Goal: Task Accomplishment & Management: Use online tool/utility

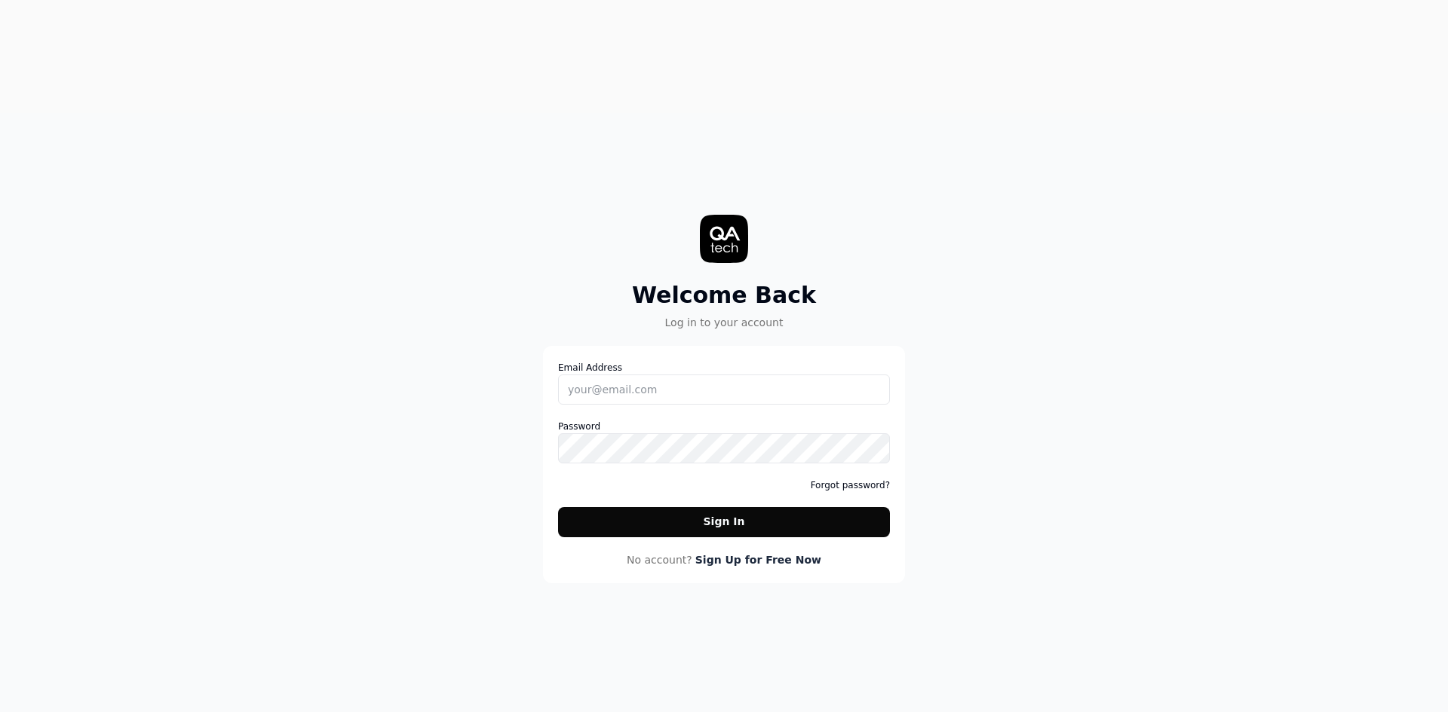
drag, startPoint x: 1188, startPoint y: 114, endPoint x: 1235, endPoint y: 164, distance: 68.3
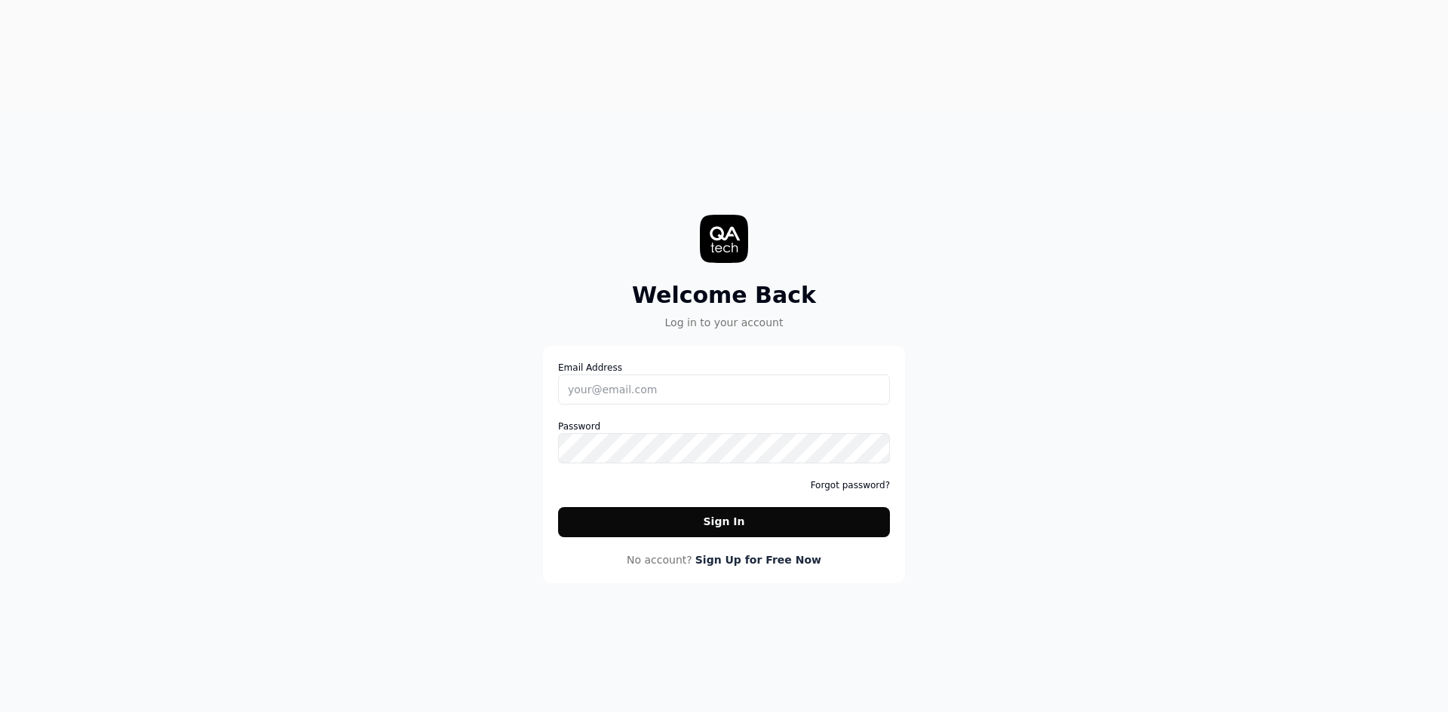
type input "[PERSON_NAME][EMAIL_ADDRESS][PERSON_NAME]"
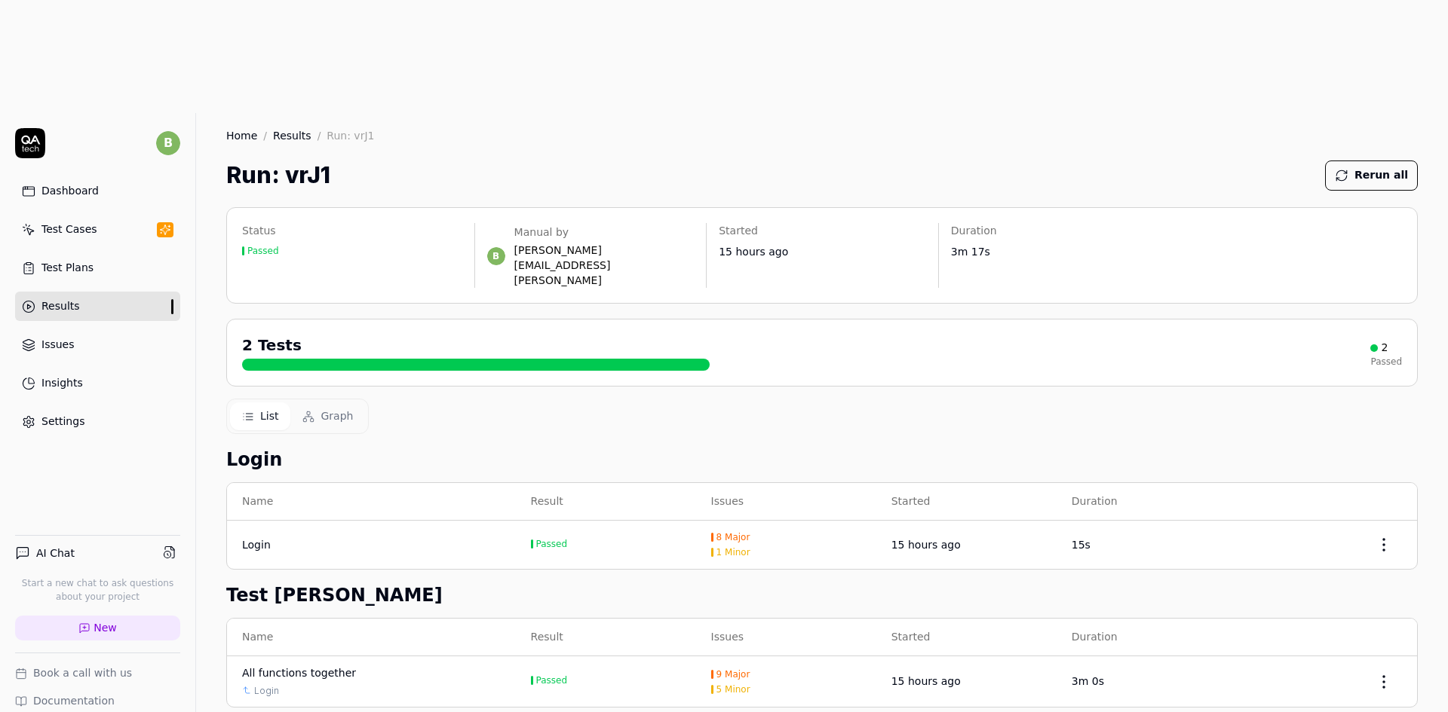
click at [448, 521] on td "Login" at bounding box center [371, 545] width 289 height 48
click at [63, 222] on div "Test Cases" at bounding box center [69, 230] width 56 height 16
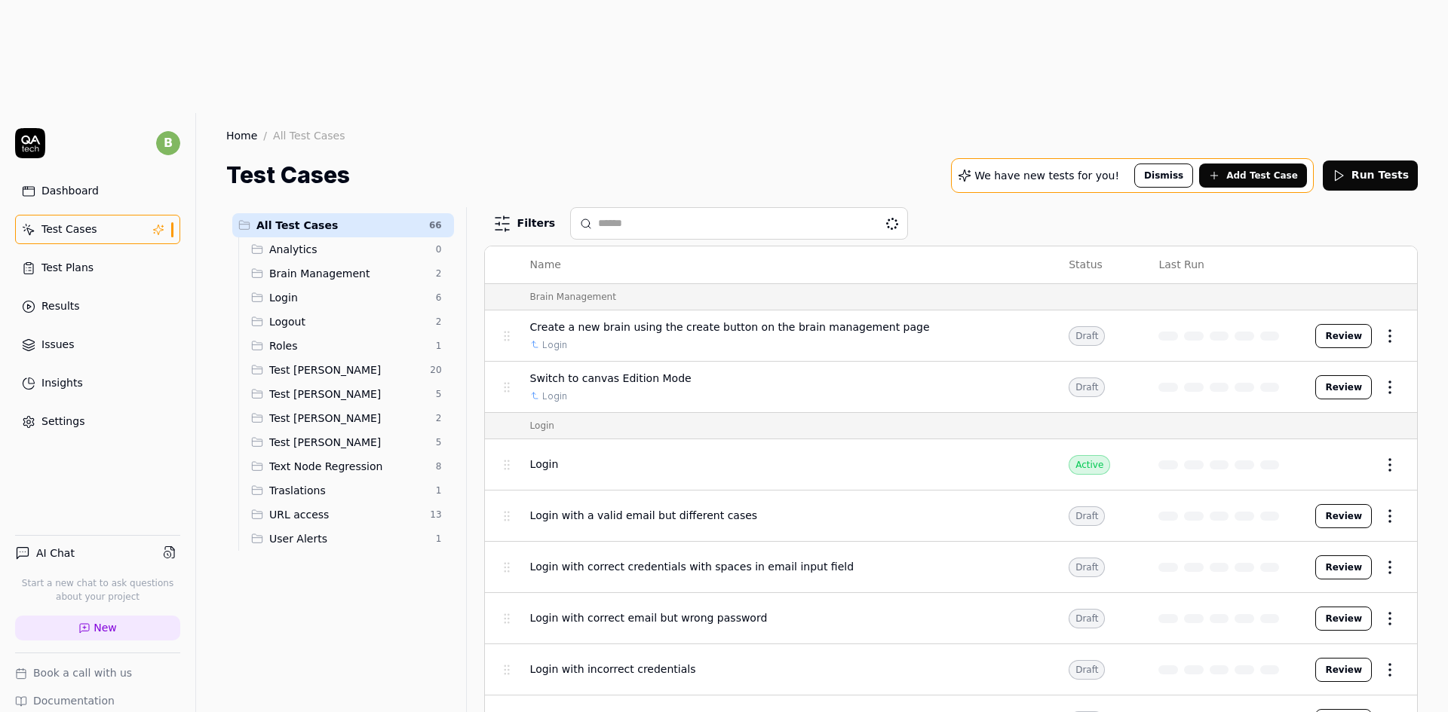
click at [78, 292] on link "Results" at bounding box center [97, 306] width 165 height 29
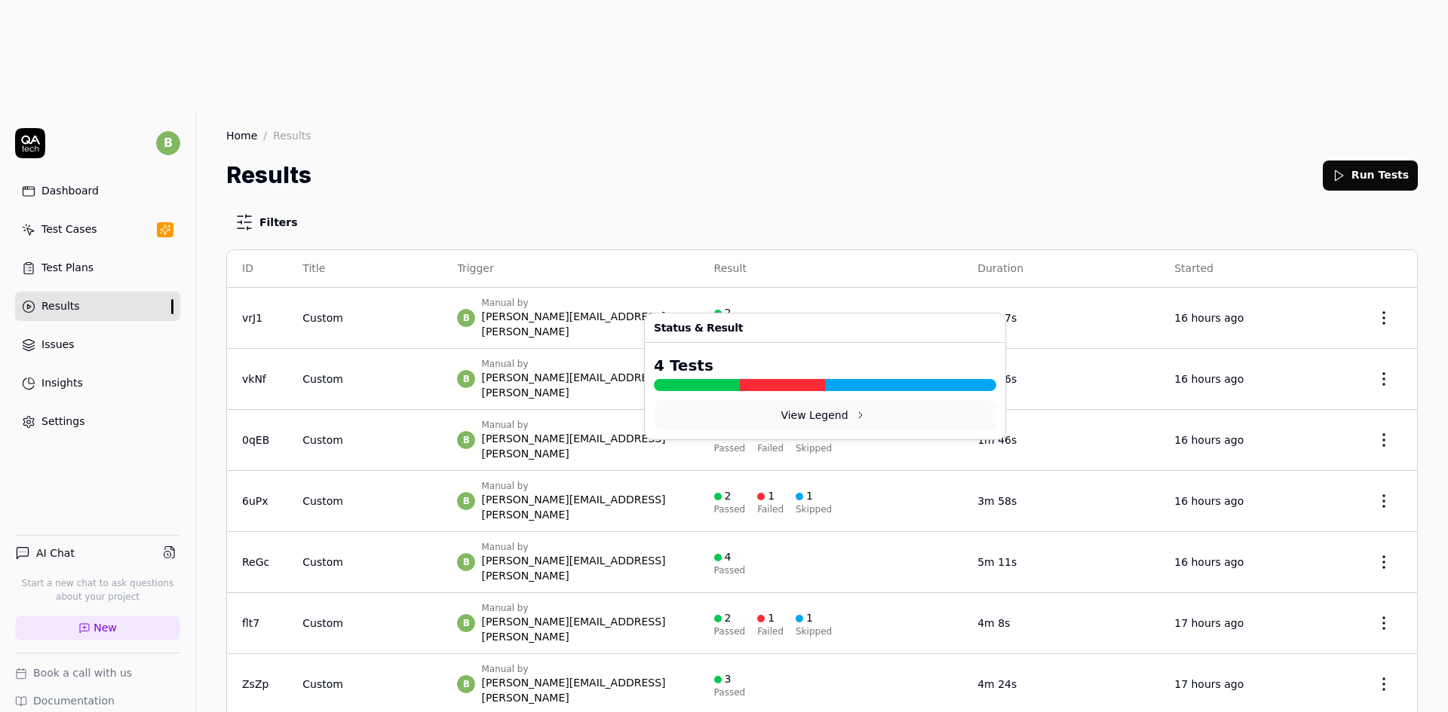
click at [914, 428] on div "1 Passed 1 Failed 2 Skipped" at bounding box center [831, 440] width 234 height 25
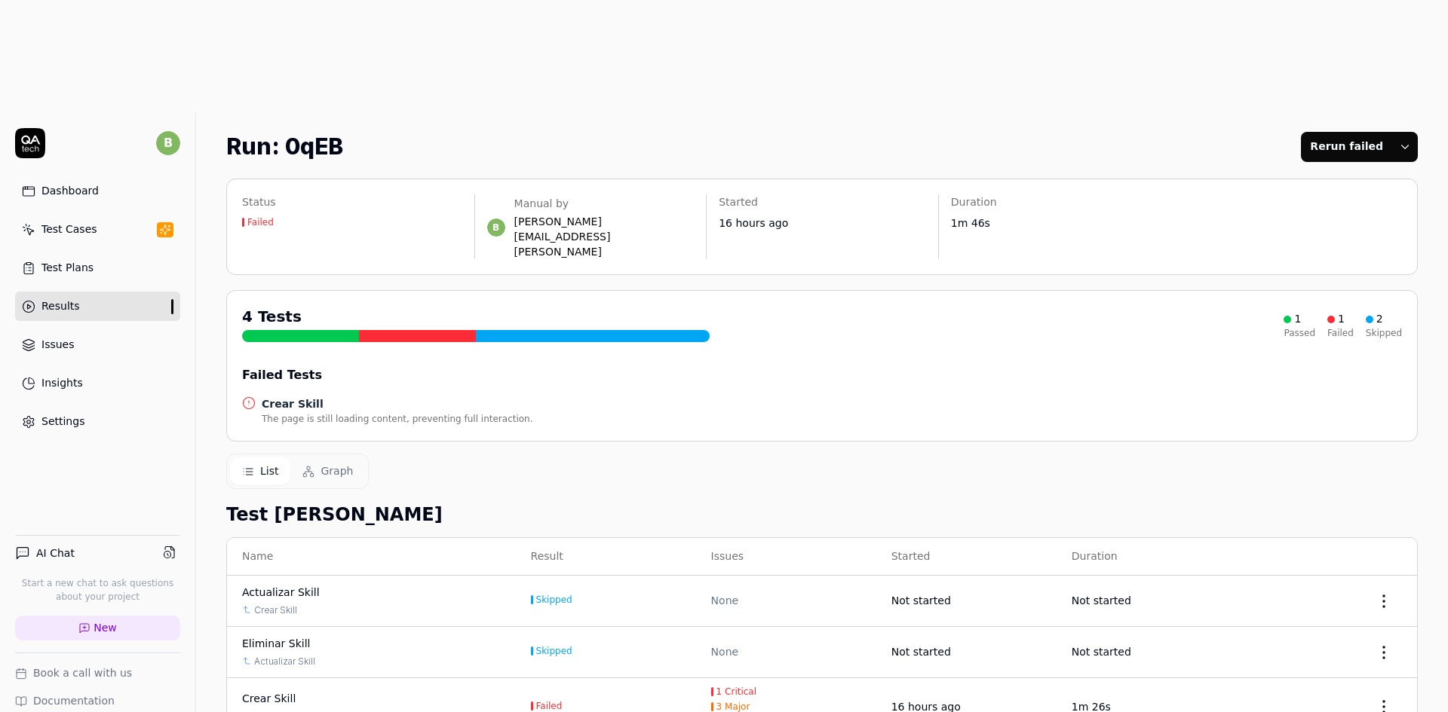
scroll to position [77, 0]
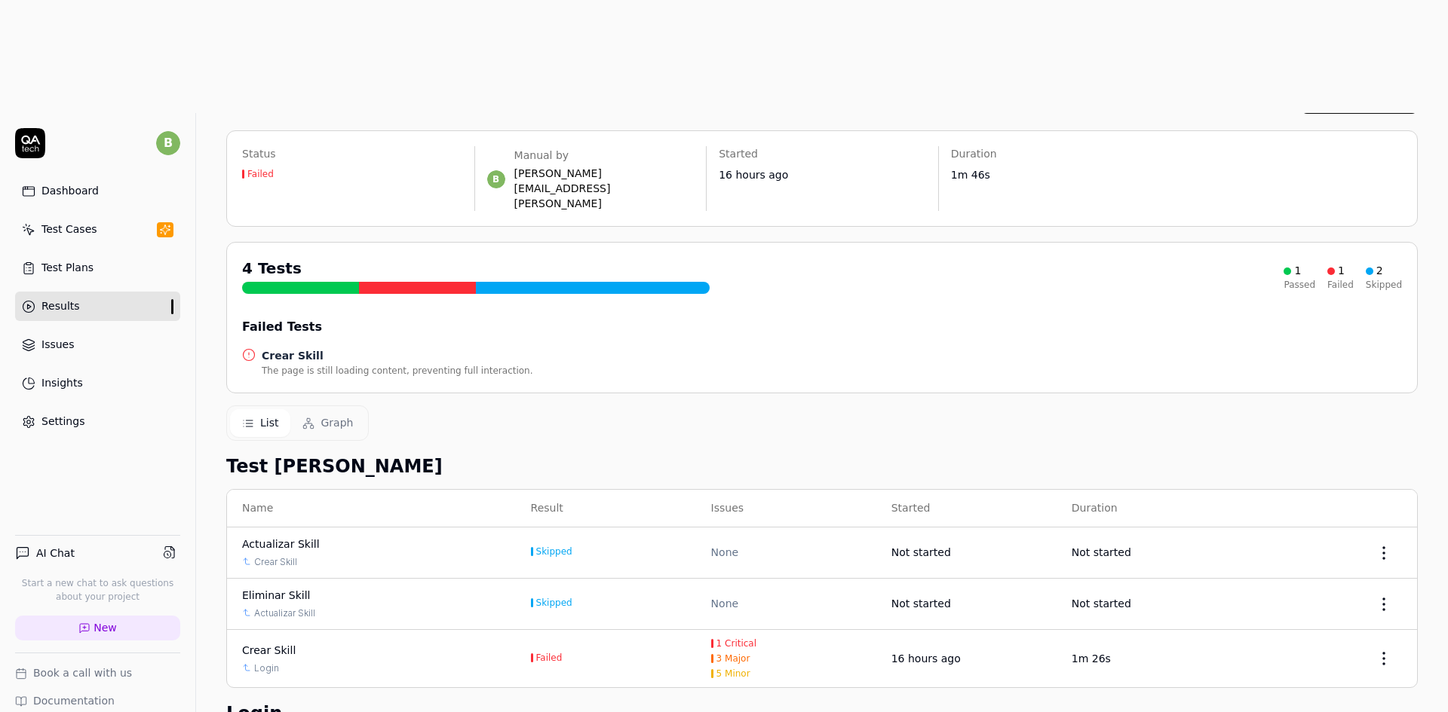
click at [99, 292] on link "Results" at bounding box center [97, 306] width 165 height 29
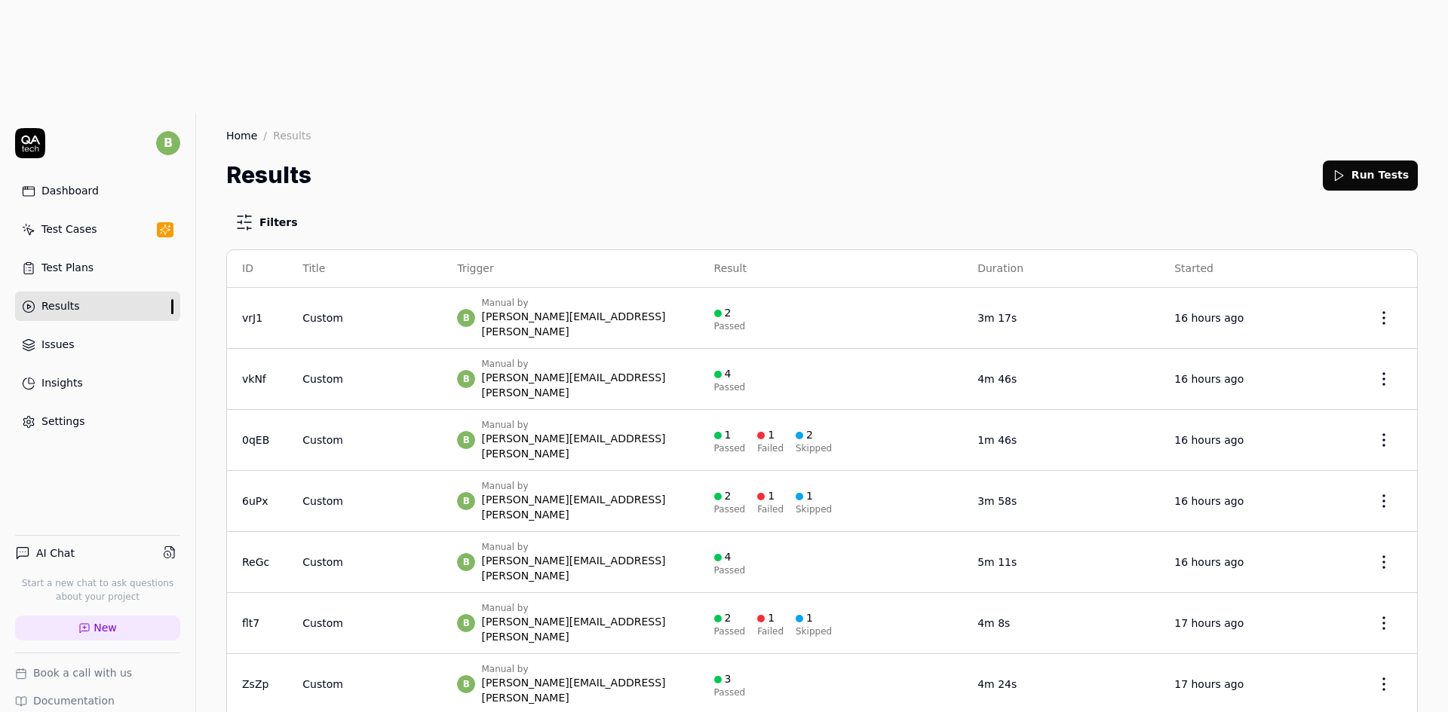
click at [655, 602] on div "b Manual by [PERSON_NAME][EMAIL_ADDRESS][PERSON_NAME]" at bounding box center [570, 623] width 226 height 42
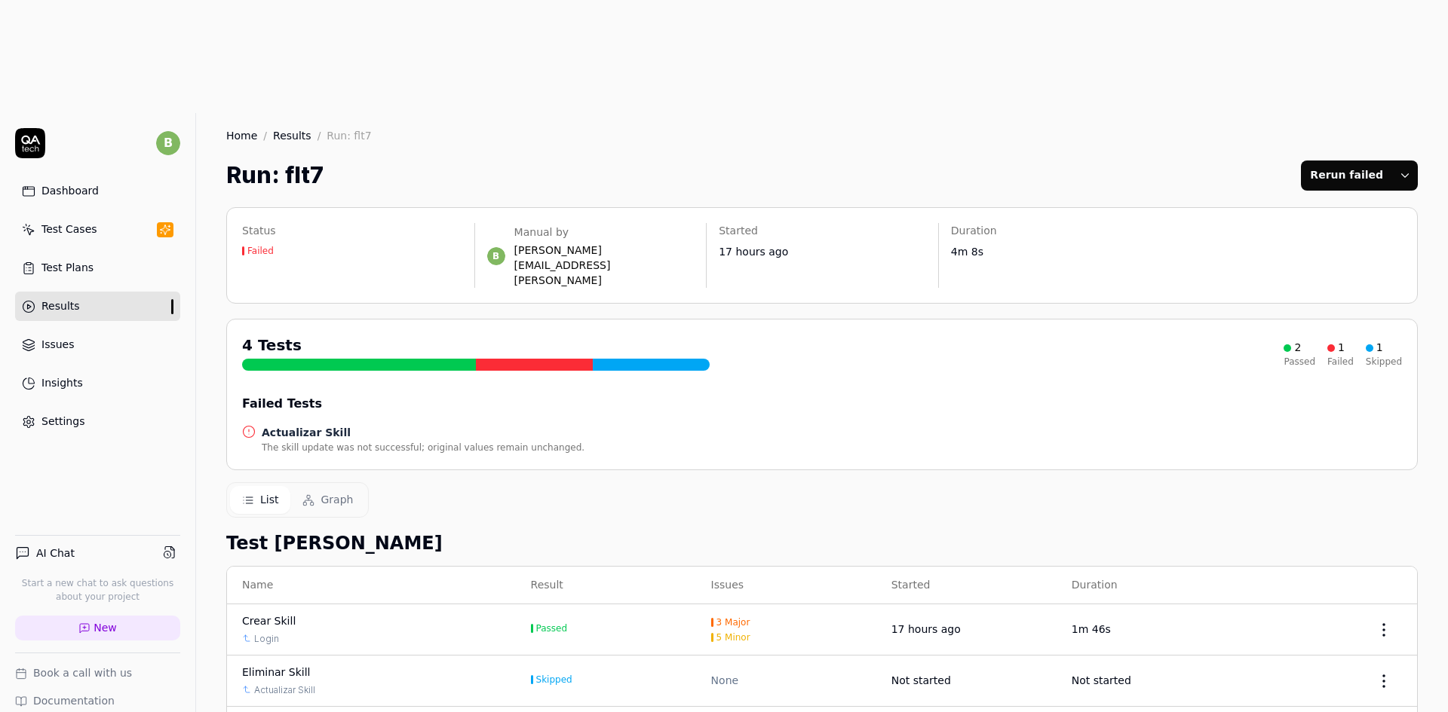
click at [90, 292] on link "Results" at bounding box center [97, 306] width 165 height 29
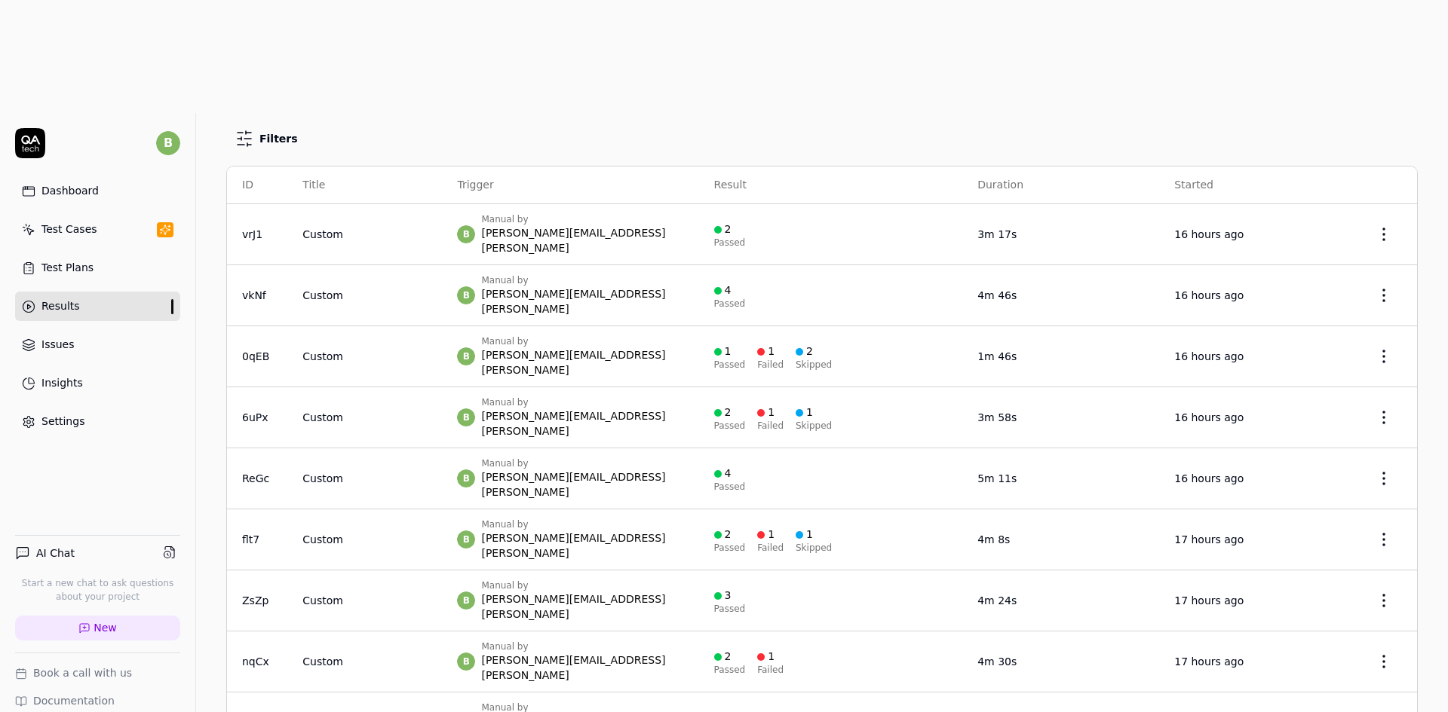
scroll to position [75, 0]
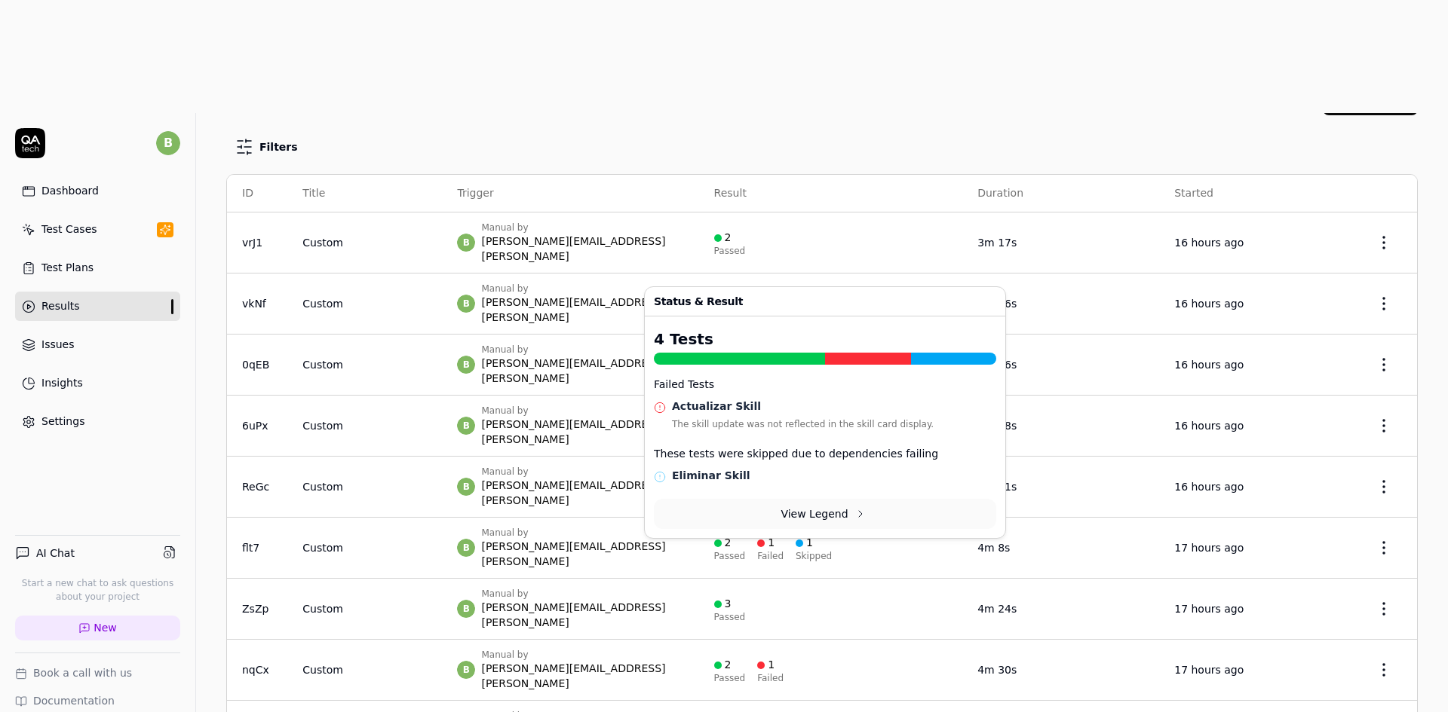
click at [757, 418] on div at bounding box center [761, 422] width 8 height 8
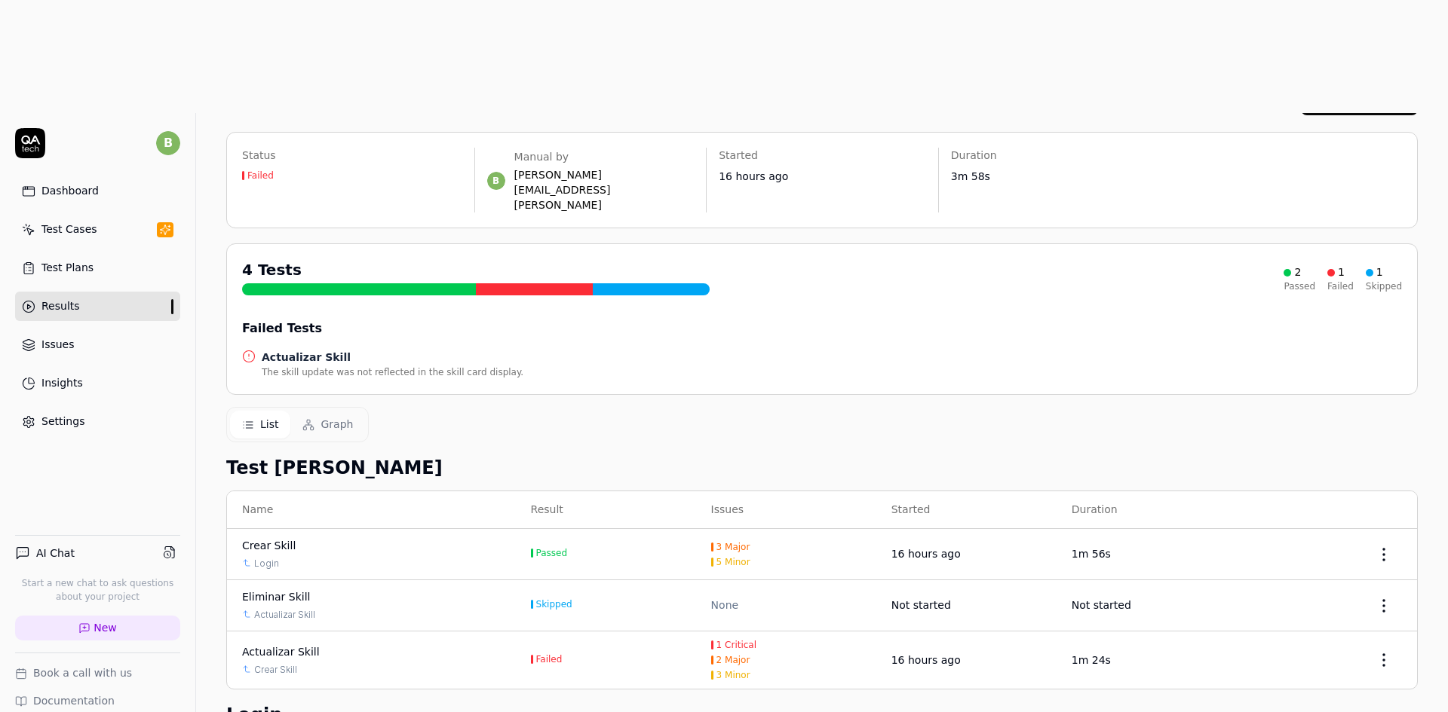
scroll to position [77, 0]
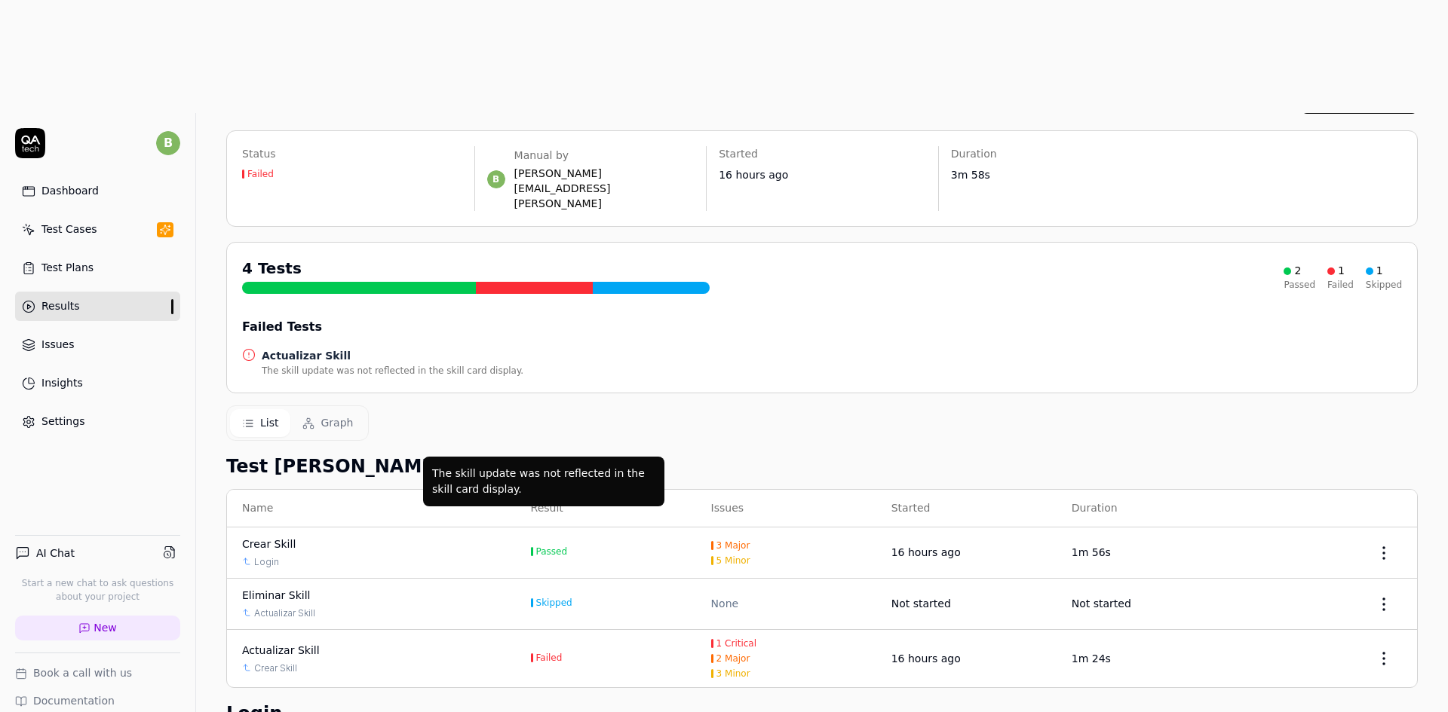
click at [555, 654] on div "Failed" at bounding box center [549, 658] width 26 height 9
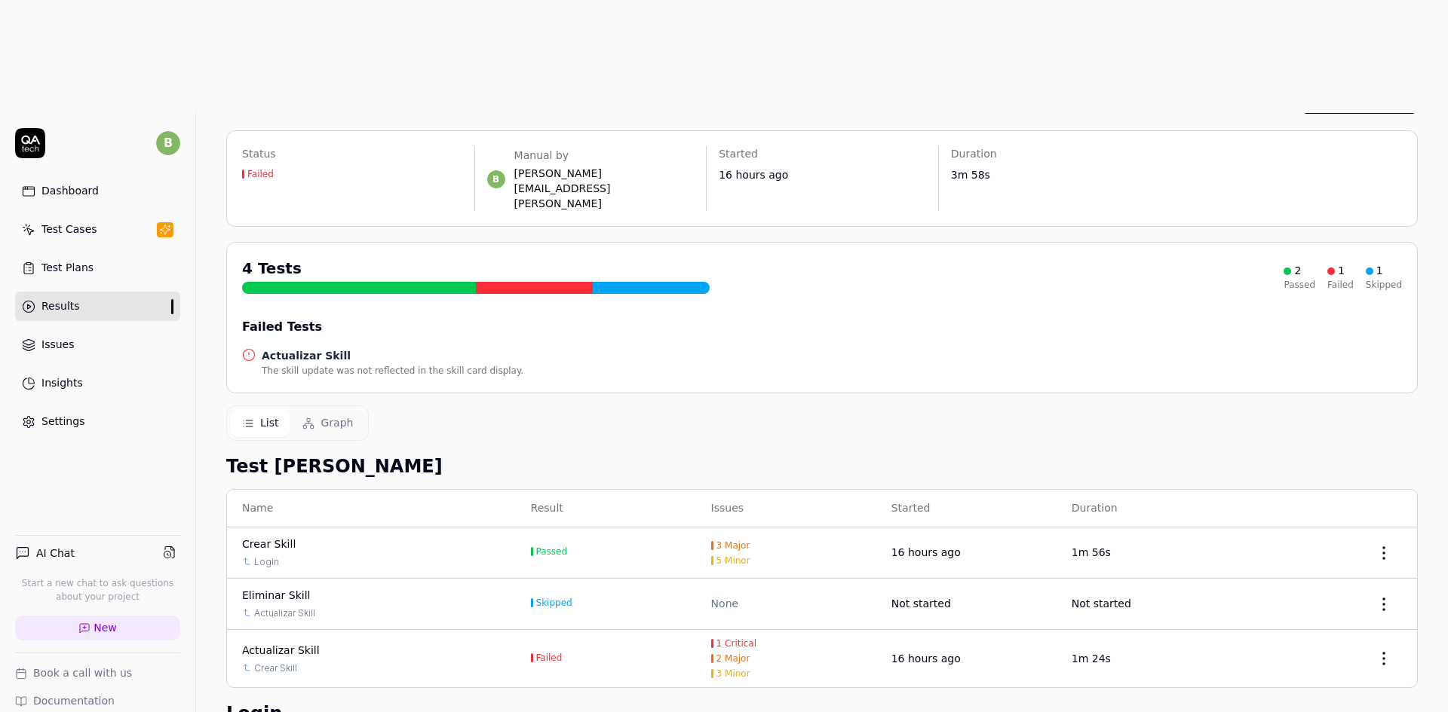
click at [286, 643] on div "Actualizar Skill" at bounding box center [281, 651] width 78 height 16
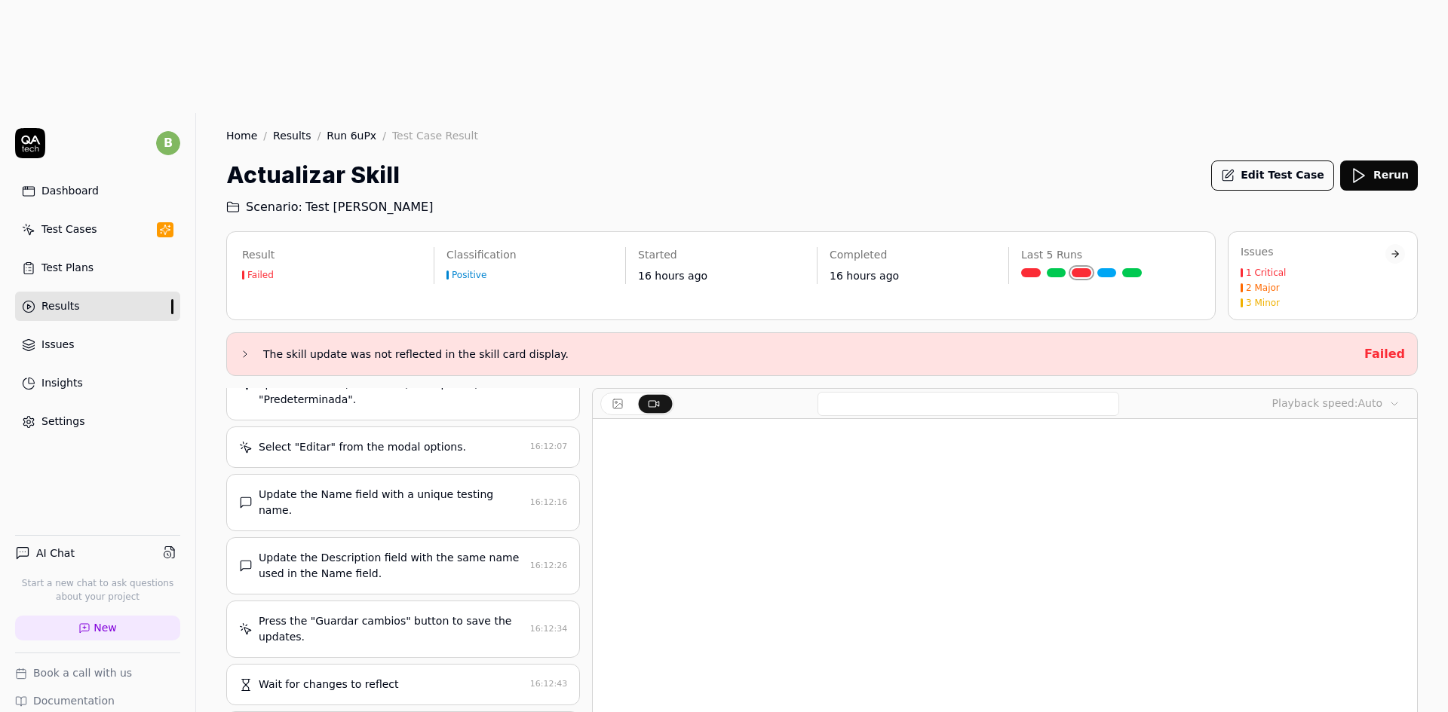
scroll to position [139, 0]
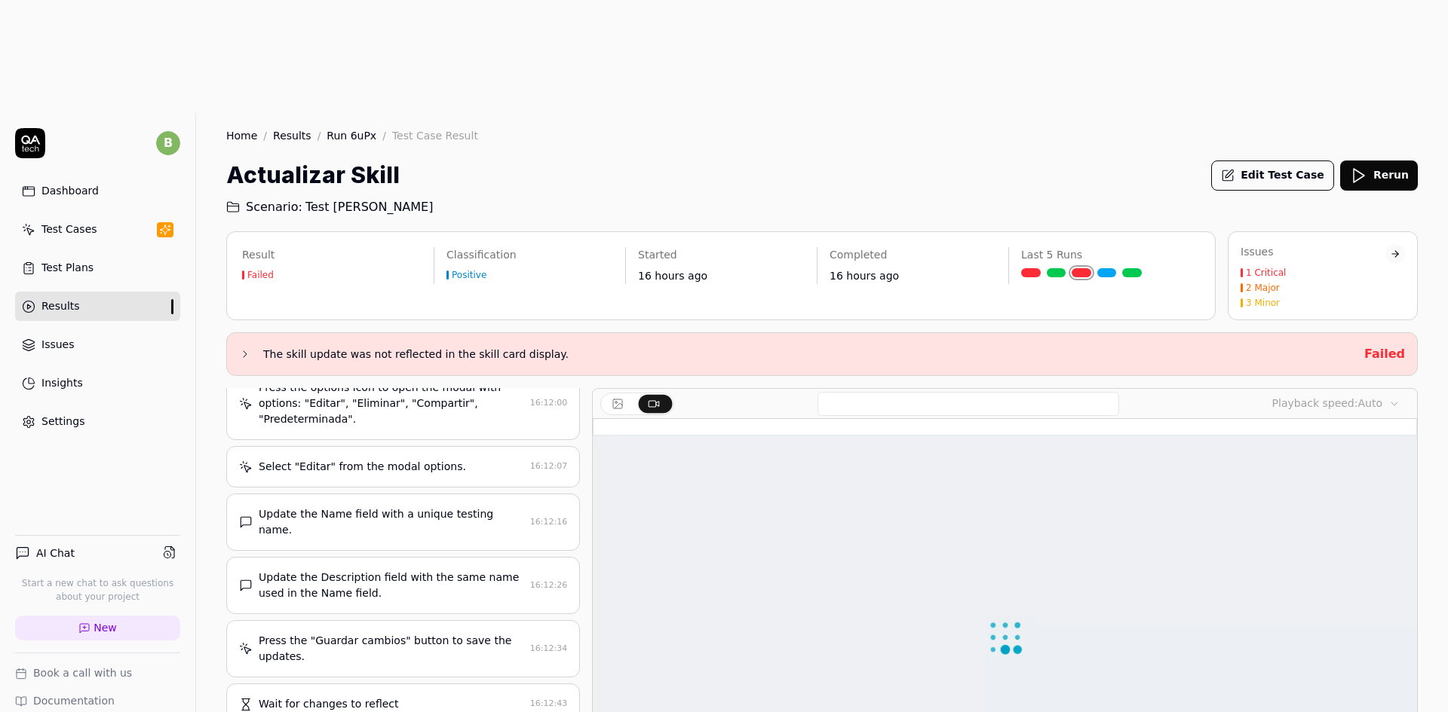
click at [72, 299] on div "Results" at bounding box center [60, 307] width 38 height 16
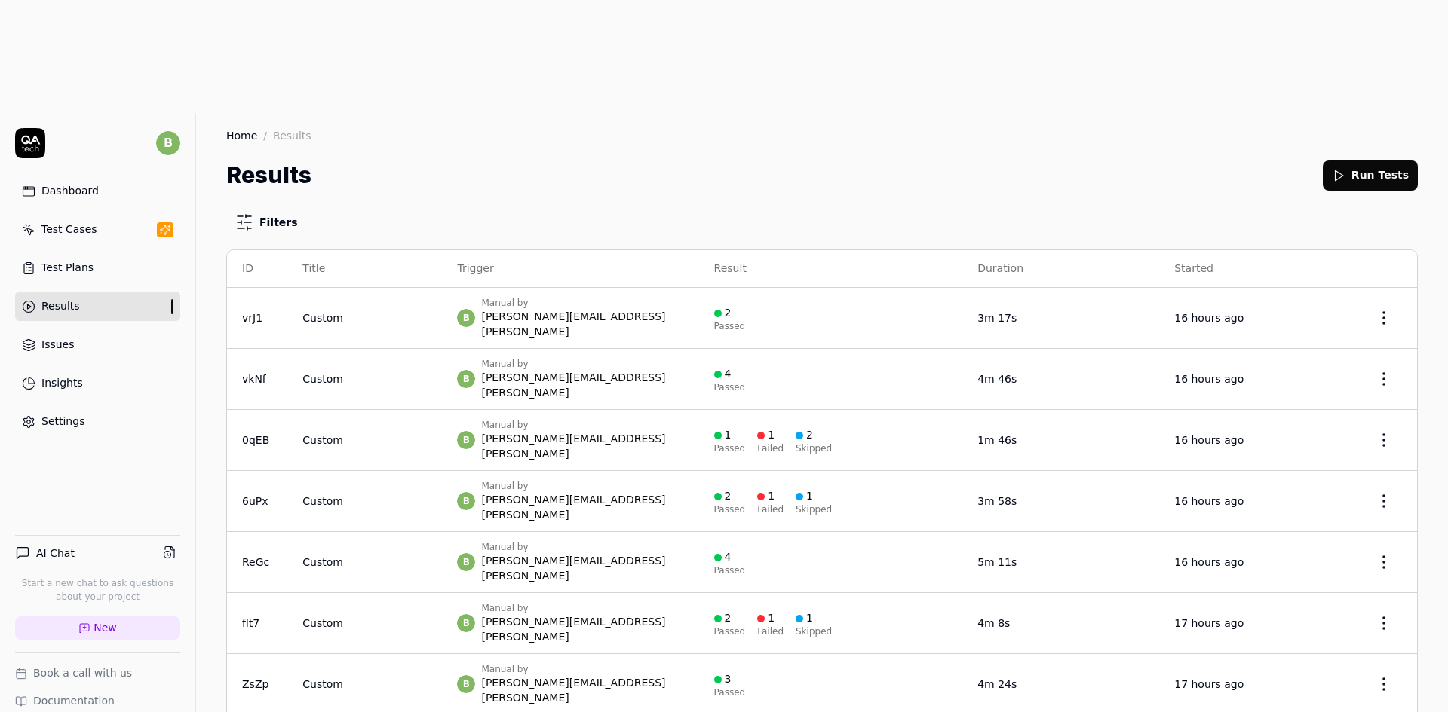
click at [639, 419] on div "b Manual by [PERSON_NAME][EMAIL_ADDRESS][PERSON_NAME]" at bounding box center [570, 440] width 226 height 42
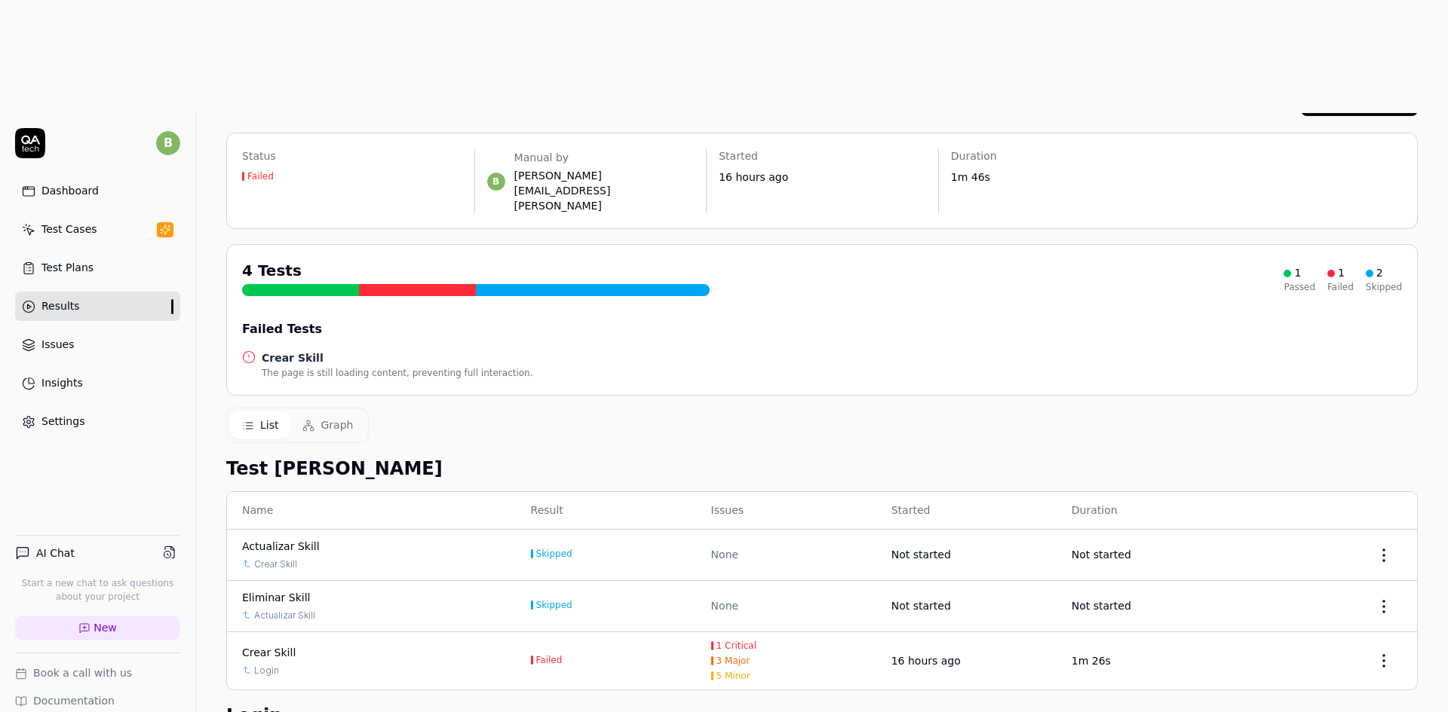
scroll to position [75, 0]
click at [284, 645] on div "Crear Skill" at bounding box center [269, 653] width 54 height 16
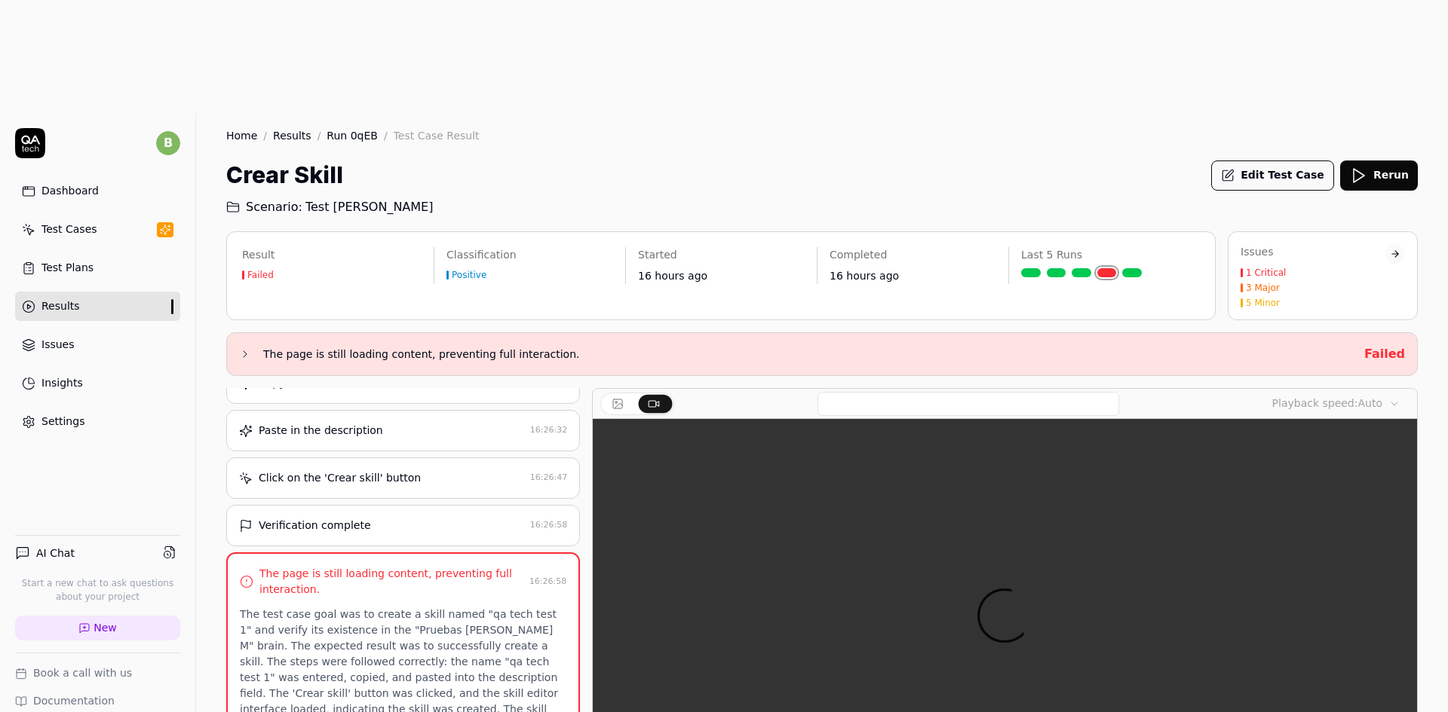
scroll to position [56, 0]
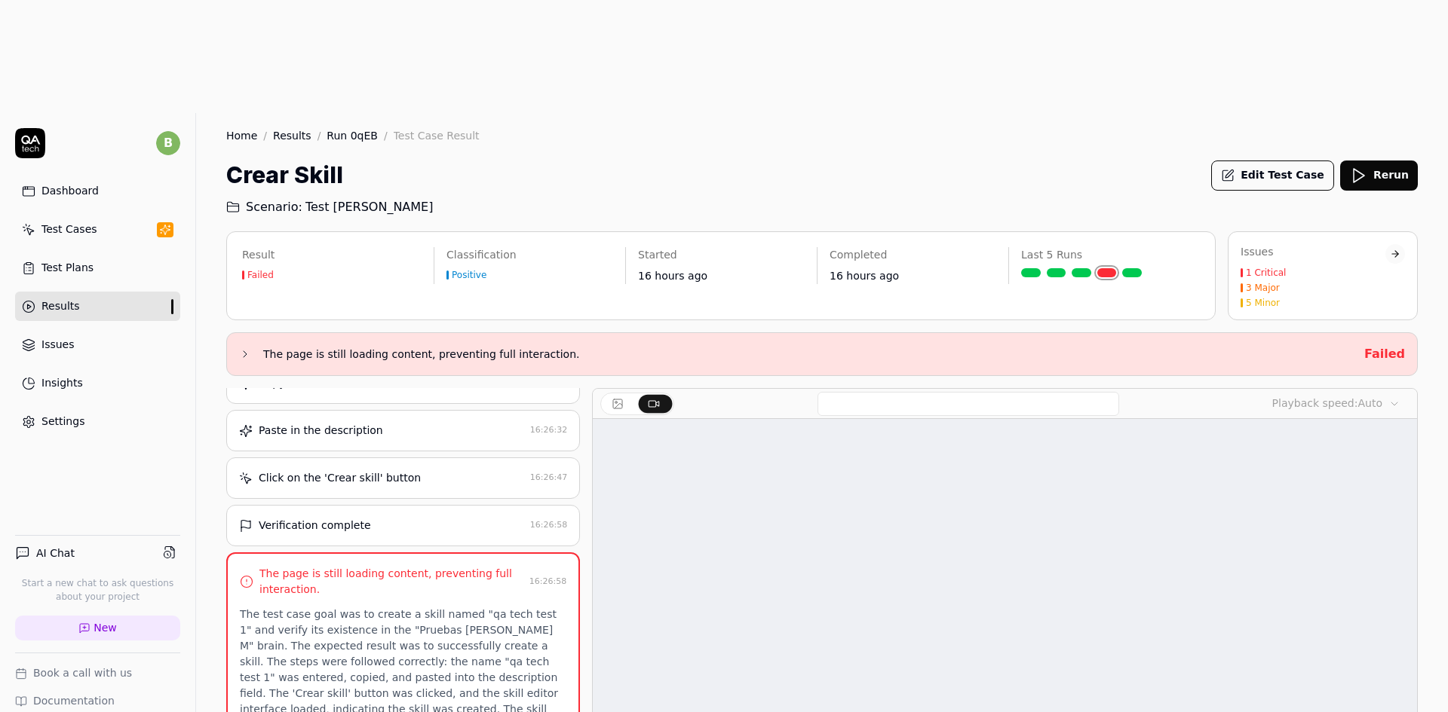
click at [295, 128] on link "Results" at bounding box center [292, 135] width 38 height 15
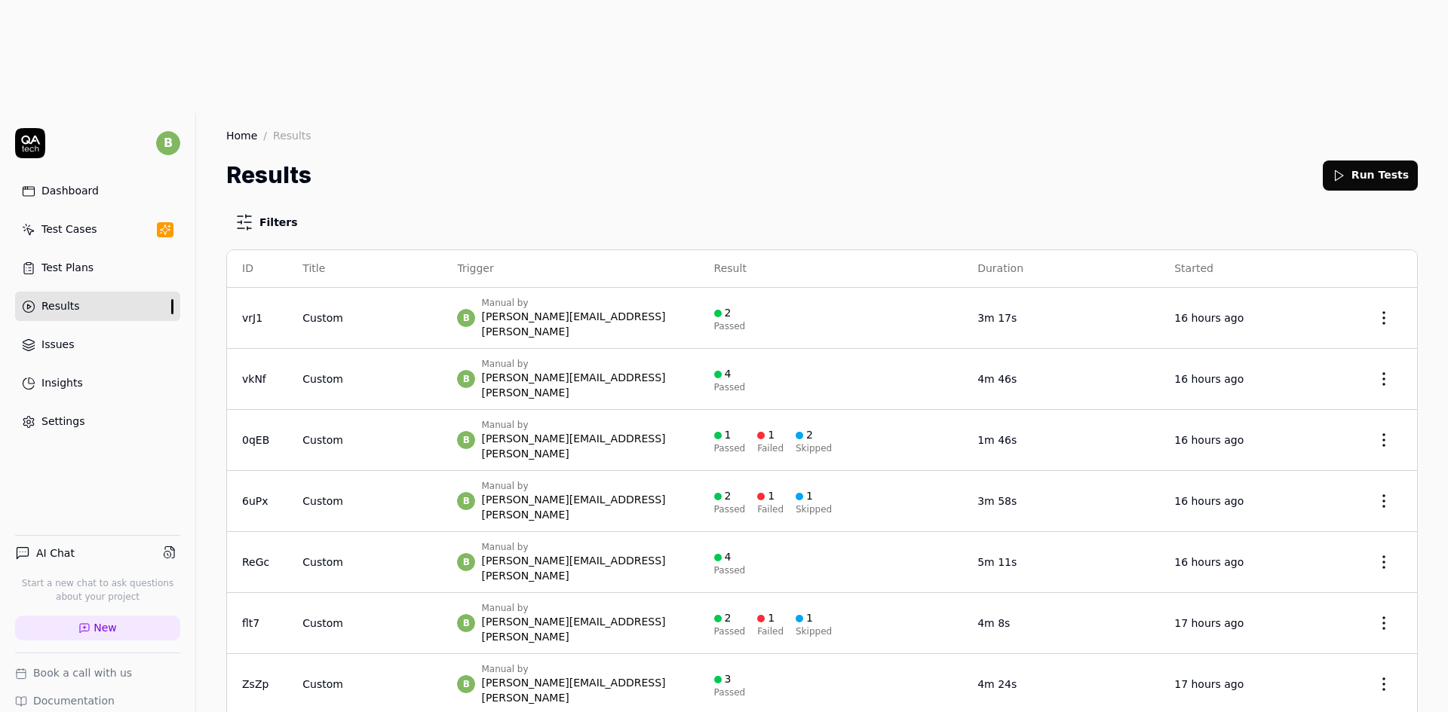
click at [650, 419] on div "b Manual by [PERSON_NAME][EMAIL_ADDRESS][PERSON_NAME]" at bounding box center [570, 440] width 226 height 42
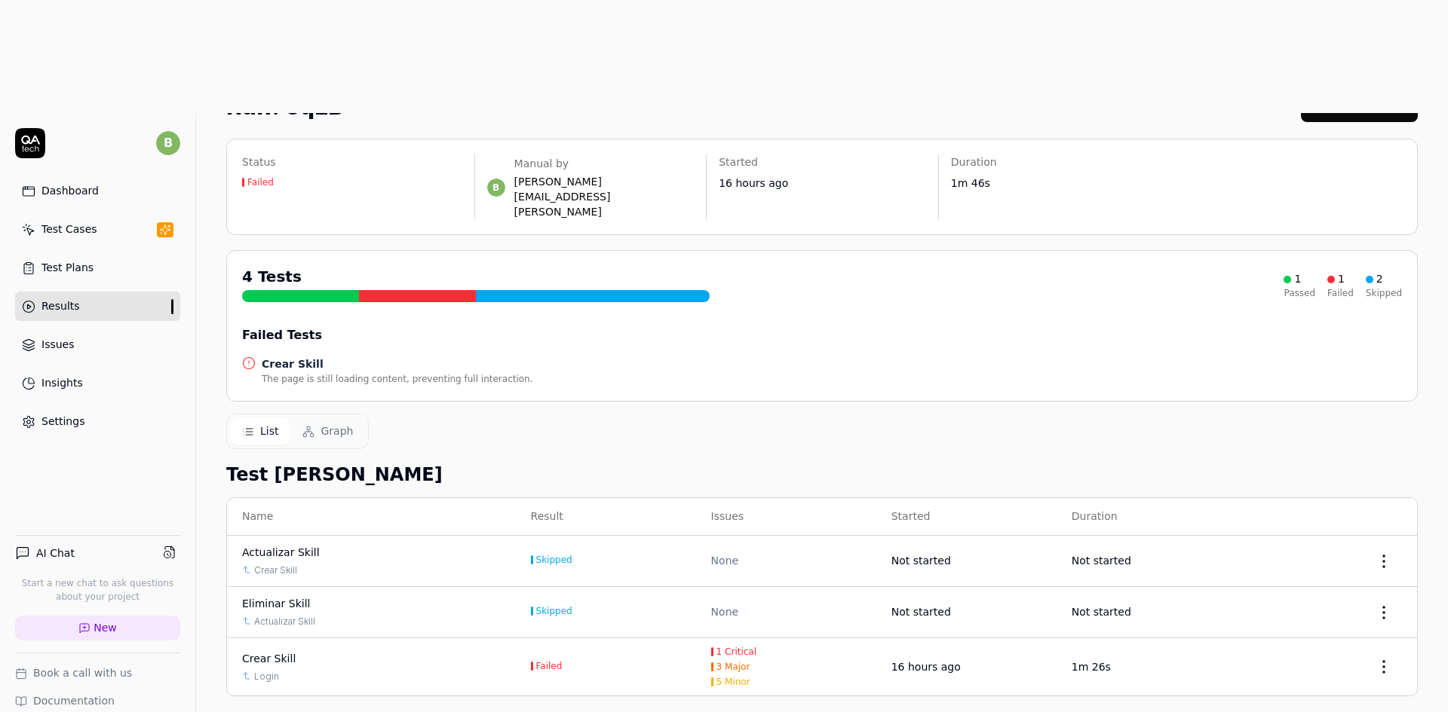
scroll to position [77, 0]
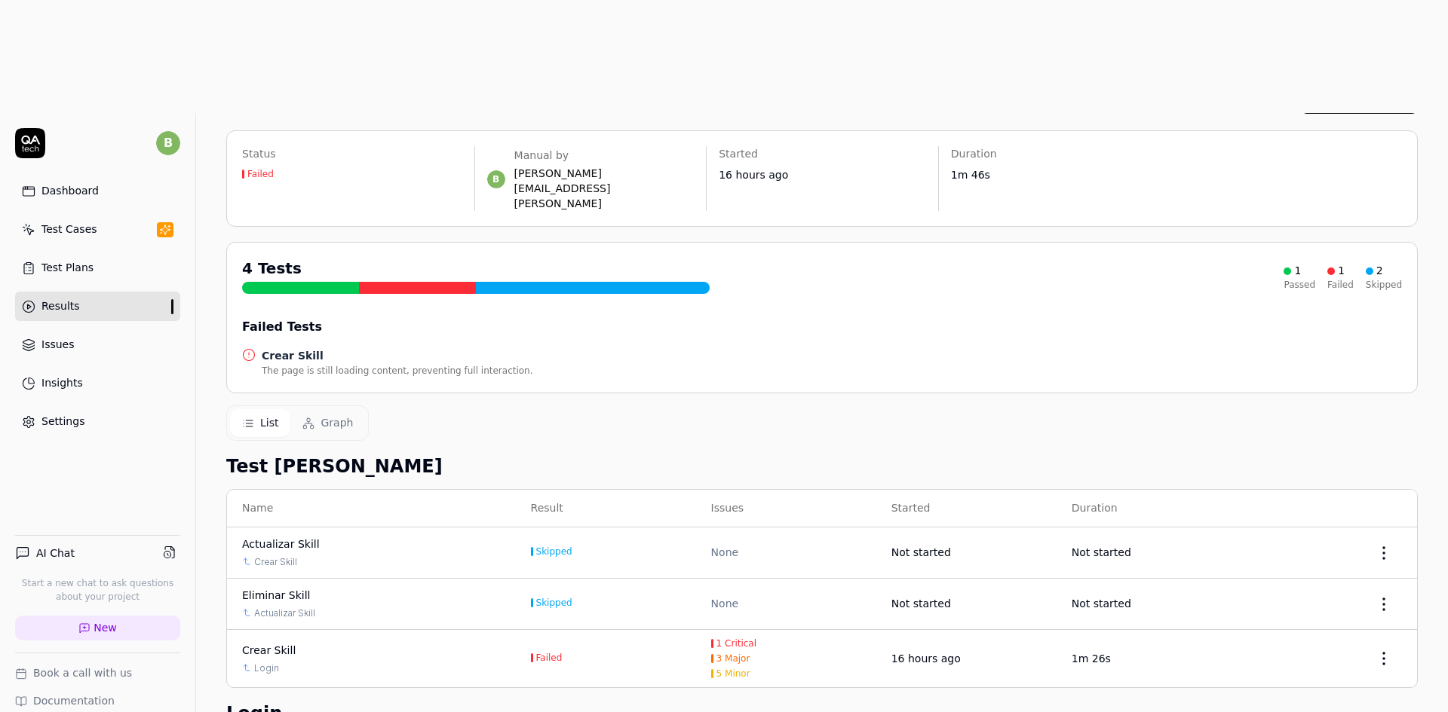
click at [283, 643] on div "Crear Skill" at bounding box center [269, 651] width 54 height 16
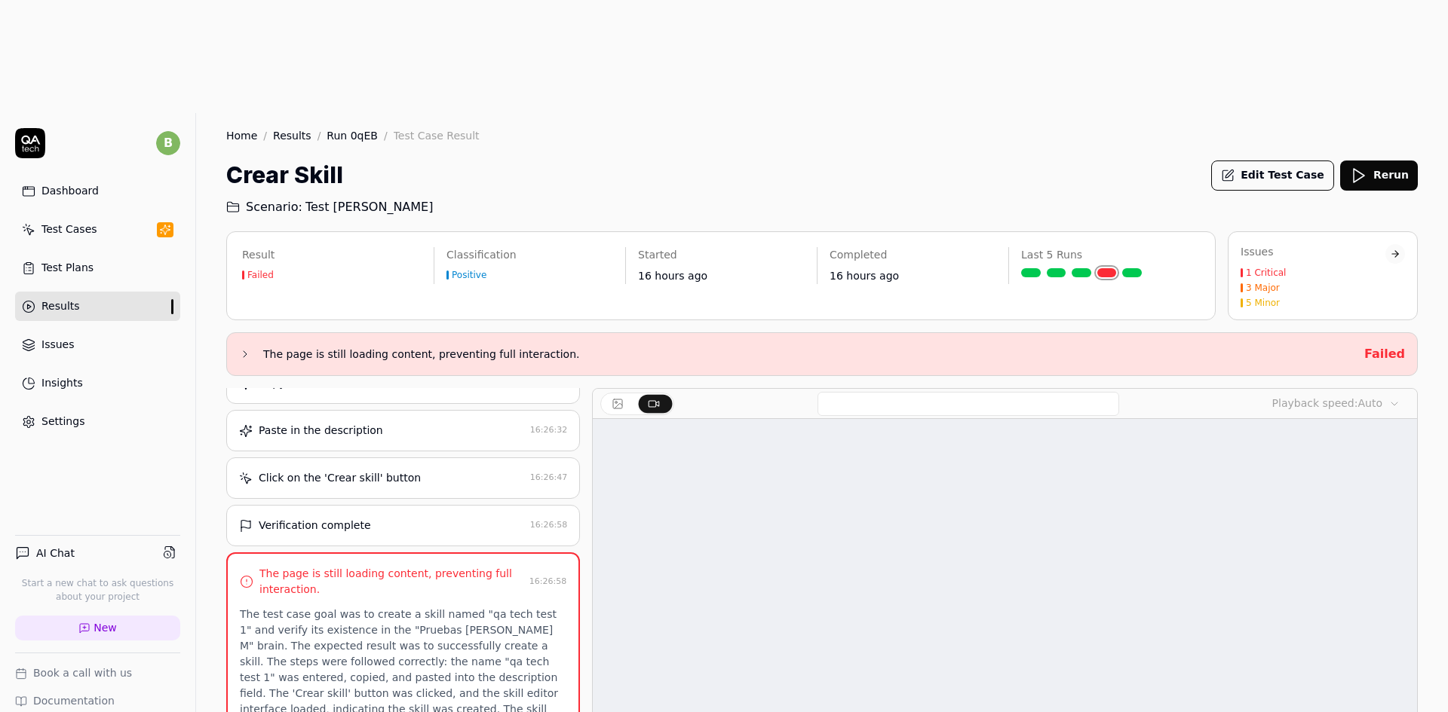
scroll to position [75, 0]
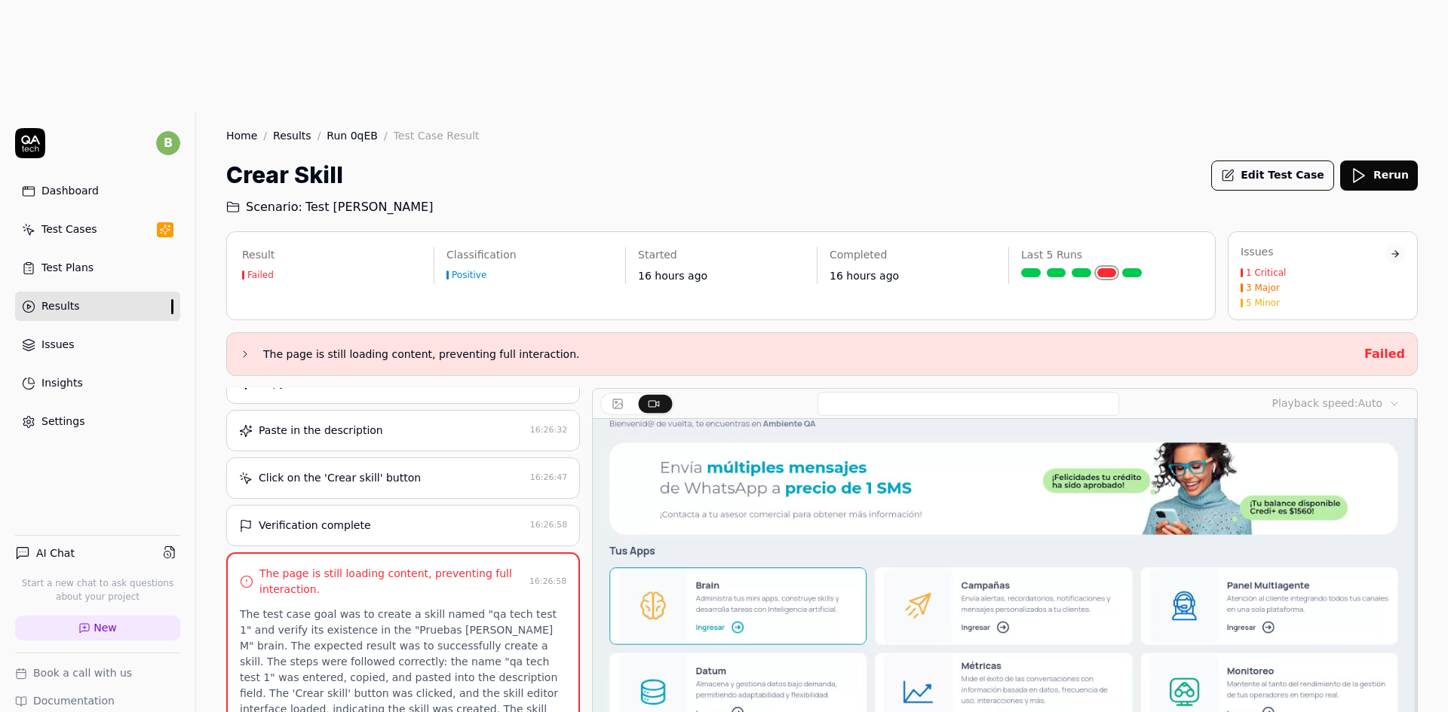
click at [56, 299] on div "Results" at bounding box center [60, 307] width 38 height 16
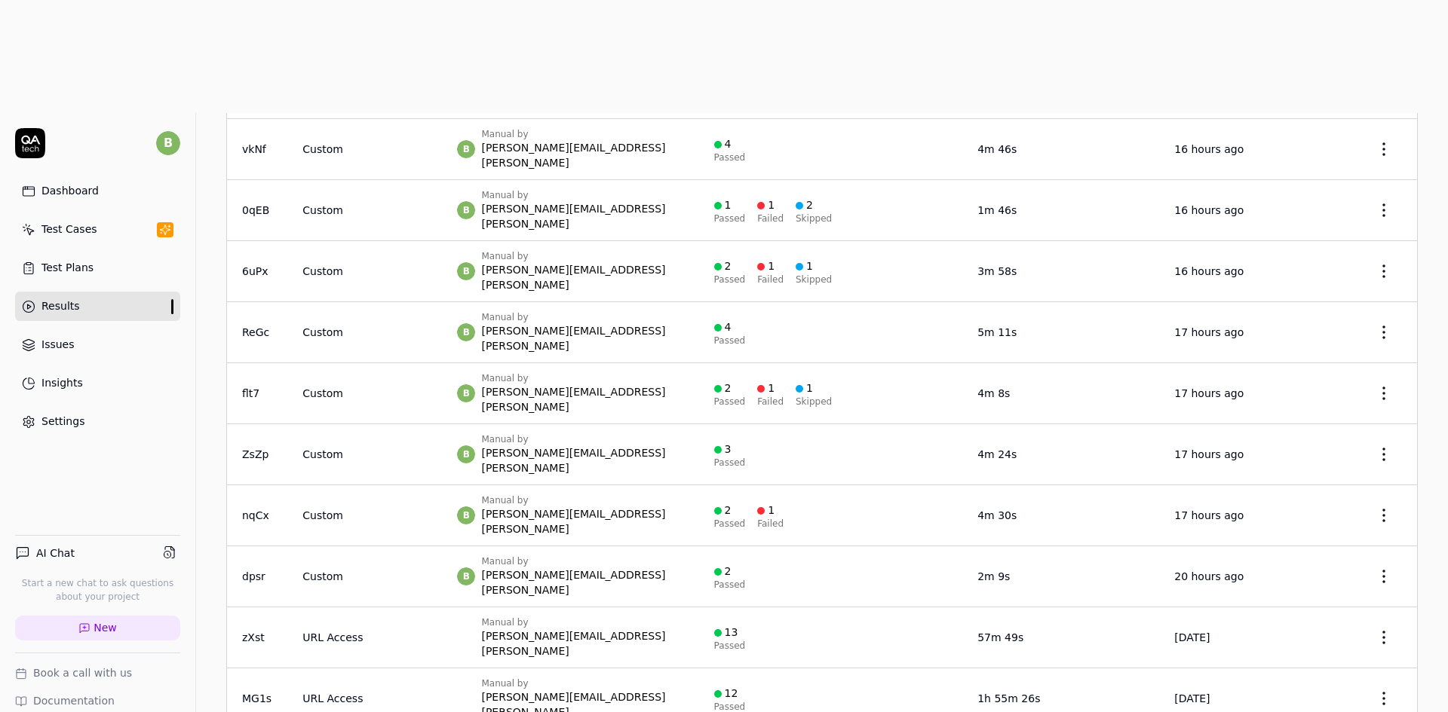
scroll to position [226, 0]
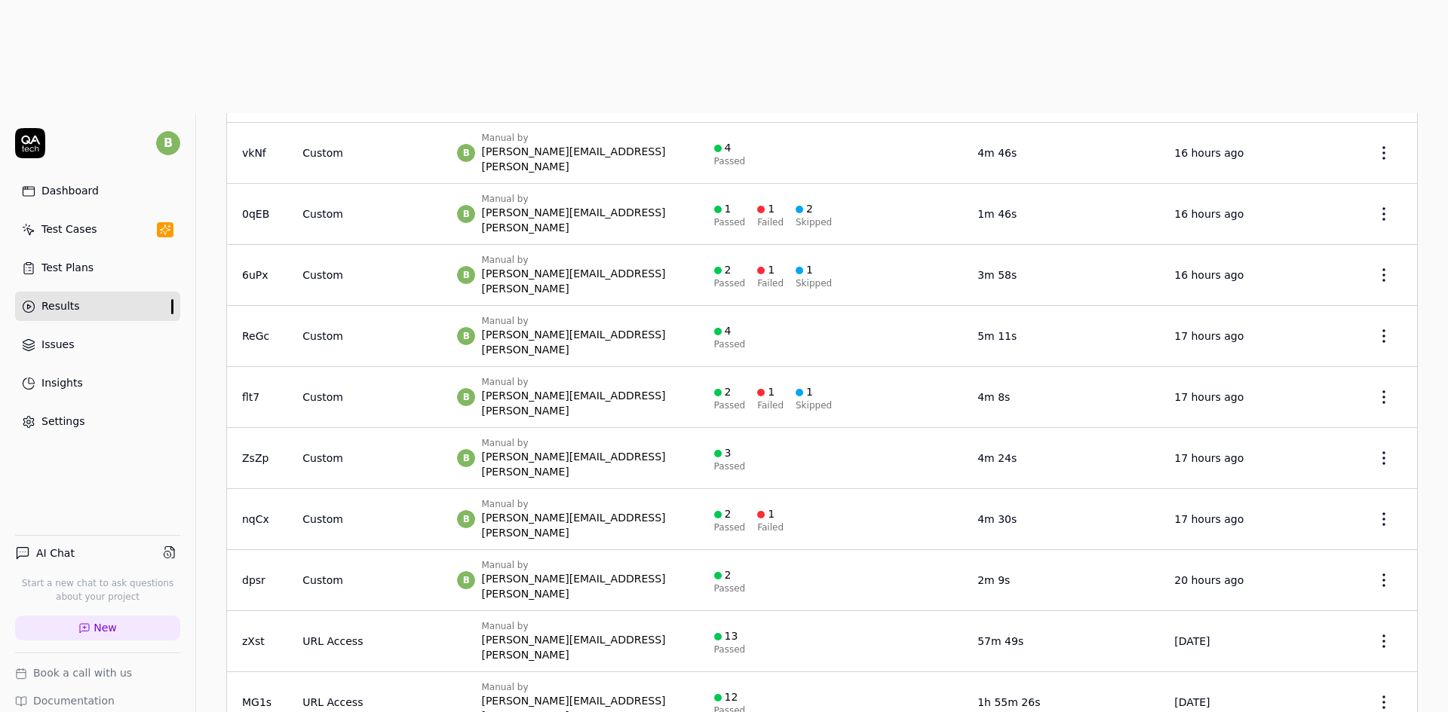
click at [643, 498] on div "b Manual by [PERSON_NAME][EMAIL_ADDRESS][PERSON_NAME]" at bounding box center [570, 519] width 226 height 42
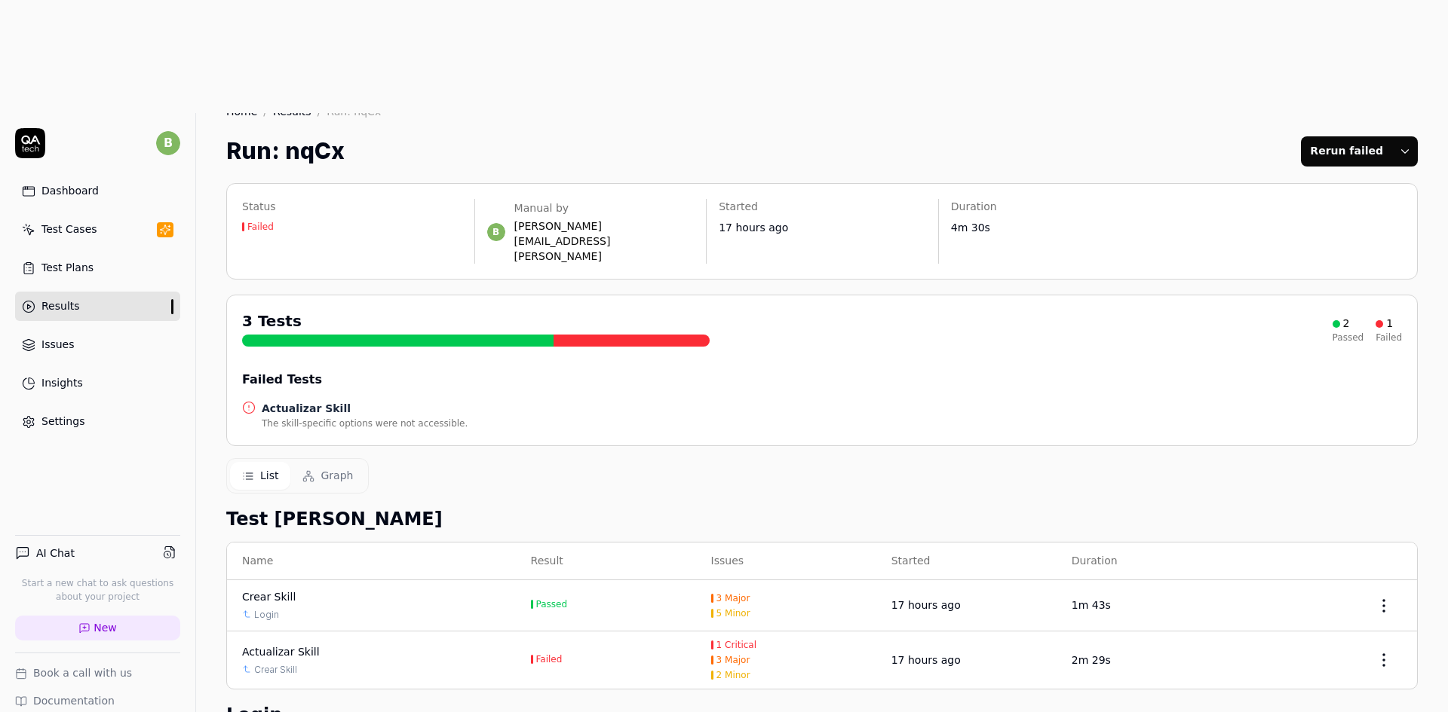
scroll to position [26, 0]
click at [283, 643] on div "Actualizar Skill" at bounding box center [281, 651] width 78 height 16
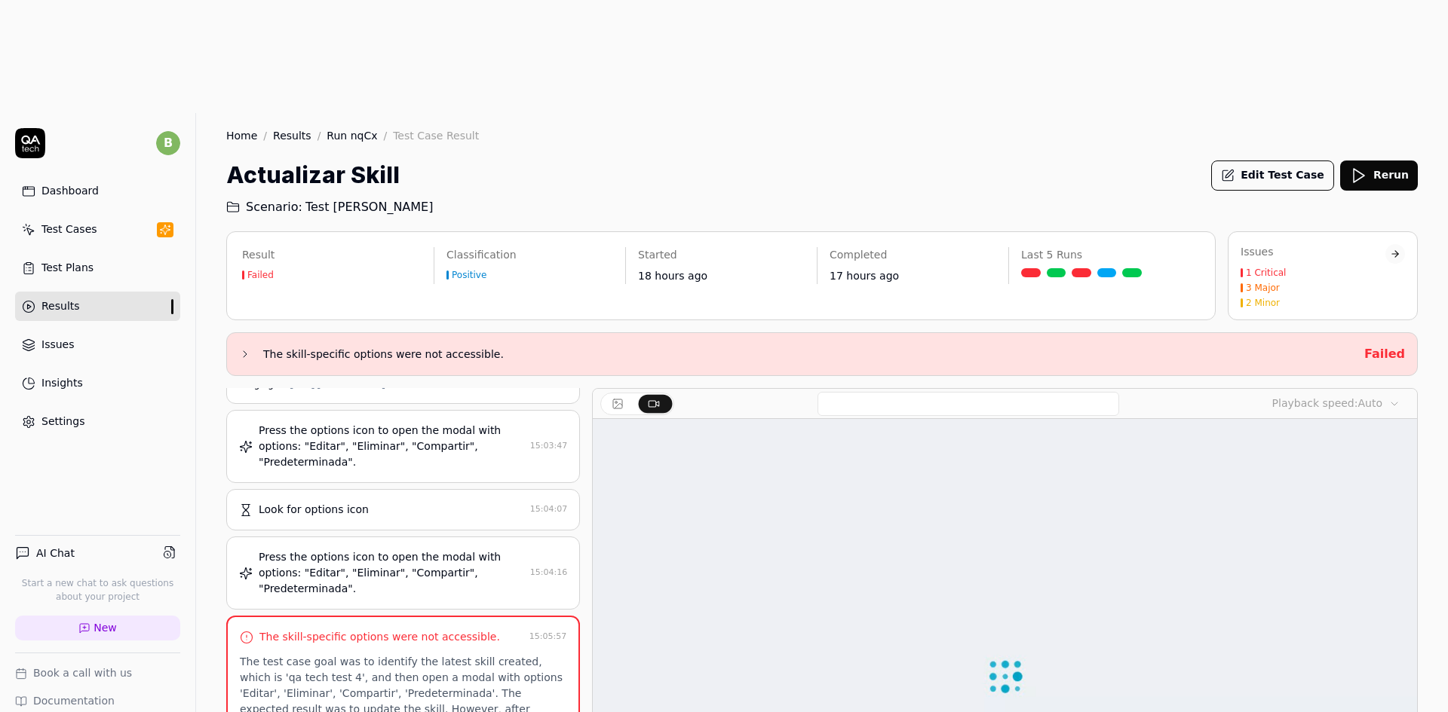
click at [67, 299] on div "Results" at bounding box center [60, 307] width 38 height 16
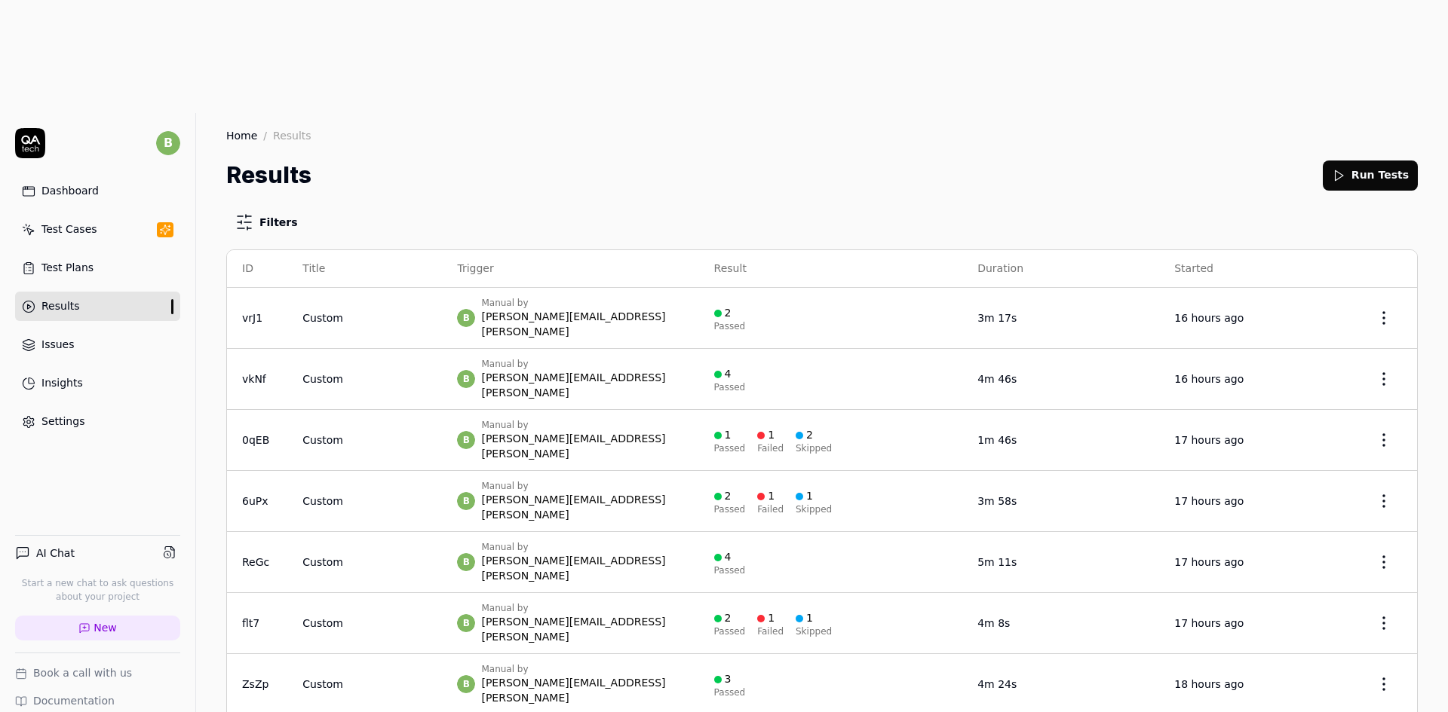
click at [538, 158] on div "Results Run Tests" at bounding box center [821, 175] width 1191 height 34
click at [60, 215] on link "Test Cases" at bounding box center [97, 229] width 165 height 29
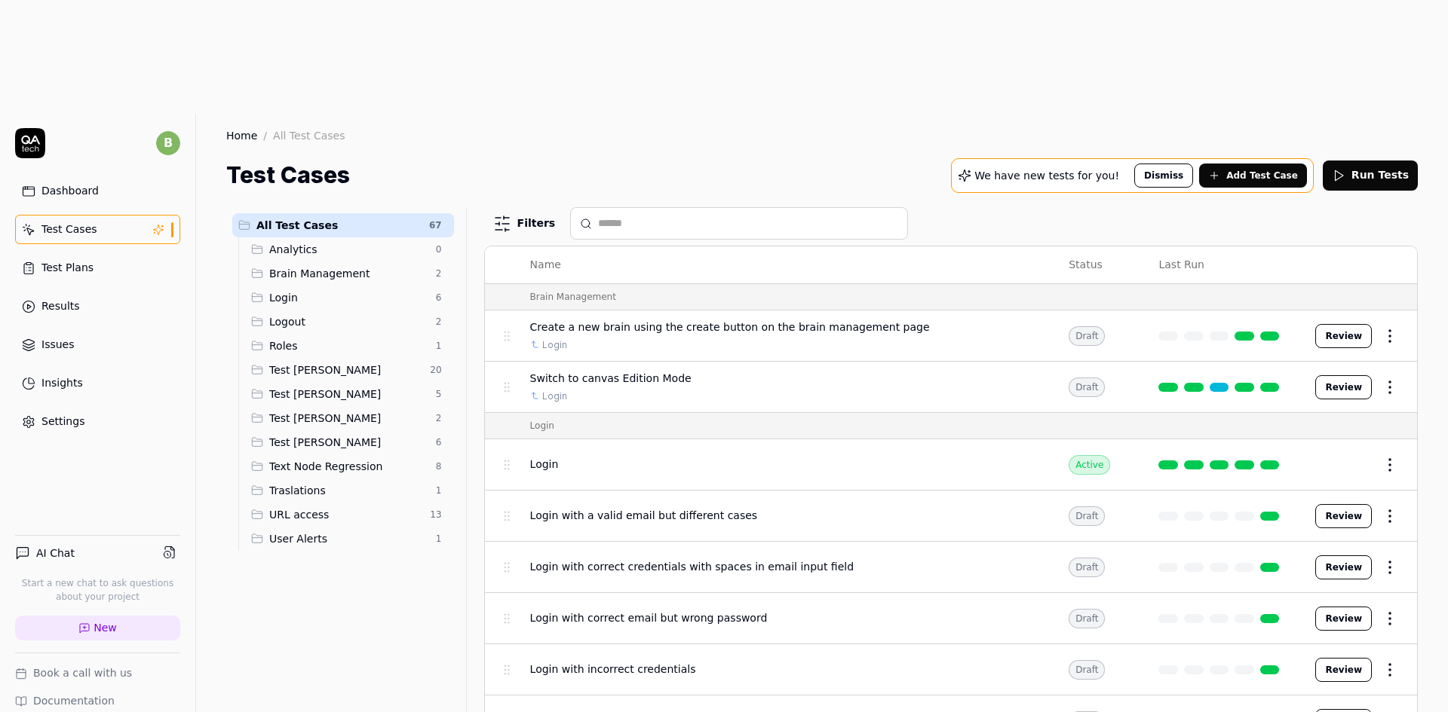
click at [328, 507] on span "URL access" at bounding box center [345, 515] width 152 height 16
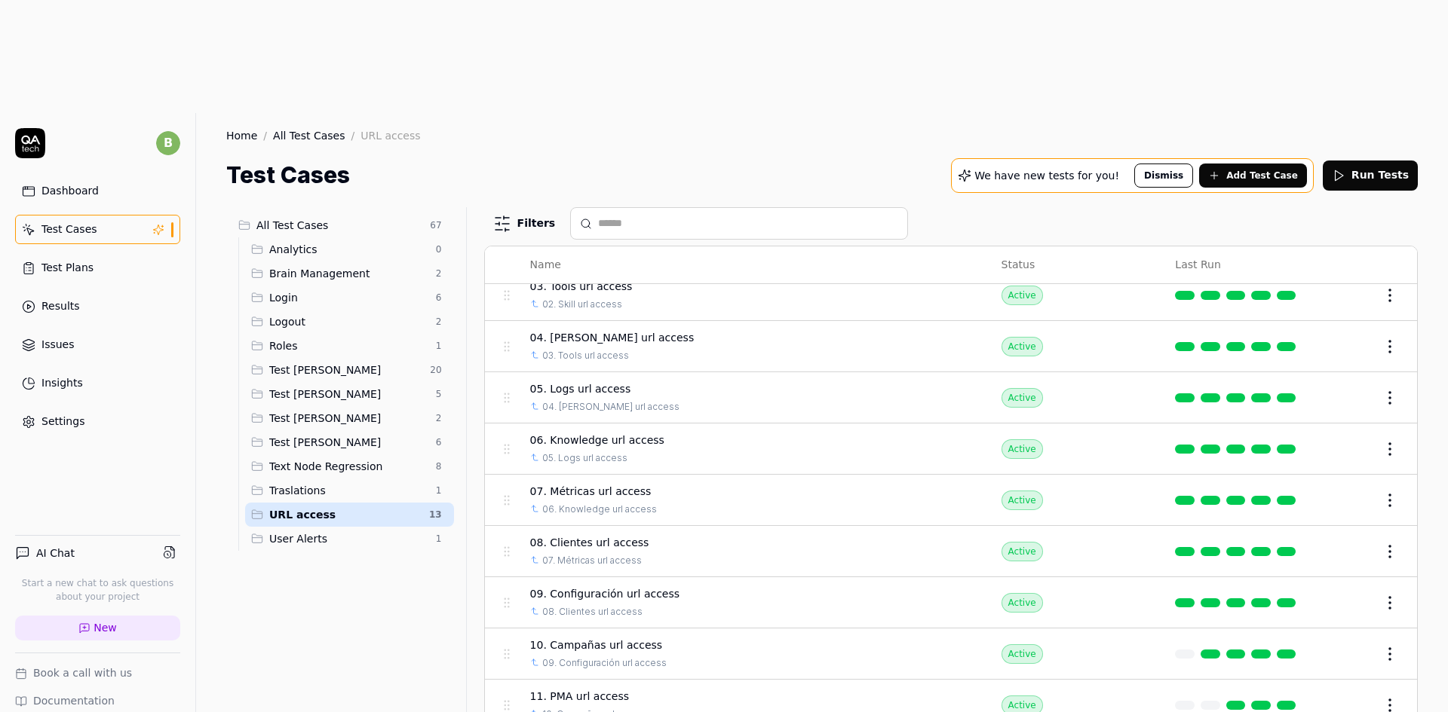
scroll to position [164, 0]
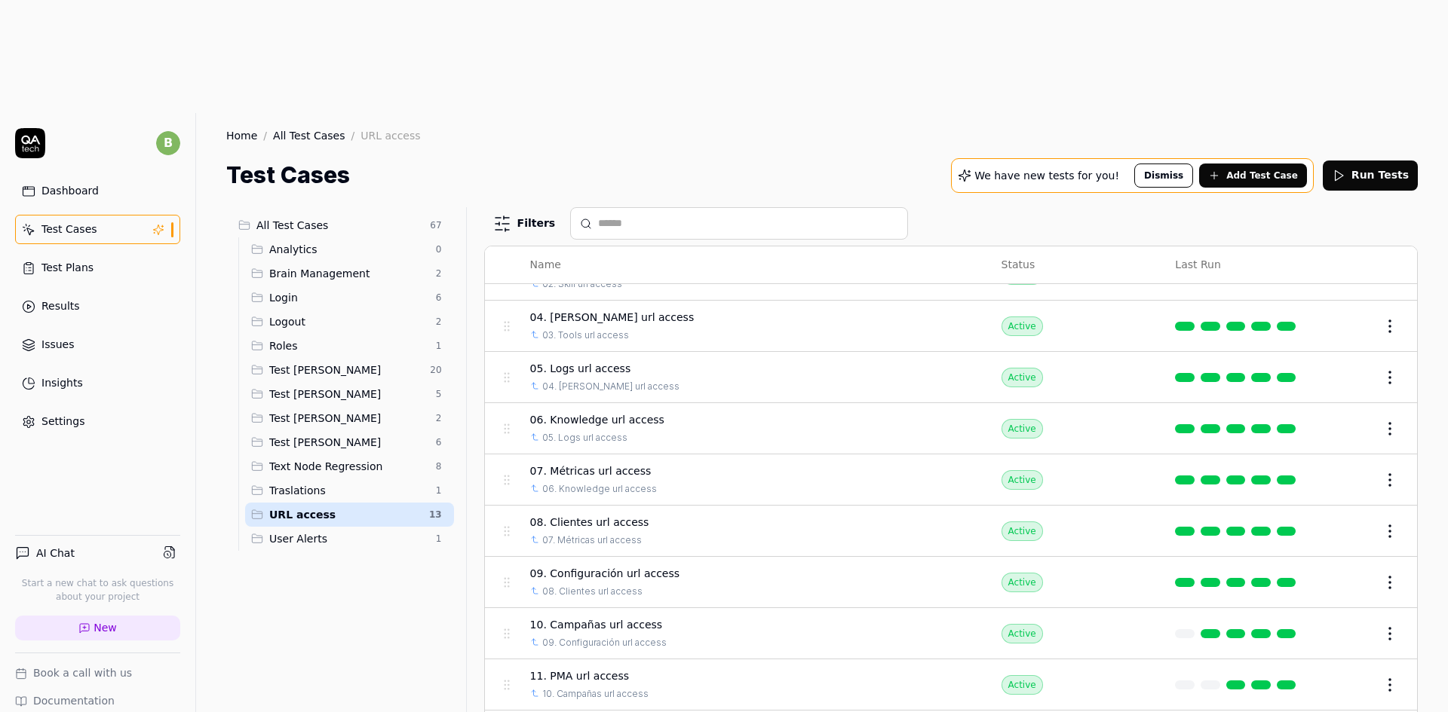
click at [293, 387] on span "Test [PERSON_NAME]" at bounding box center [348, 395] width 158 height 16
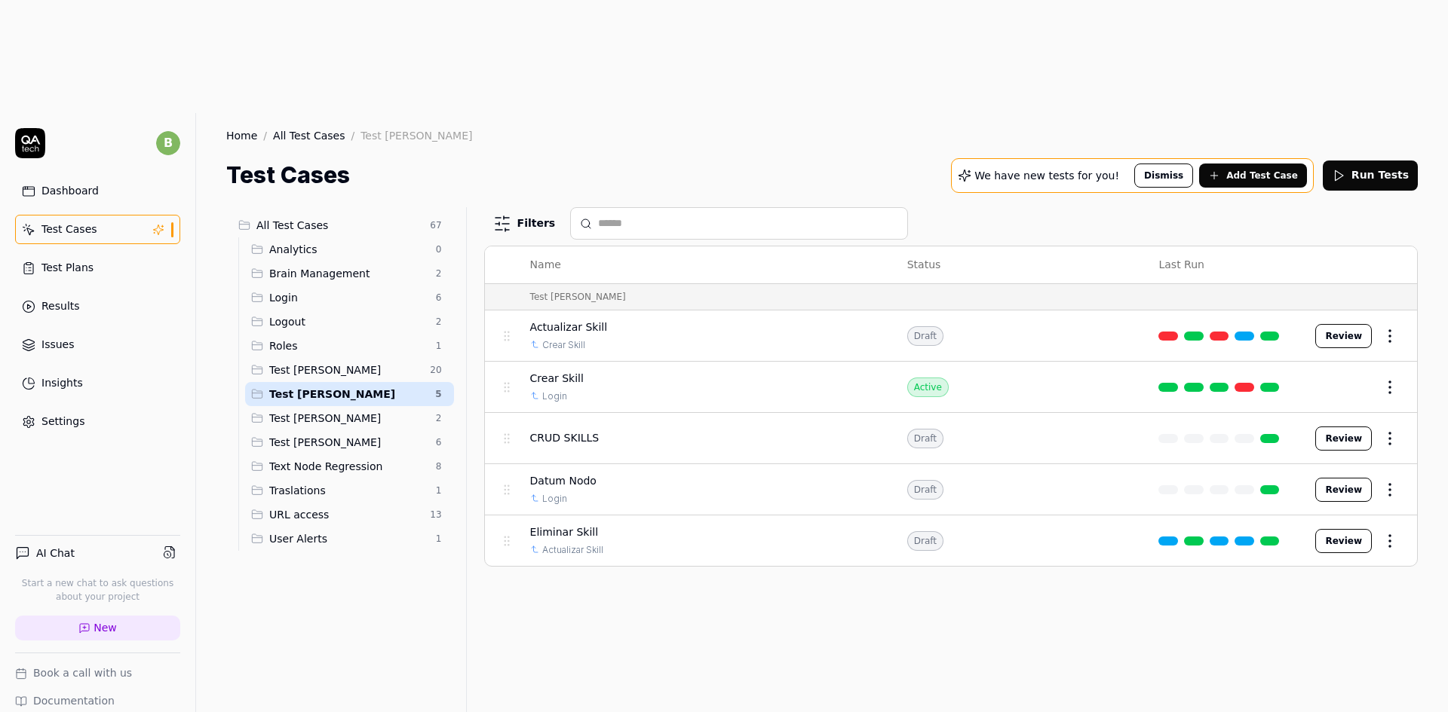
click at [649, 538] on div "Filters Name Status Last Run Test Andres Actualizar Skill Crear Skill Draft Rev…" at bounding box center [950, 516] width 933 height 618
click at [573, 536] on div "Filters Name Status Last Run Test Andres Actualizar Skill Crear Skill Draft Rev…" at bounding box center [950, 516] width 933 height 618
click at [526, 158] on div "Test Cases We have new tests for you! Dismiss Add Test Case Run Tests" at bounding box center [821, 175] width 1191 height 34
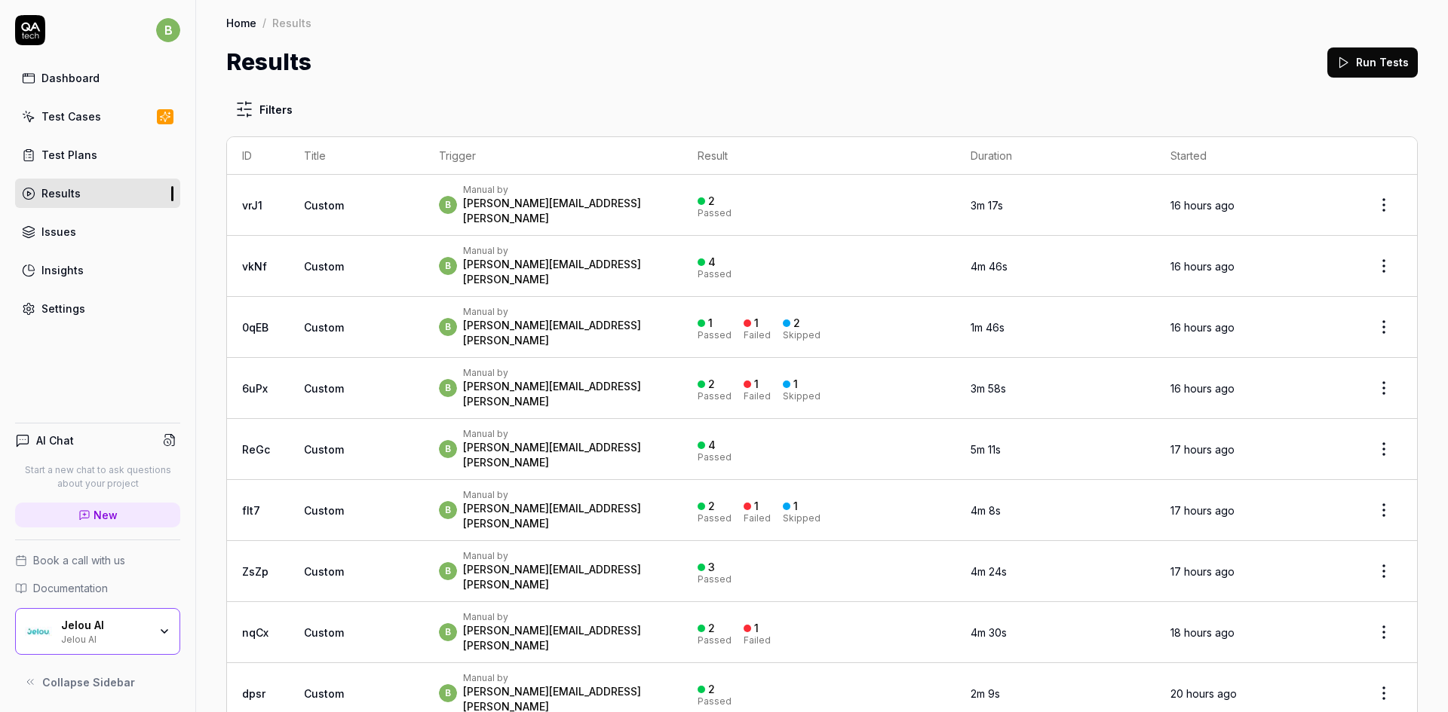
drag, startPoint x: 0, startPoint y: 0, endPoint x: 75, endPoint y: 114, distance: 136.5
click at [75, 114] on div "Test Cases" at bounding box center [71, 117] width 60 height 16
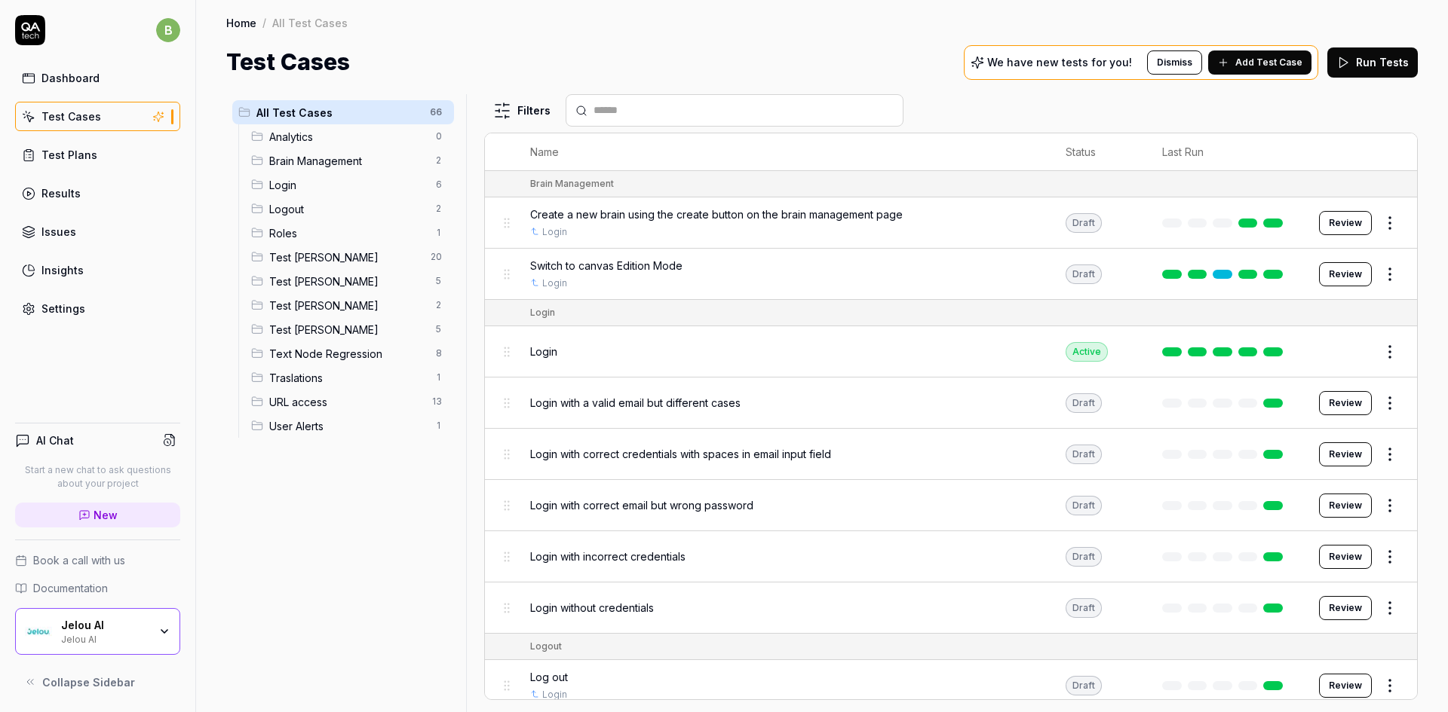
click at [331, 282] on span "Test [PERSON_NAME]" at bounding box center [348, 282] width 158 height 16
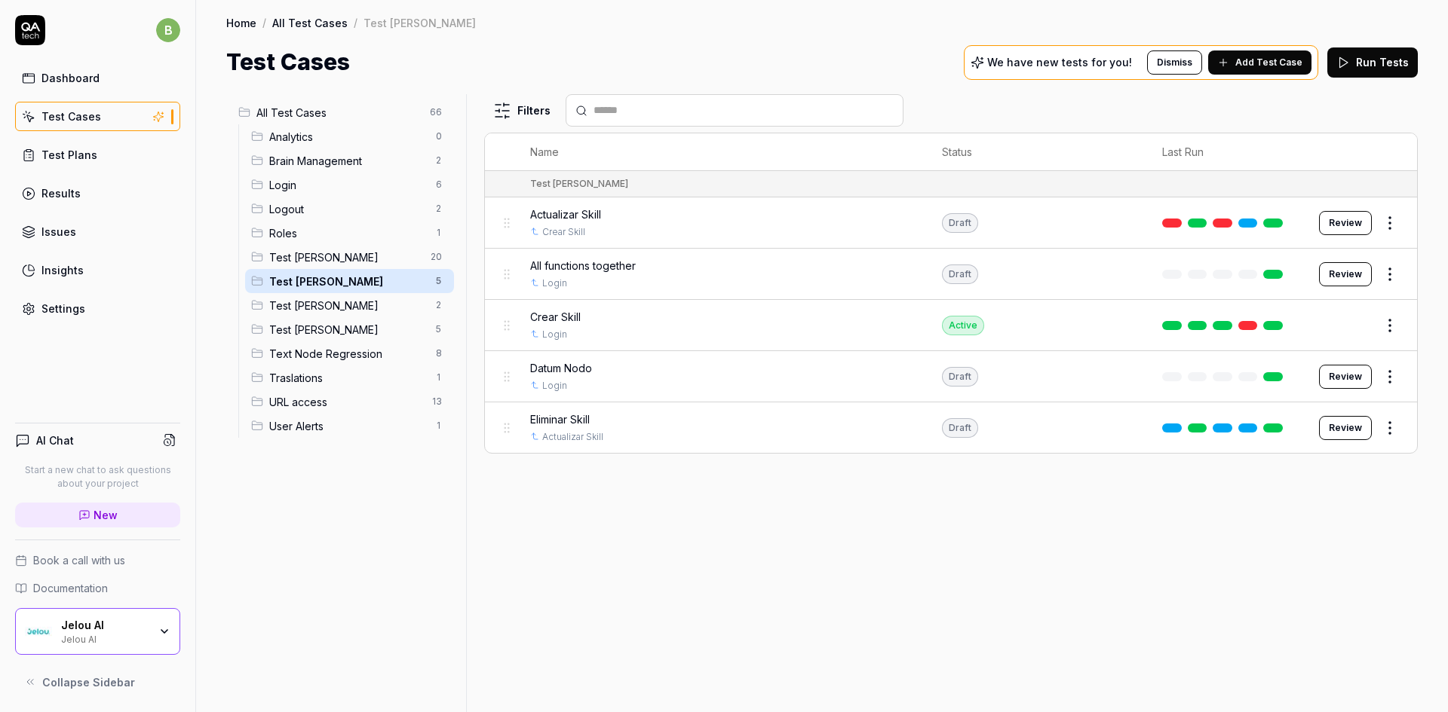
click at [553, 315] on span "Crear Skill" at bounding box center [555, 317] width 51 height 16
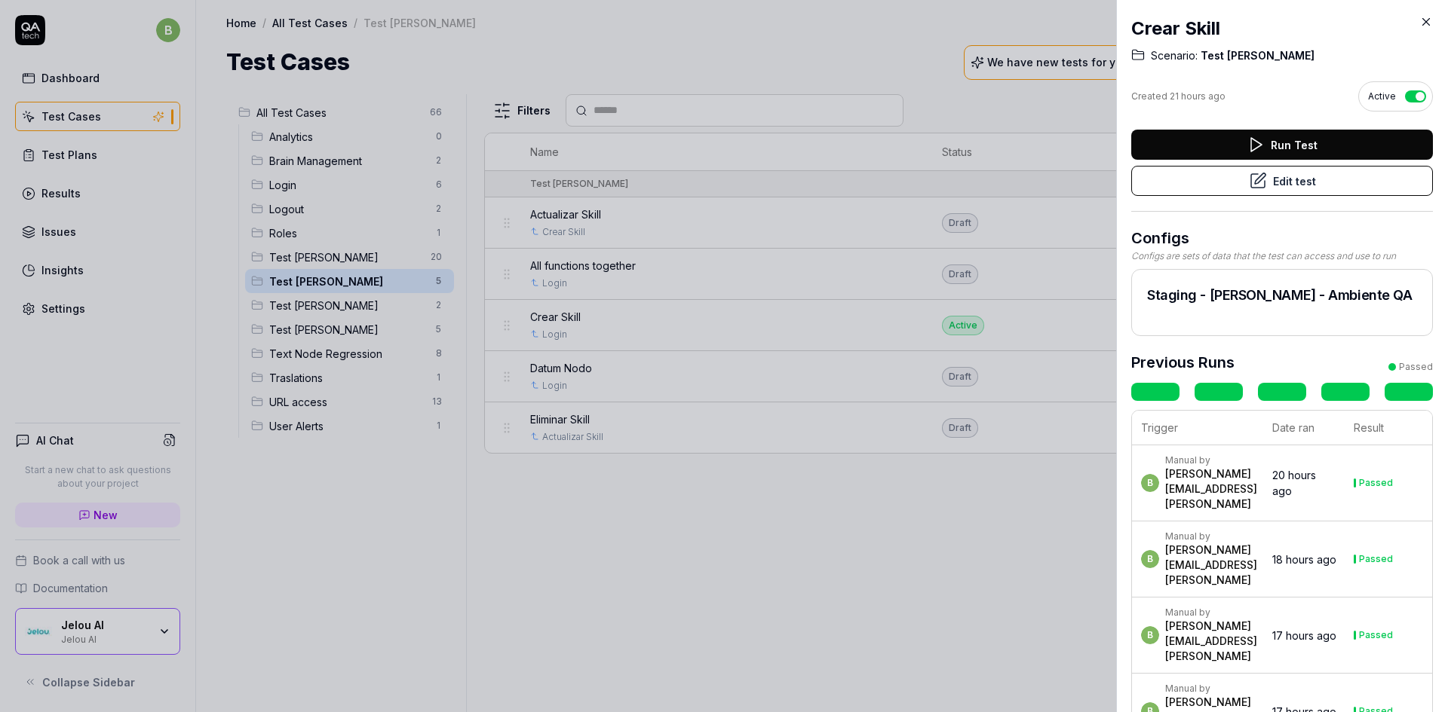
click at [1224, 188] on button "Edit test" at bounding box center [1282, 181] width 302 height 30
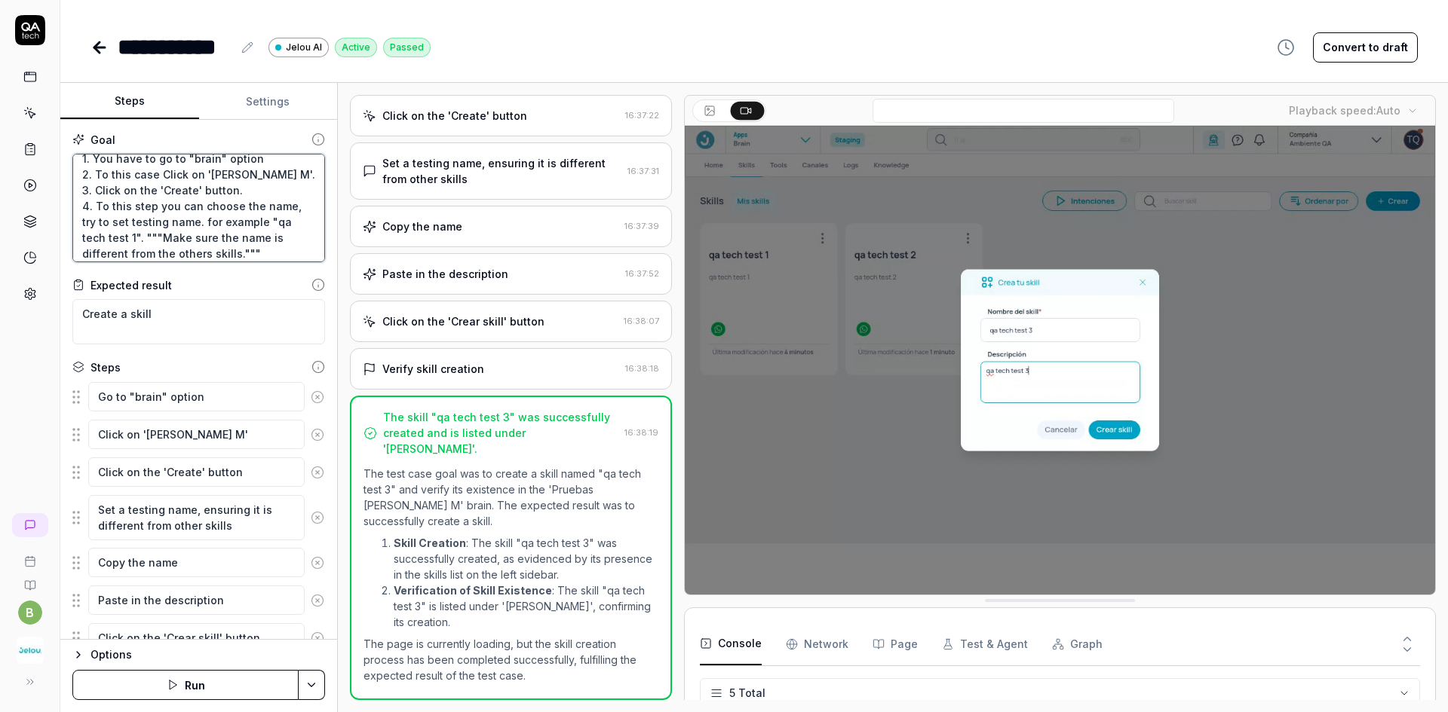
scroll to position [8, 0]
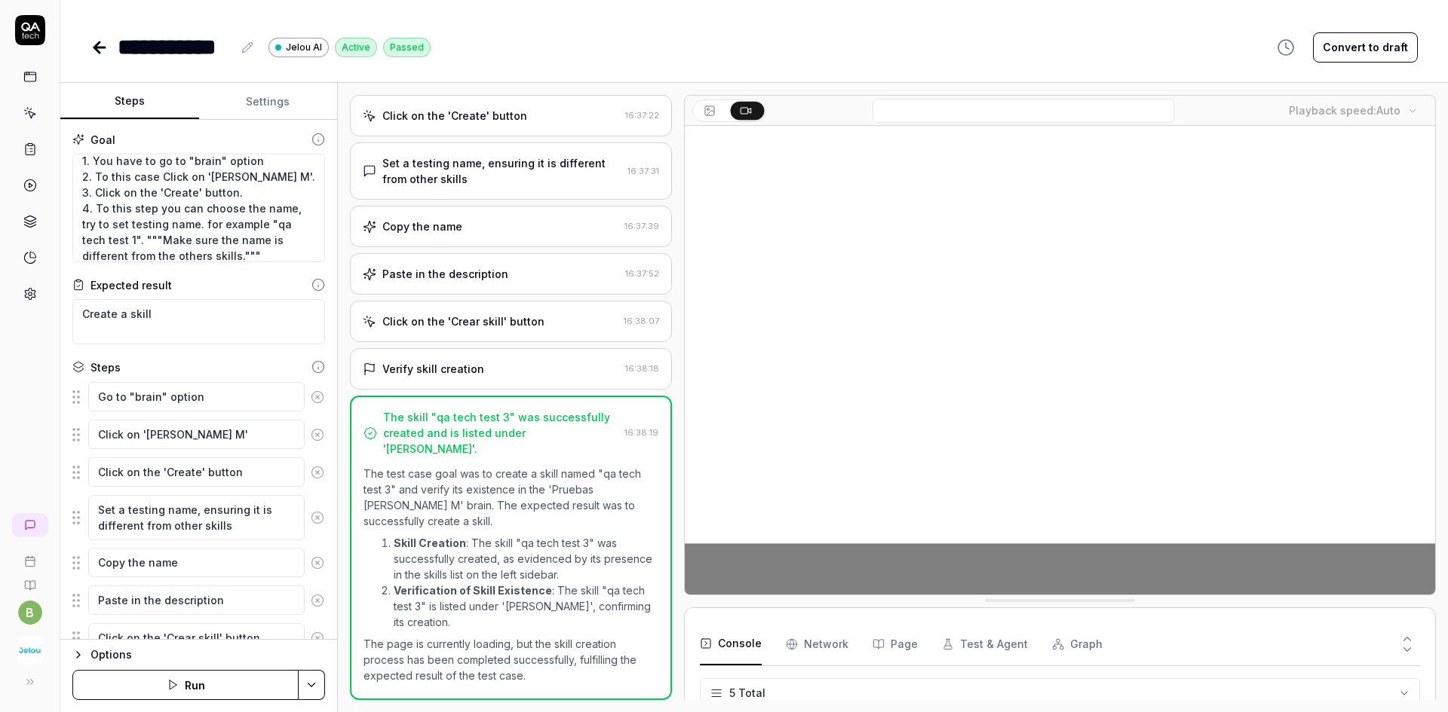
click at [97, 54] on icon at bounding box center [99, 47] width 18 height 18
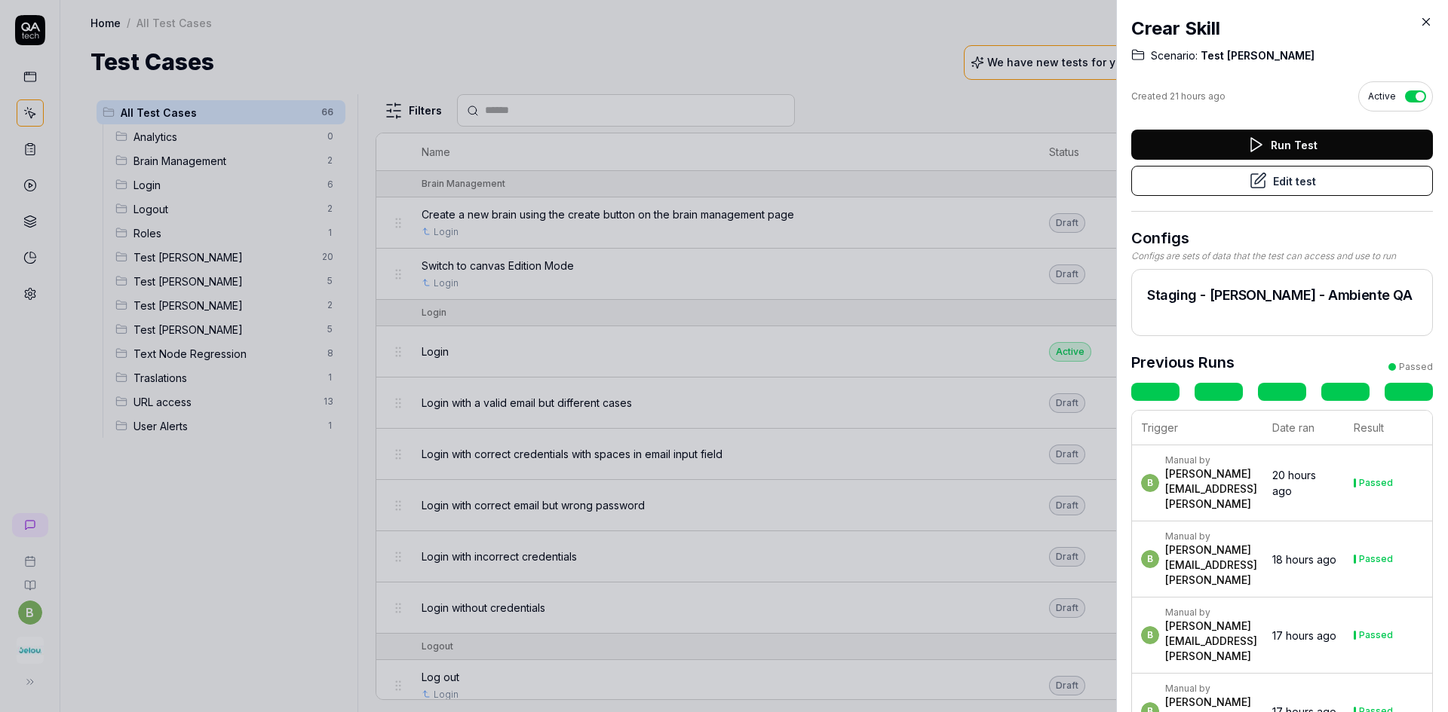
click at [1425, 20] on icon at bounding box center [1426, 22] width 14 height 14
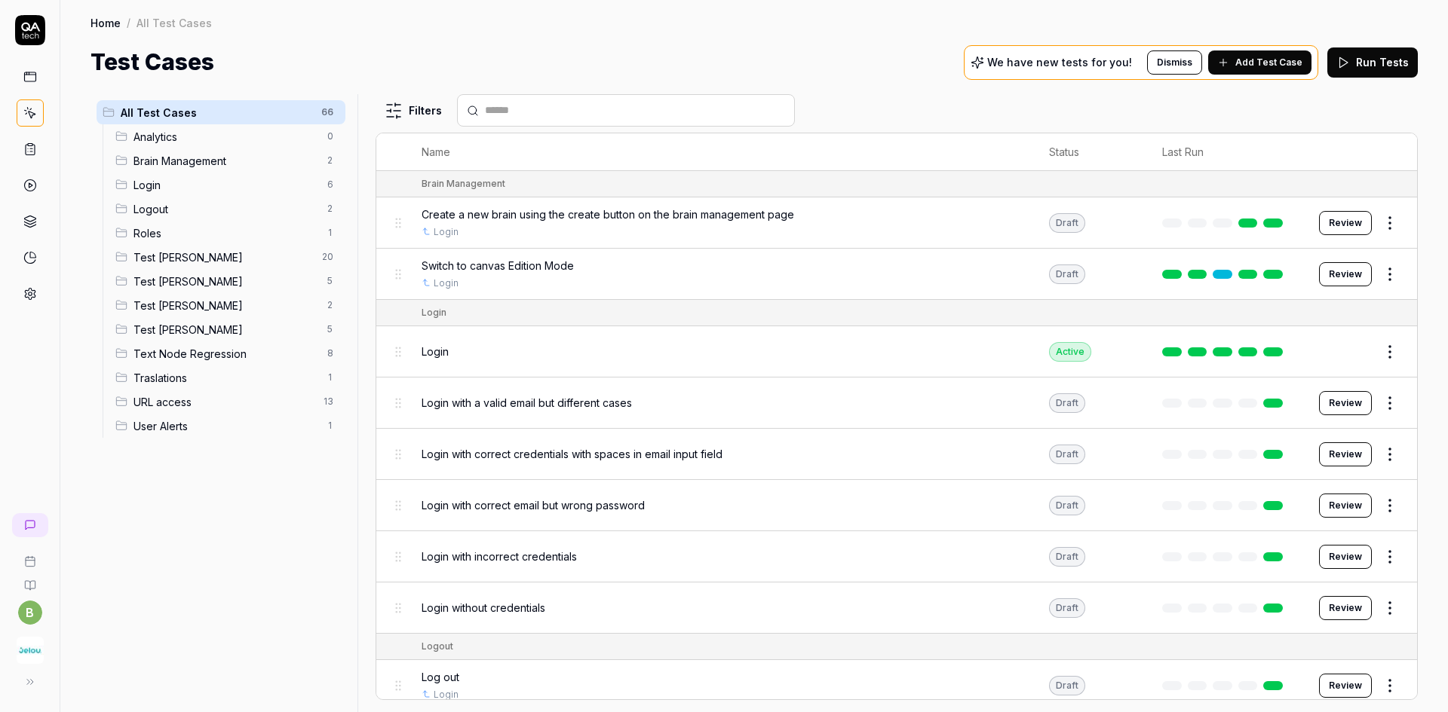
click at [158, 287] on span "Test [PERSON_NAME]" at bounding box center [225, 282] width 185 height 16
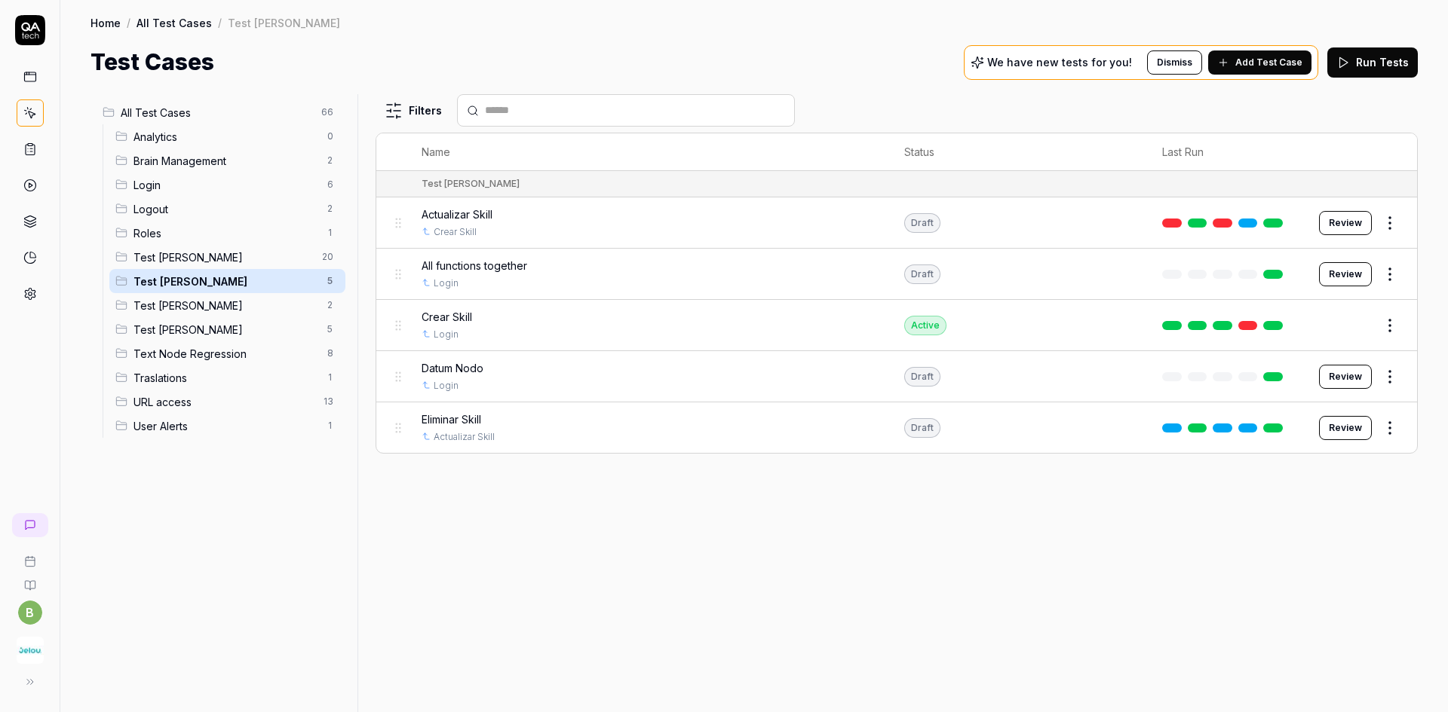
click at [531, 220] on div "Actualizar Skill" at bounding box center [647, 215] width 453 height 16
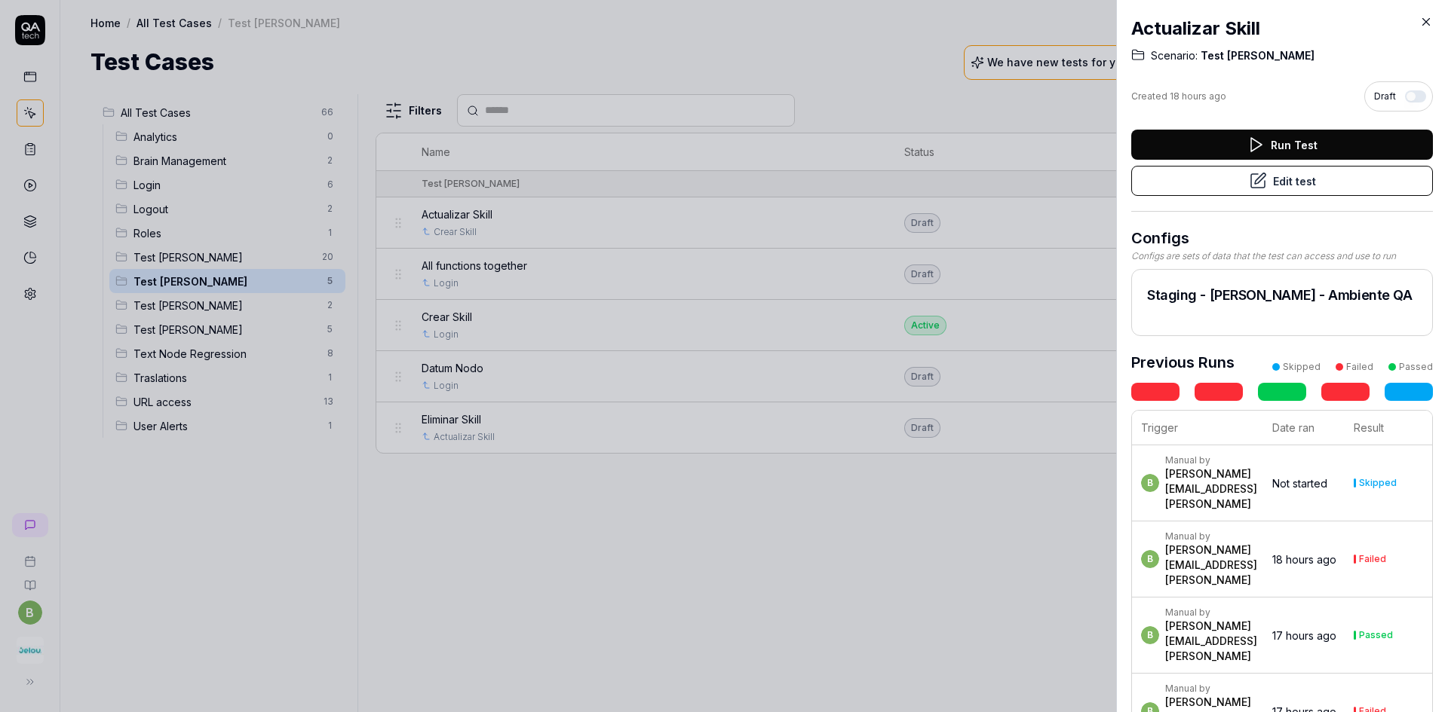
click at [1230, 187] on button "Edit test" at bounding box center [1282, 181] width 302 height 30
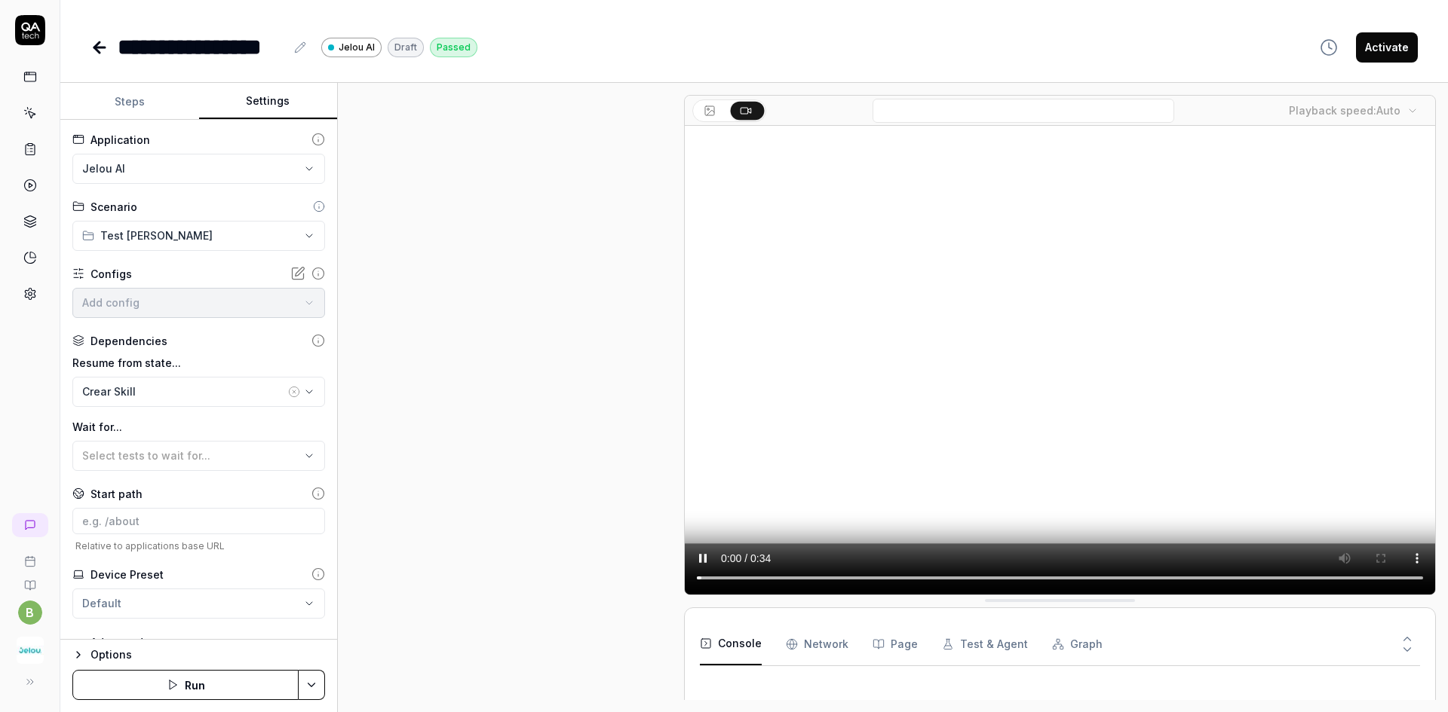
scroll to position [327, 0]
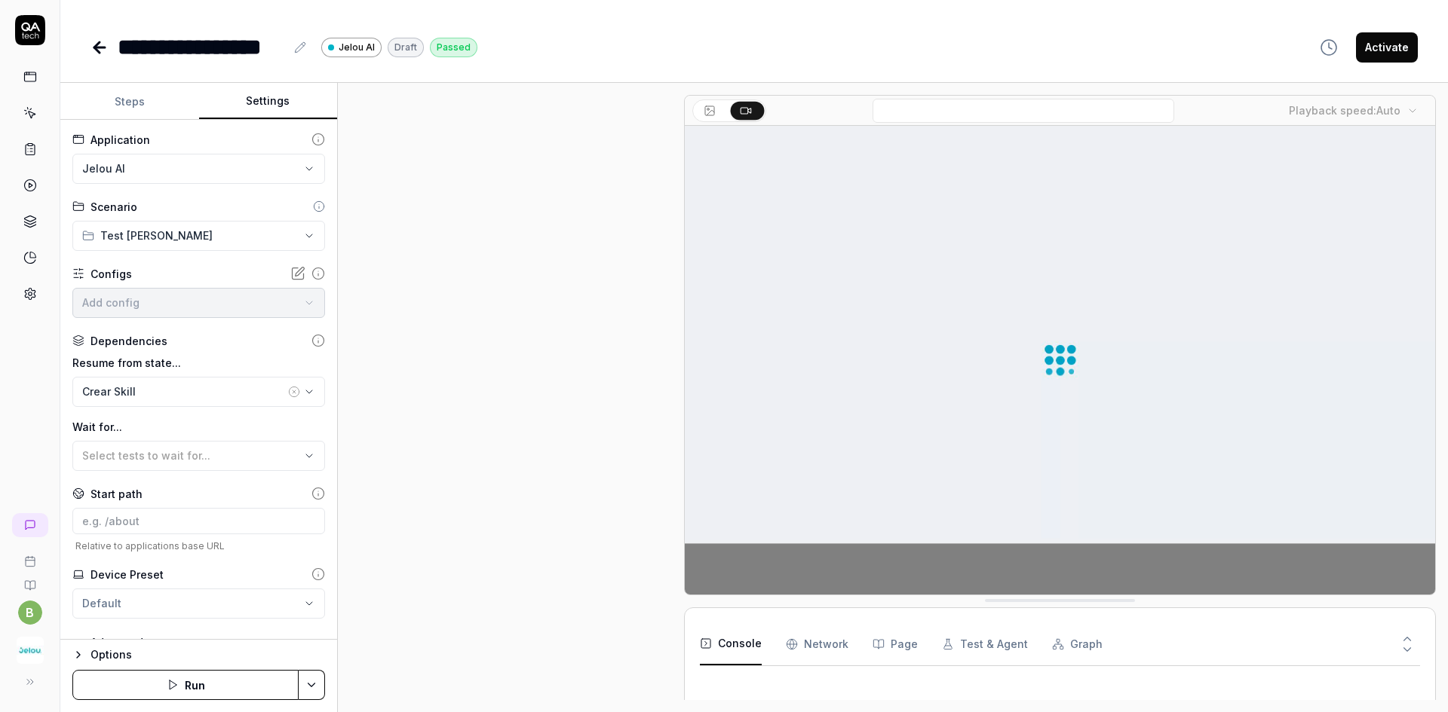
click at [280, 98] on button "Settings" at bounding box center [268, 102] width 139 height 36
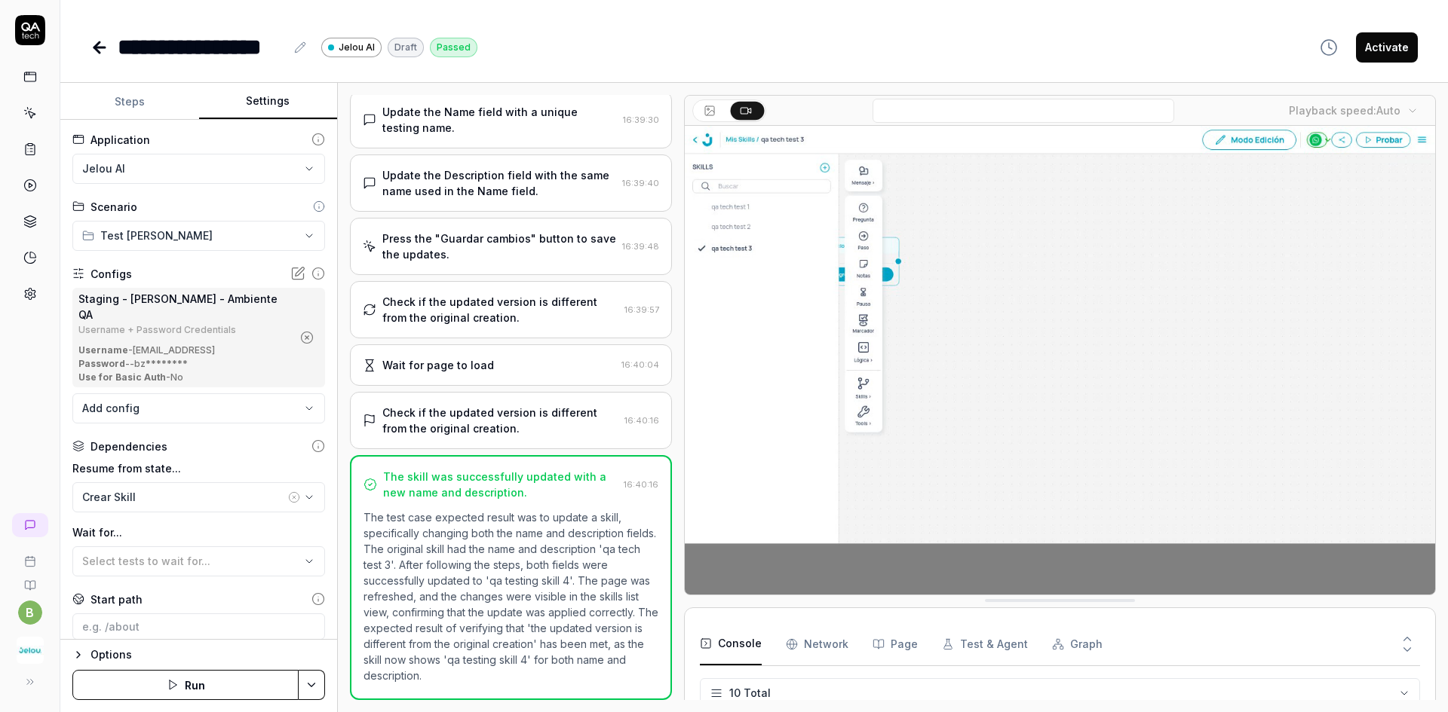
click at [118, 106] on button "Steps" at bounding box center [129, 102] width 139 height 36
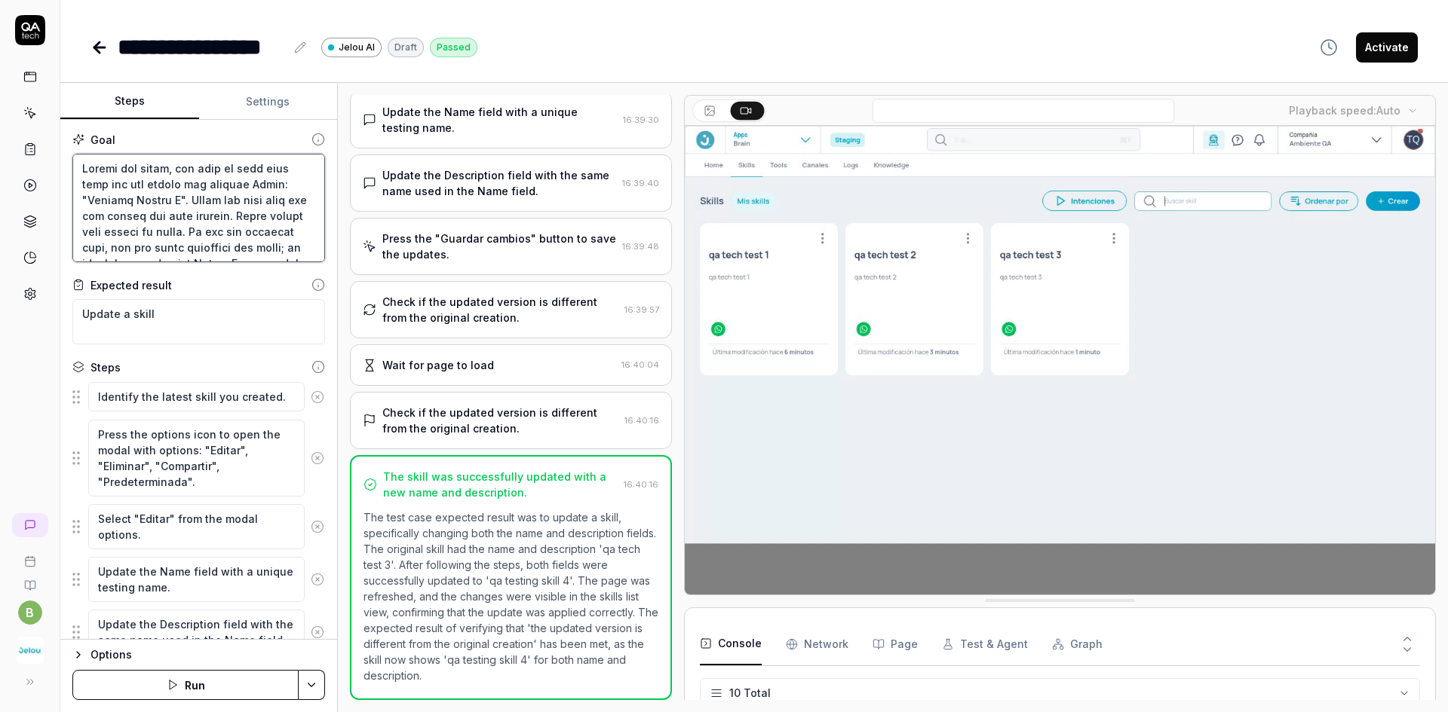
drag, startPoint x: 79, startPoint y: 172, endPoint x: 89, endPoint y: 167, distance: 11.1
click at [89, 167] on textarea at bounding box center [198, 208] width 253 height 109
click at [100, 167] on textarea at bounding box center [198, 208] width 253 height 109
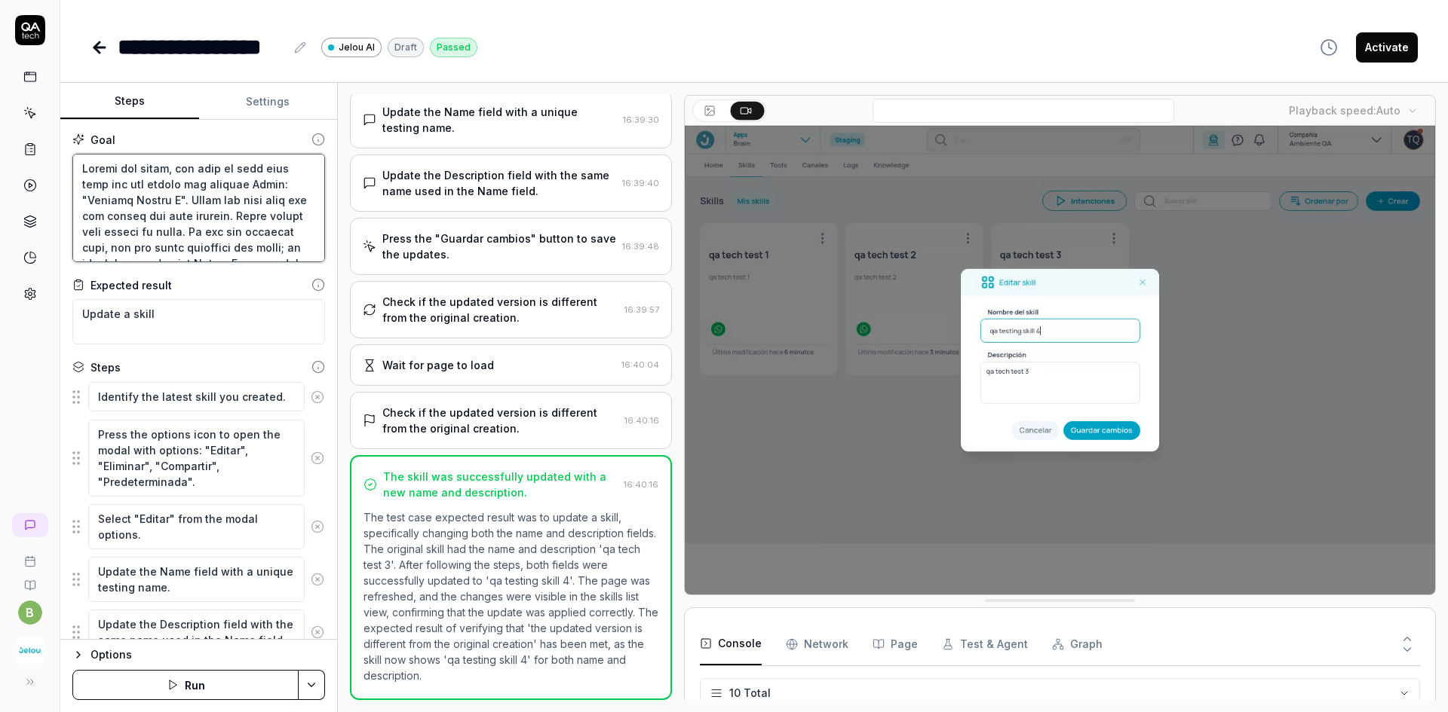
drag, startPoint x: 206, startPoint y: 158, endPoint x: 191, endPoint y: 222, distance: 64.9
click at [191, 222] on textarea at bounding box center [198, 208] width 253 height 109
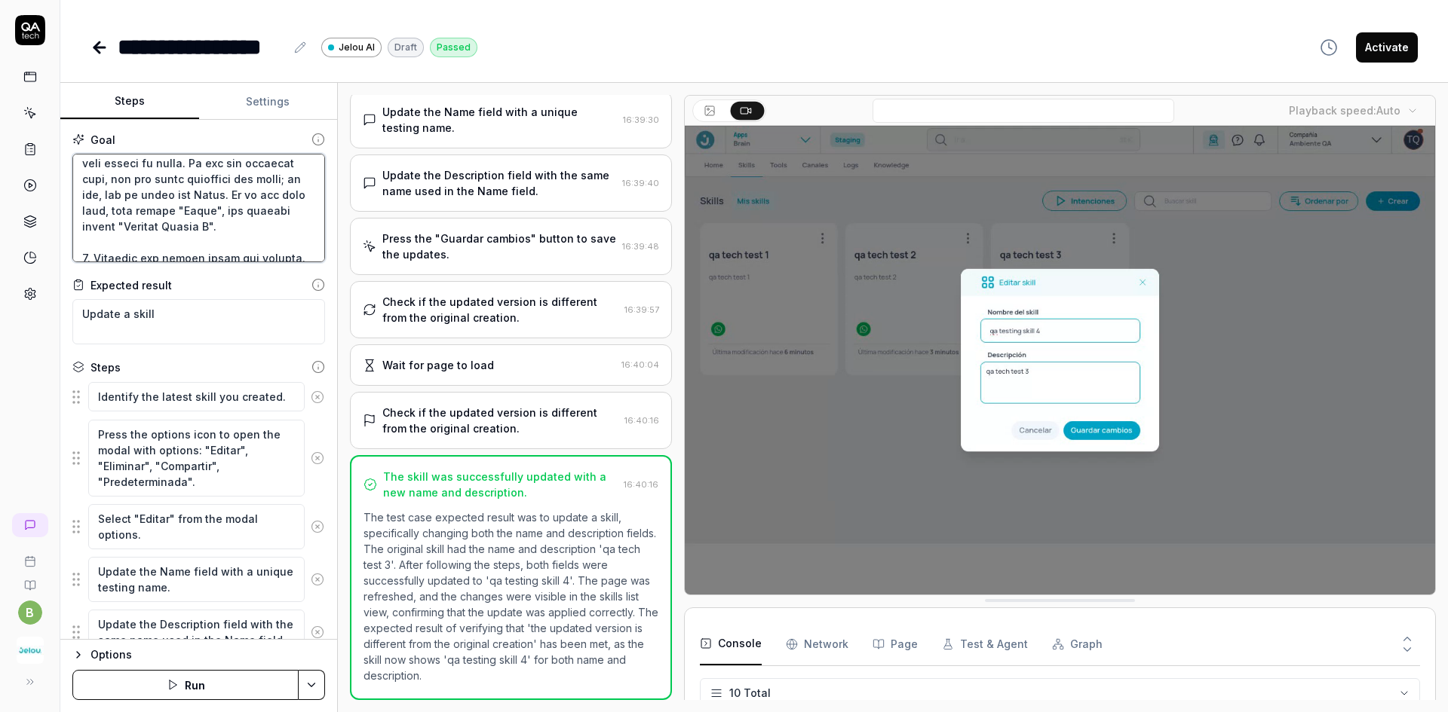
scroll to position [75, 0]
click at [173, 209] on textarea at bounding box center [198, 208] width 253 height 109
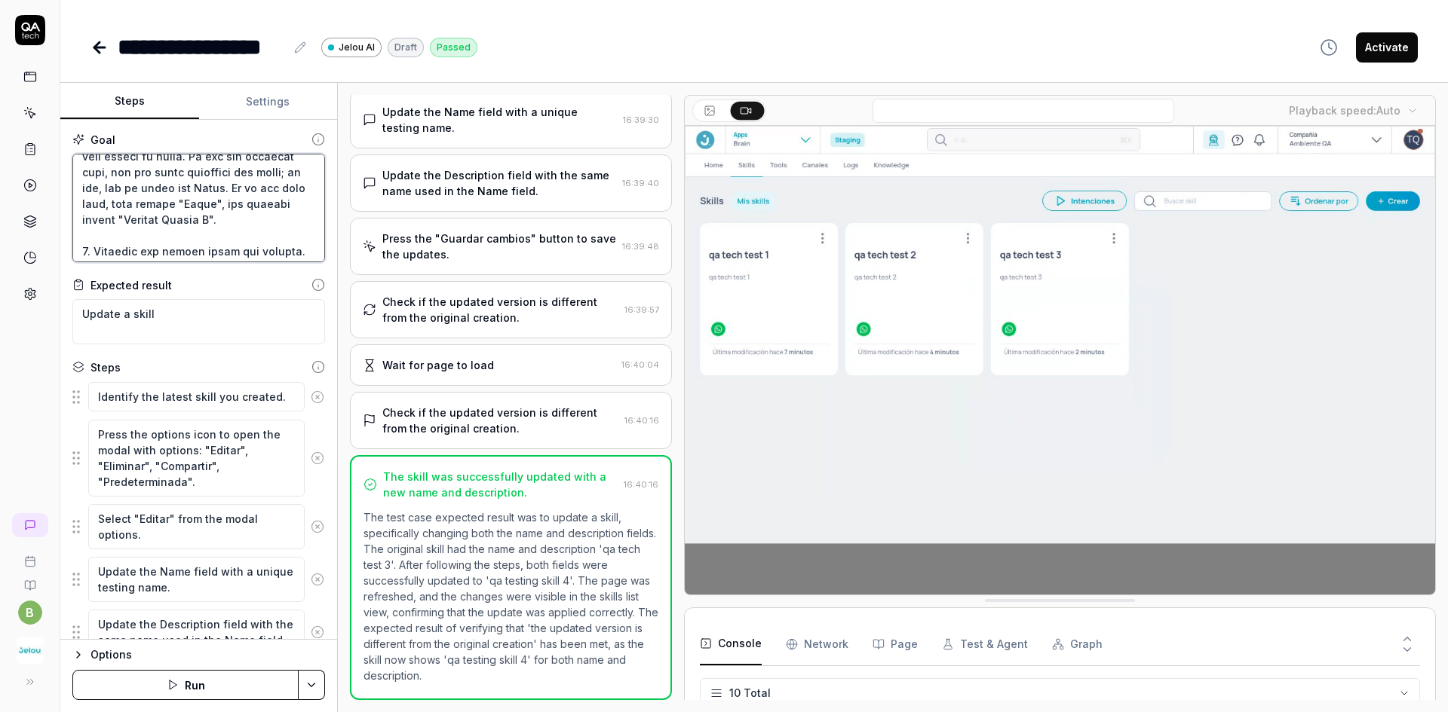
drag, startPoint x: 269, startPoint y: 218, endPoint x: 240, endPoint y: 213, distance: 29.1
click at [240, 213] on textarea at bounding box center [198, 208] width 253 height 109
click at [265, 219] on textarea at bounding box center [198, 208] width 253 height 109
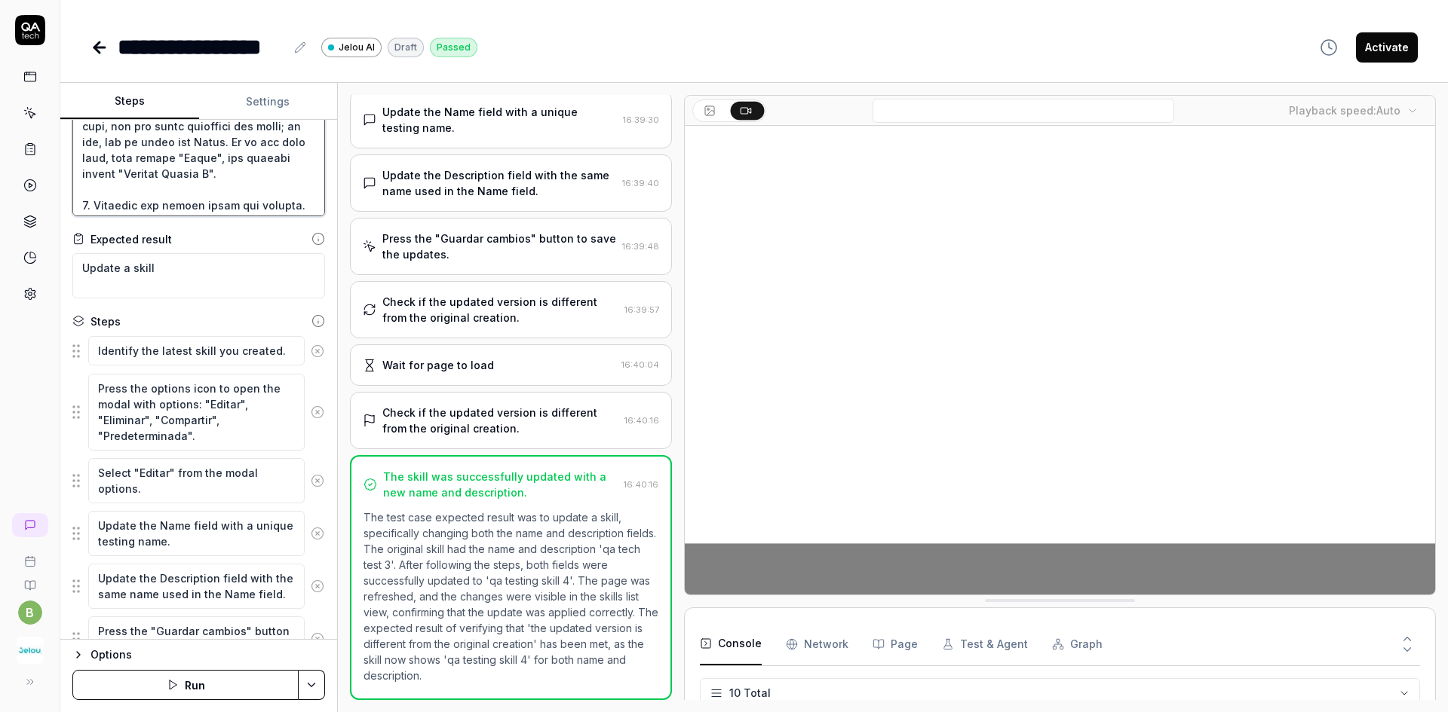
scroll to position [0, 0]
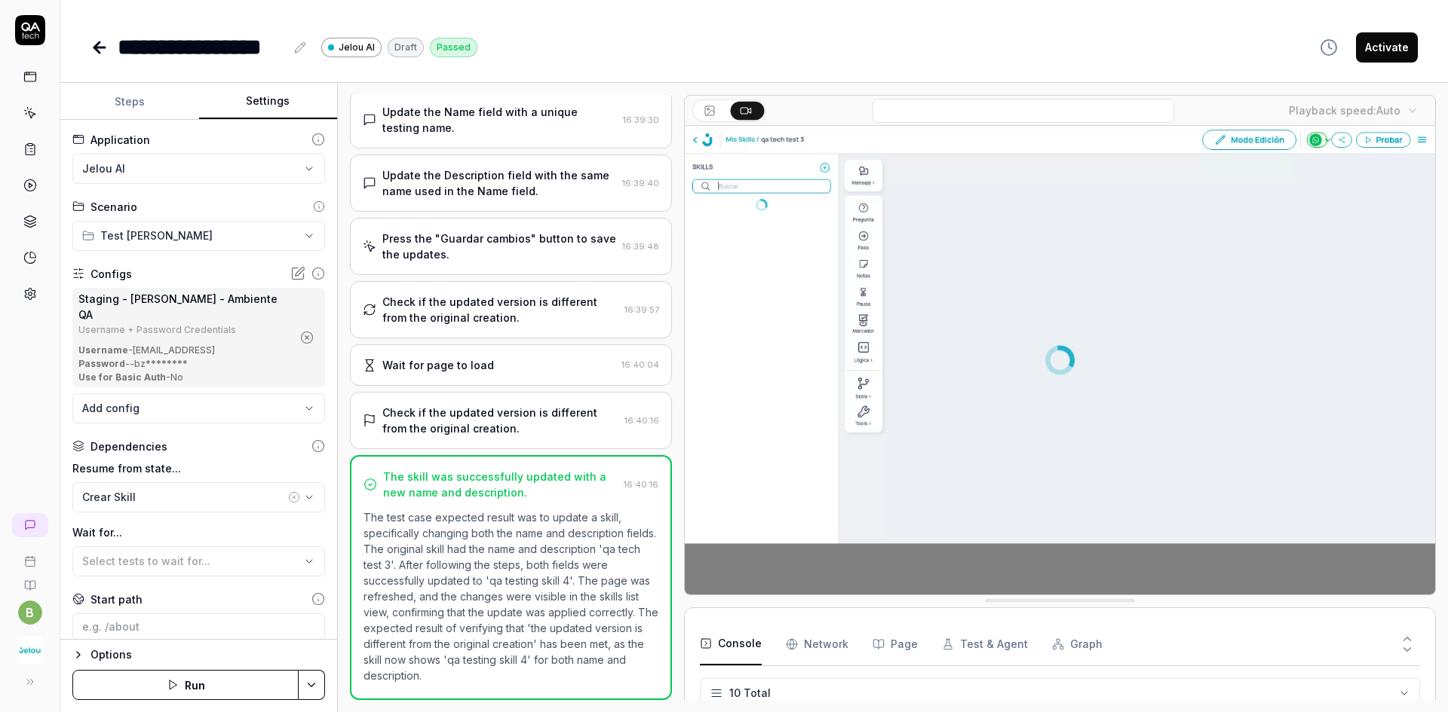
click at [278, 88] on button "Settings" at bounding box center [268, 102] width 139 height 36
click at [95, 47] on icon at bounding box center [99, 47] width 11 height 0
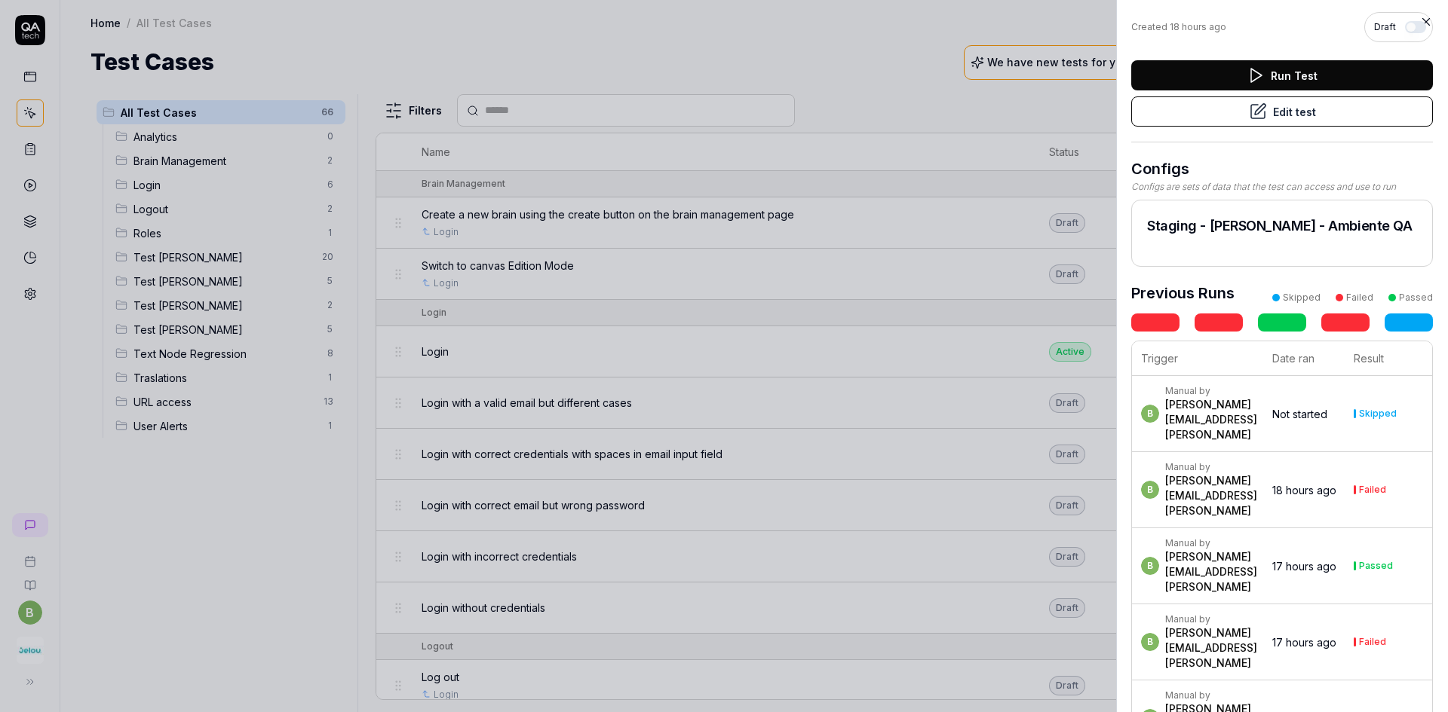
scroll to position [75, 0]
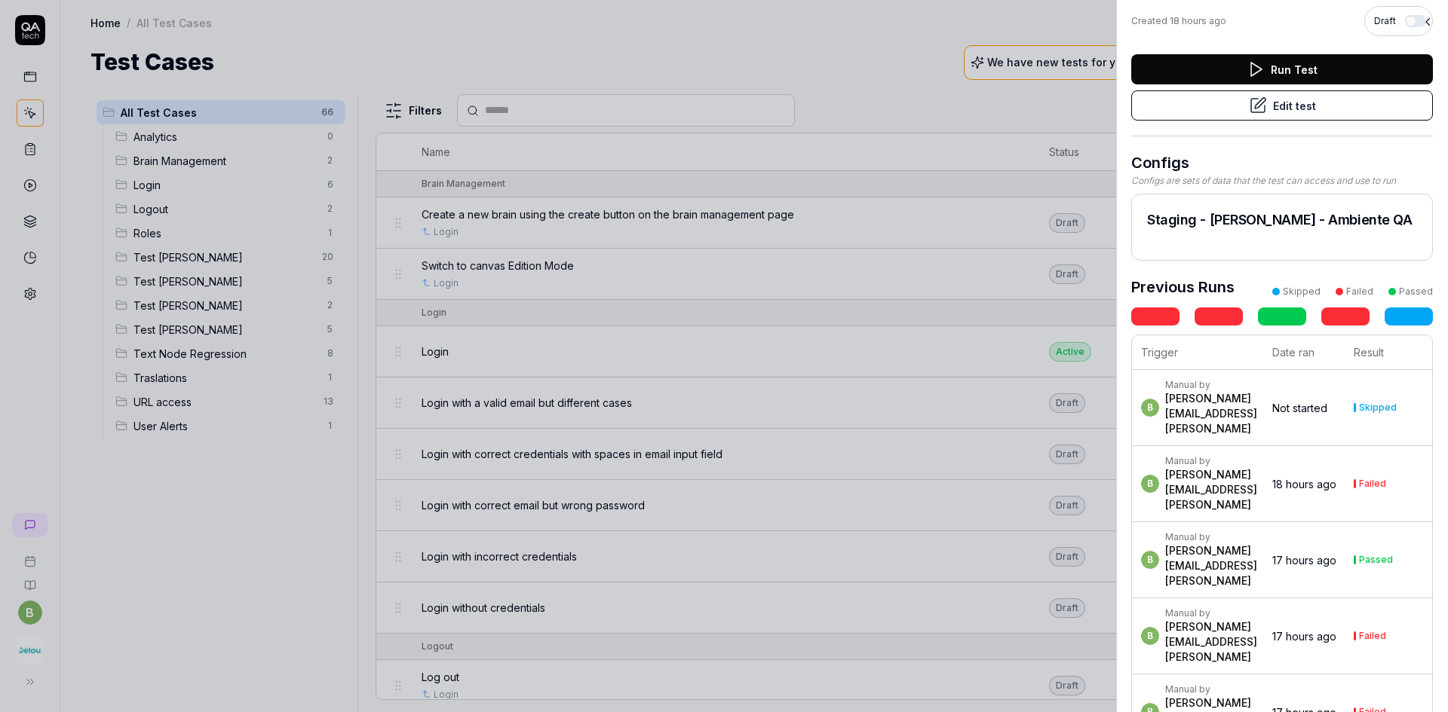
click at [1425, 22] on icon at bounding box center [1426, 22] width 14 height 14
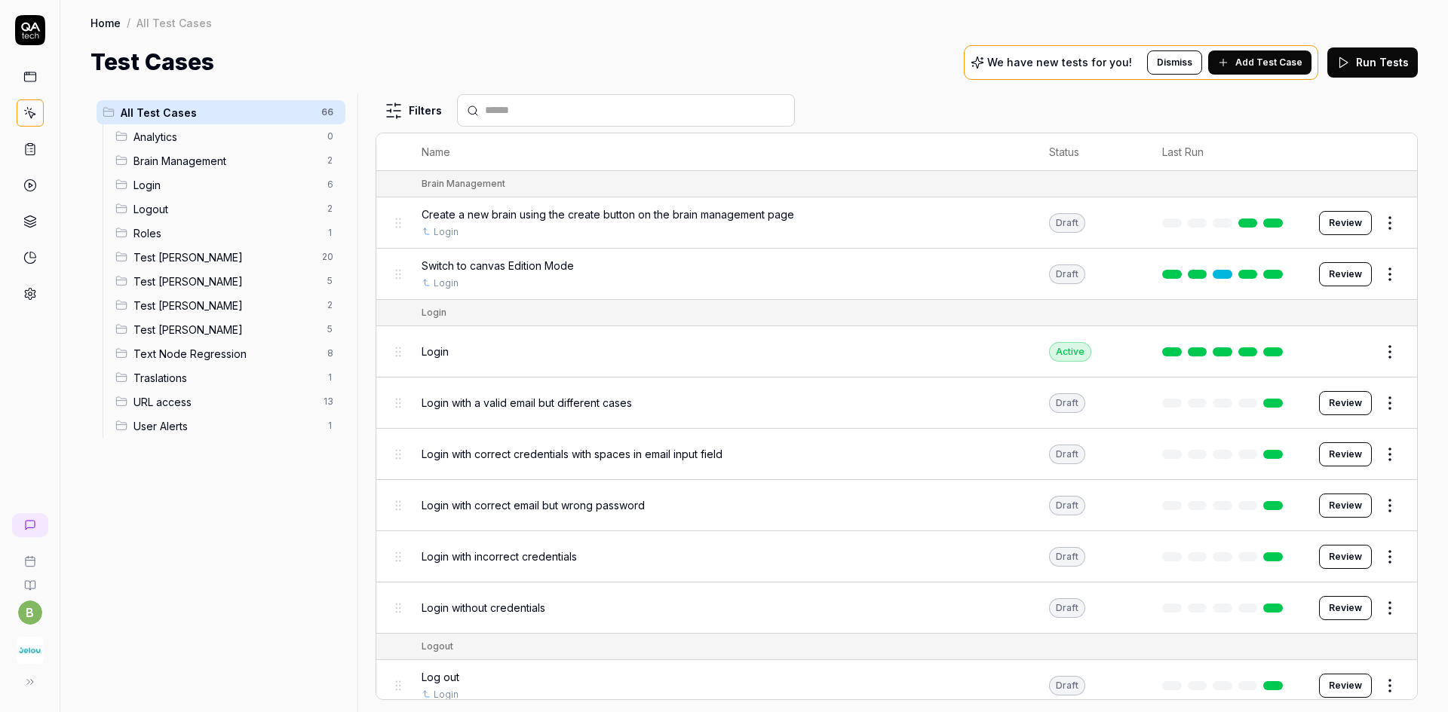
click at [209, 277] on span "Test [PERSON_NAME]" at bounding box center [225, 282] width 185 height 16
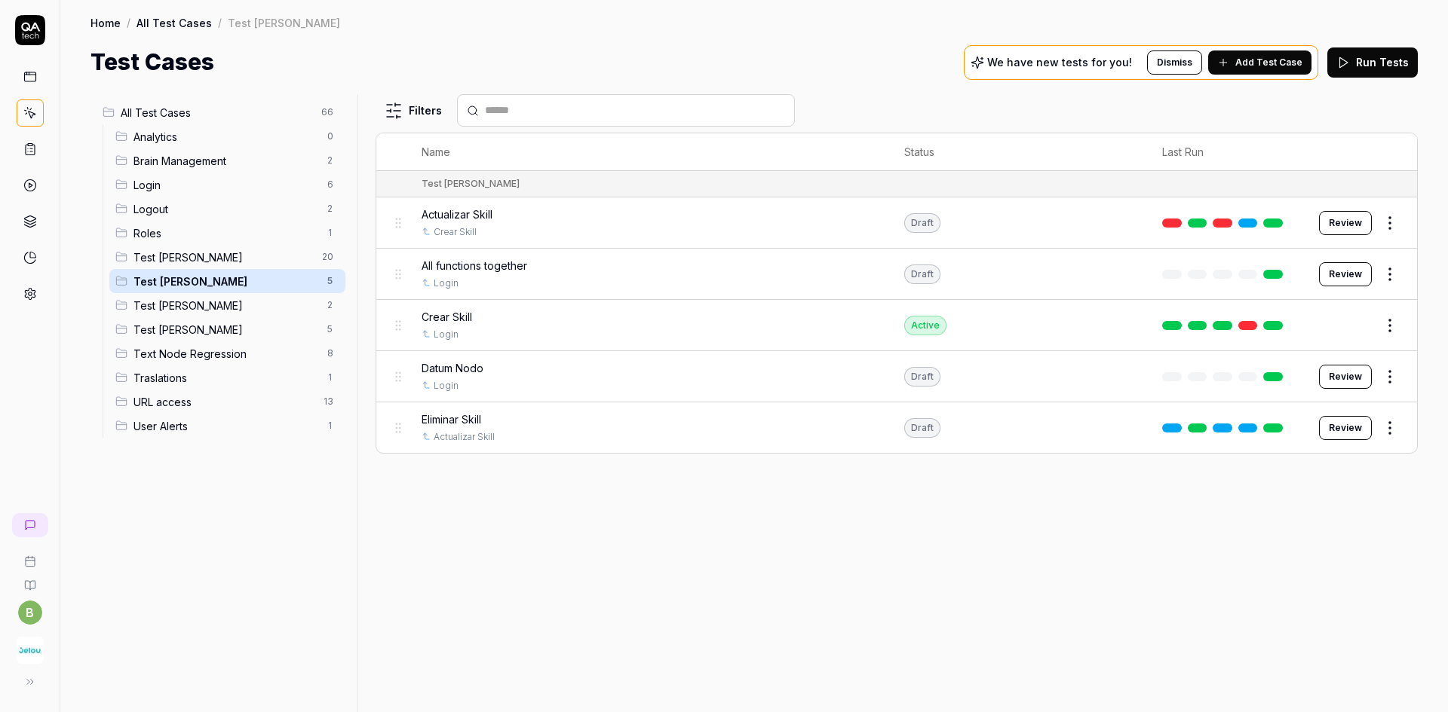
click at [504, 262] on span "All functions together" at bounding box center [474, 266] width 106 height 16
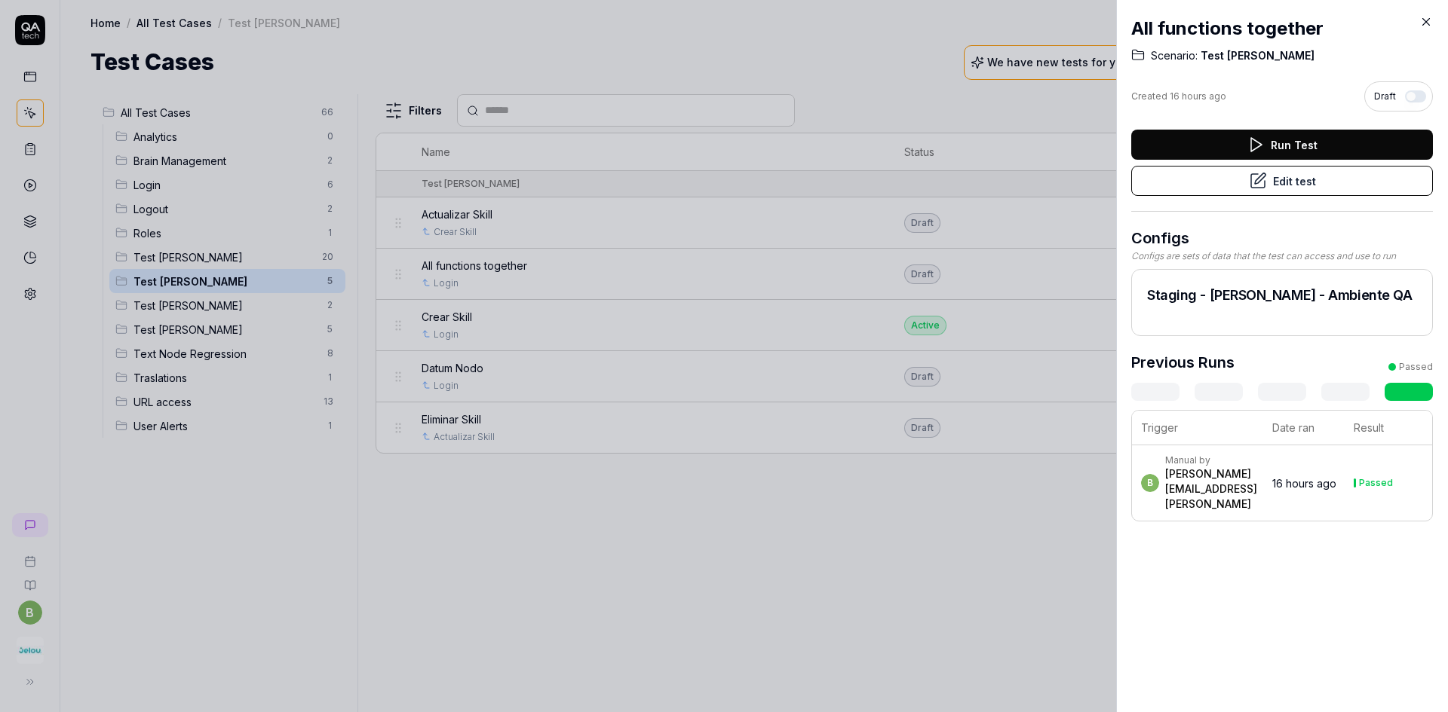
click at [1227, 188] on button "Edit test" at bounding box center [1282, 181] width 302 height 30
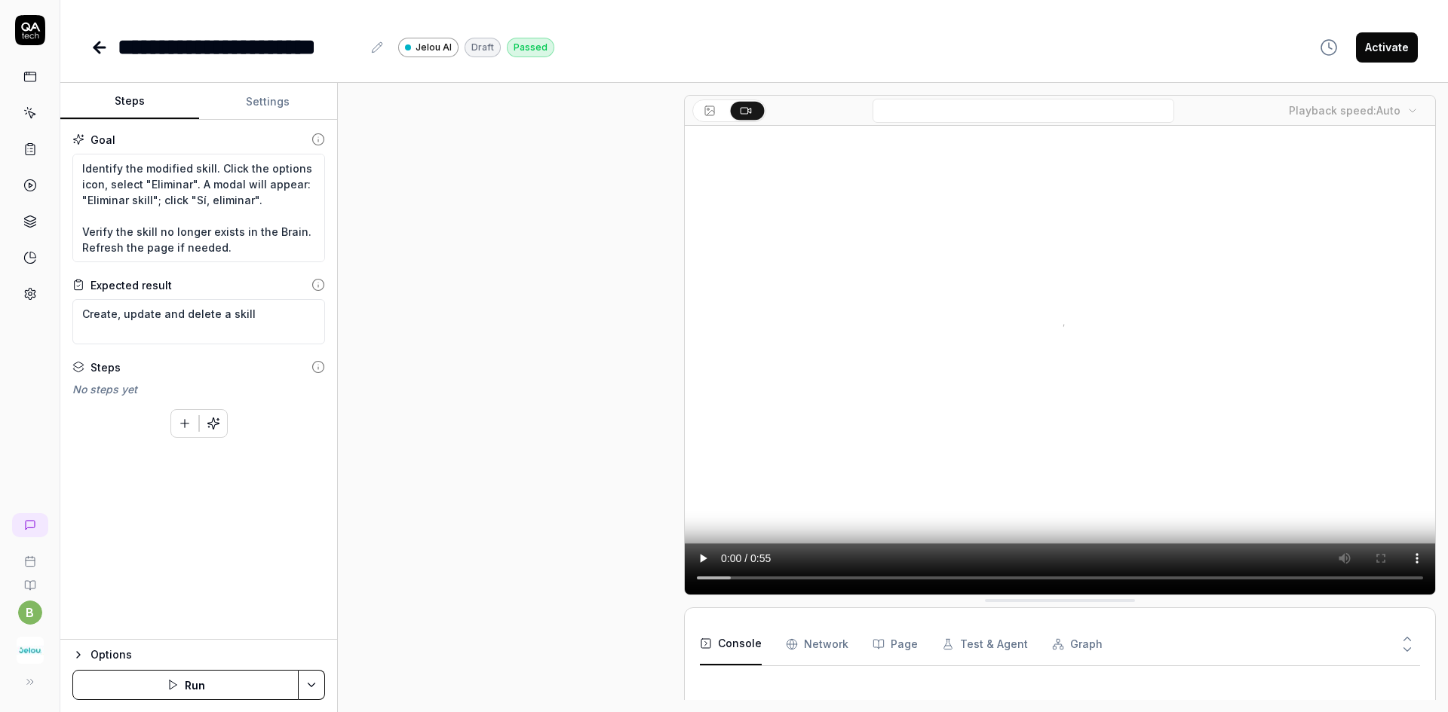
scroll to position [767, 0]
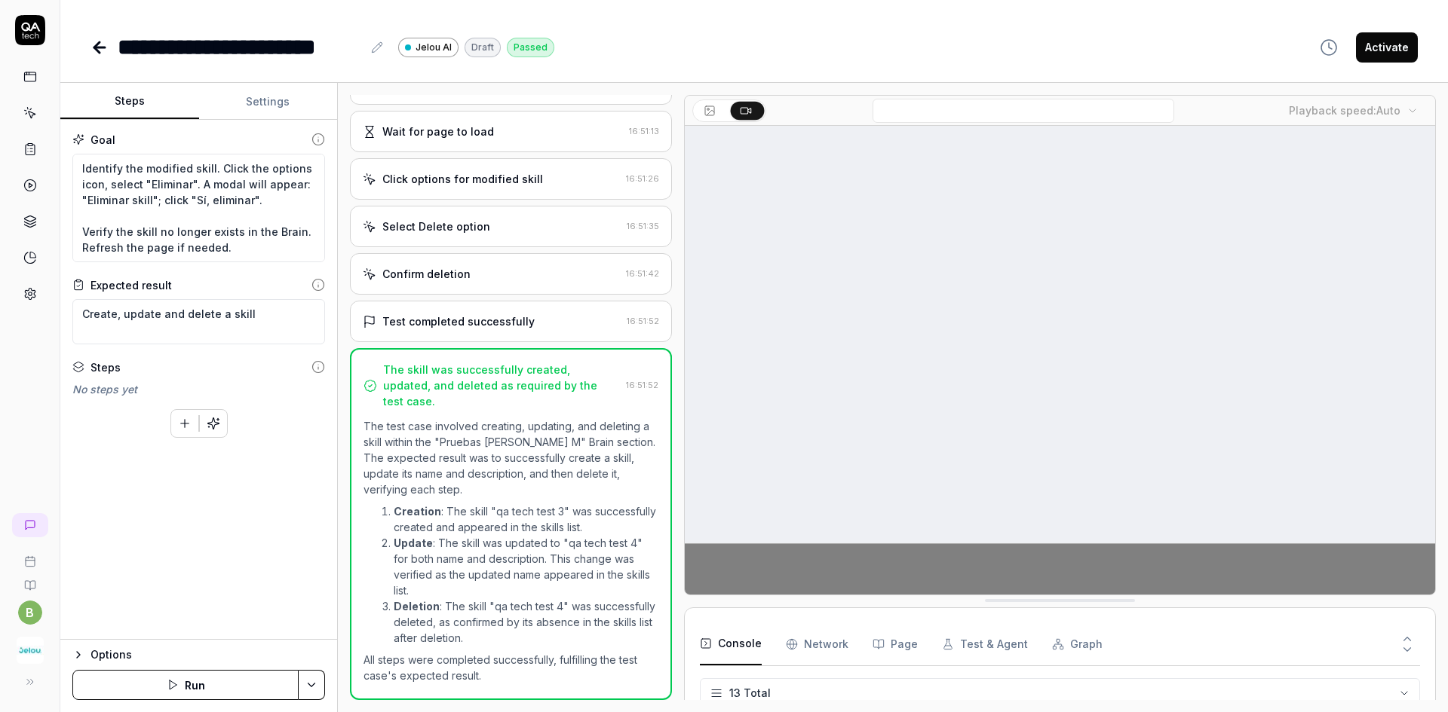
scroll to position [312, 0]
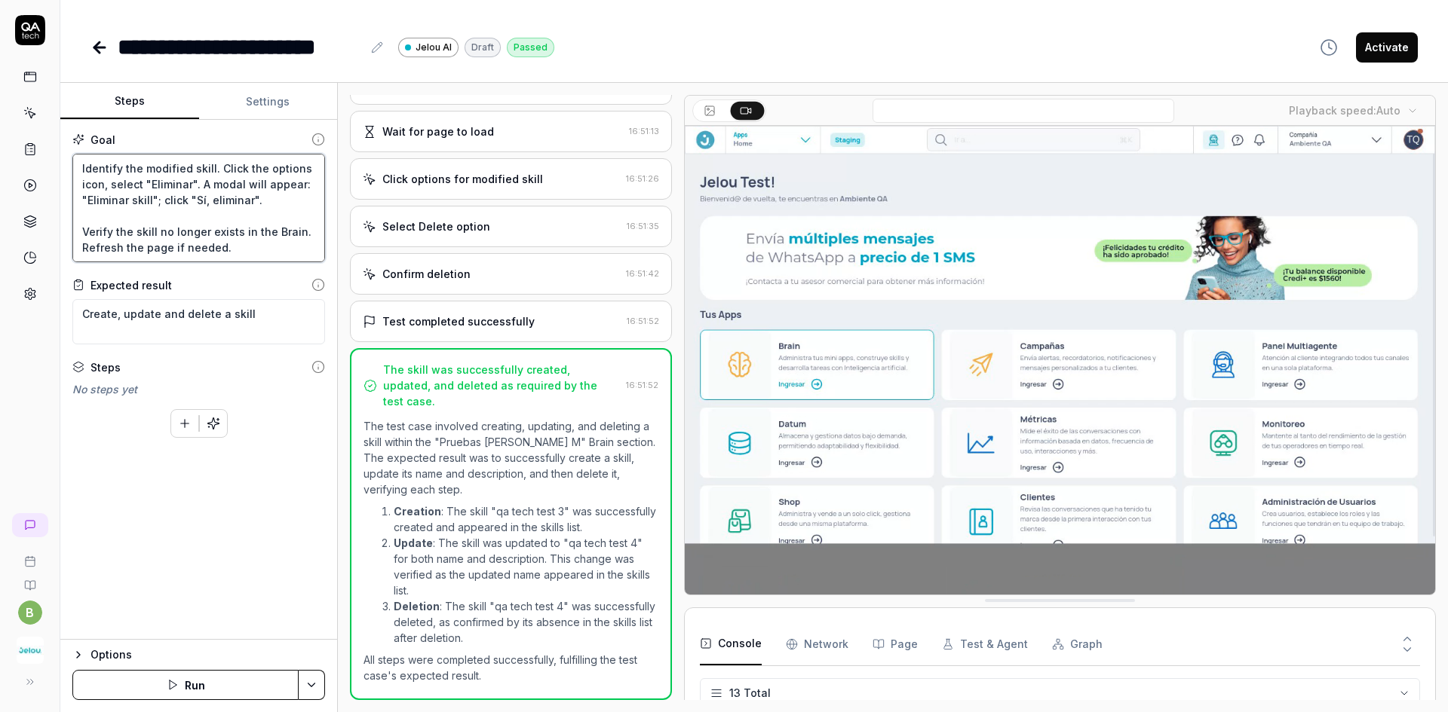
drag, startPoint x: 228, startPoint y: 245, endPoint x: 194, endPoint y: 231, distance: 36.5
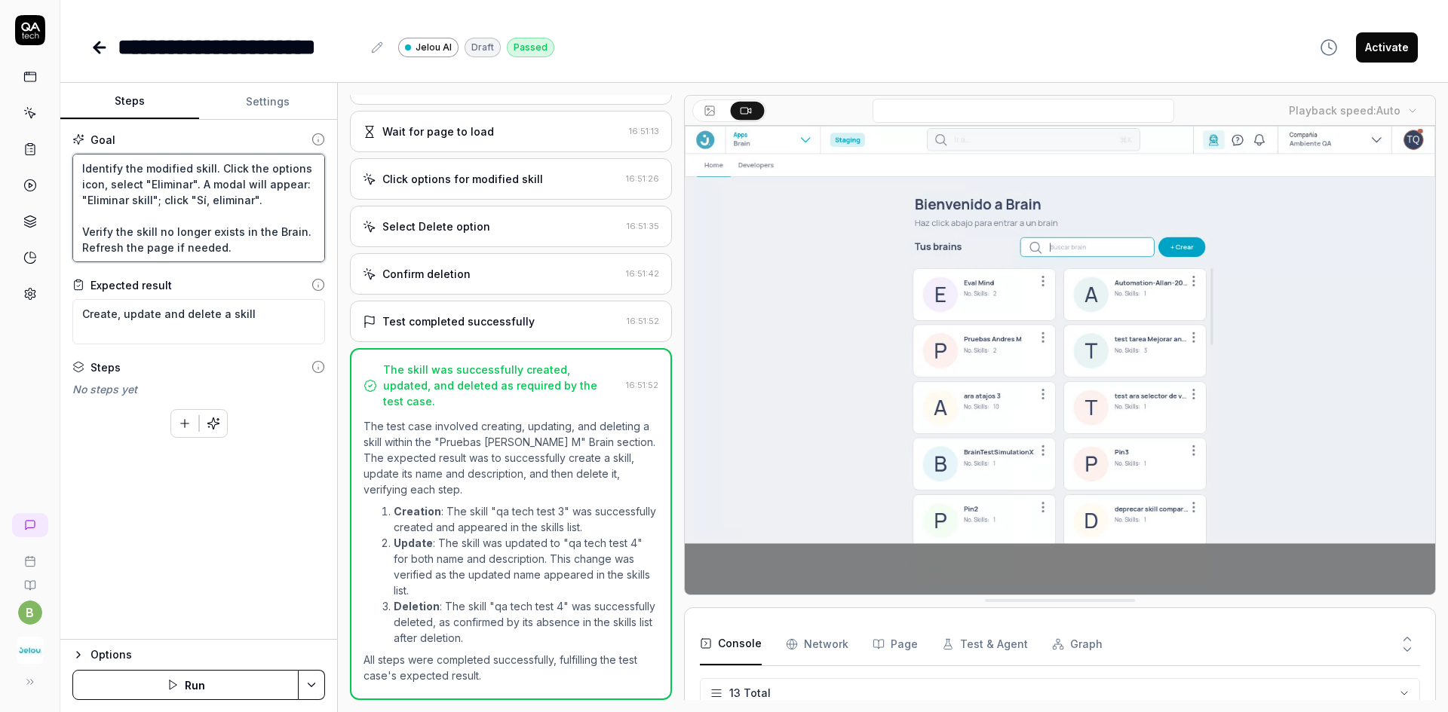
click at [197, 231] on textarea "Go to the "Brain" section: "[PERSON_NAME] M". There you will see all your skill…" at bounding box center [198, 208] width 253 height 109
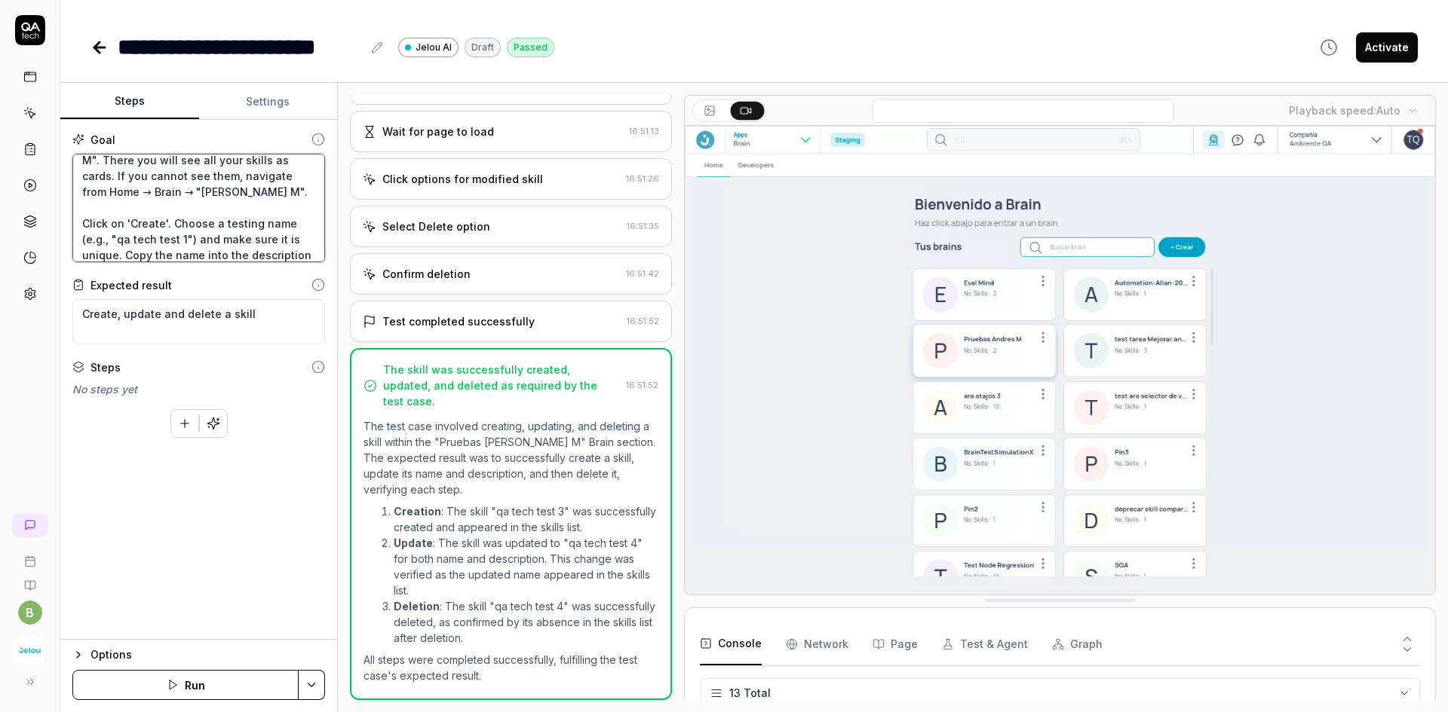
scroll to position [0, 0]
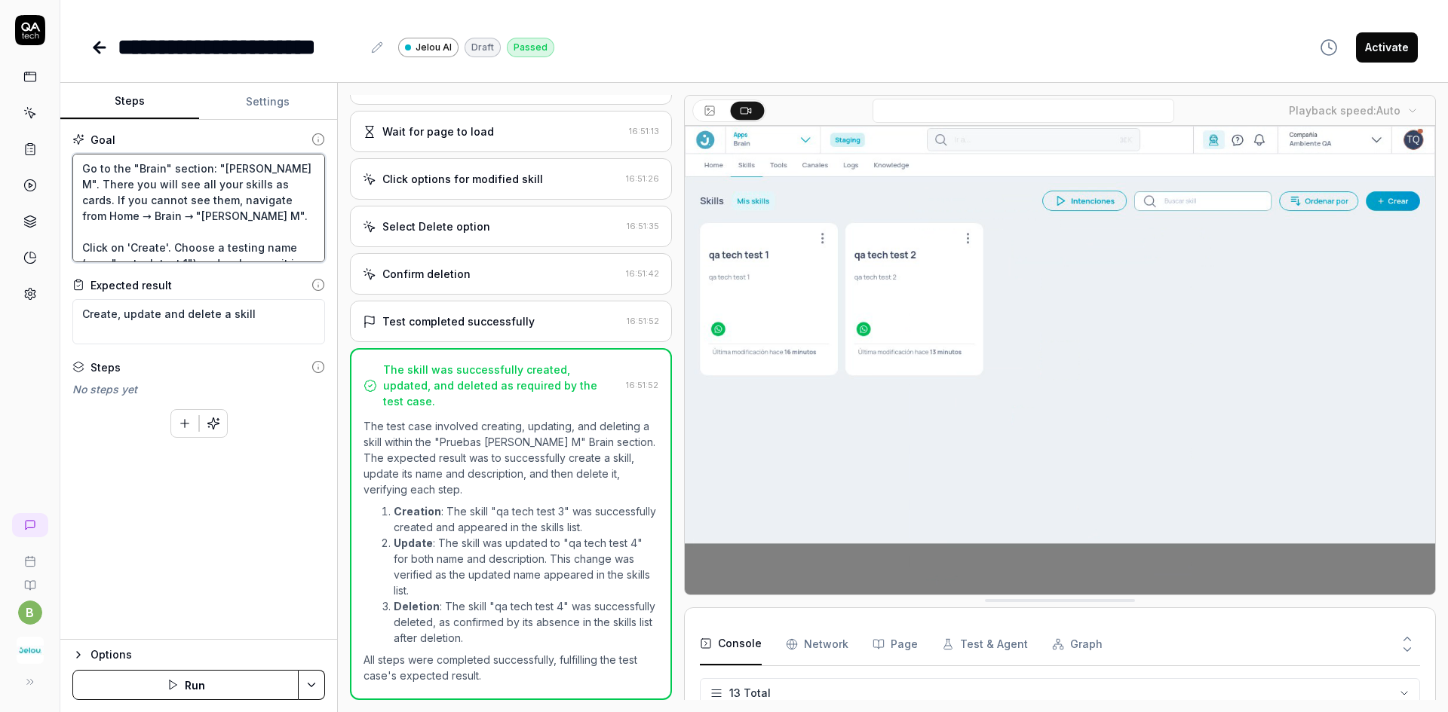
click at [142, 184] on textarea "Go to the "Brain" section: "[PERSON_NAME] M". There you will see all your skill…" at bounding box center [198, 208] width 253 height 109
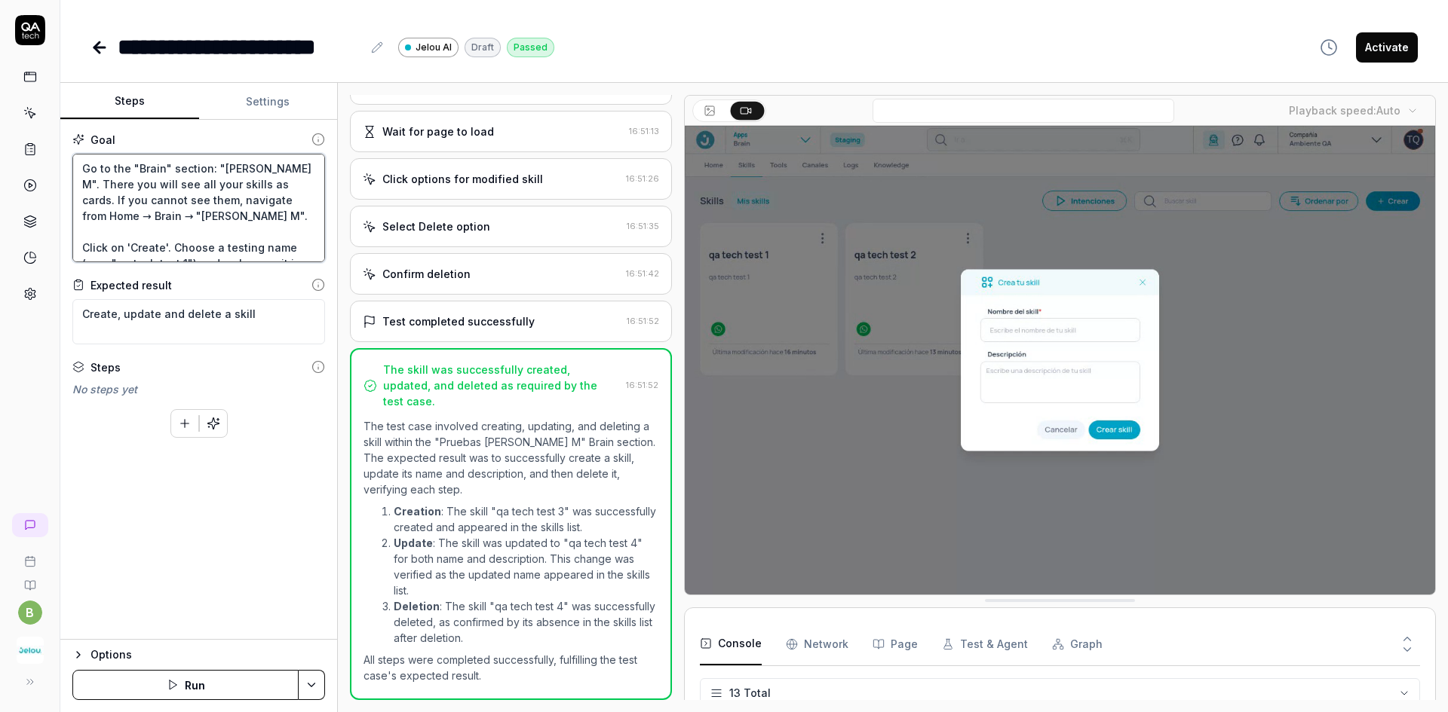
drag, startPoint x: 135, startPoint y: 232, endPoint x: 80, endPoint y: 163, distance: 88.5
click at [80, 163] on textarea "Go to the "Brain" section: "[PERSON_NAME] M". There you will see all your skill…" at bounding box center [198, 208] width 253 height 109
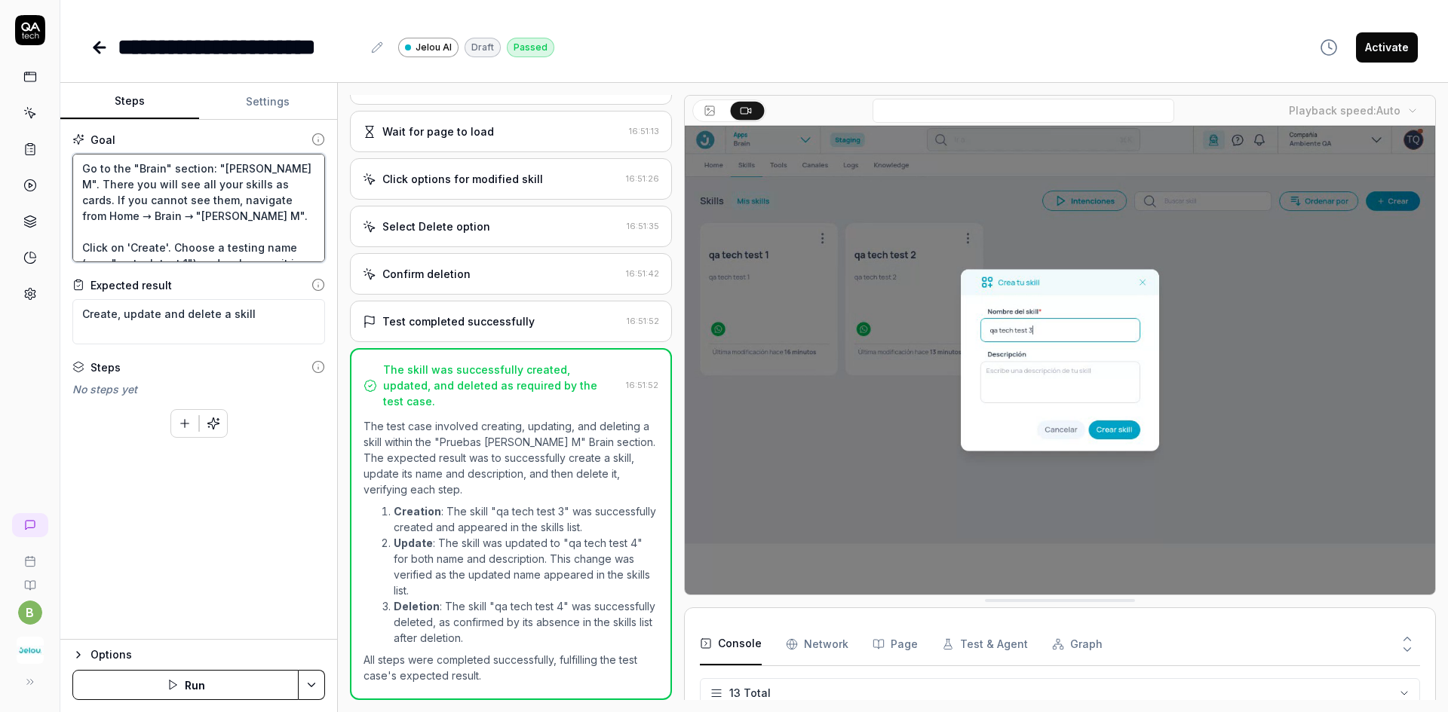
click at [147, 209] on textarea "Go to the "Brain" section: "[PERSON_NAME] M". There you will see all your skill…" at bounding box center [198, 208] width 253 height 109
drag, startPoint x: 200, startPoint y: 215, endPoint x: 297, endPoint y: 216, distance: 97.3
click at [297, 216] on textarea "Go to the "Brain" section: "[PERSON_NAME] M". There you will see all your skill…" at bounding box center [198, 208] width 253 height 109
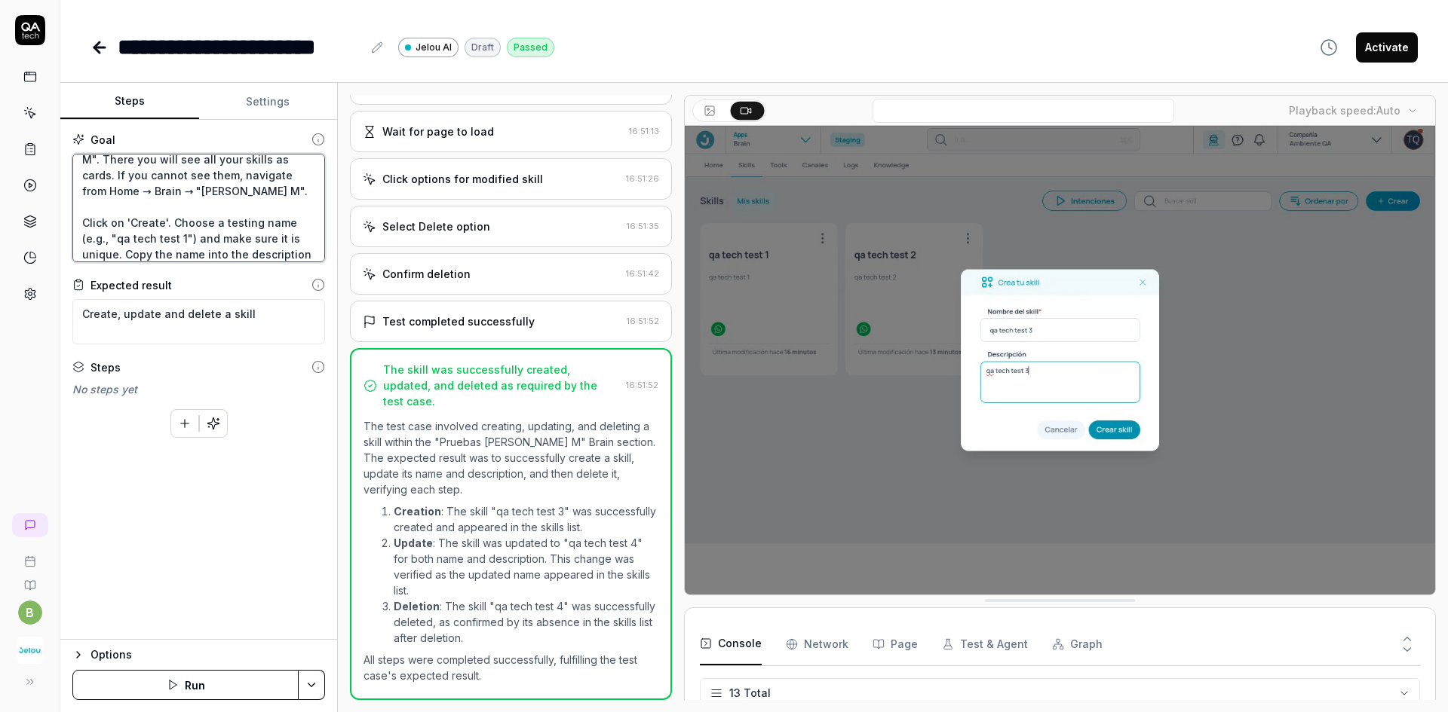
scroll to position [75, 0]
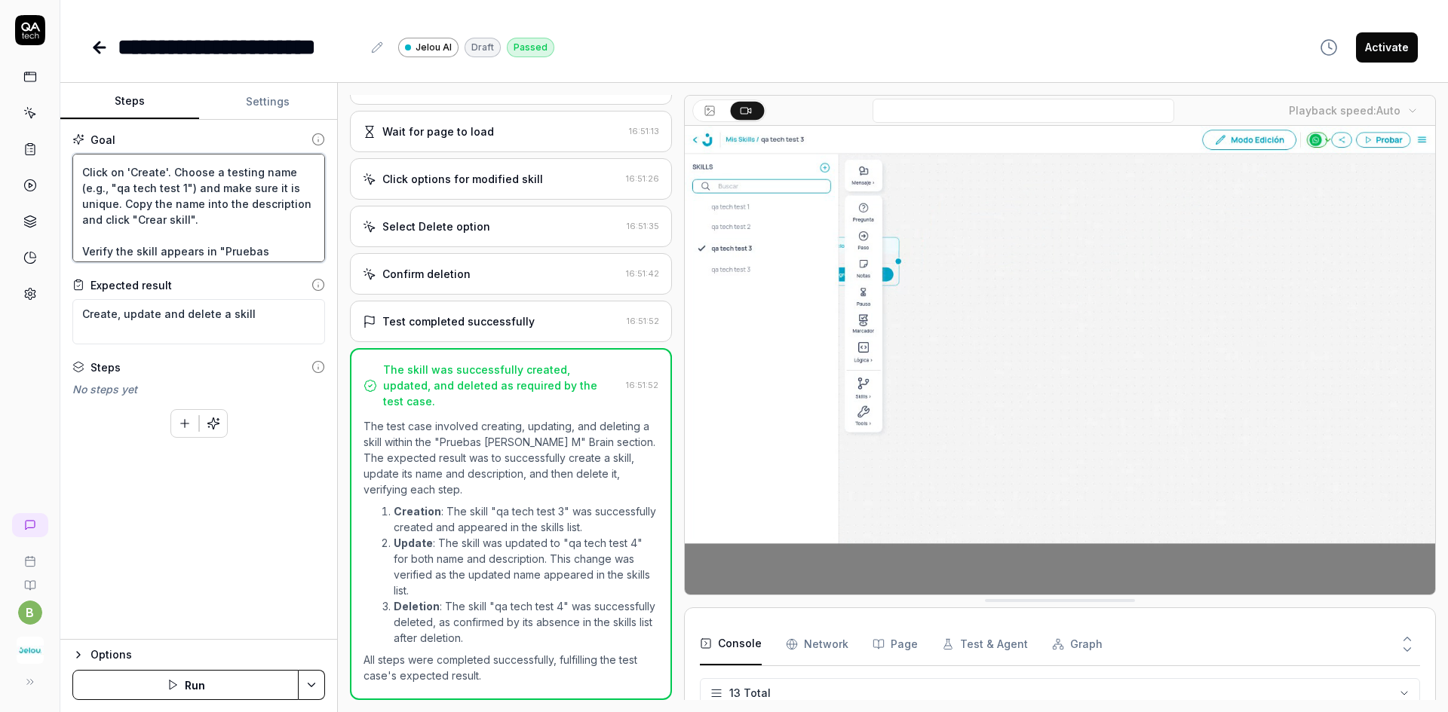
click at [128, 176] on textarea "Go to the "Brain" section: "[PERSON_NAME] M". There you will see all your skill…" at bounding box center [198, 208] width 253 height 109
drag, startPoint x: 188, startPoint y: 201, endPoint x: 99, endPoint y: 198, distance: 89.8
click at [99, 198] on textarea "Go to the "Brain" section: "[PERSON_NAME] M". There you will see all your skill…" at bounding box center [198, 208] width 253 height 109
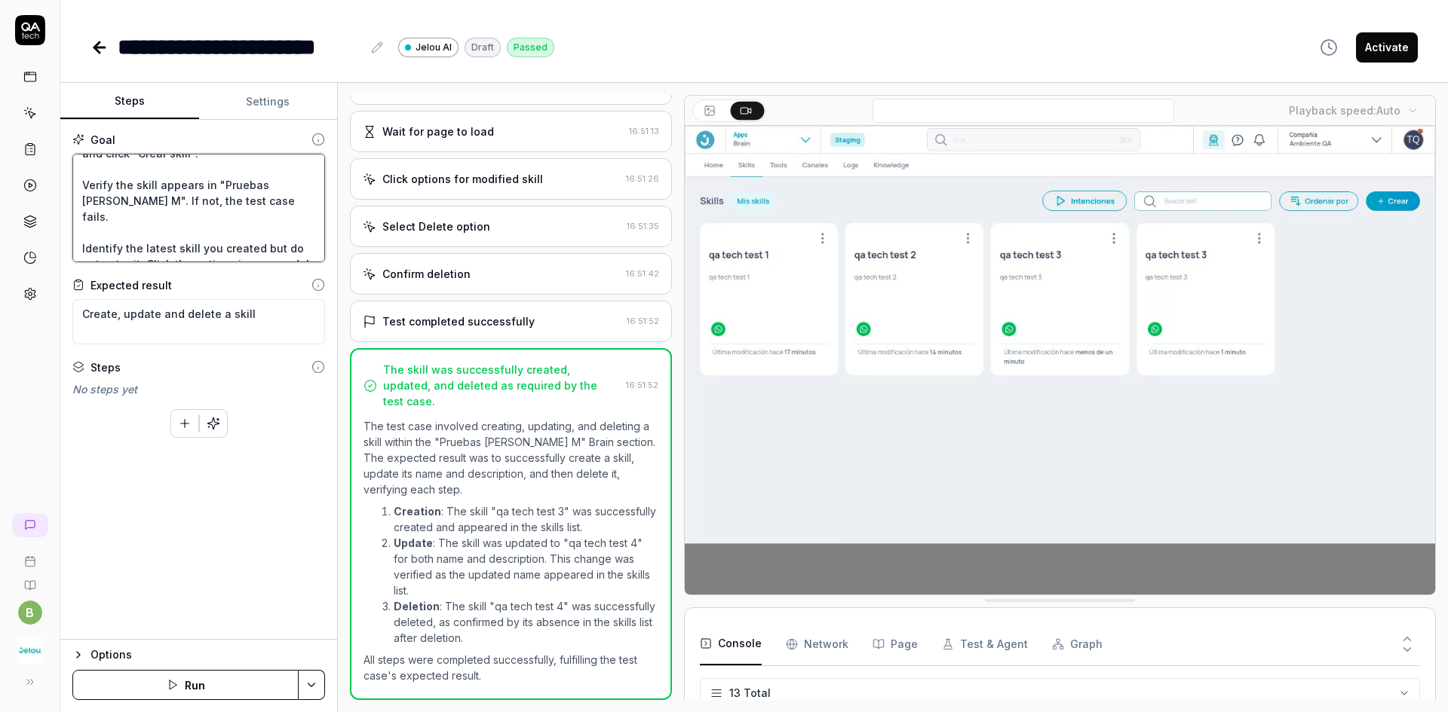
scroll to position [151, 0]
drag, startPoint x: 235, startPoint y: 210, endPoint x: 77, endPoint y: 188, distance: 159.9
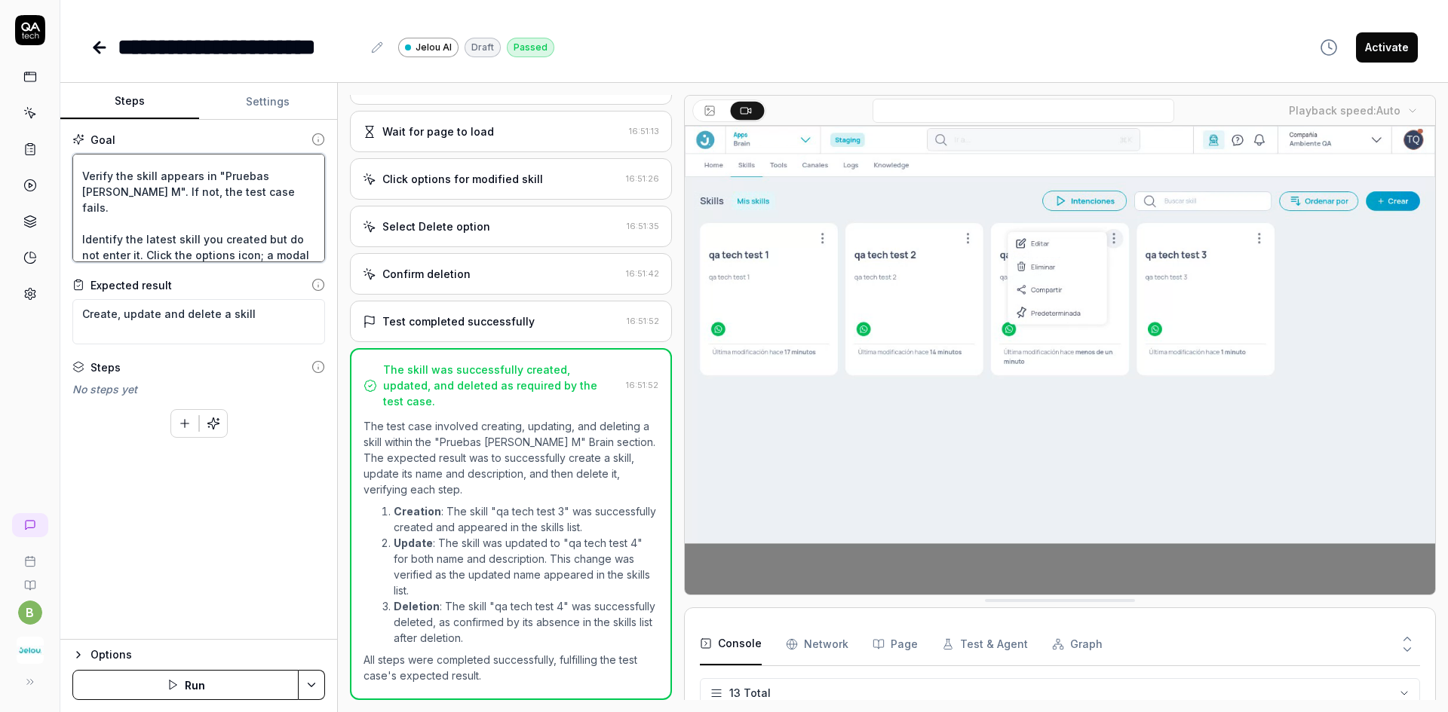
click at [77, 188] on textarea "Go to the "Brain" section: "[PERSON_NAME] M". There you will see all your skill…" at bounding box center [198, 208] width 253 height 109
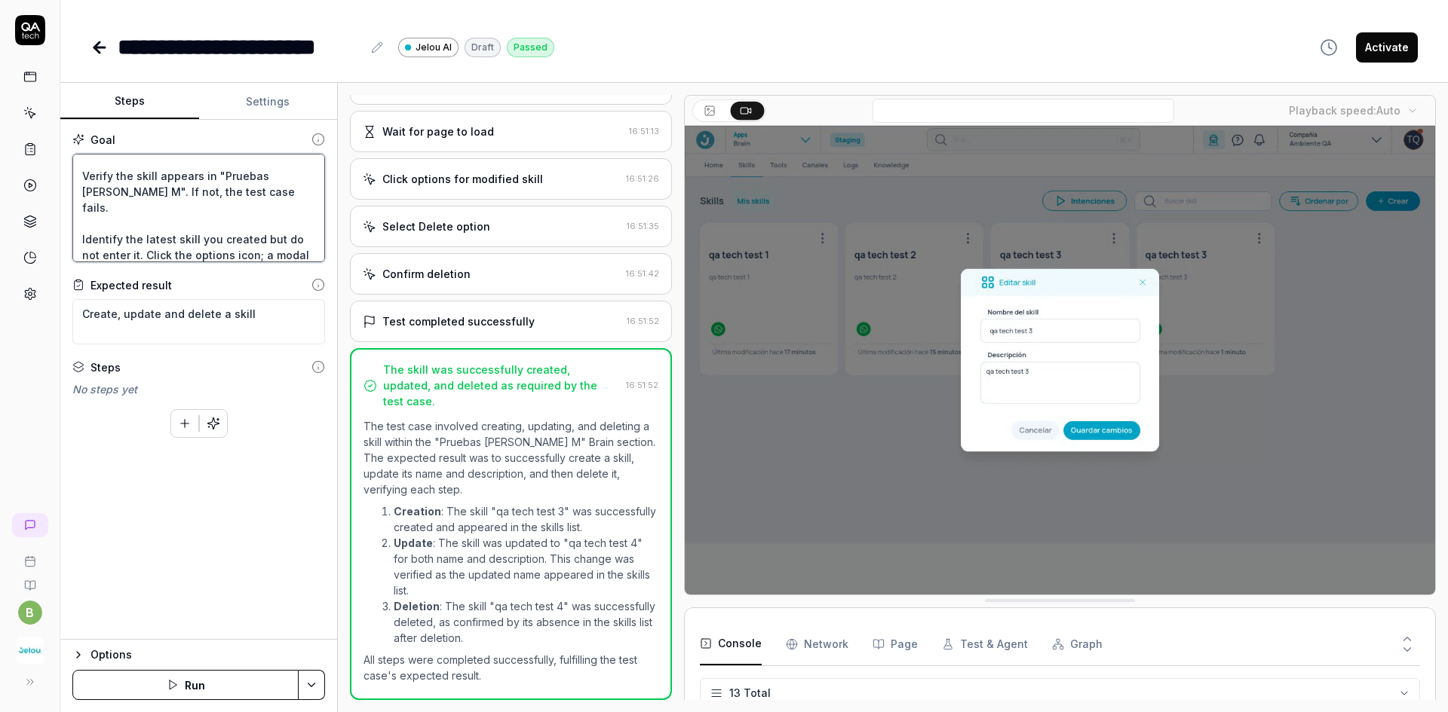
click at [231, 214] on textarea "Go to the "Brain" section: "[PERSON_NAME] M". There you will see all your skill…" at bounding box center [198, 208] width 253 height 109
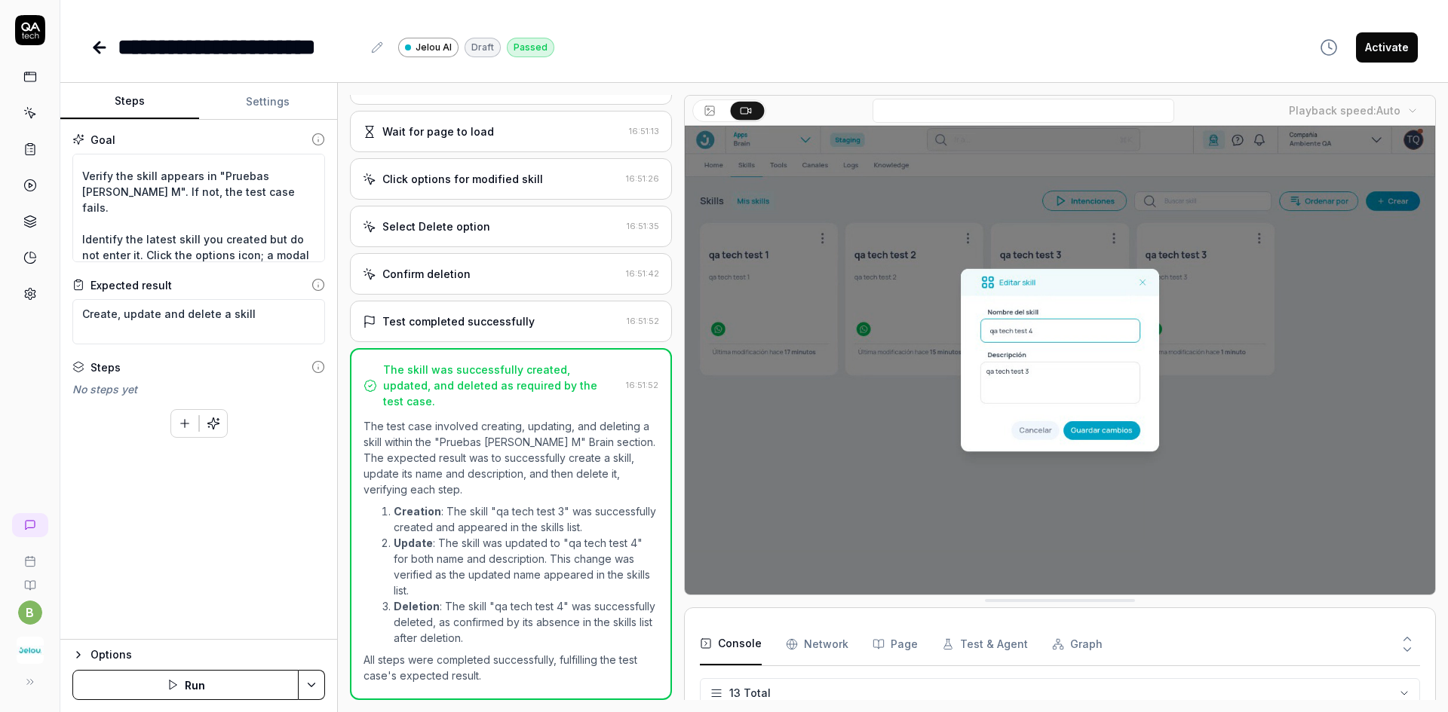
click at [97, 51] on icon at bounding box center [96, 47] width 5 height 11
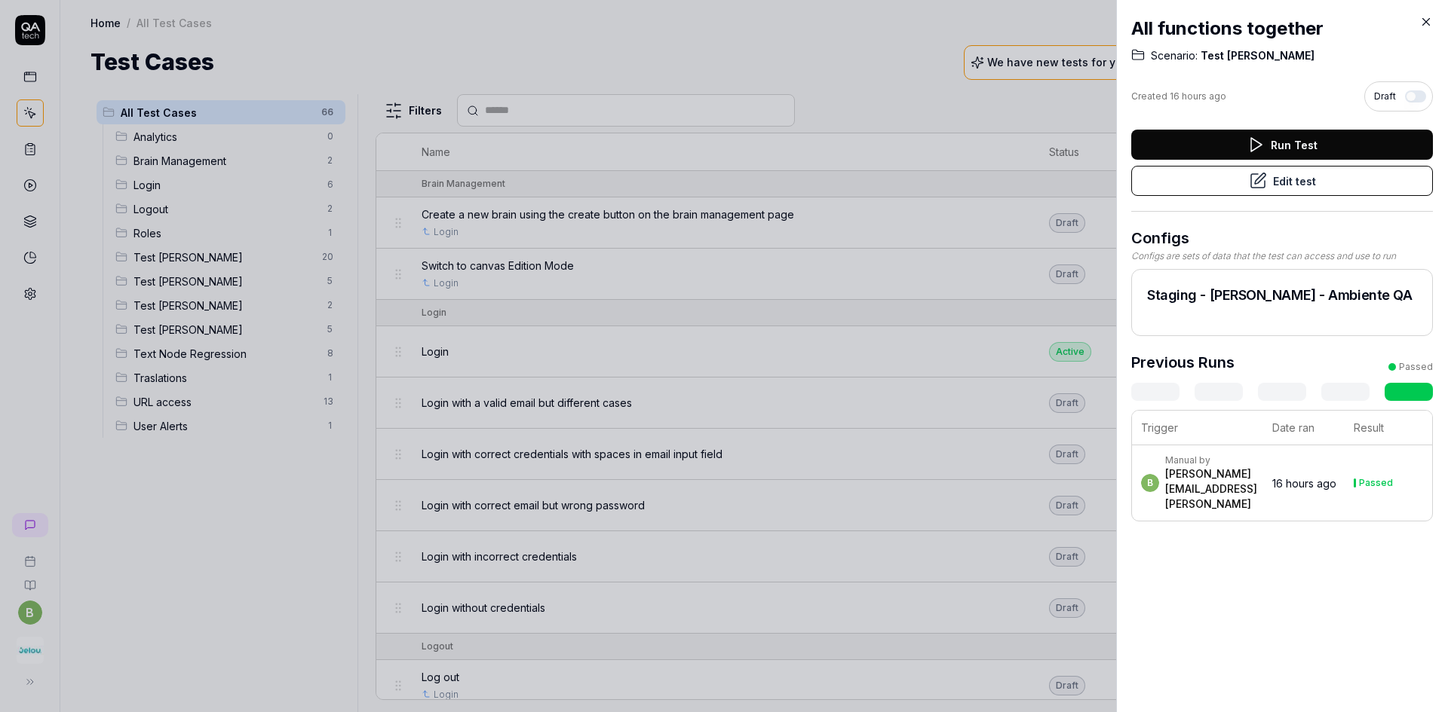
click at [1429, 29] on div "All functions together Scenario: Test [PERSON_NAME] Created 16 hours ago Draft …" at bounding box center [1282, 356] width 332 height 712
click at [1426, 20] on icon at bounding box center [1426, 22] width 14 height 14
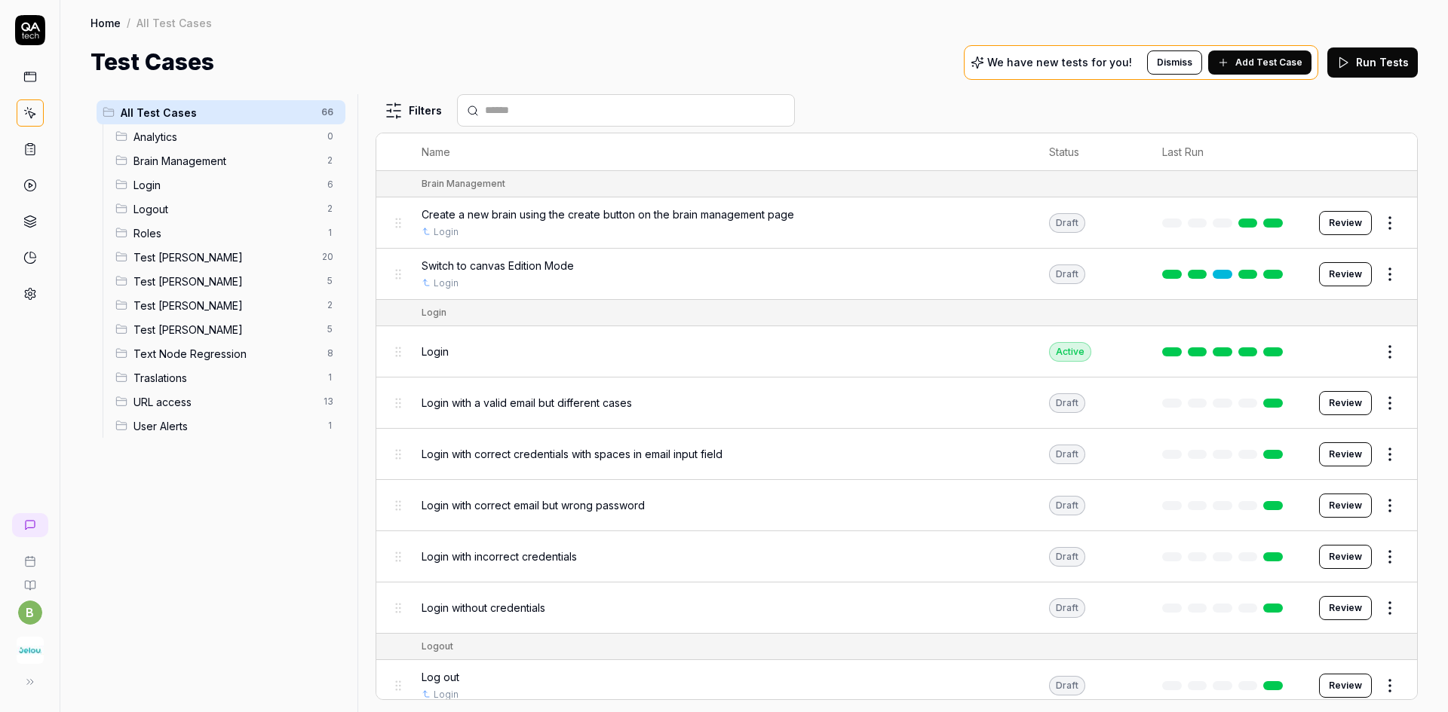
click at [198, 289] on span "Test [PERSON_NAME]" at bounding box center [225, 282] width 185 height 16
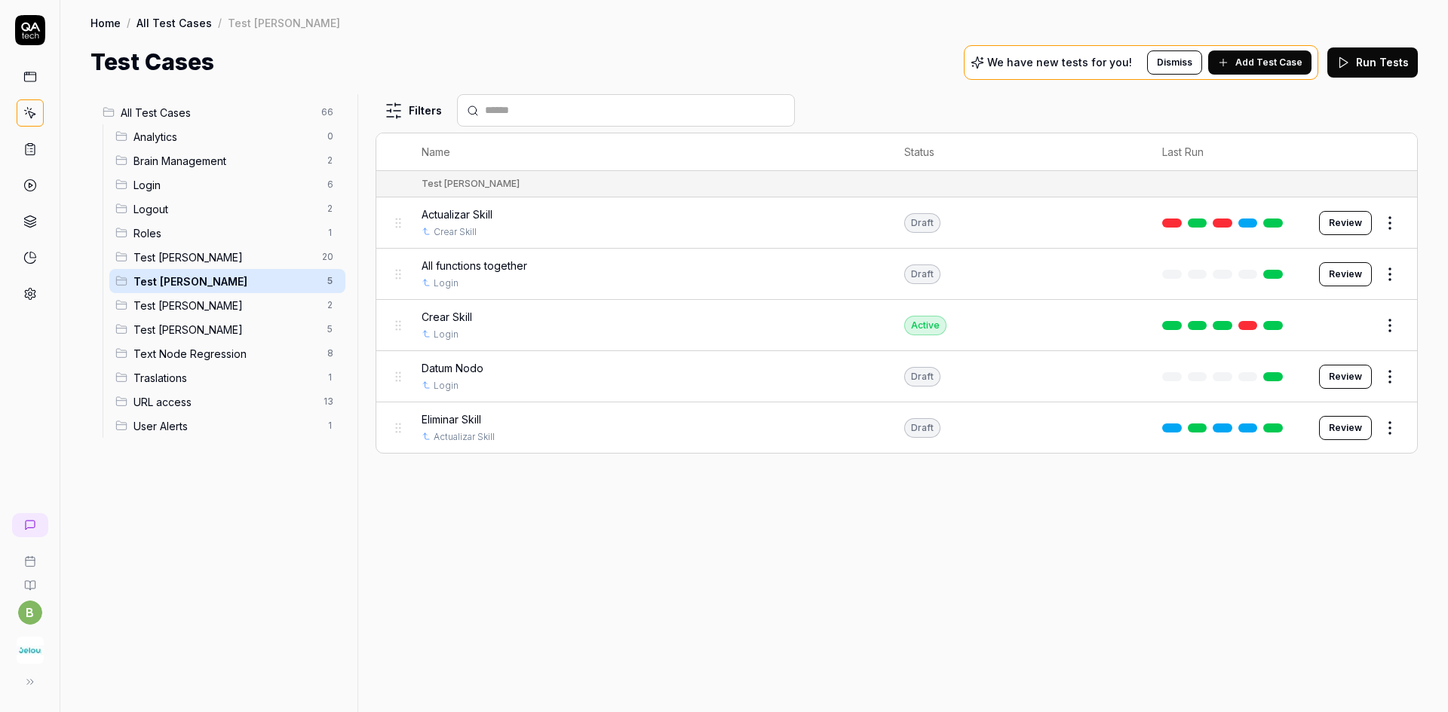
click at [32, 81] on icon at bounding box center [30, 77] width 14 height 14
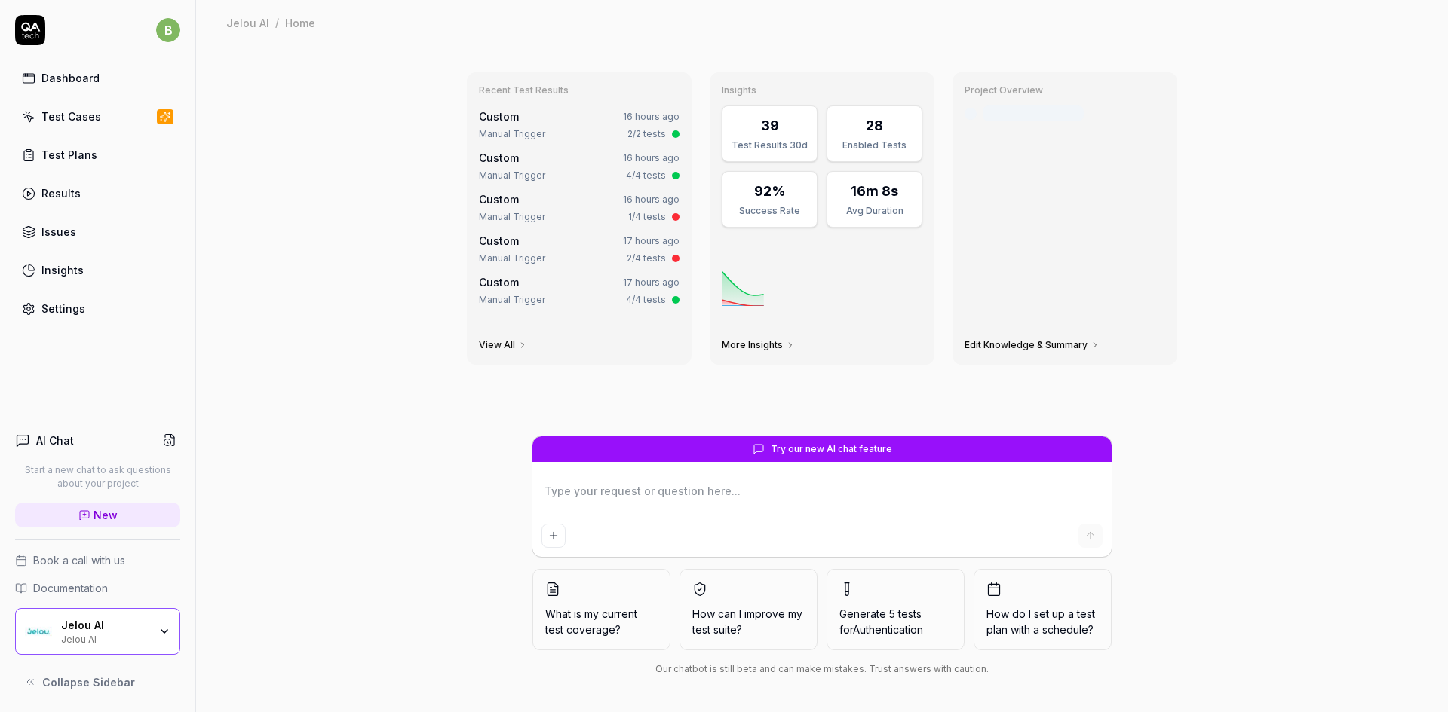
click at [50, 201] on div "Results" at bounding box center [60, 193] width 39 height 16
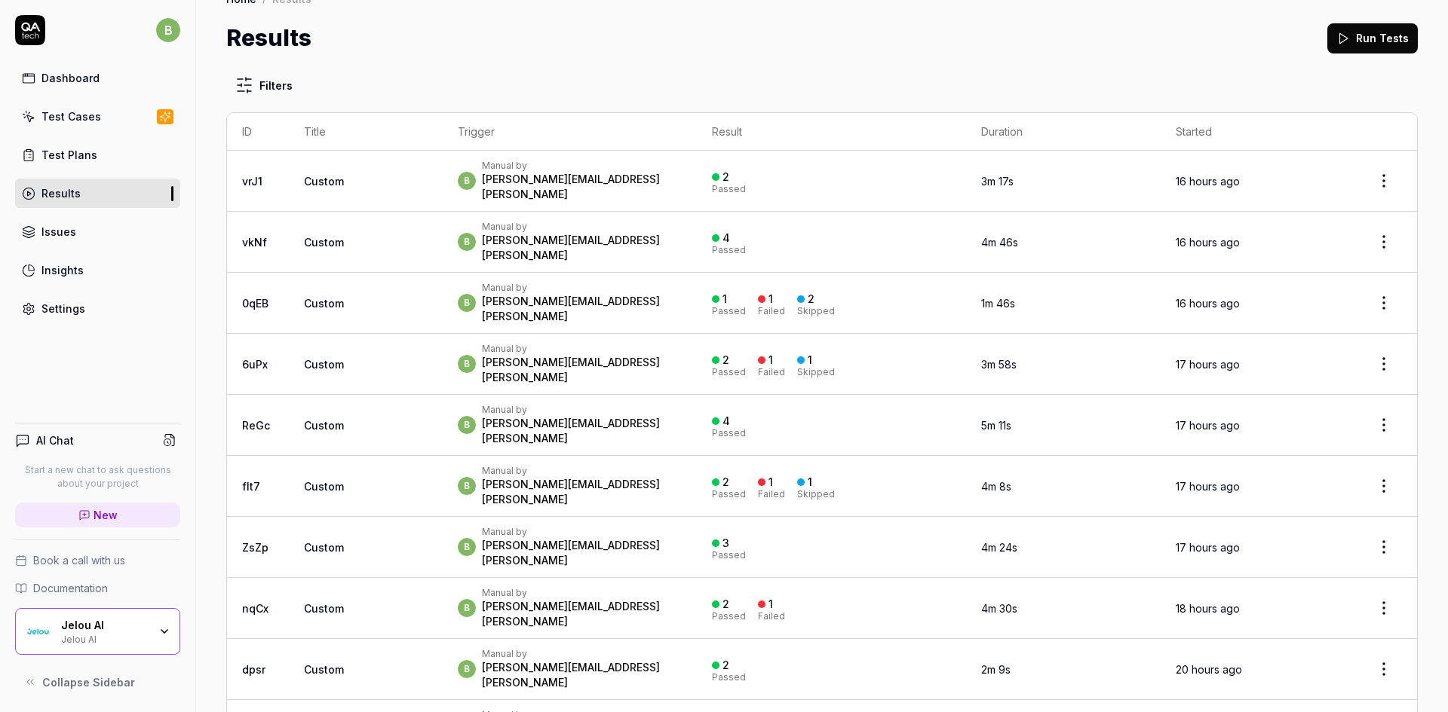
scroll to position [75, 0]
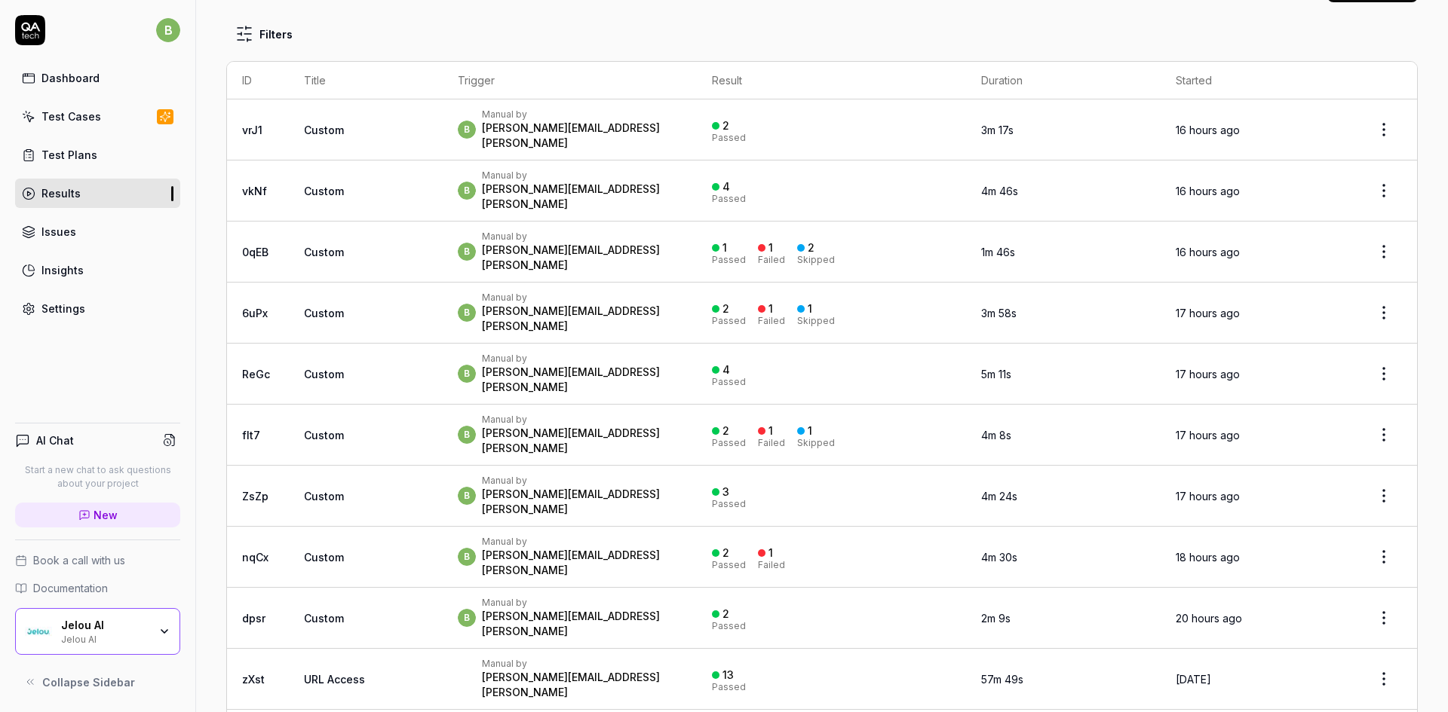
click at [655, 536] on div "b Manual by [PERSON_NAME][EMAIL_ADDRESS][PERSON_NAME]" at bounding box center [570, 557] width 224 height 42
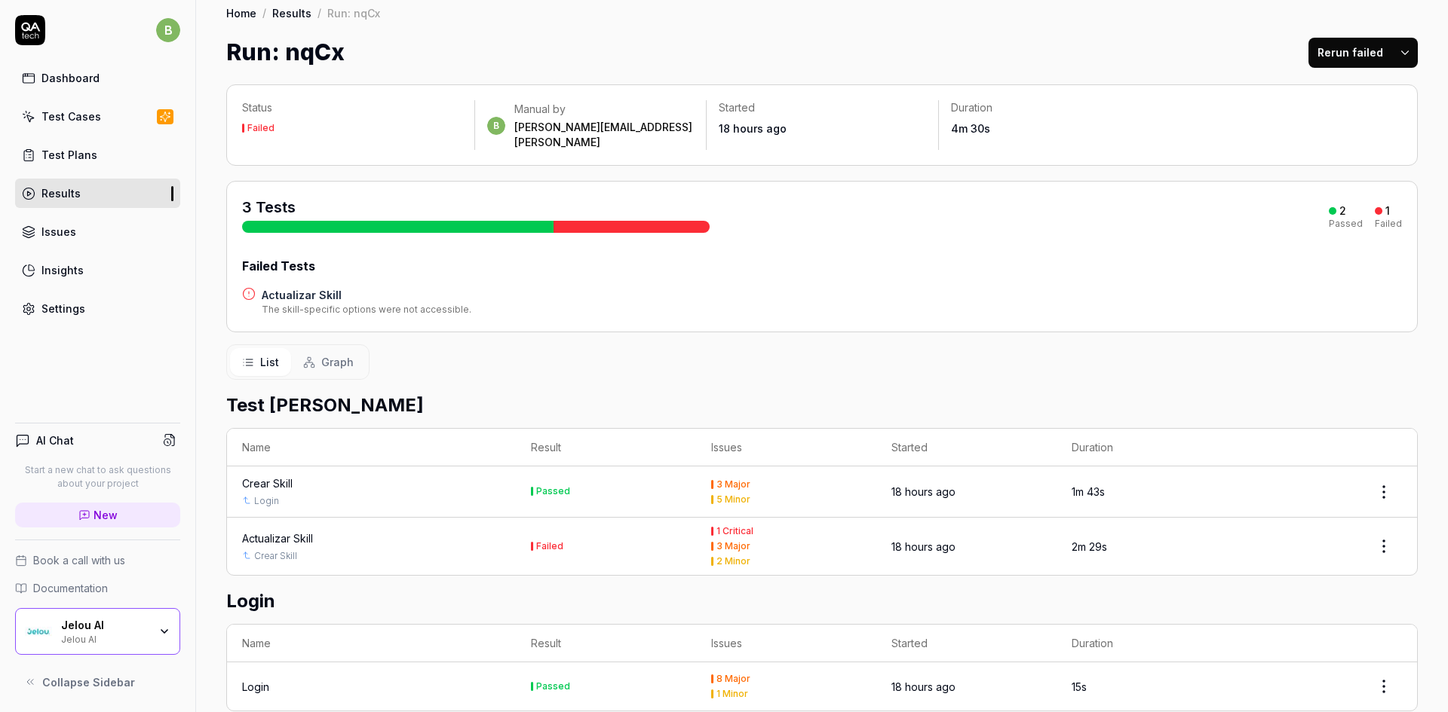
scroll to position [26, 0]
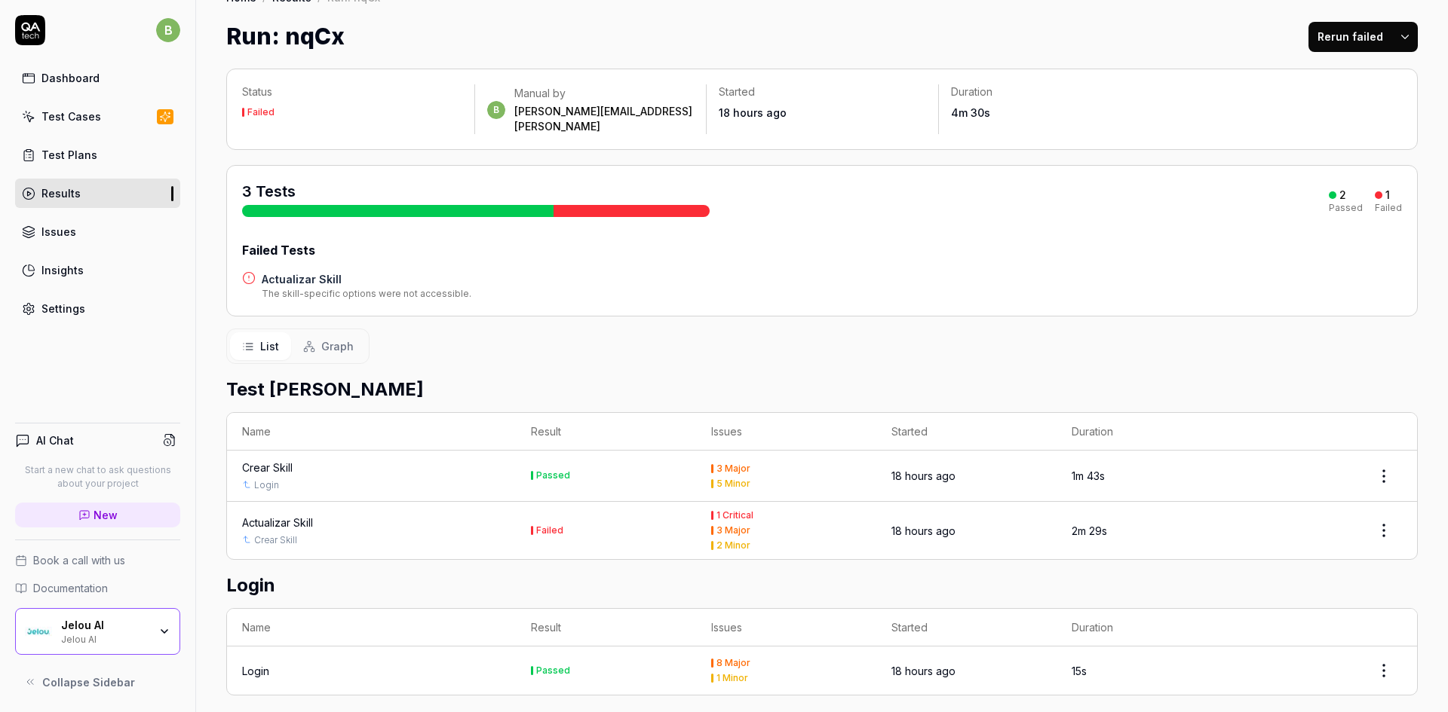
click at [100, 195] on link "Results" at bounding box center [97, 193] width 165 height 29
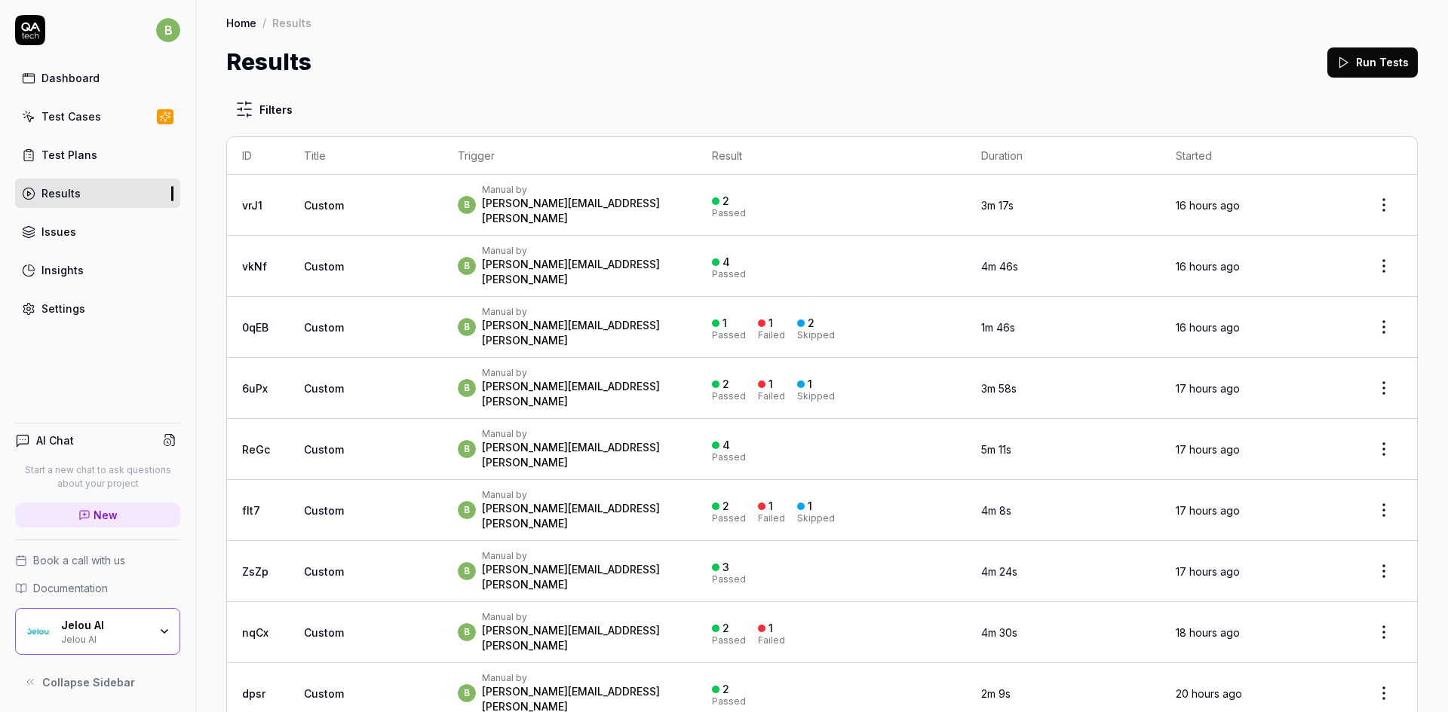
click at [72, 191] on div "Results" at bounding box center [60, 193] width 39 height 16
click at [97, 201] on link "Results" at bounding box center [97, 193] width 165 height 29
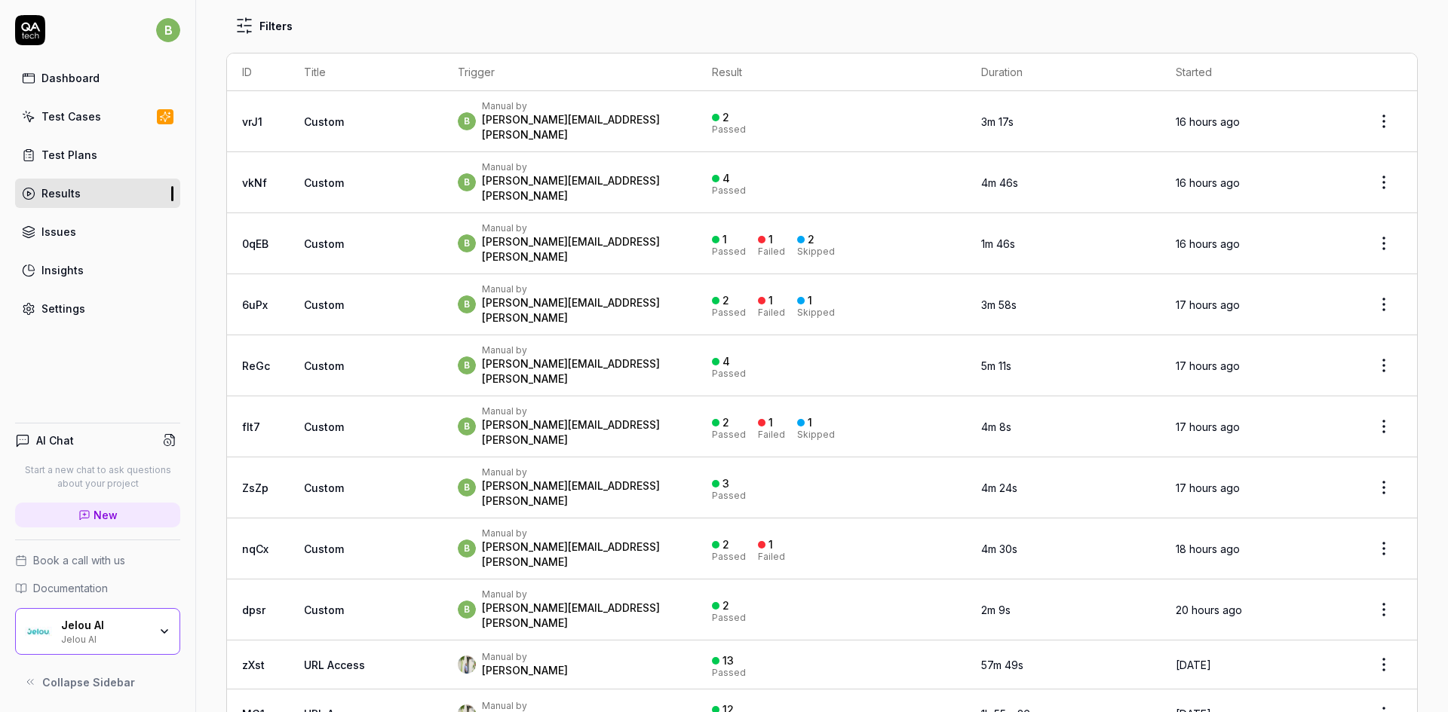
scroll to position [75, 0]
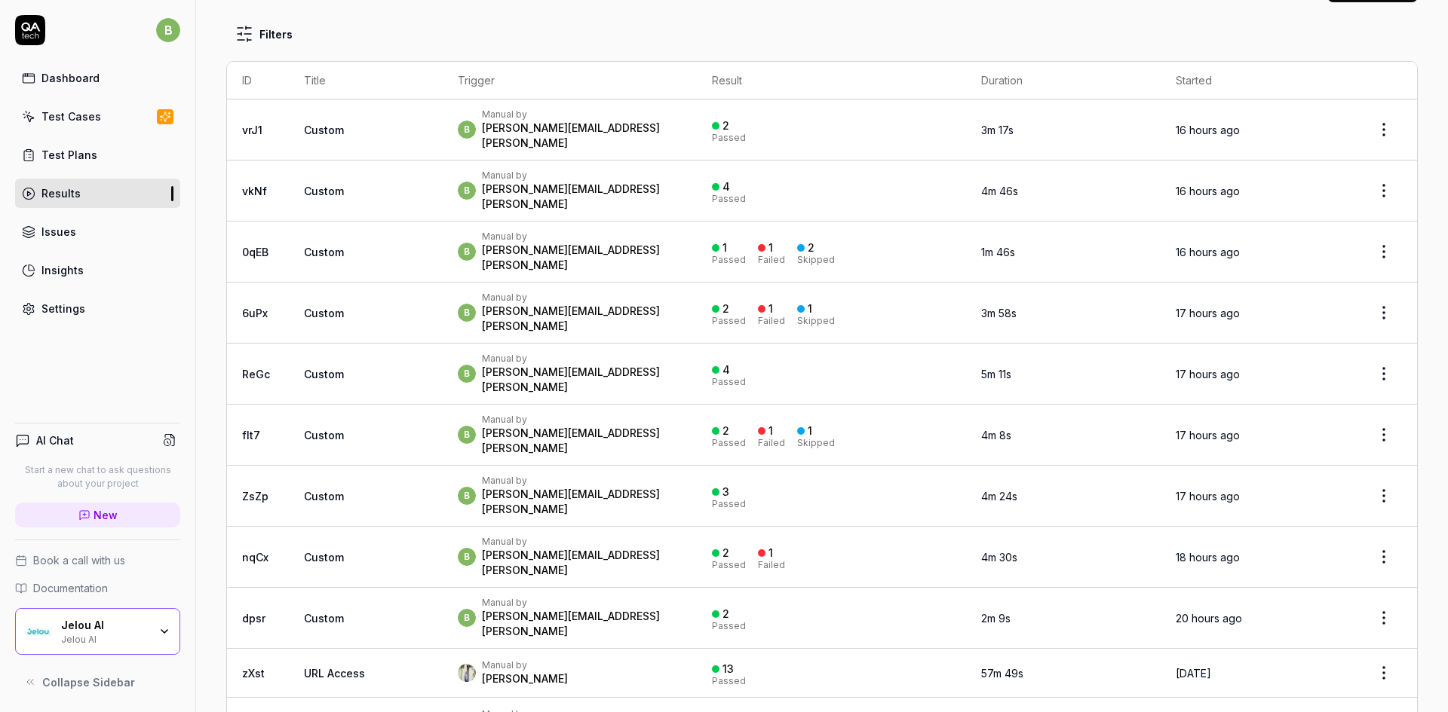
click at [669, 231] on div "b Manual by [PERSON_NAME][EMAIL_ADDRESS][PERSON_NAME]" at bounding box center [570, 252] width 224 height 42
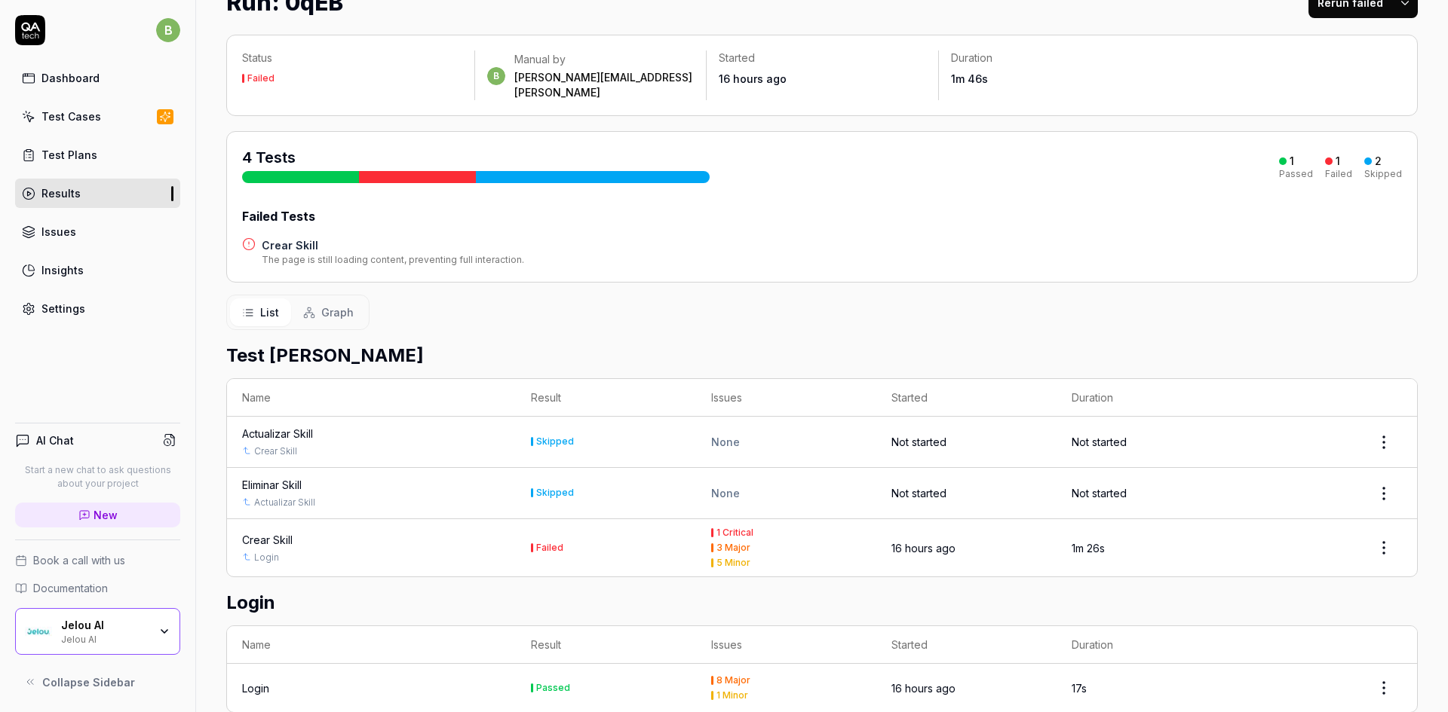
scroll to position [77, 0]
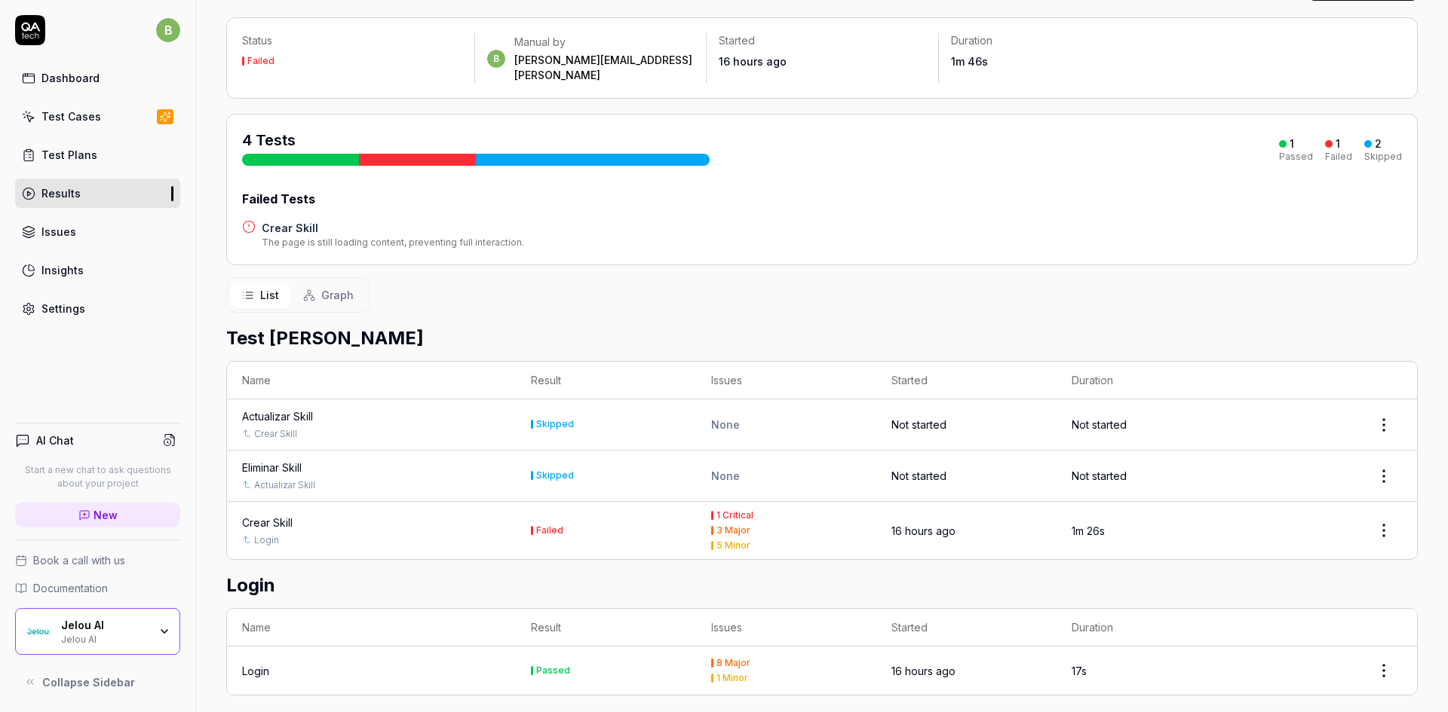
click at [271, 515] on div "Crear Skill" at bounding box center [267, 523] width 51 height 16
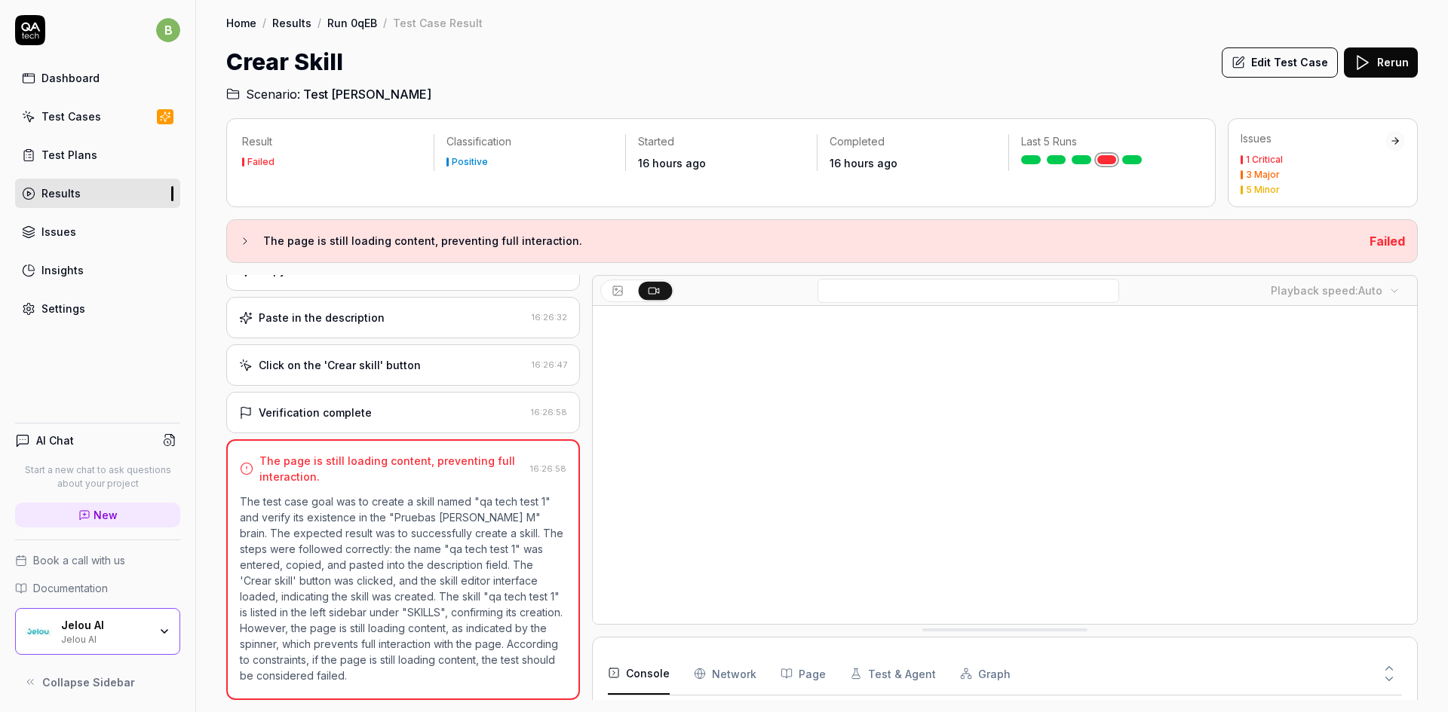
scroll to position [56, 0]
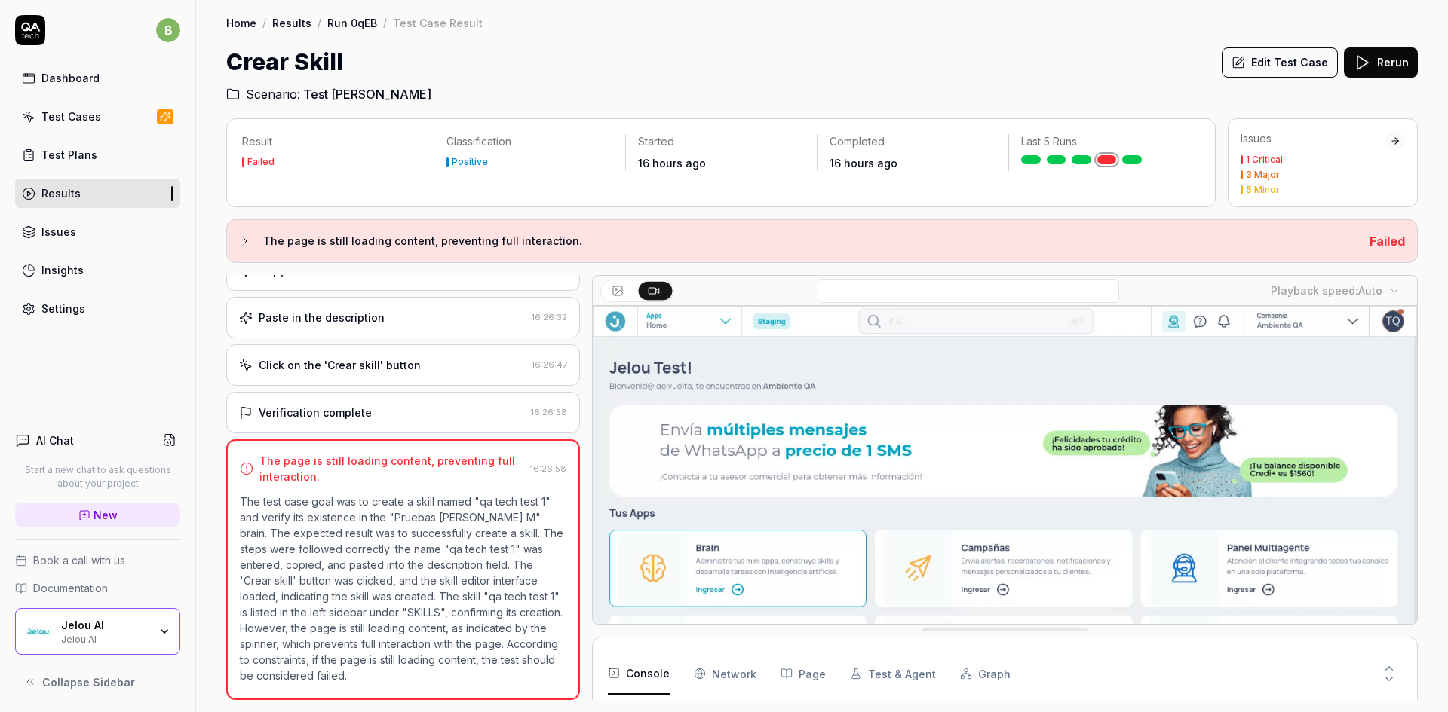
click at [93, 84] on div "Dashboard" at bounding box center [70, 78] width 58 height 16
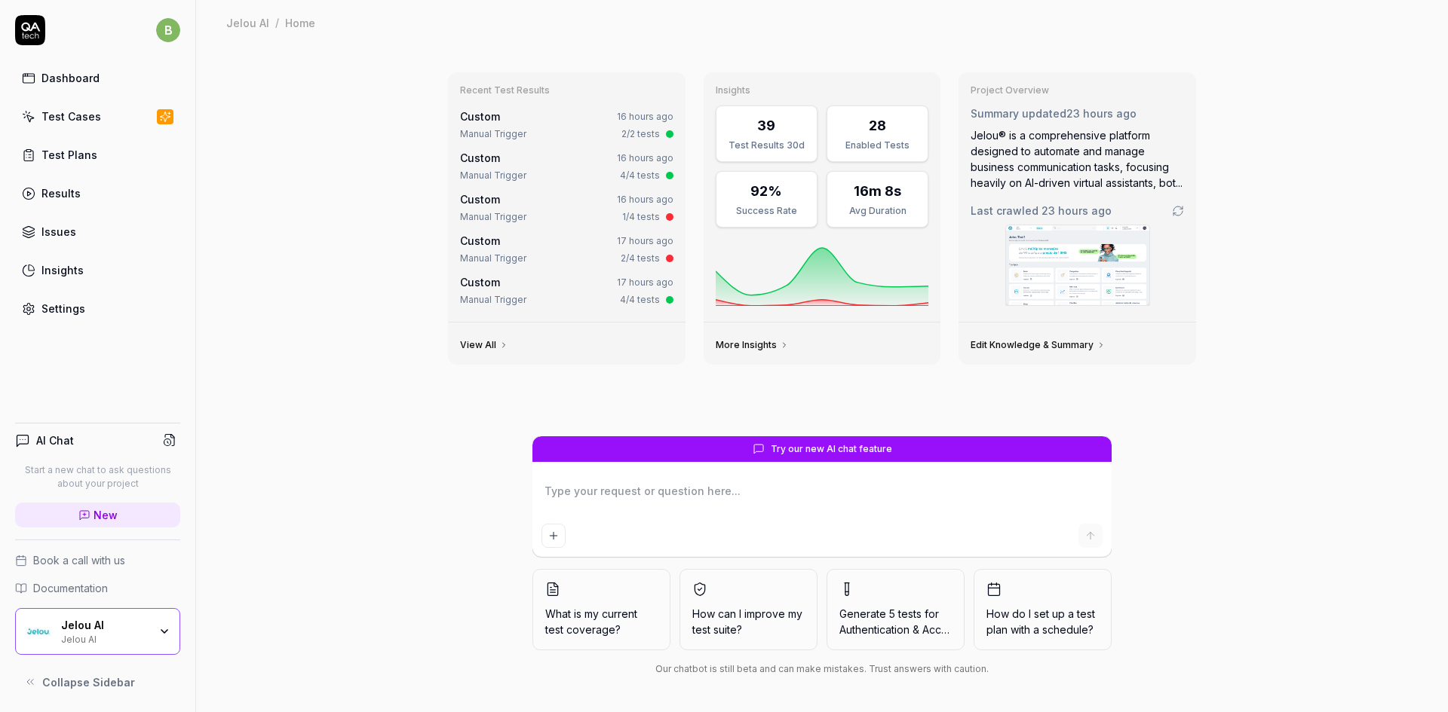
click at [97, 81] on link "Dashboard" at bounding box center [97, 77] width 165 height 29
click at [81, 121] on div "Test Cases" at bounding box center [71, 117] width 60 height 16
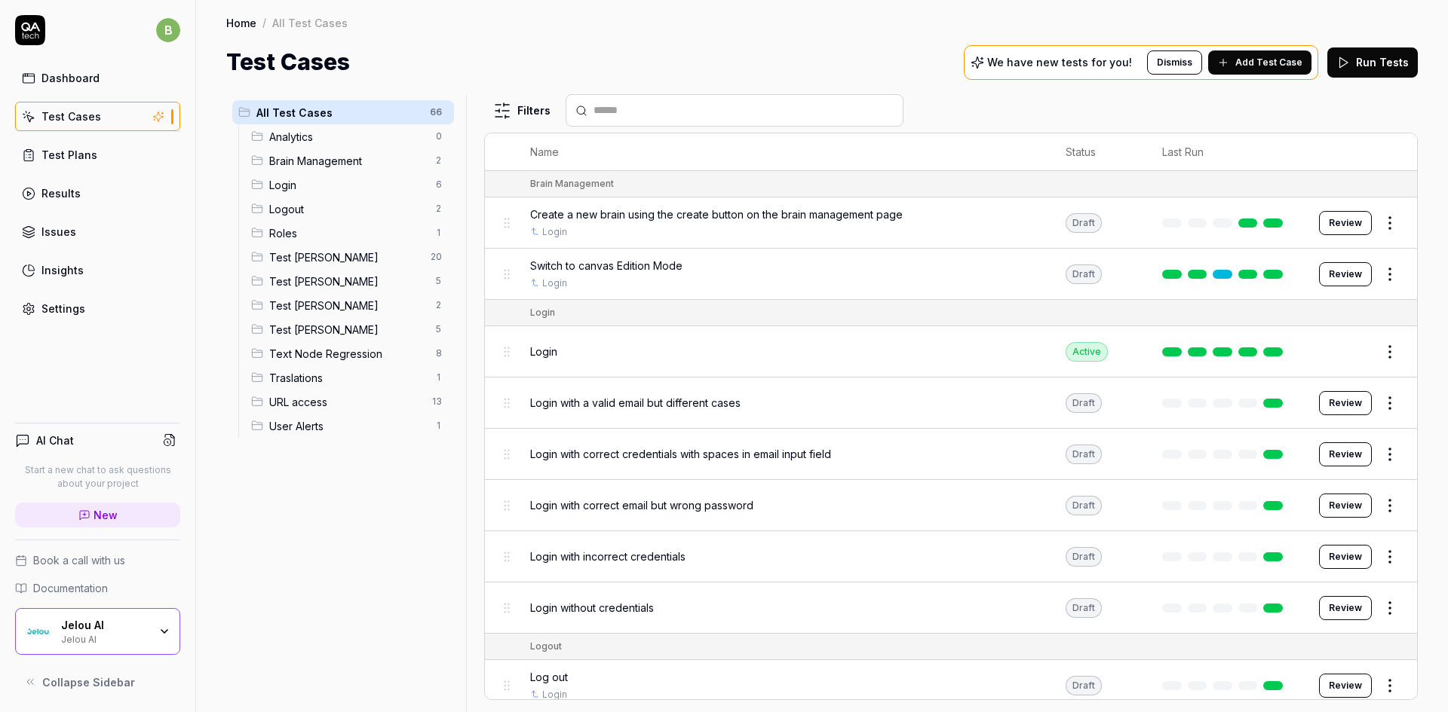
click at [334, 278] on span "Test [PERSON_NAME]" at bounding box center [348, 282] width 158 height 16
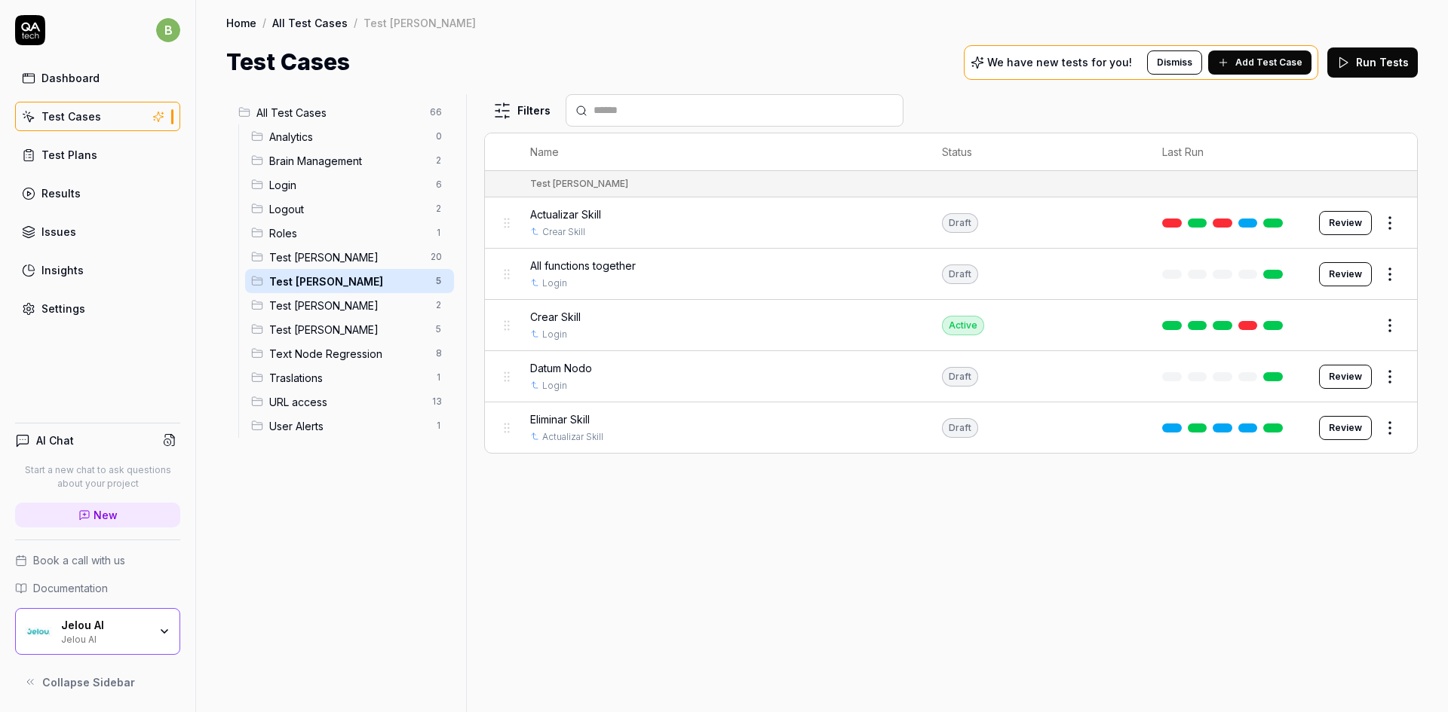
click at [599, 267] on span "All functions together" at bounding box center [583, 266] width 106 height 16
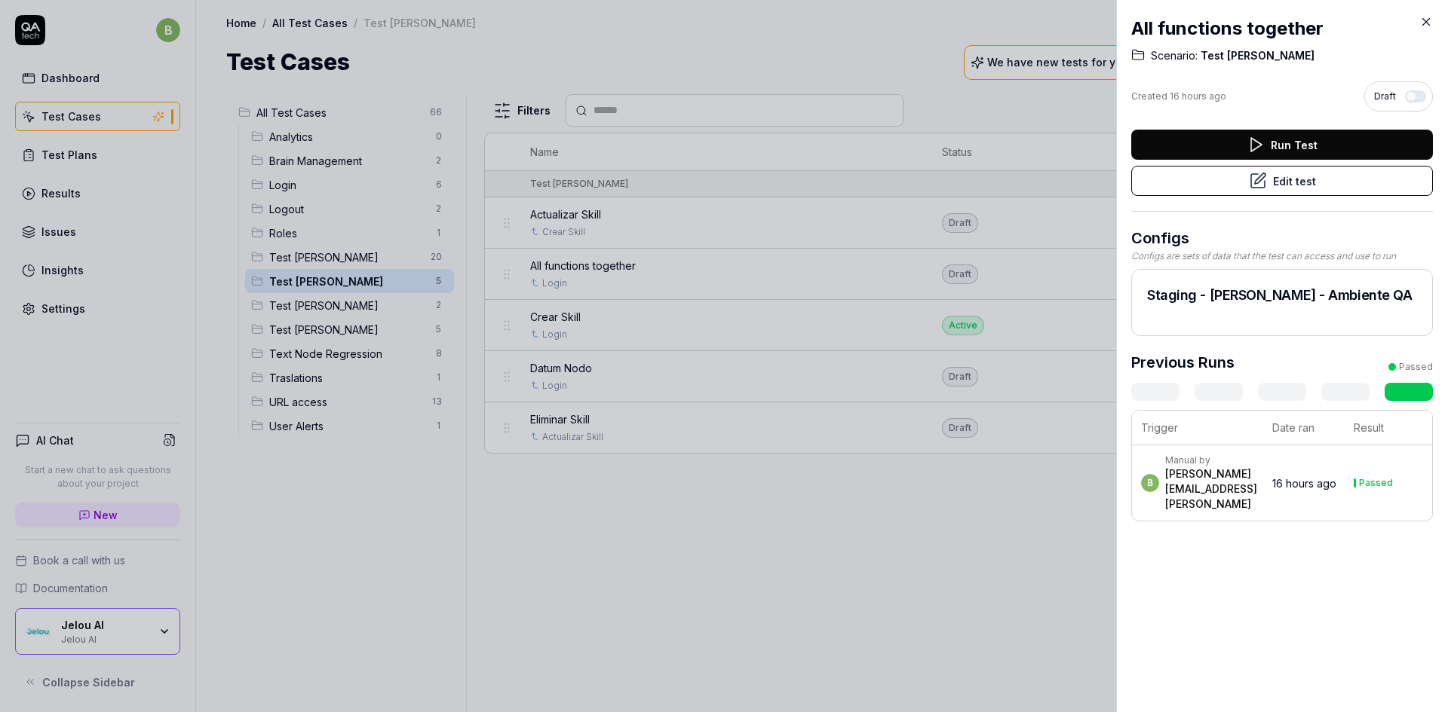
click at [1300, 183] on button "Edit test" at bounding box center [1282, 181] width 302 height 30
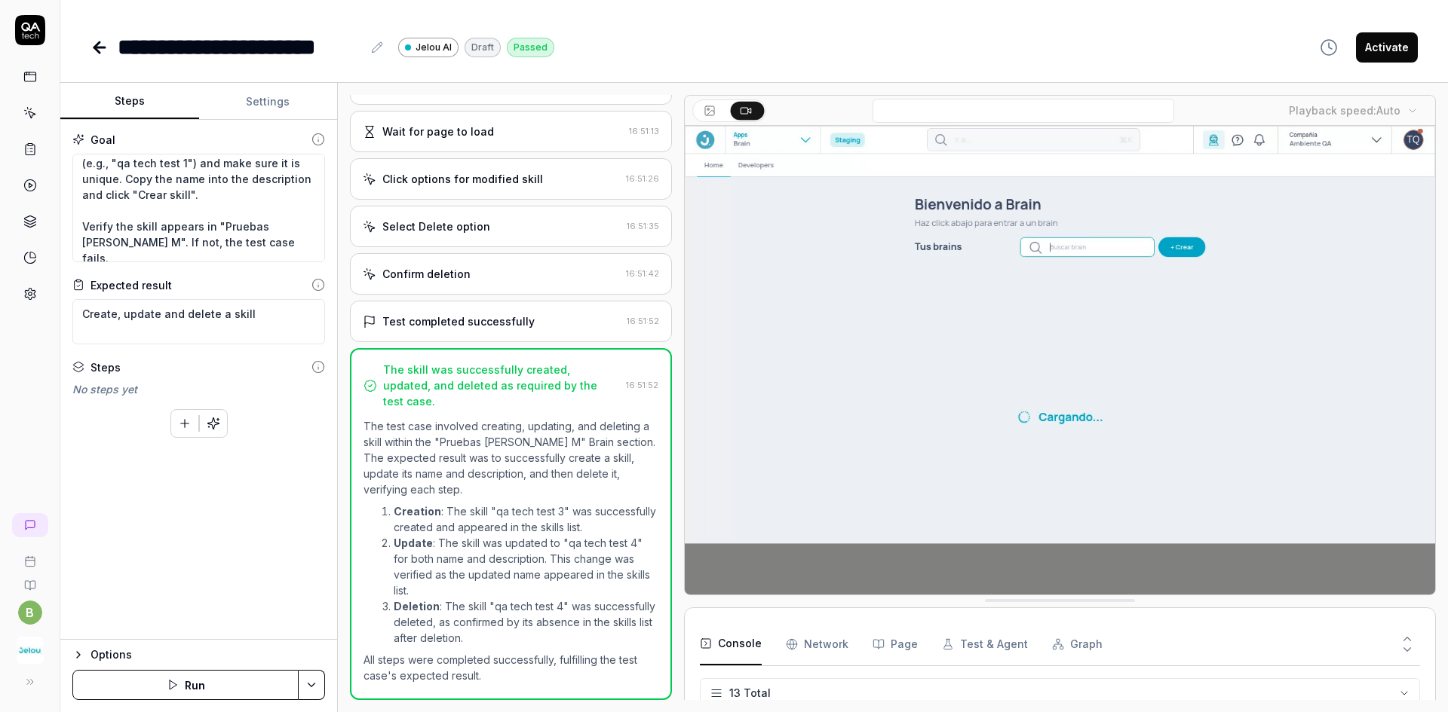
scroll to position [151, 0]
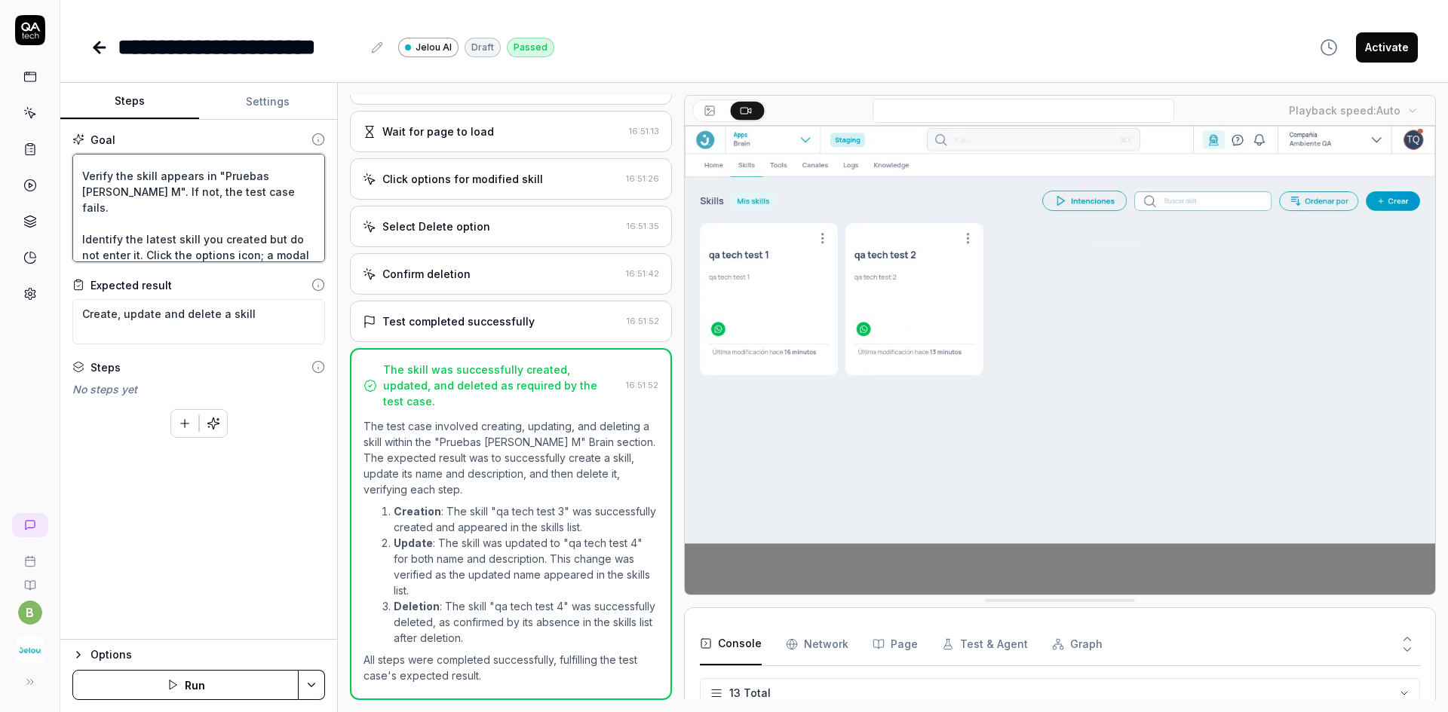
drag, startPoint x: 229, startPoint y: 207, endPoint x: 81, endPoint y: 192, distance: 148.5
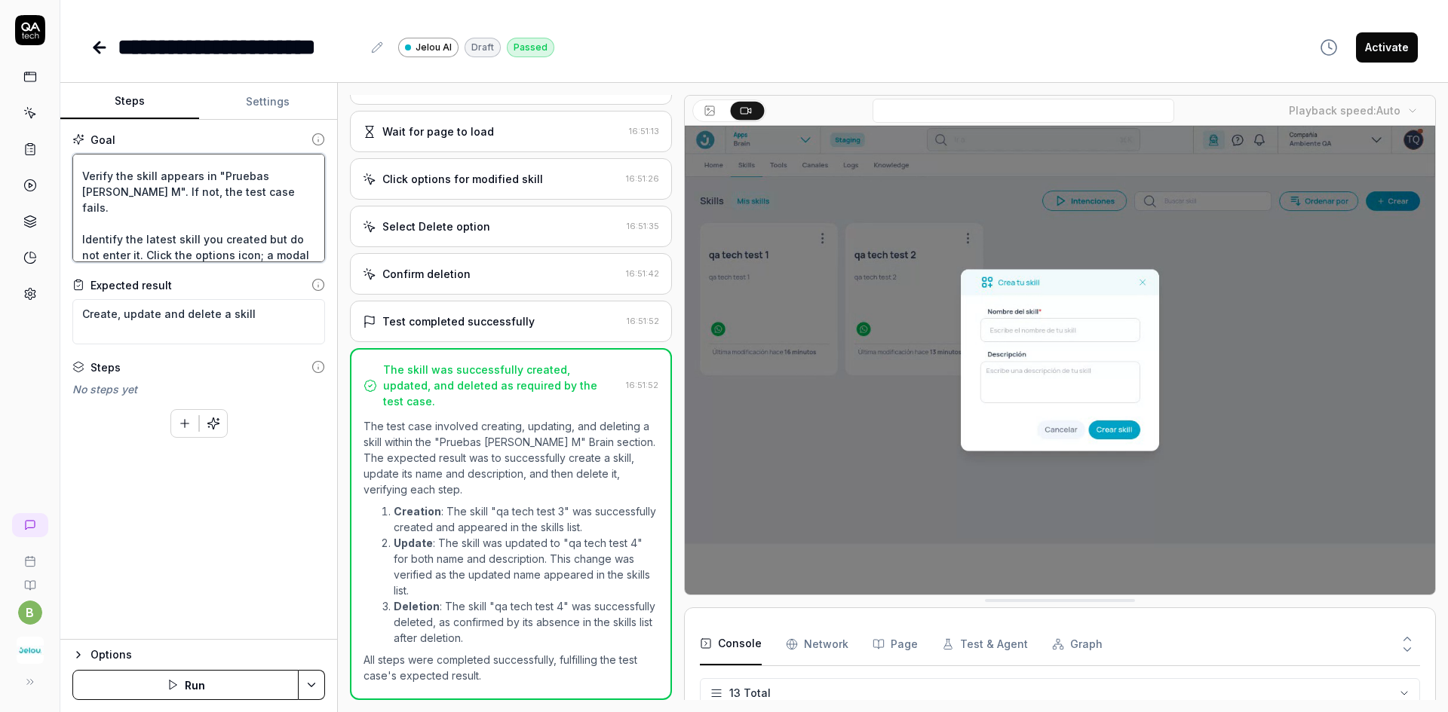
click at [81, 192] on textarea "Go to the "Brain" section: "[PERSON_NAME] M". There you will see all your skill…" at bounding box center [198, 208] width 253 height 109
click at [252, 217] on textarea "Go to the "Brain" section: "[PERSON_NAME] M". There you will see all your skill…" at bounding box center [198, 208] width 253 height 109
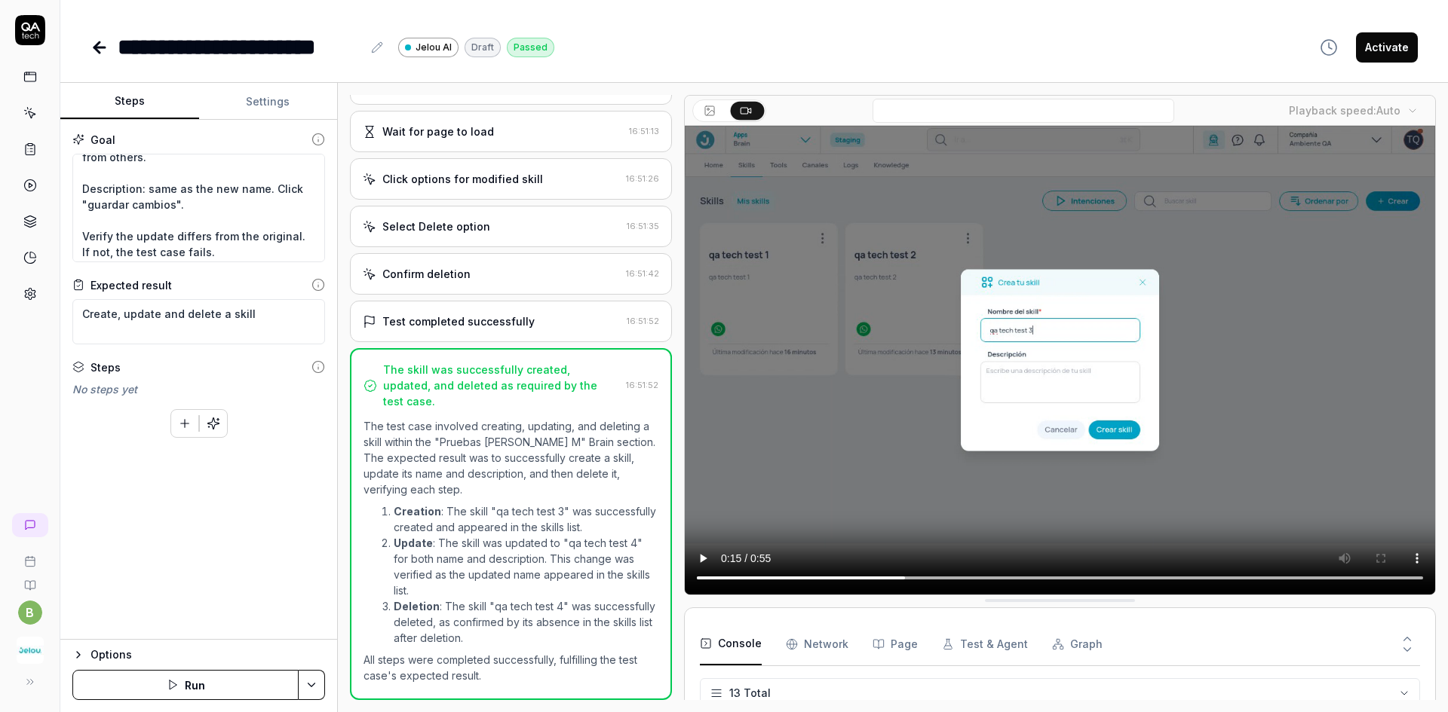
scroll to position [377, 0]
type textarea "*"
click at [240, 100] on button "Settings" at bounding box center [268, 102] width 139 height 36
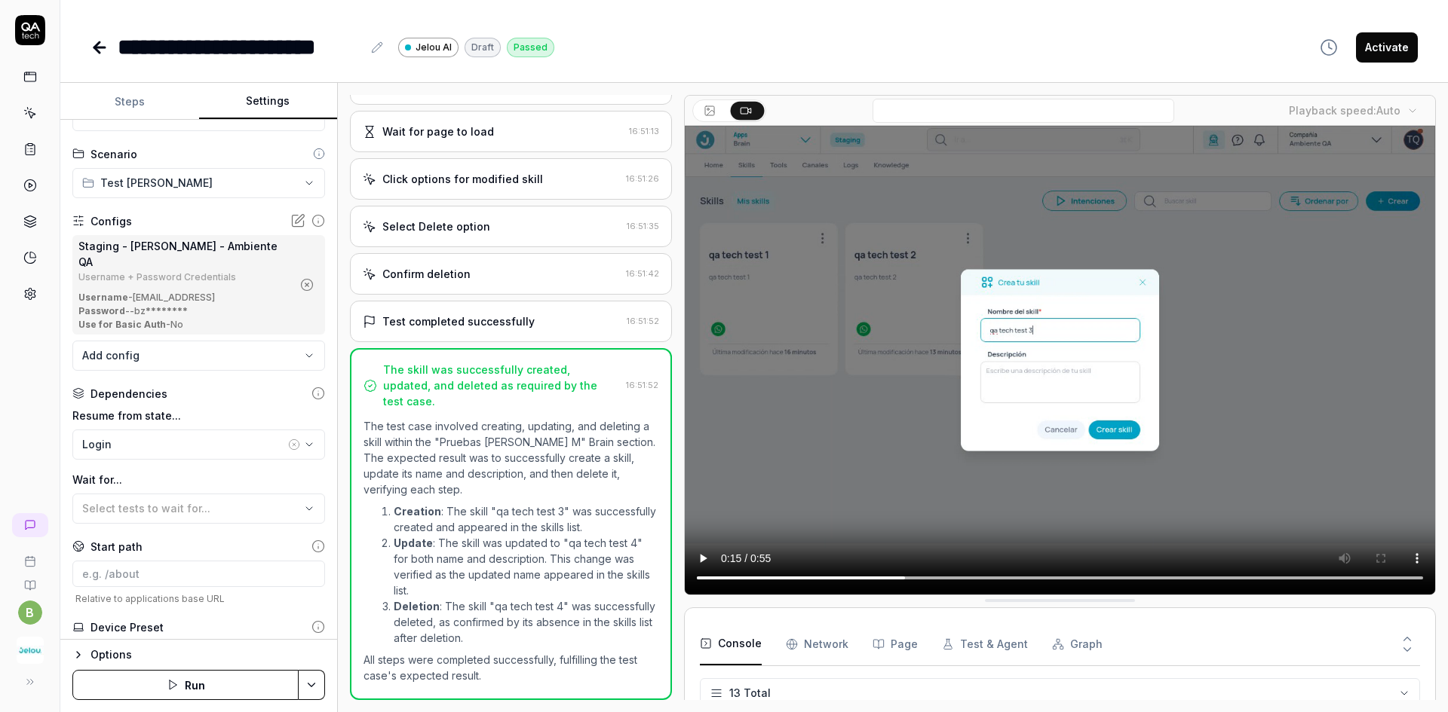
scroll to position [0, 0]
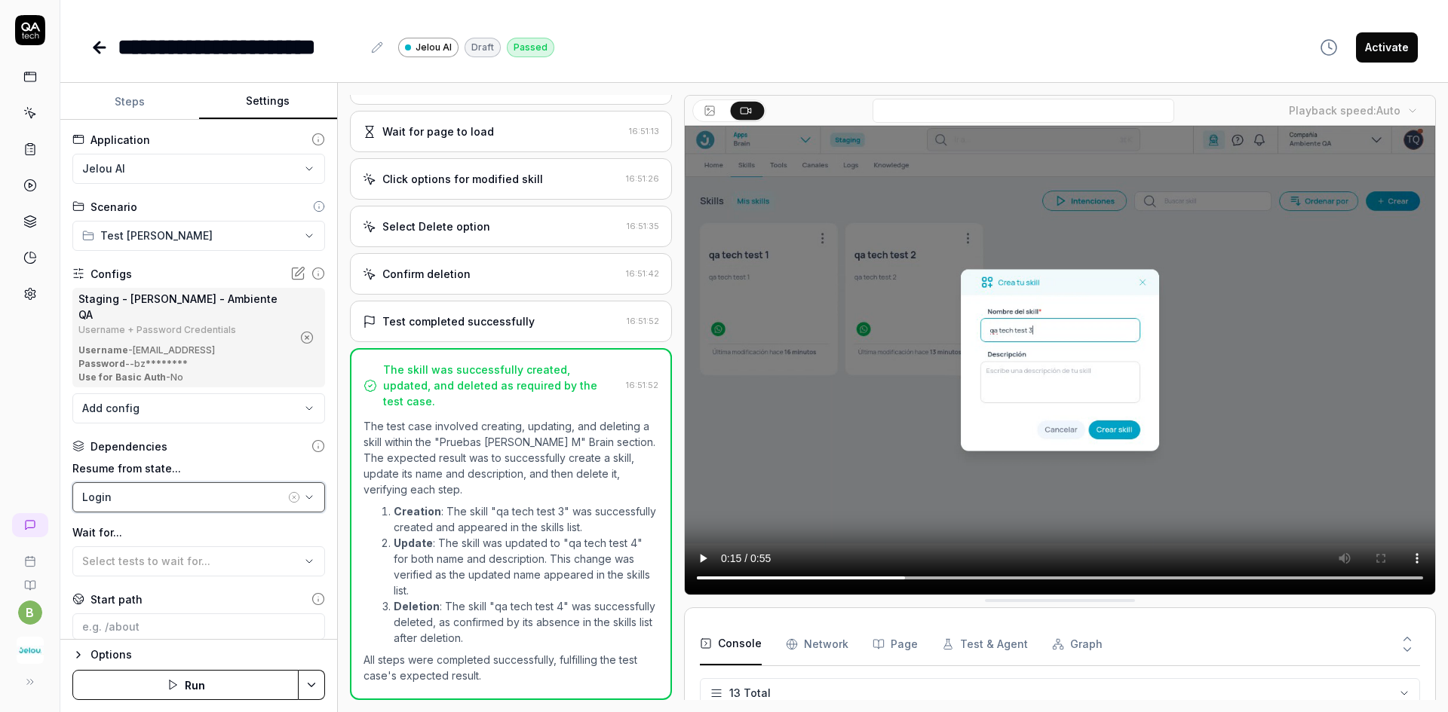
click at [303, 492] on icon "button" at bounding box center [309, 498] width 12 height 12
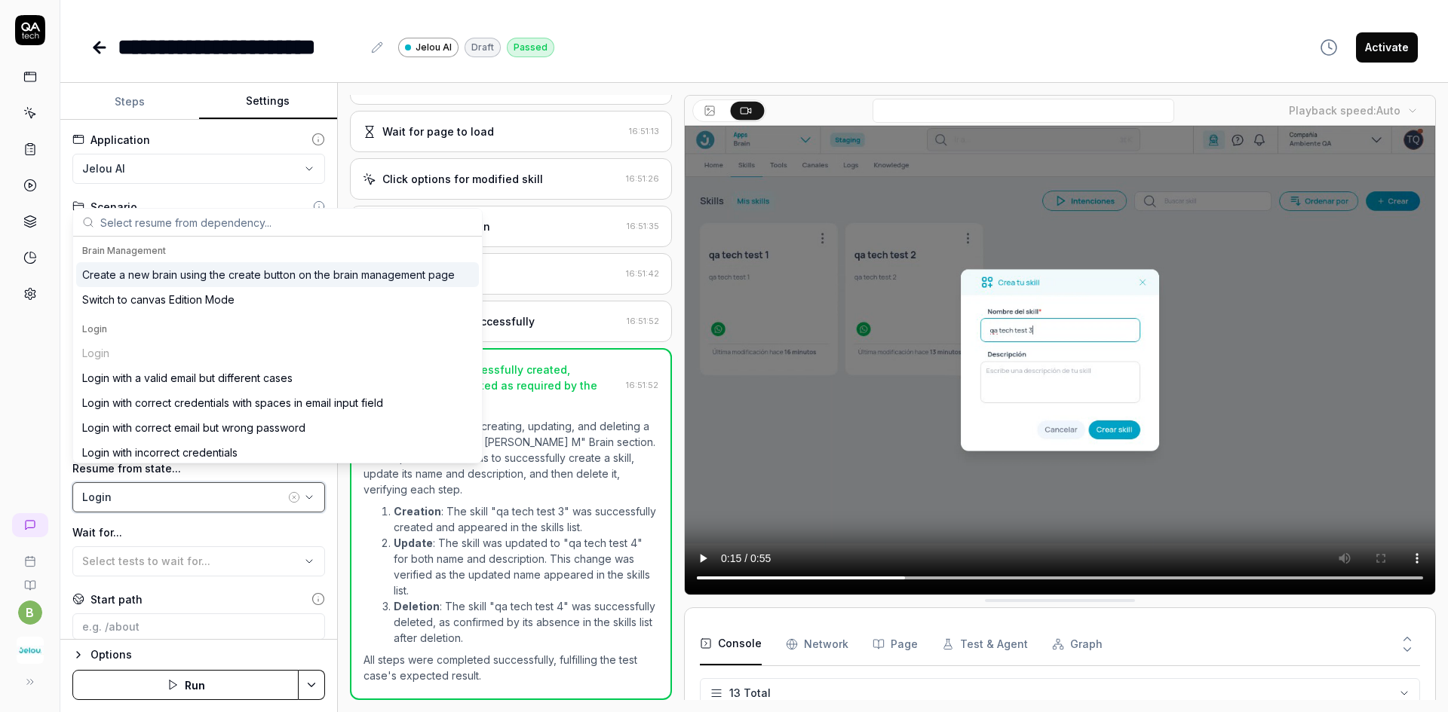
click at [303, 492] on icon "button" at bounding box center [309, 498] width 12 height 12
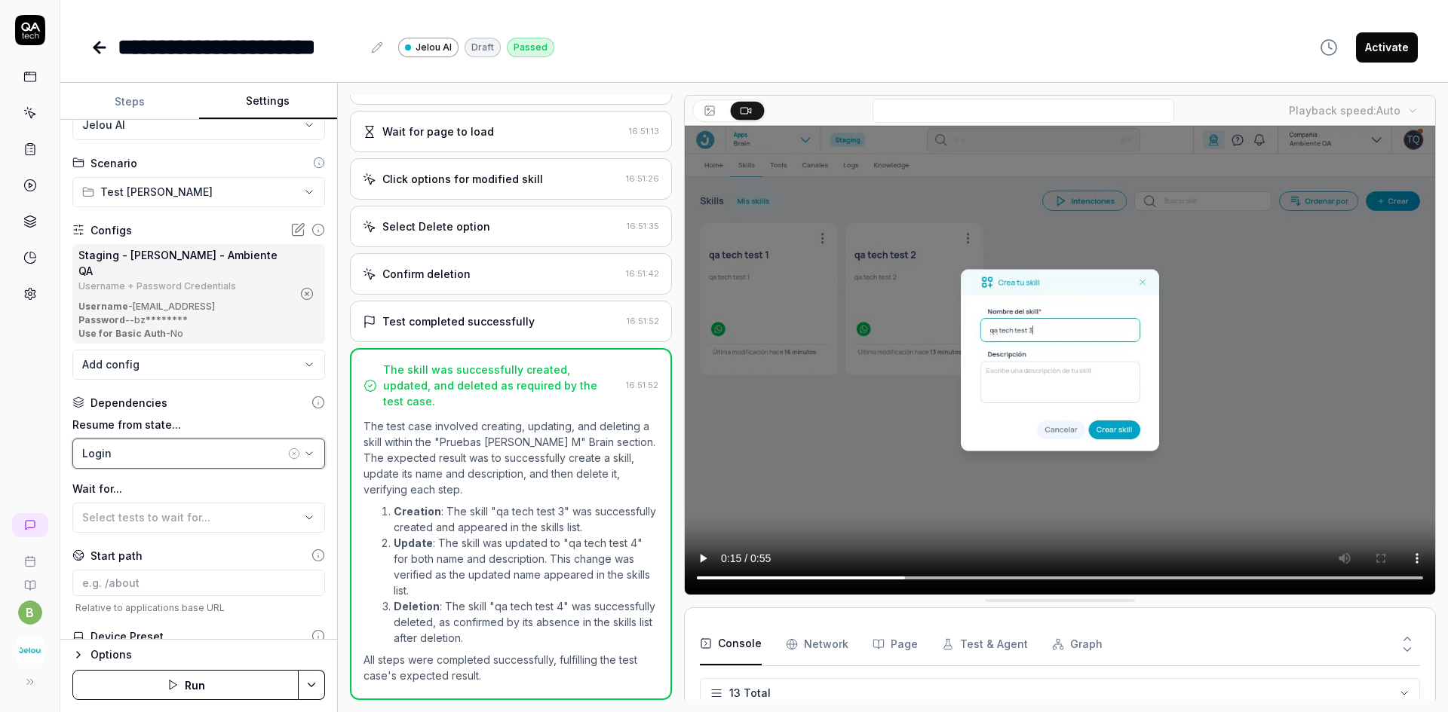
scroll to position [7, 0]
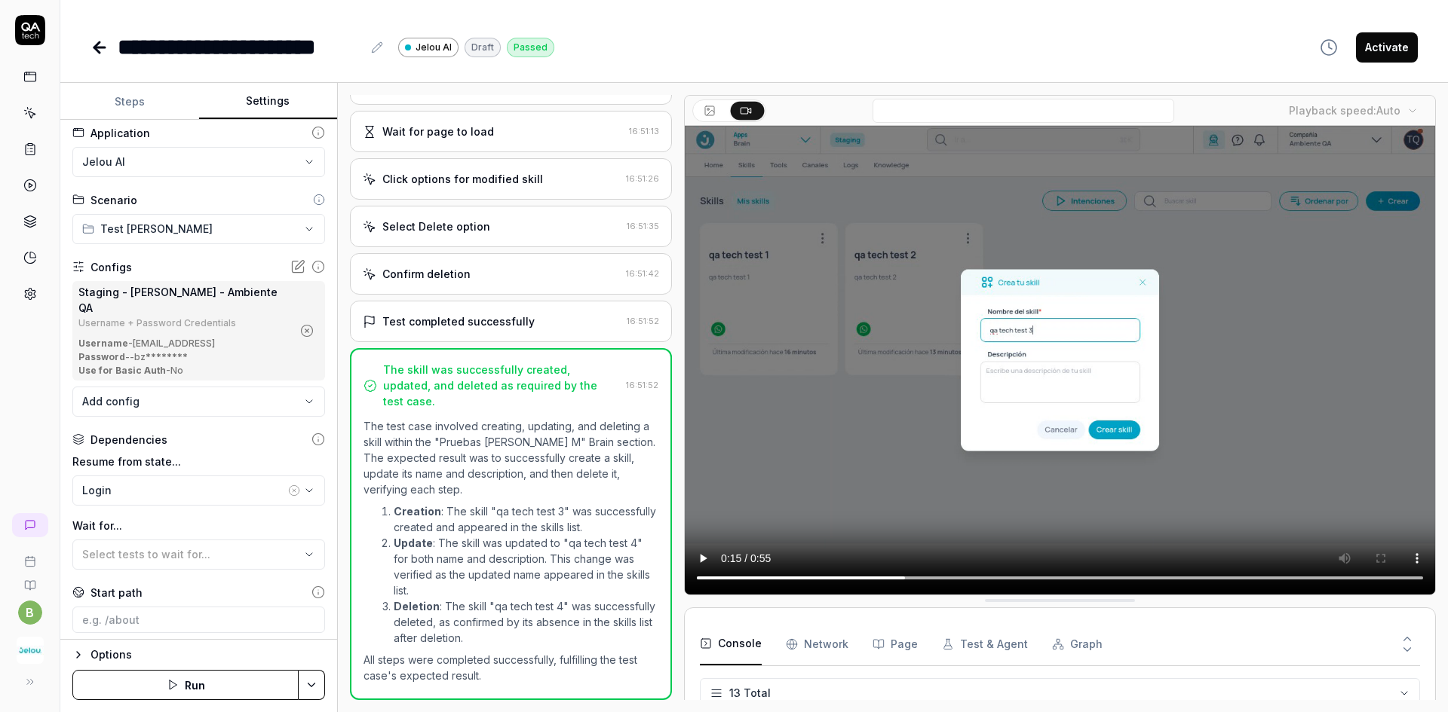
click at [288, 485] on icon "button" at bounding box center [294, 491] width 12 height 12
click at [13, 466] on div "b" at bounding box center [30, 356] width 60 height 712
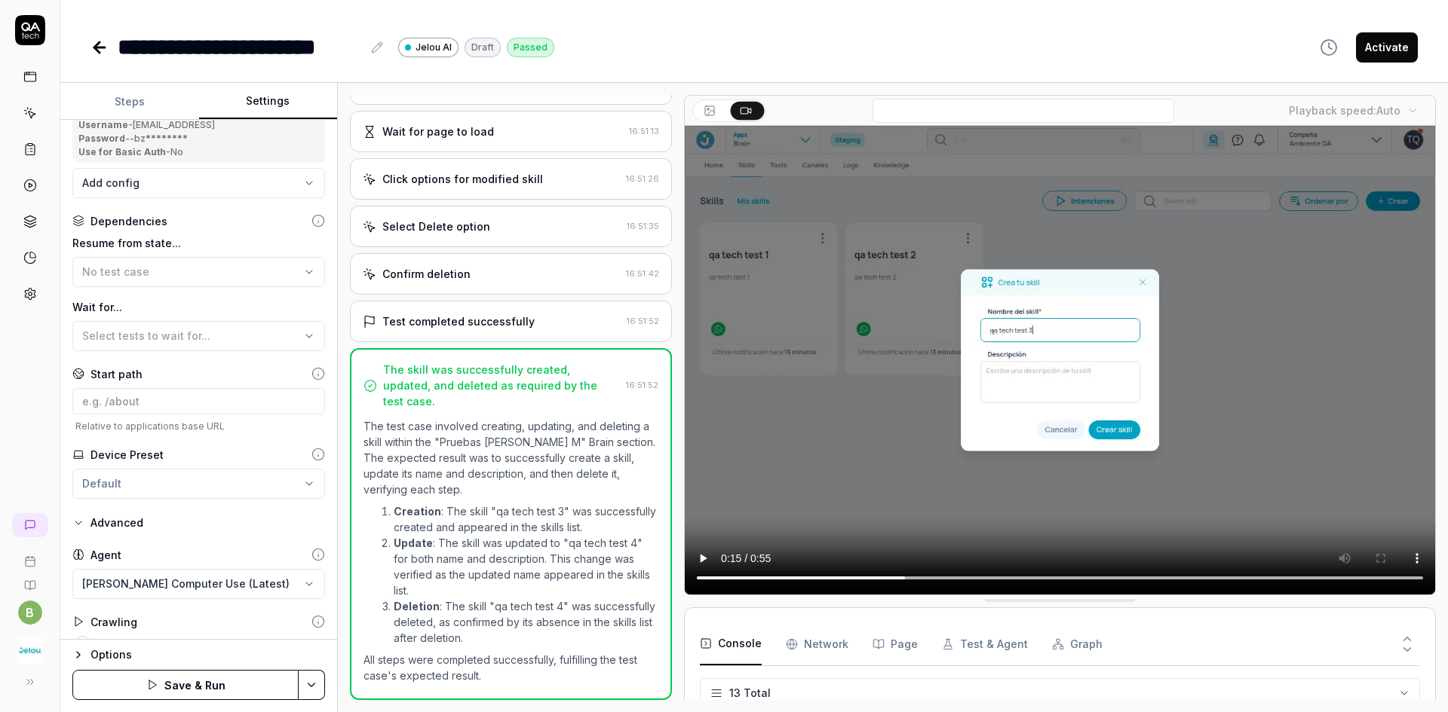
scroll to position [233, 0]
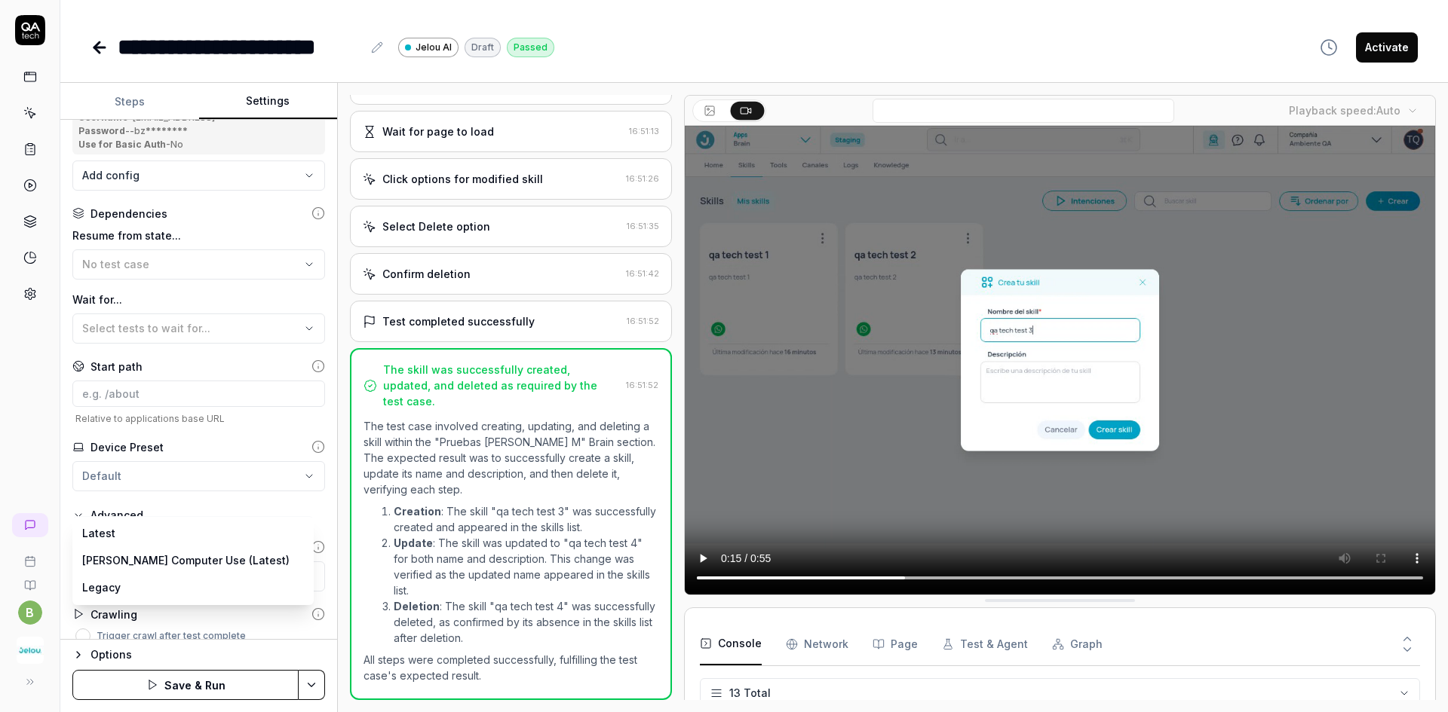
click at [152, 562] on body "**********" at bounding box center [724, 413] width 1448 height 826
click at [26, 459] on html "**********" at bounding box center [724, 413] width 1448 height 826
click at [131, 564] on body "**********" at bounding box center [724, 413] width 1448 height 826
click at [16, 424] on html "**********" at bounding box center [724, 413] width 1448 height 826
click at [147, 559] on body "**********" at bounding box center [724, 413] width 1448 height 826
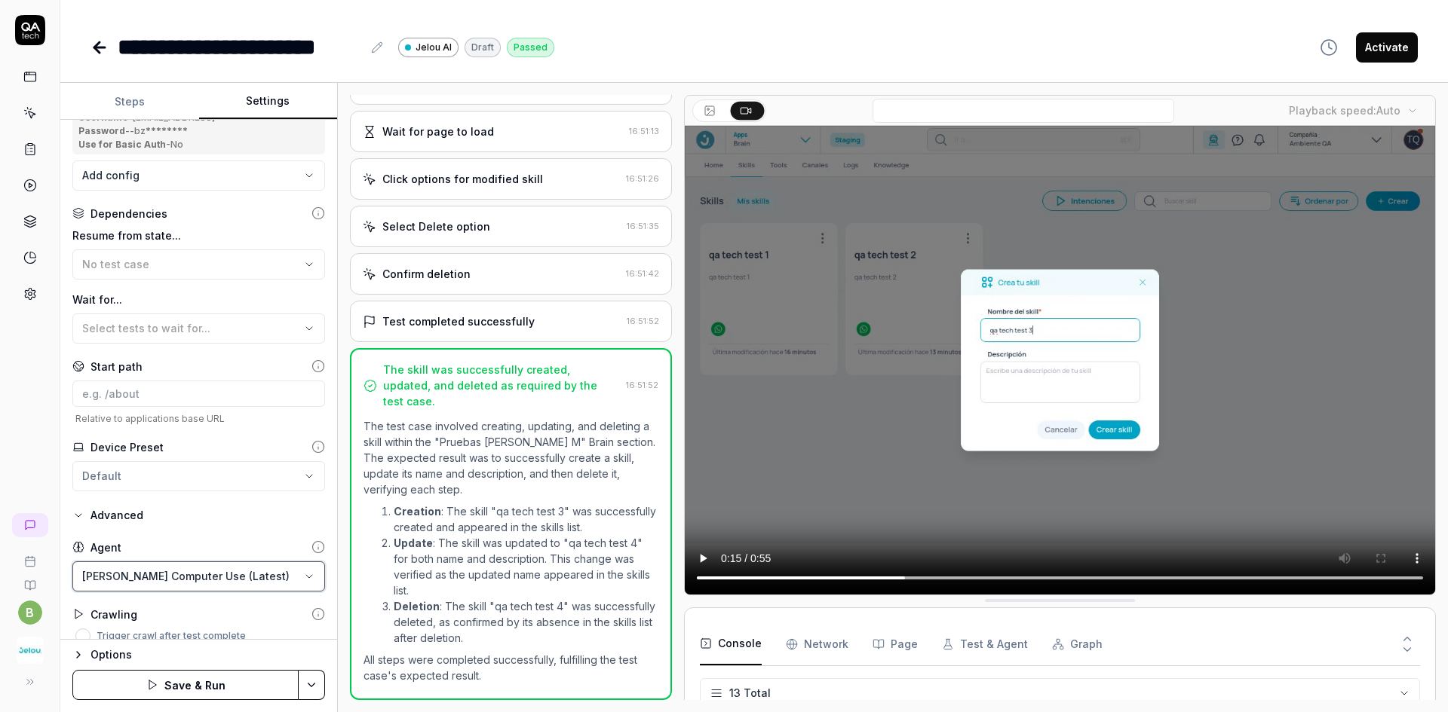
click at [19, 433] on html "**********" at bounding box center [724, 413] width 1448 height 826
click at [216, 559] on body "**********" at bounding box center [724, 413] width 1448 height 826
click at [12, 426] on html "**********" at bounding box center [724, 413] width 1448 height 826
click at [23, 450] on div "b" at bounding box center [30, 356] width 60 height 712
click at [139, 559] on body "**********" at bounding box center [724, 413] width 1448 height 826
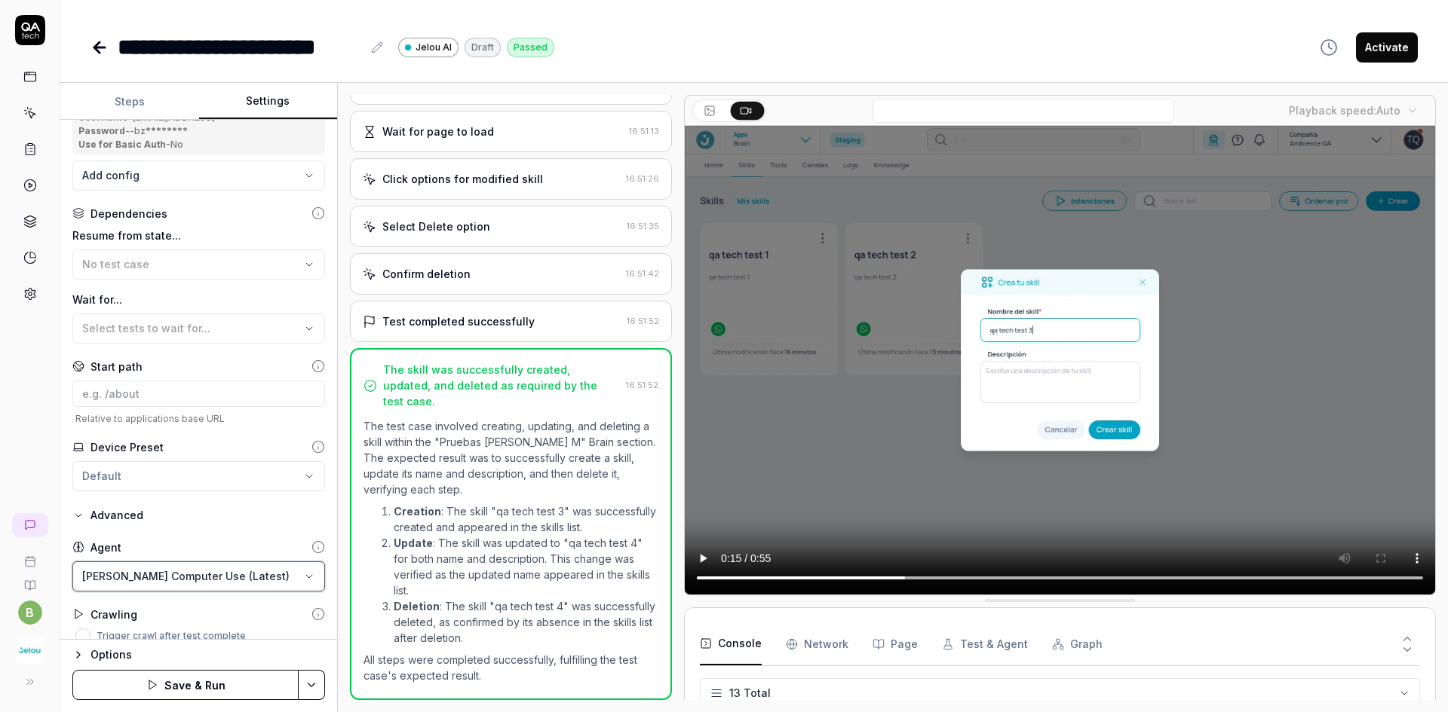
click at [21, 445] on html "**********" at bounding box center [724, 413] width 1448 height 826
click at [155, 568] on body "**********" at bounding box center [724, 413] width 1448 height 826
select select "*******"
click at [5, 457] on div "b" at bounding box center [30, 356] width 60 height 712
click at [13, 458] on div "b" at bounding box center [30, 356] width 60 height 712
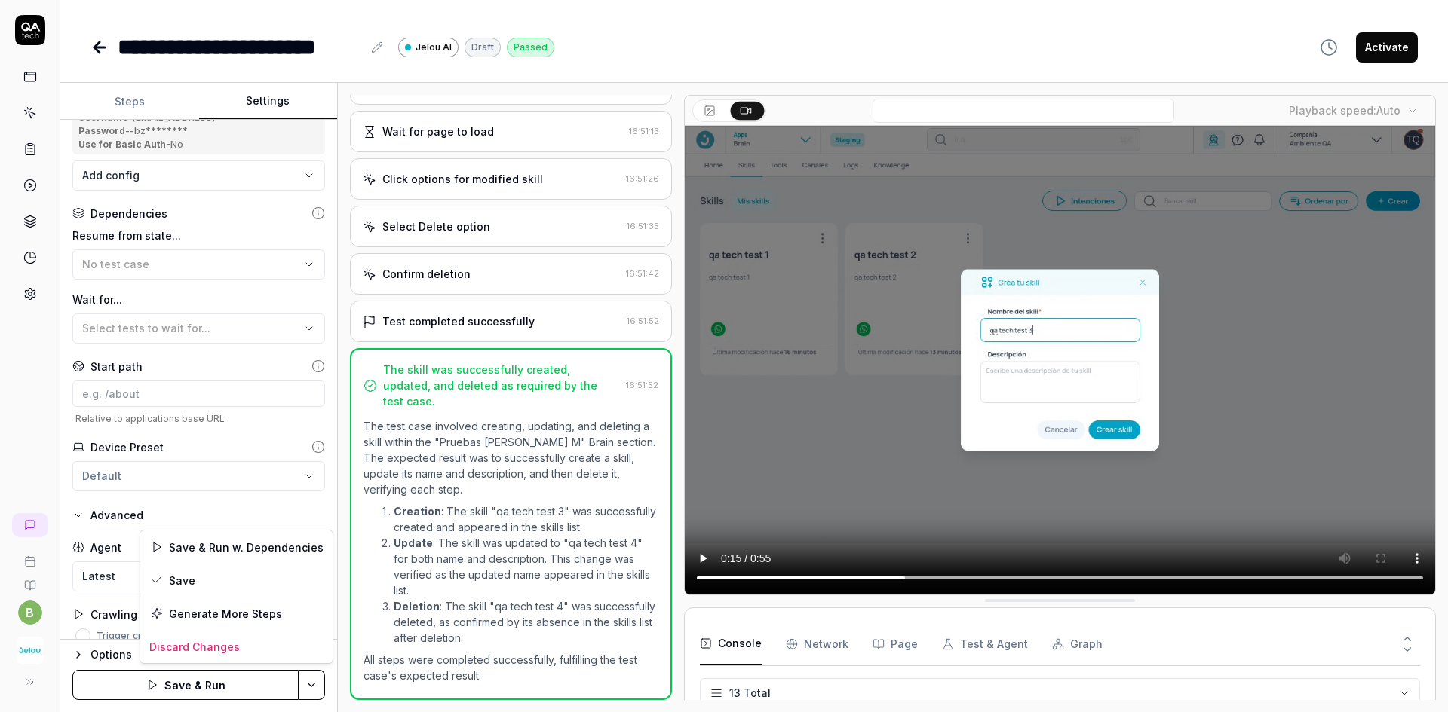
click at [314, 688] on html "**********" at bounding box center [724, 413] width 1448 height 826
click at [178, 581] on div "Save" at bounding box center [236, 580] width 192 height 33
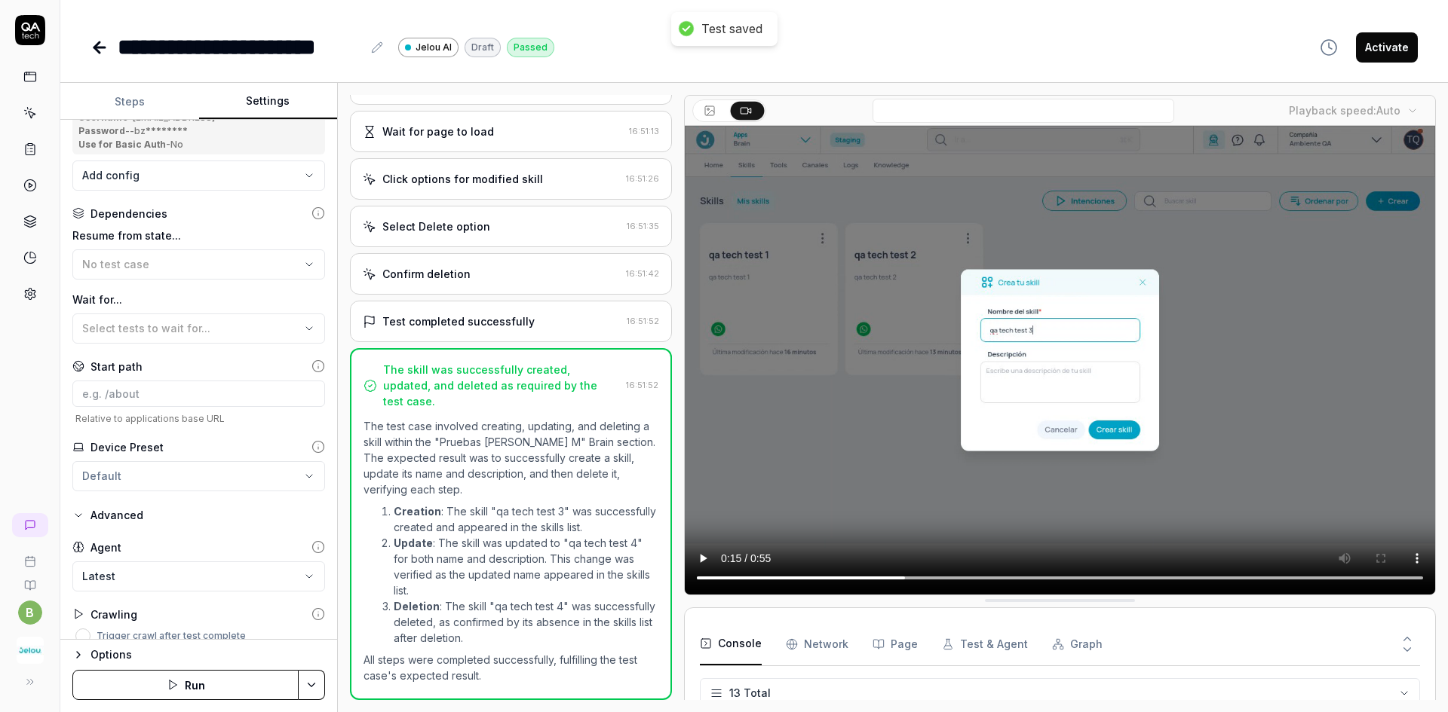
click at [11, 369] on div "b" at bounding box center [30, 356] width 60 height 712
type textarea "*"
click at [97, 102] on button "Steps" at bounding box center [129, 102] width 139 height 36
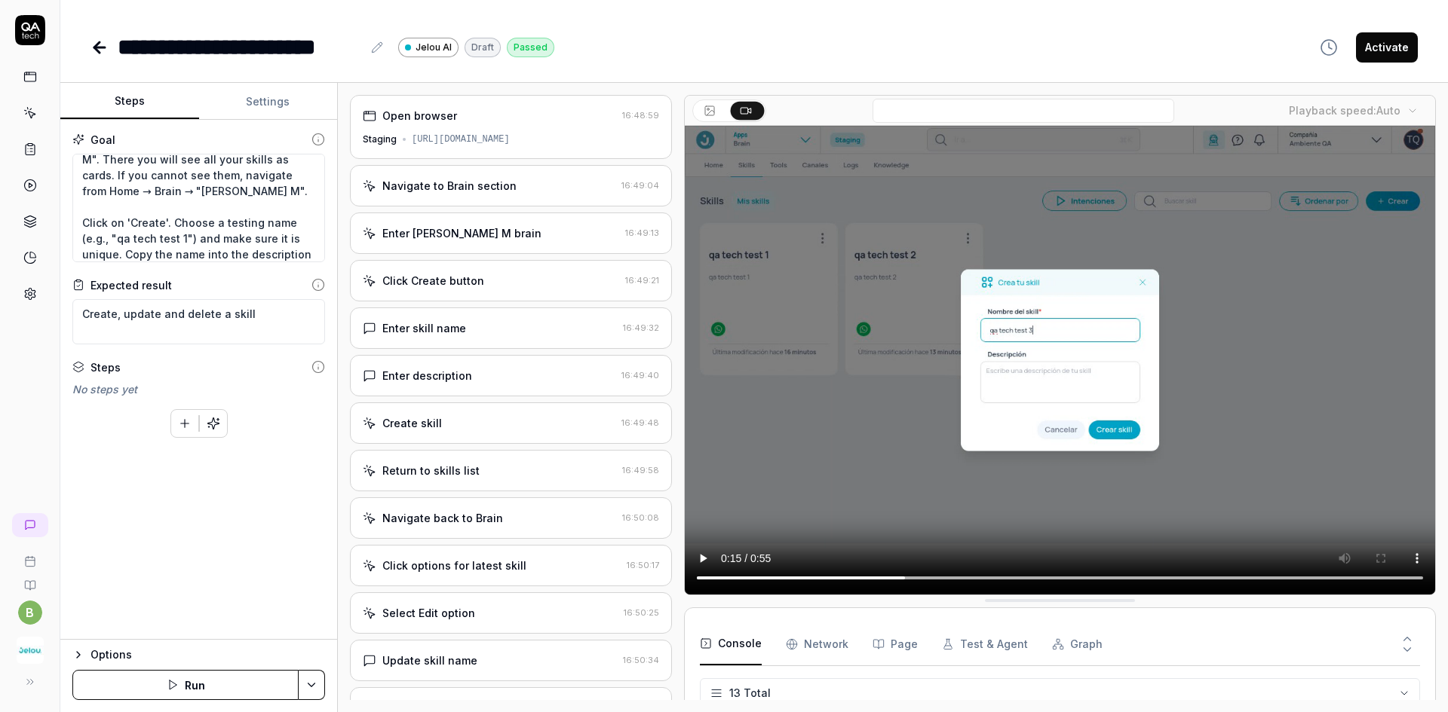
scroll to position [75, 0]
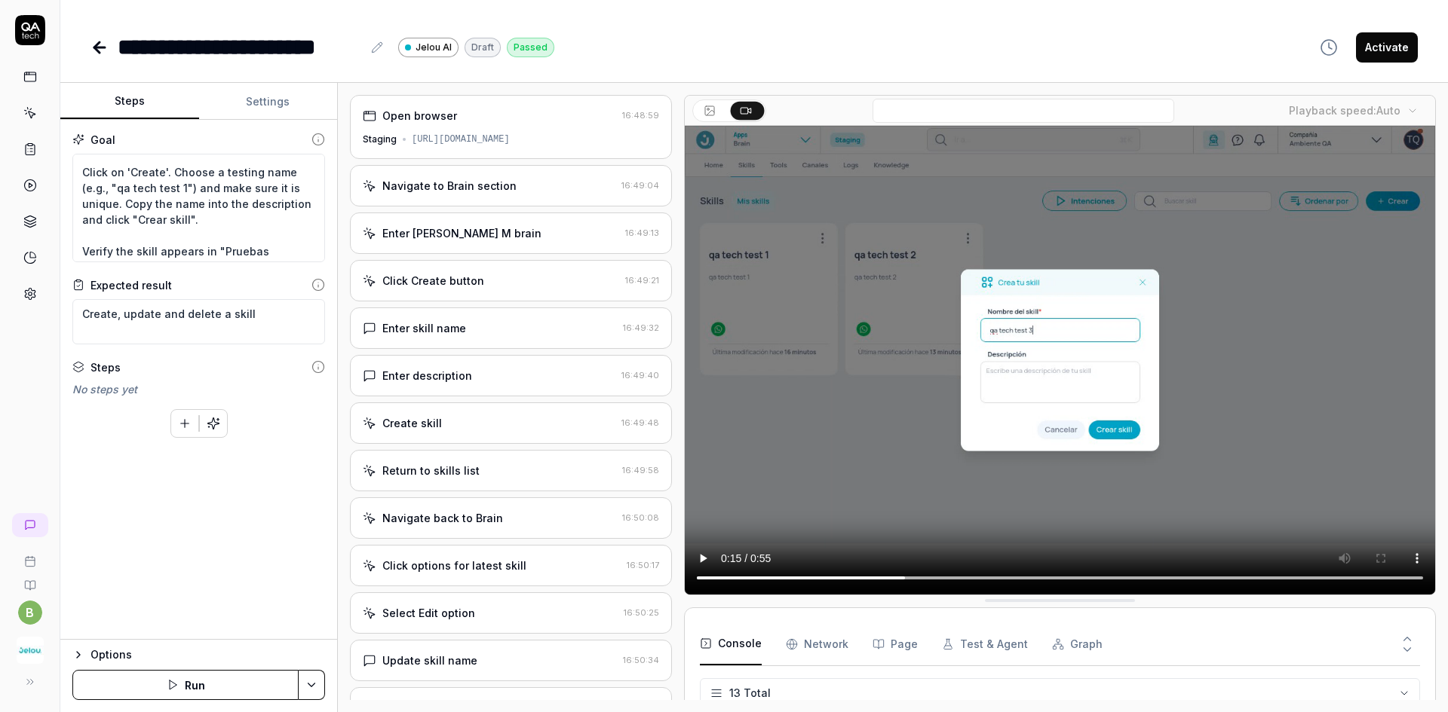
click at [222, 35] on div "**********" at bounding box center [240, 47] width 244 height 34
click at [359, 41] on div "**********" at bounding box center [240, 47] width 244 height 34
drag, startPoint x: 359, startPoint y: 41, endPoint x: 250, endPoint y: 41, distance: 108.6
click at [250, 41] on div "**********" at bounding box center [240, 47] width 244 height 34
click at [5, 399] on div "b" at bounding box center [30, 356] width 60 height 712
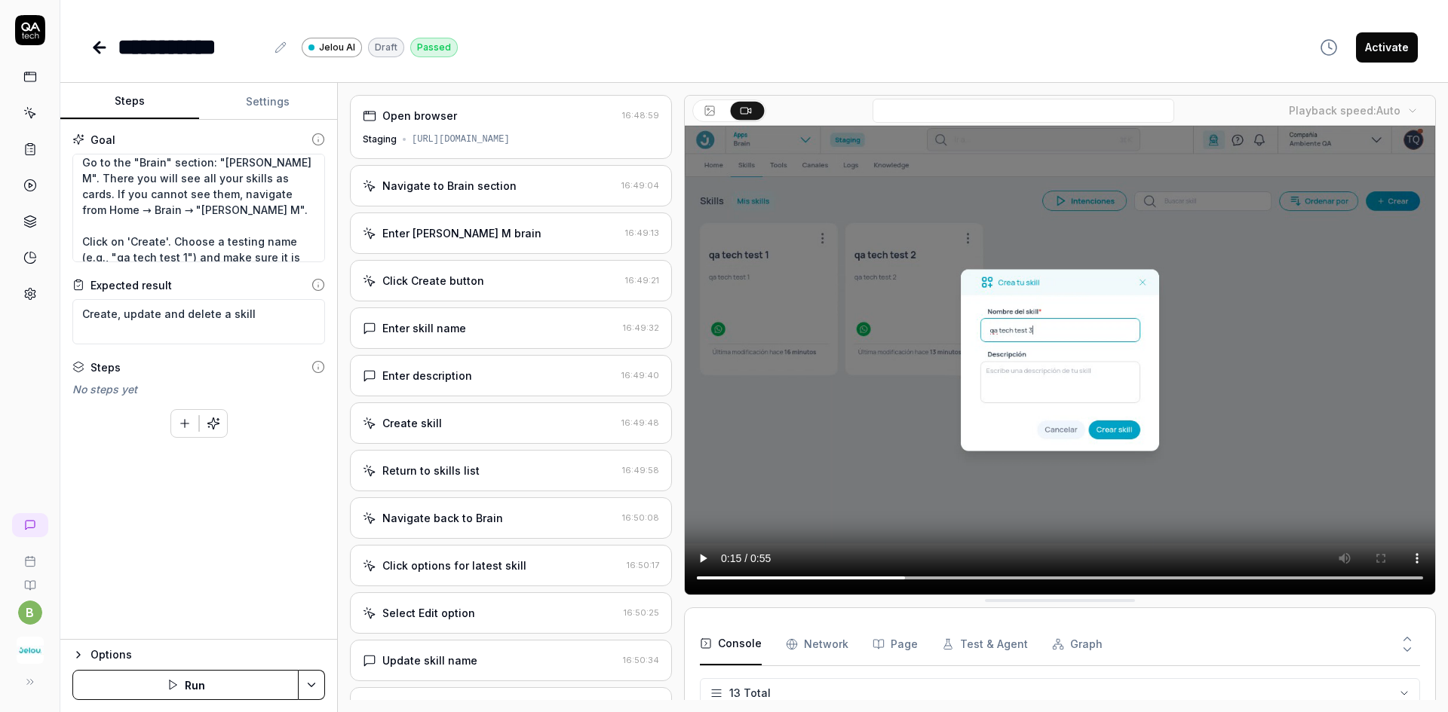
scroll to position [0, 0]
click at [97, 47] on icon at bounding box center [99, 47] width 11 height 0
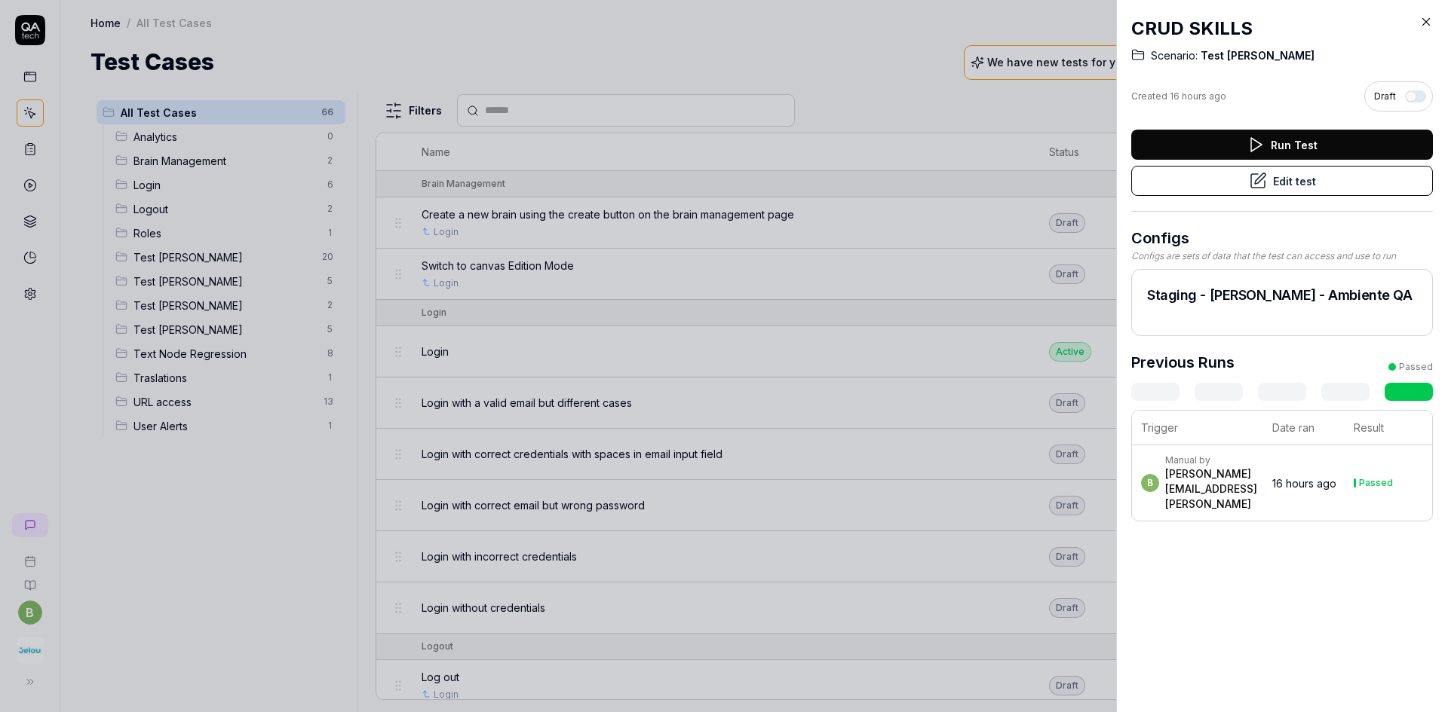
click at [1230, 184] on button "Edit test" at bounding box center [1282, 181] width 302 height 30
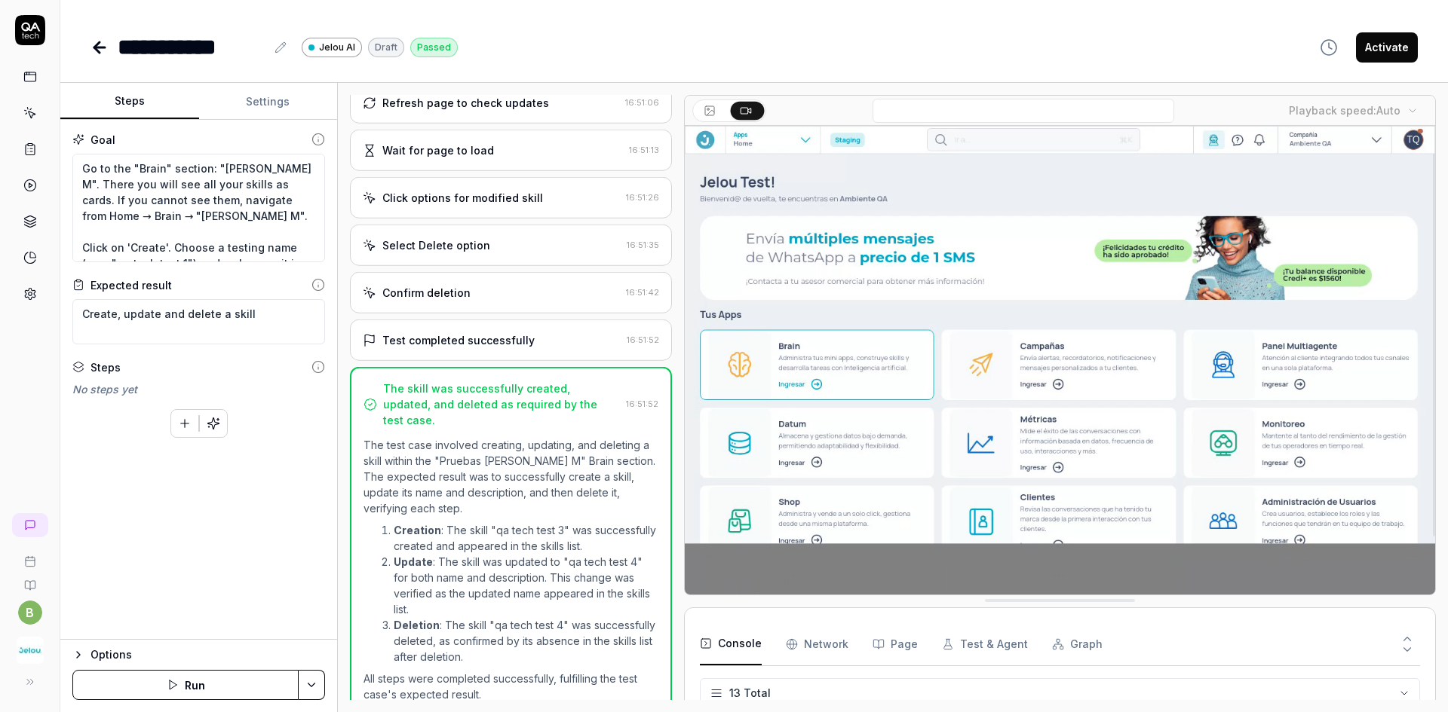
scroll to position [767, 0]
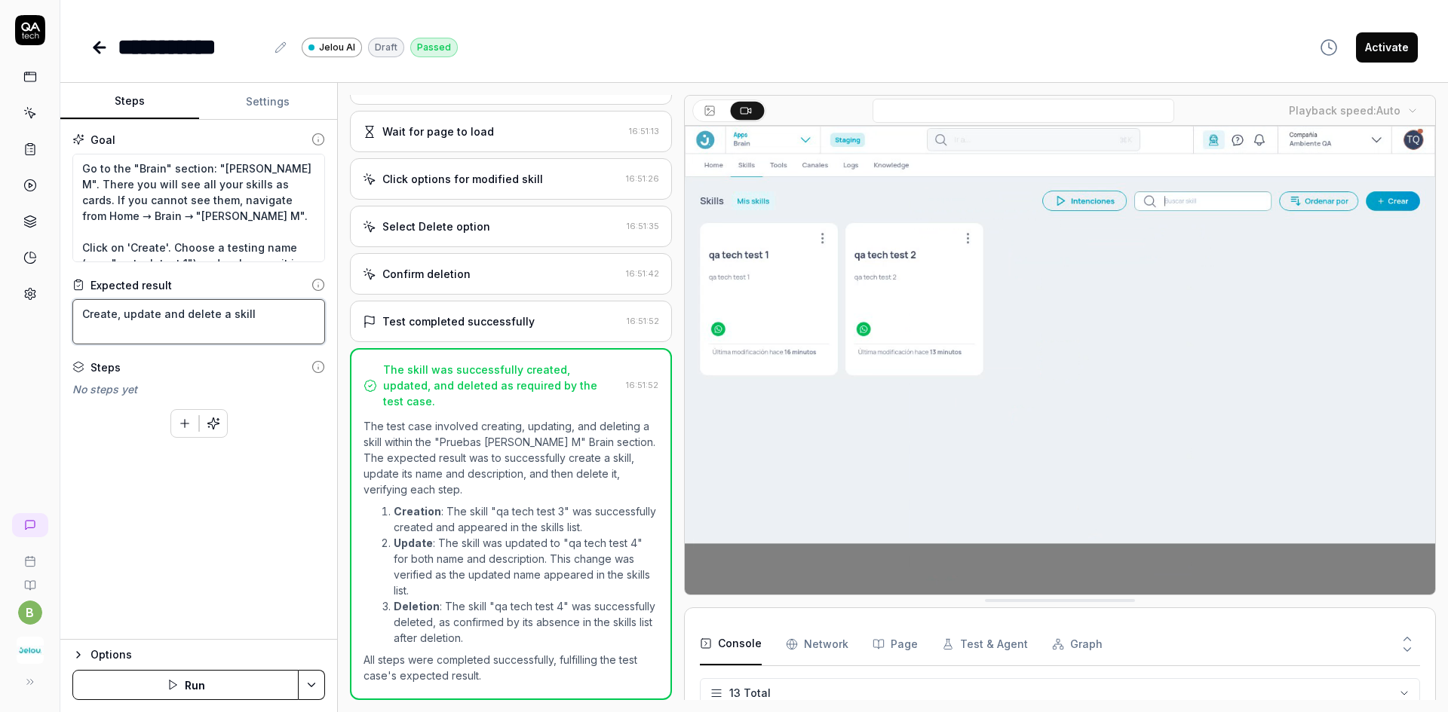
drag, startPoint x: 266, startPoint y: 317, endPoint x: 81, endPoint y: 290, distance: 186.6
click at [81, 290] on div "Expected result Create, update and delete a skill" at bounding box center [198, 310] width 253 height 67
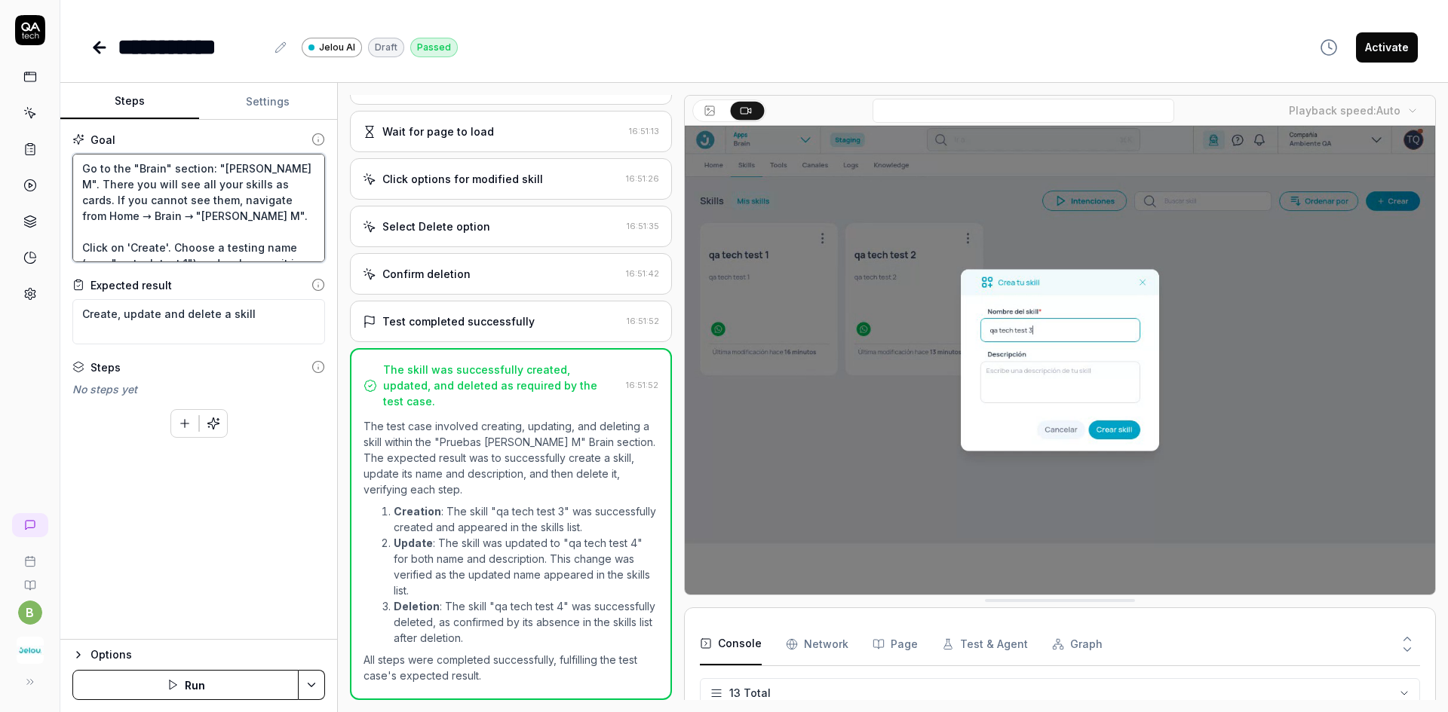
click at [81, 167] on textarea "Go to the "Brain" section: "[PERSON_NAME] M". There you will see all your skill…" at bounding box center [198, 208] width 253 height 109
drag, startPoint x: 80, startPoint y: 313, endPoint x: 277, endPoint y: 305, distance: 197.7
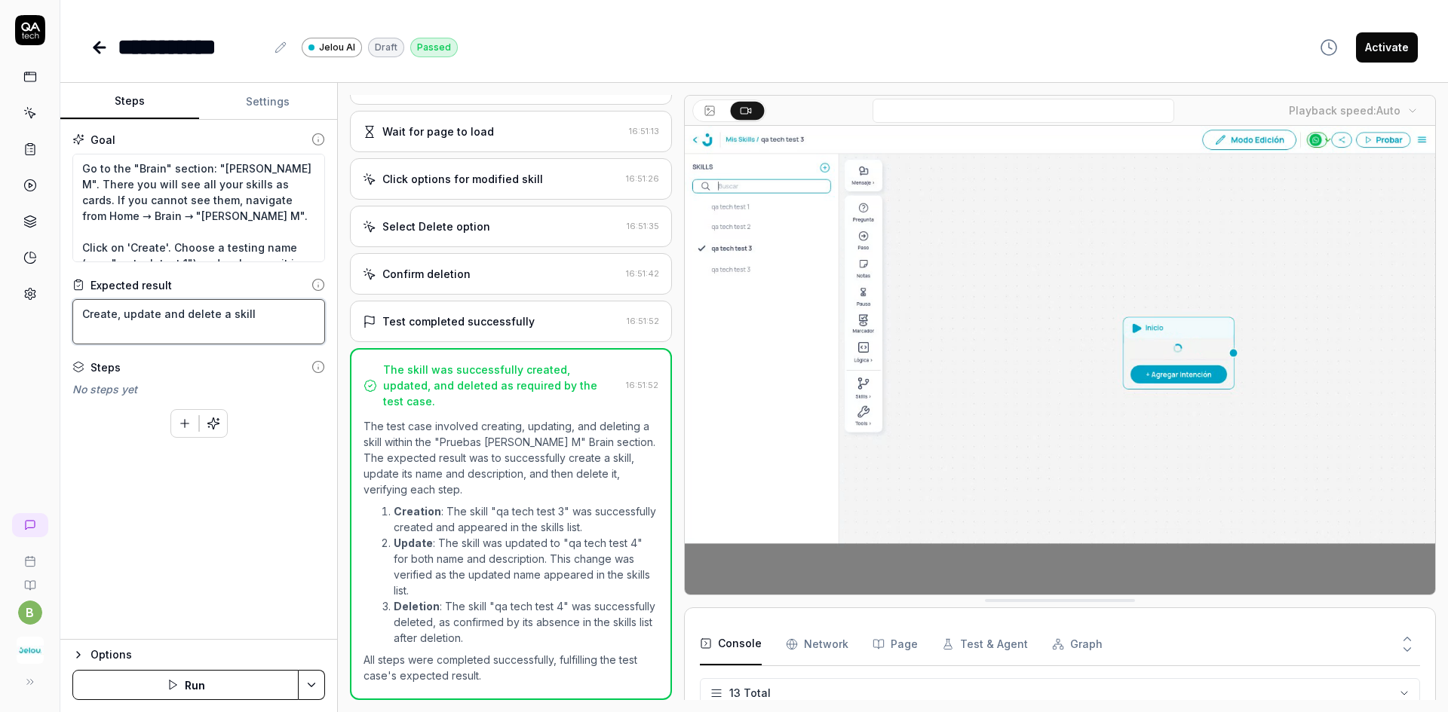
click at [277, 305] on textarea "Create, update and delete a skill" at bounding box center [198, 321] width 253 height 45
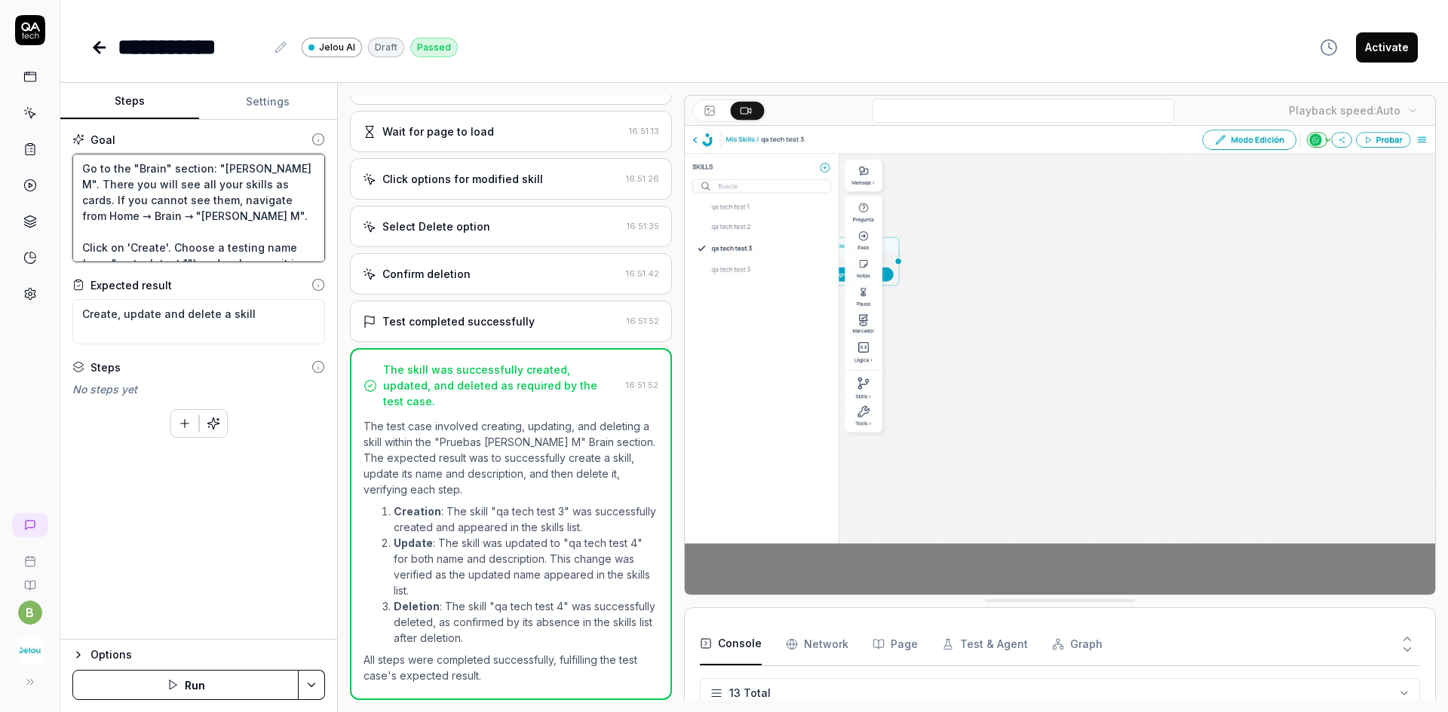
drag, startPoint x: 97, startPoint y: 192, endPoint x: 168, endPoint y: 205, distance: 72.0
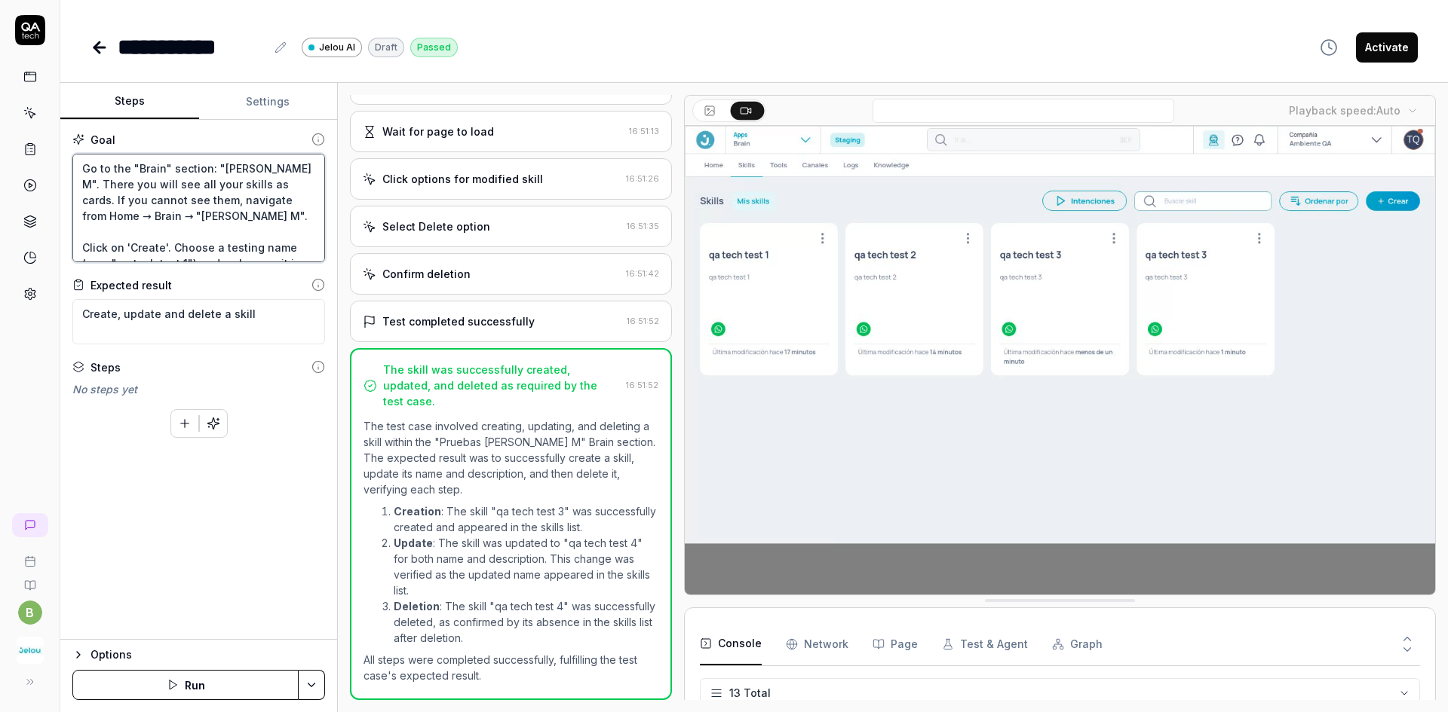
click at [168, 205] on textarea "Go to the "Brain" section: "[PERSON_NAME] M". There you will see all your skill…" at bounding box center [198, 208] width 253 height 109
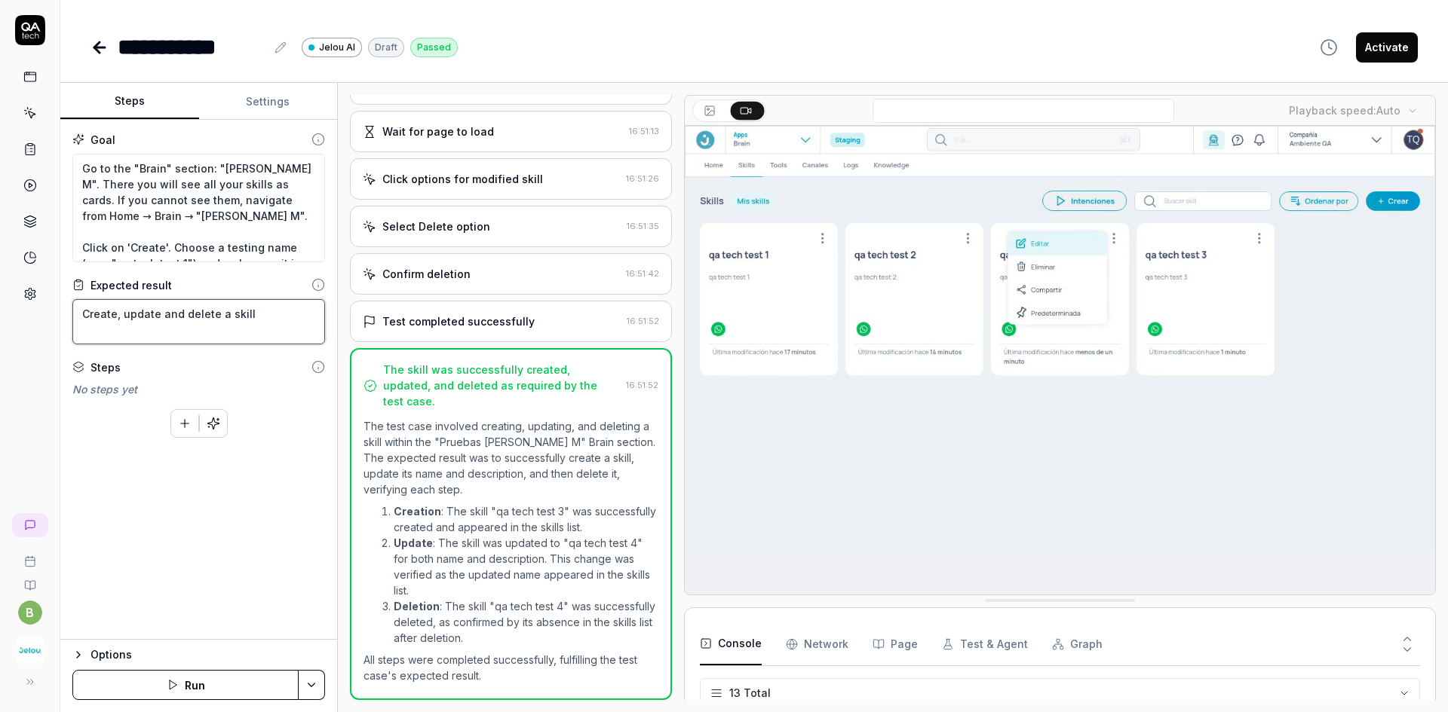
click at [256, 314] on textarea "Create, update and delete a skill" at bounding box center [198, 321] width 253 height 45
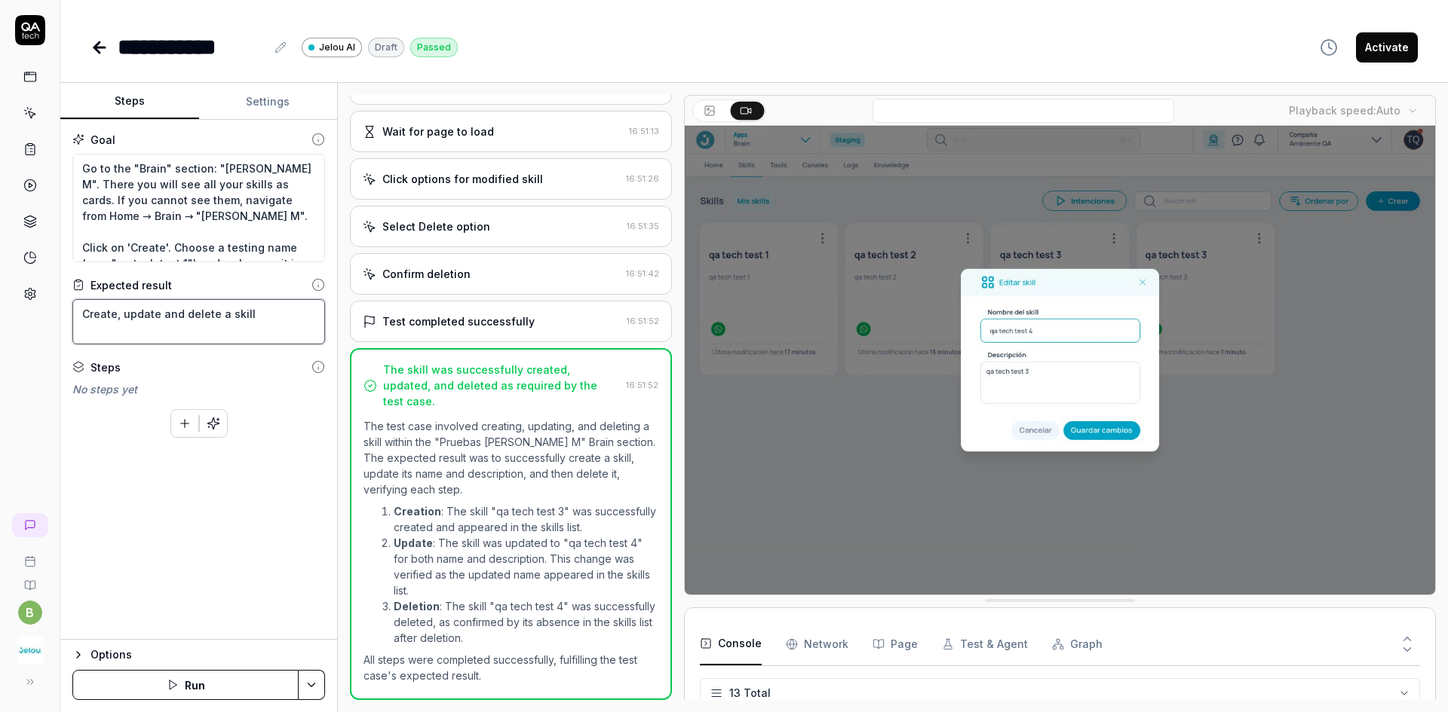
drag, startPoint x: 277, startPoint y: 310, endPoint x: 53, endPoint y: 305, distance: 224.7
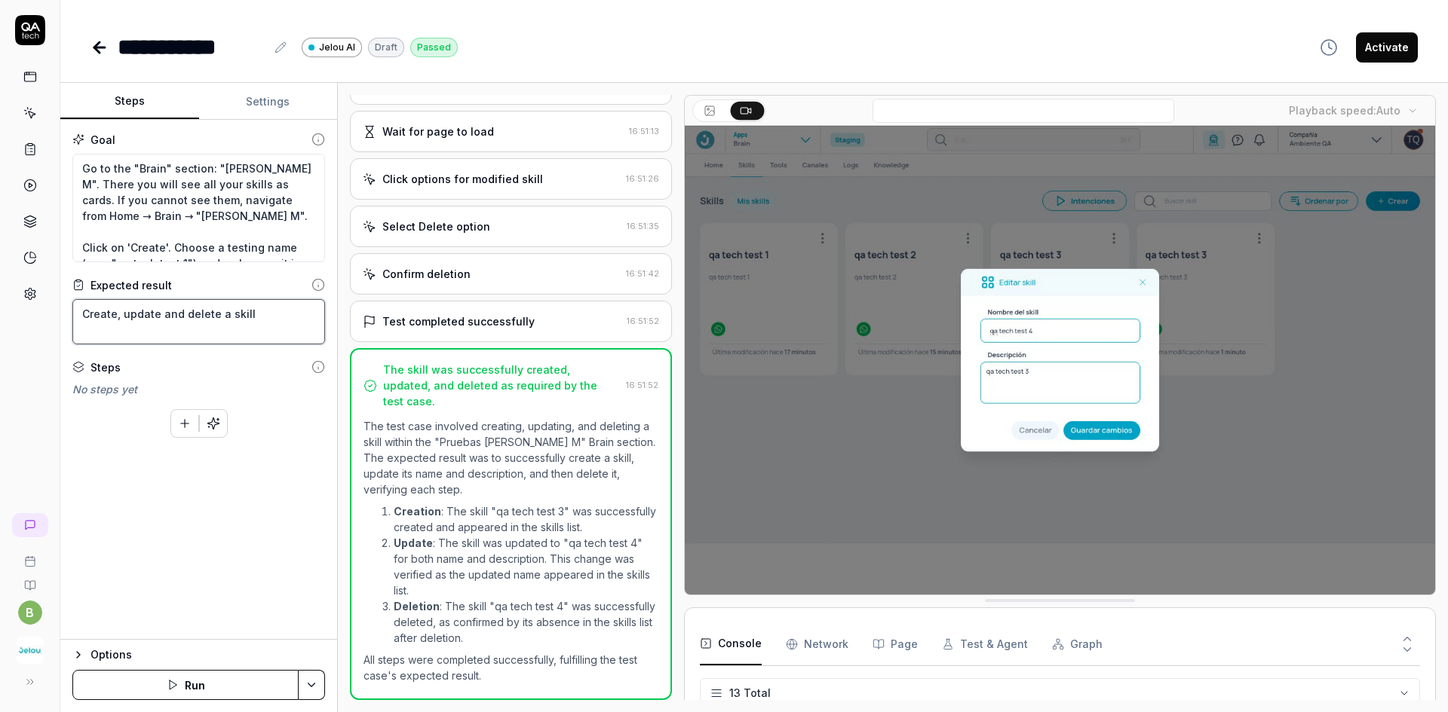
click at [53, 305] on div "**********" at bounding box center [724, 356] width 1448 height 712
click at [263, 320] on textarea "Create, update and delete a skill" at bounding box center [198, 321] width 253 height 45
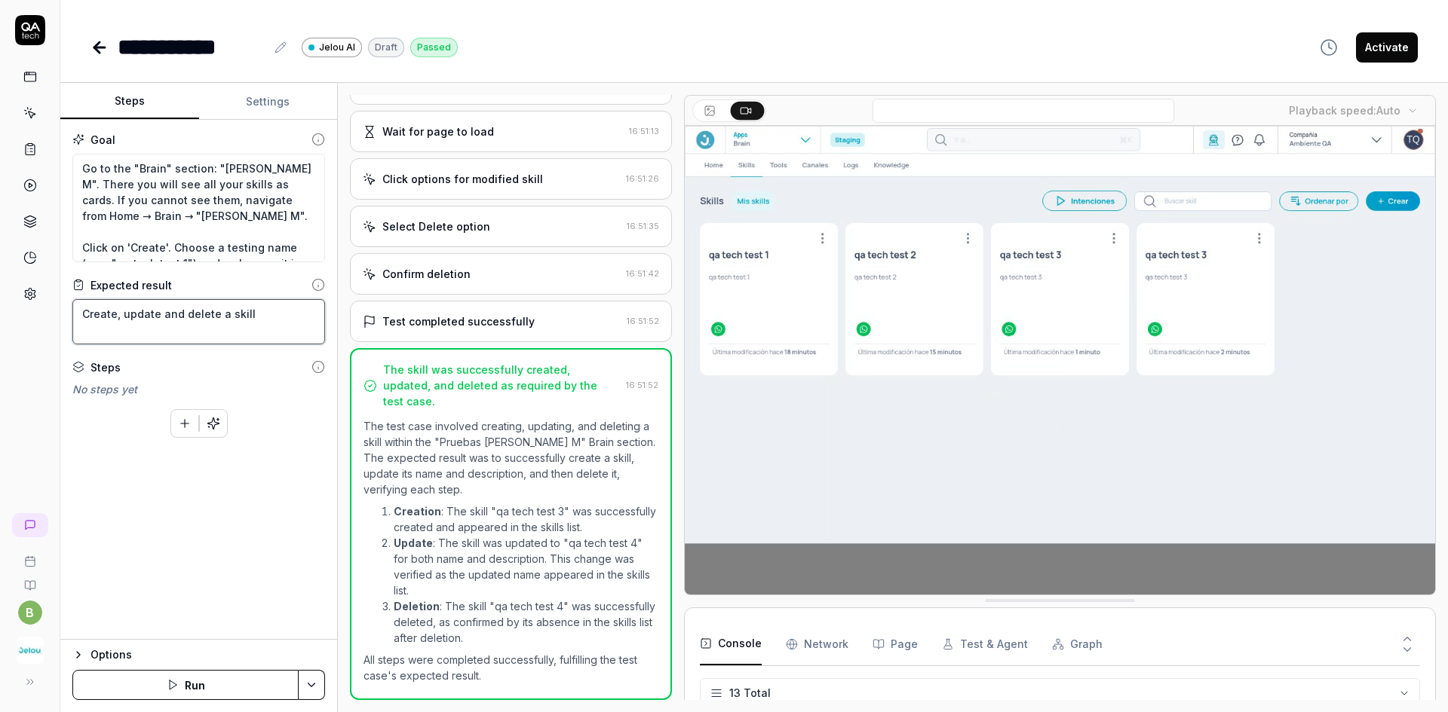
drag, startPoint x: 267, startPoint y: 320, endPoint x: 20, endPoint y: 312, distance: 246.6
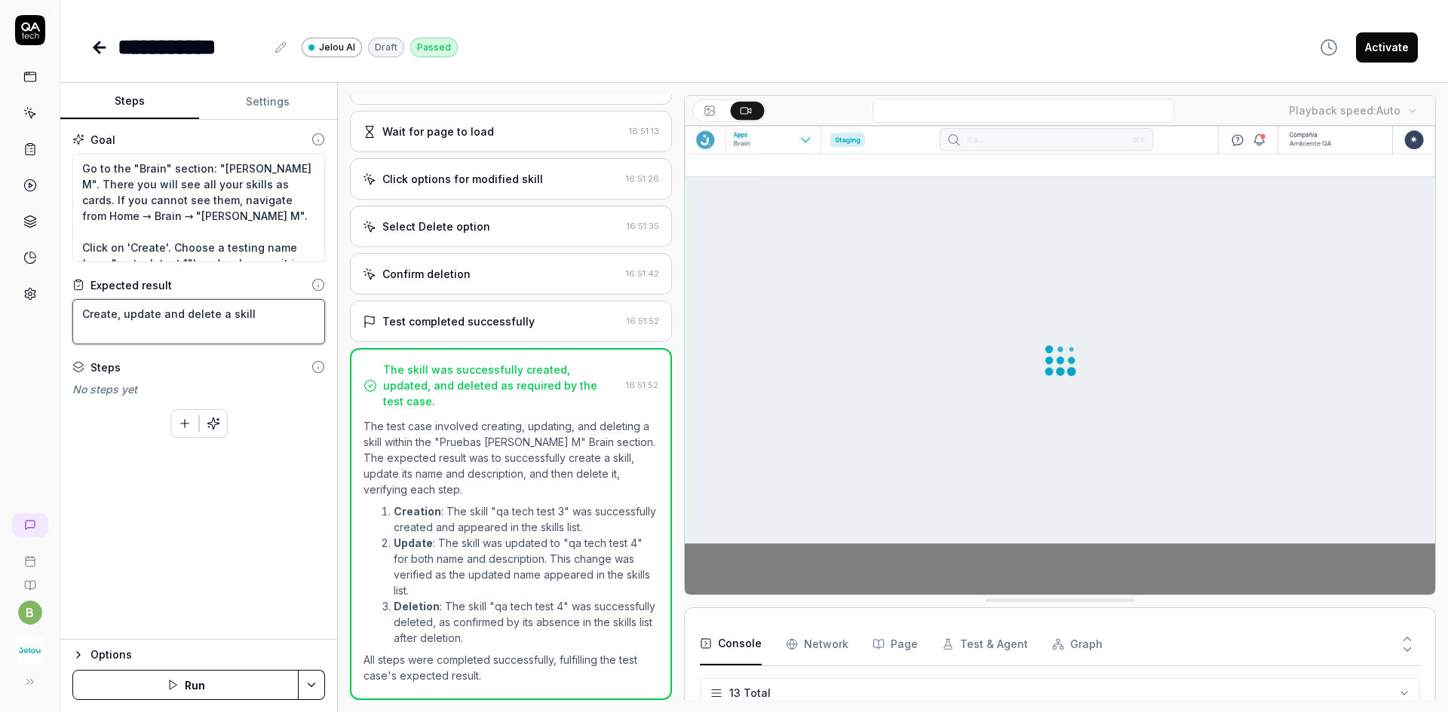
click at [20, 312] on div "**********" at bounding box center [724, 356] width 1448 height 712
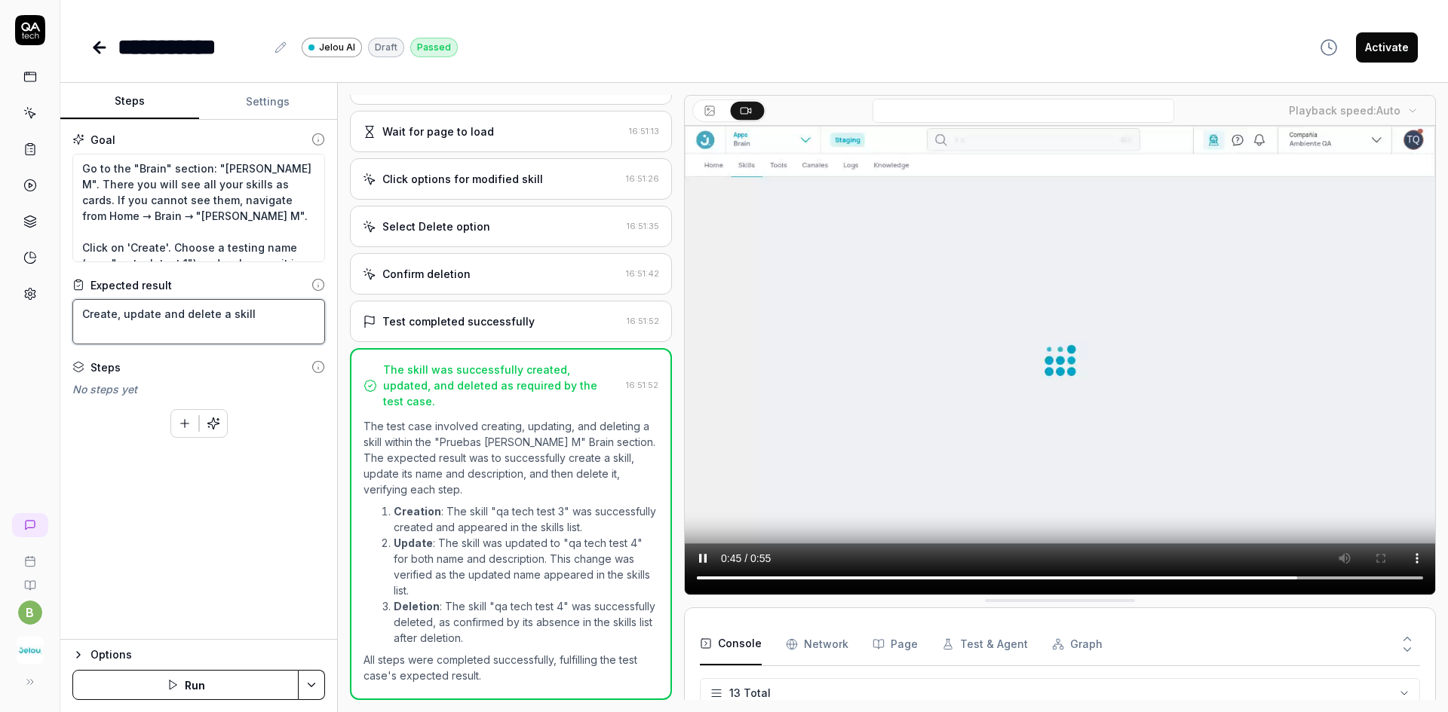
type textarea "*"
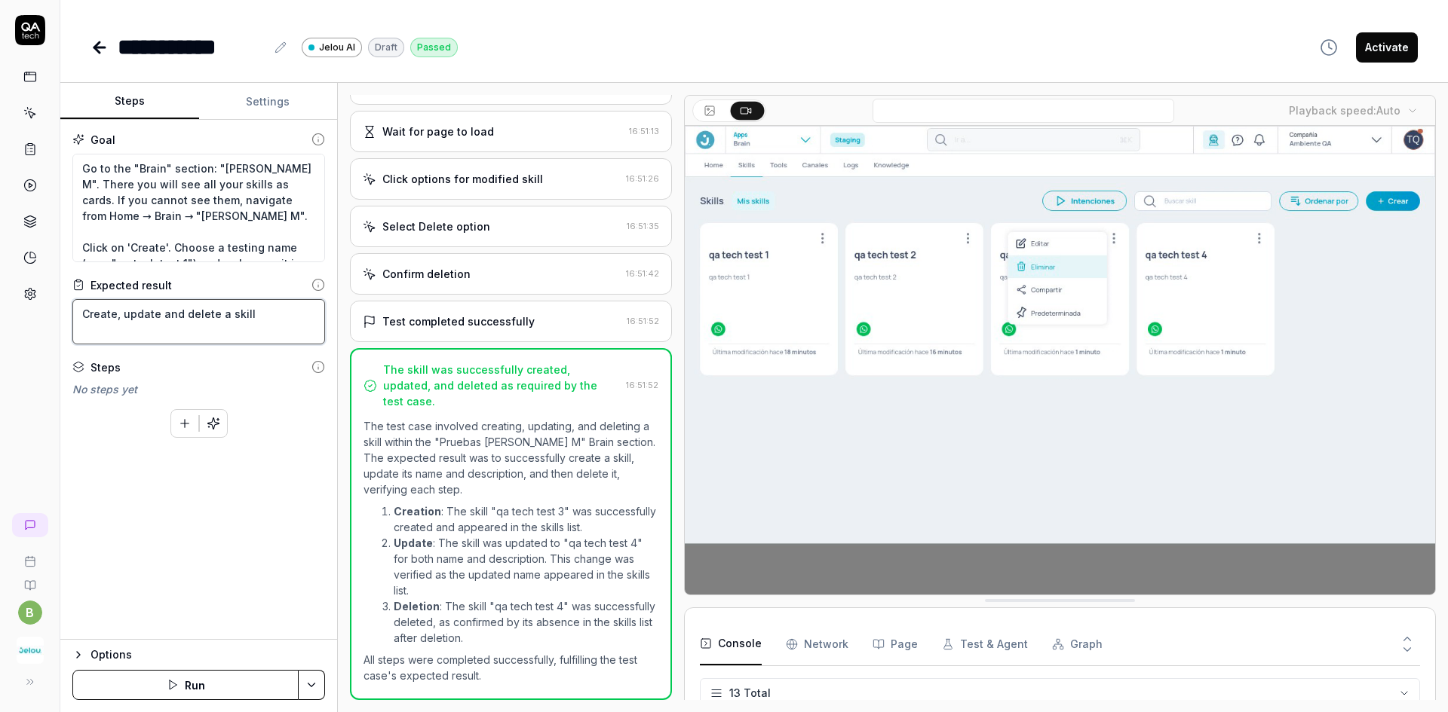
click at [186, 319] on textarea "Create, update and delete a skill" at bounding box center [198, 321] width 253 height 45
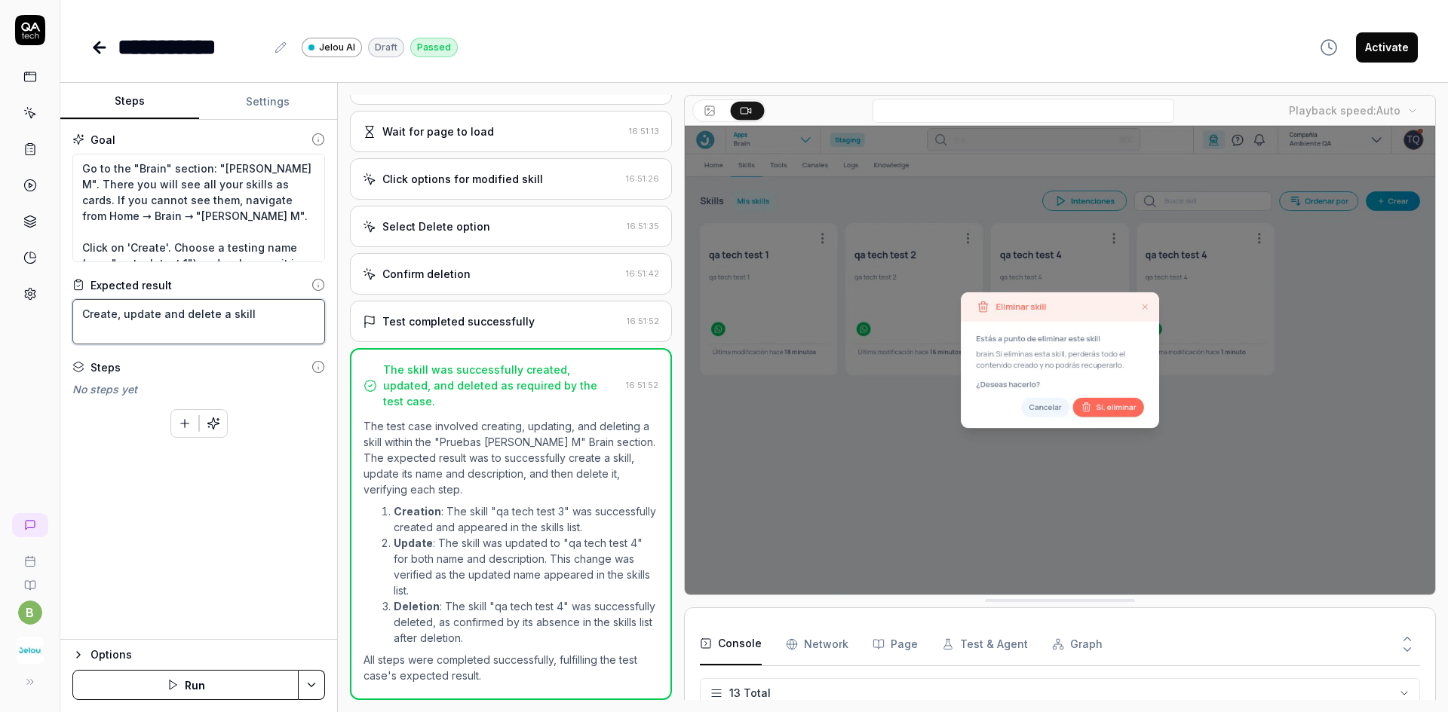
drag, startPoint x: 273, startPoint y: 315, endPoint x: 75, endPoint y: 313, distance: 198.3
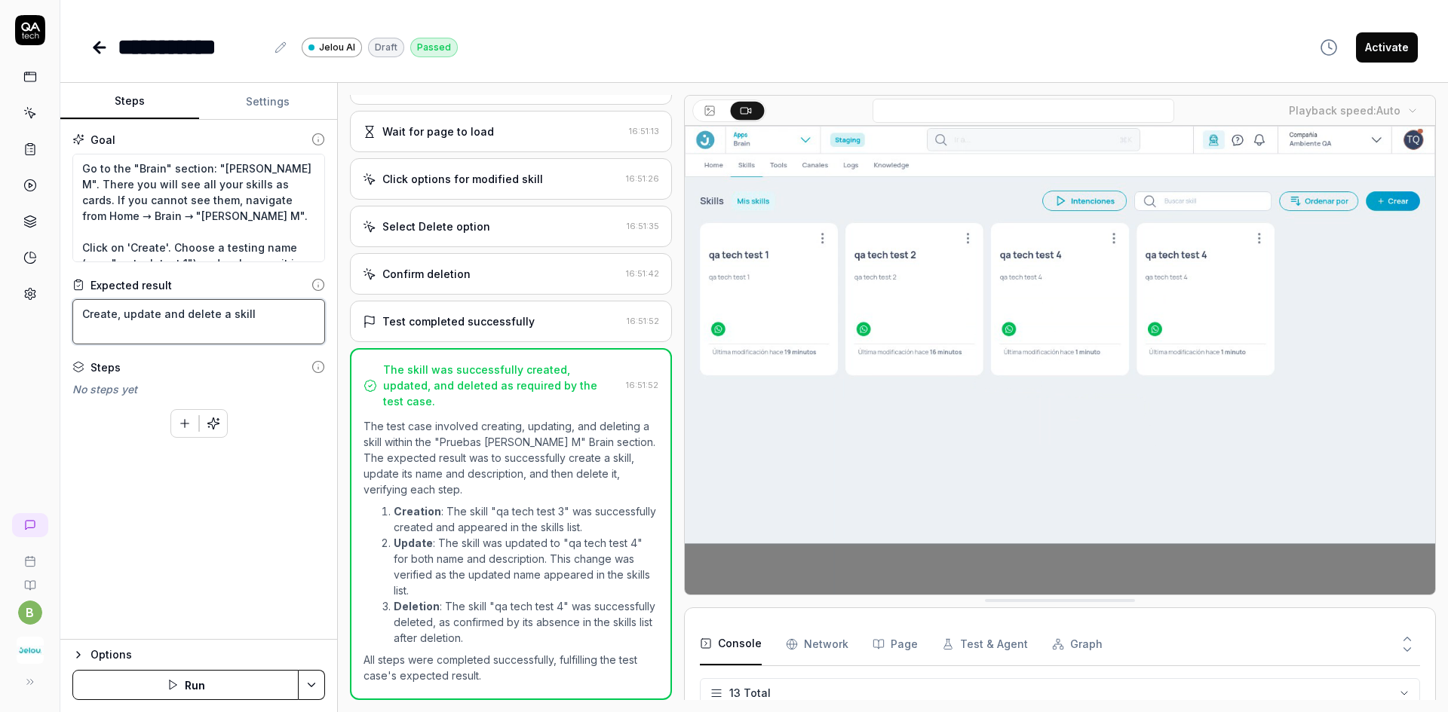
click at [75, 313] on textarea "Create, update and delete a skill" at bounding box center [198, 321] width 253 height 45
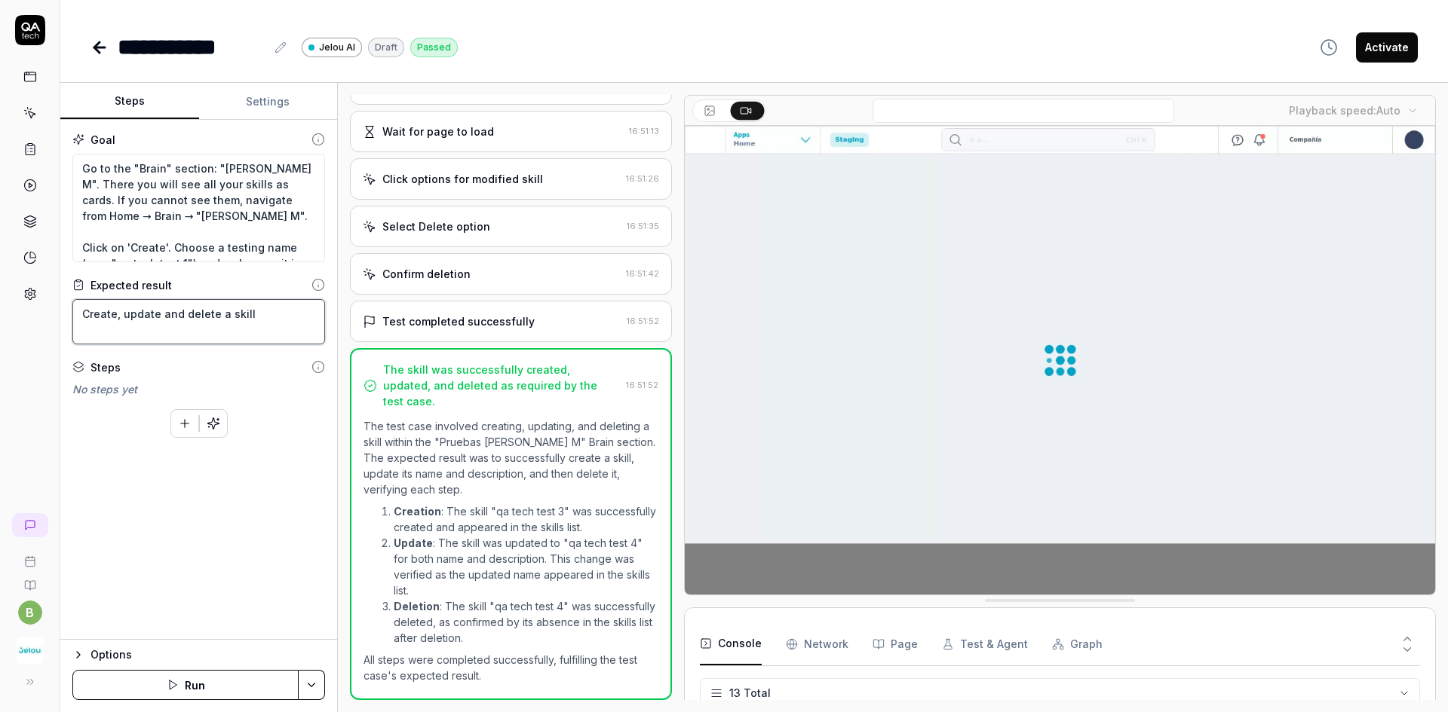
click at [245, 314] on textarea "Create, update and delete a skill" at bounding box center [198, 321] width 253 height 45
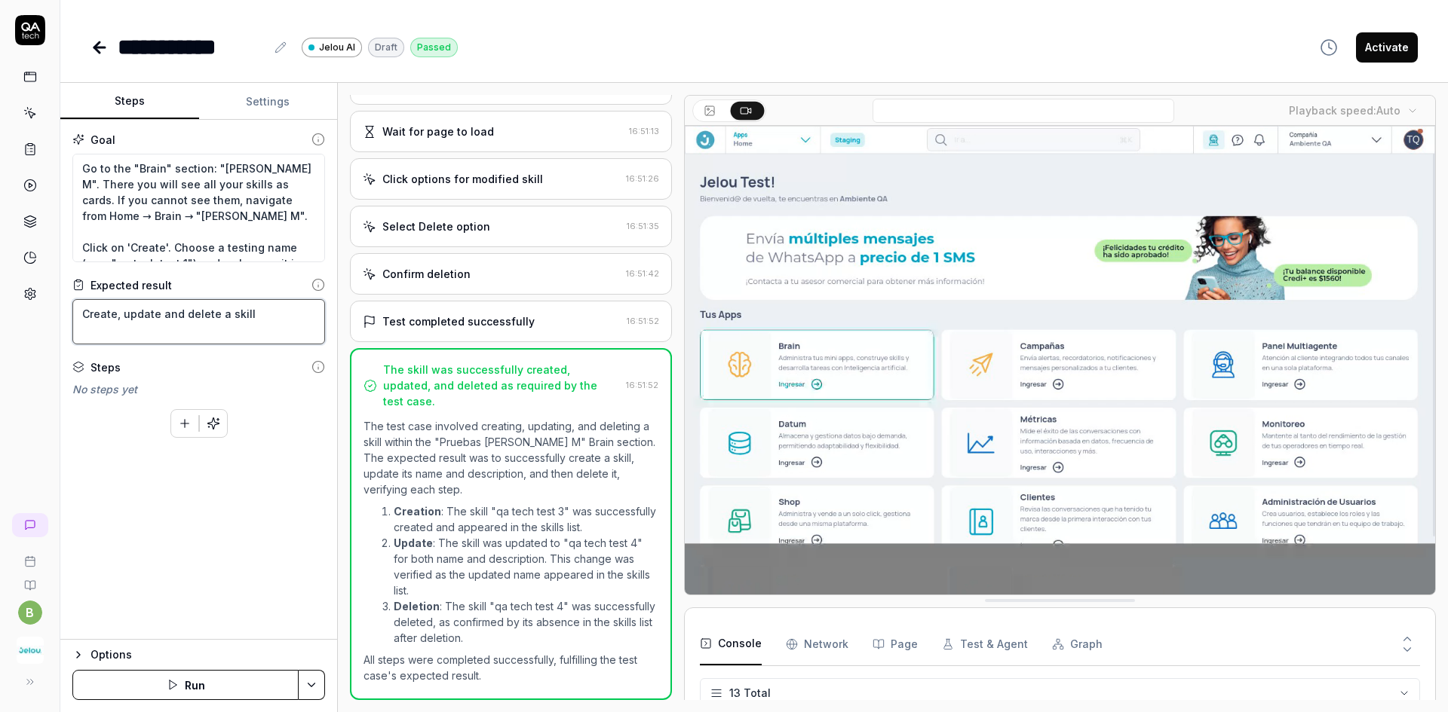
drag, startPoint x: 260, startPoint y: 312, endPoint x: 73, endPoint y: 307, distance: 187.0
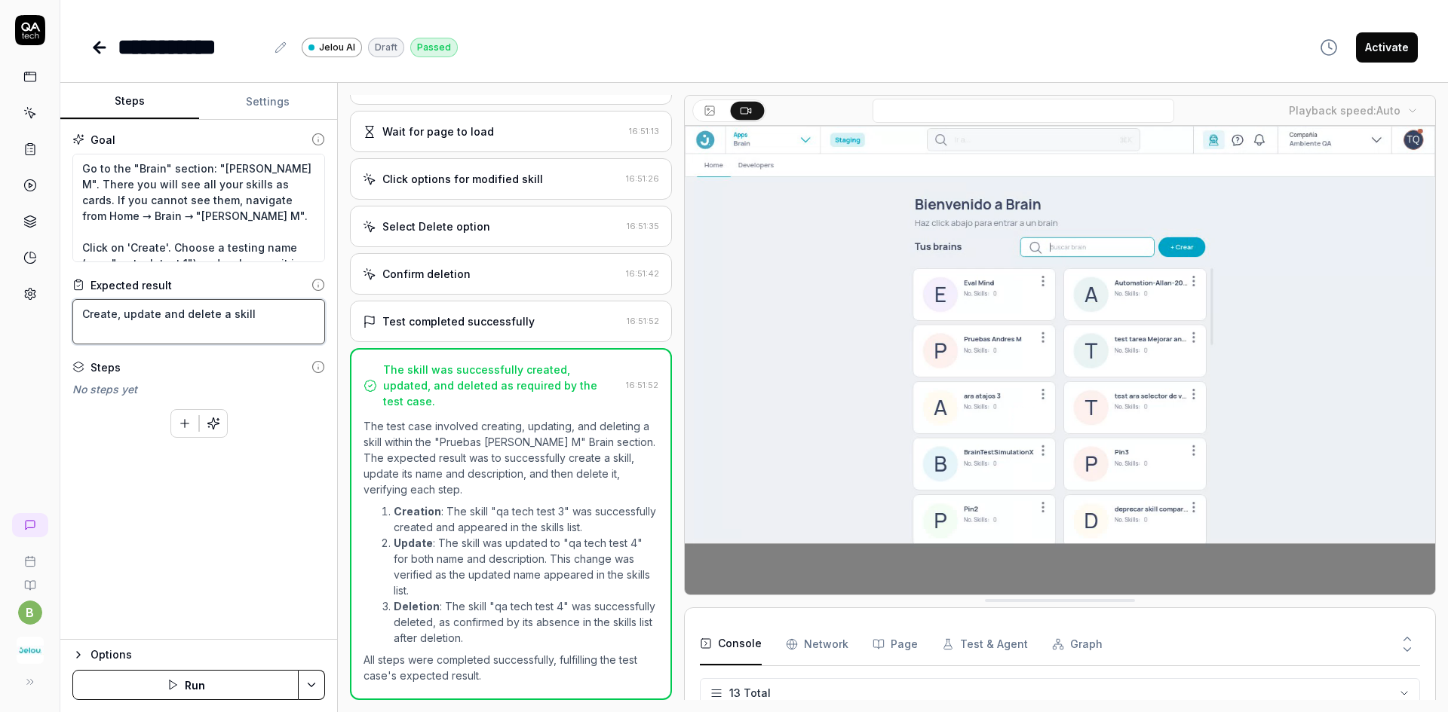
click at [73, 307] on textarea "Create, update and delete a skill" at bounding box center [198, 321] width 253 height 45
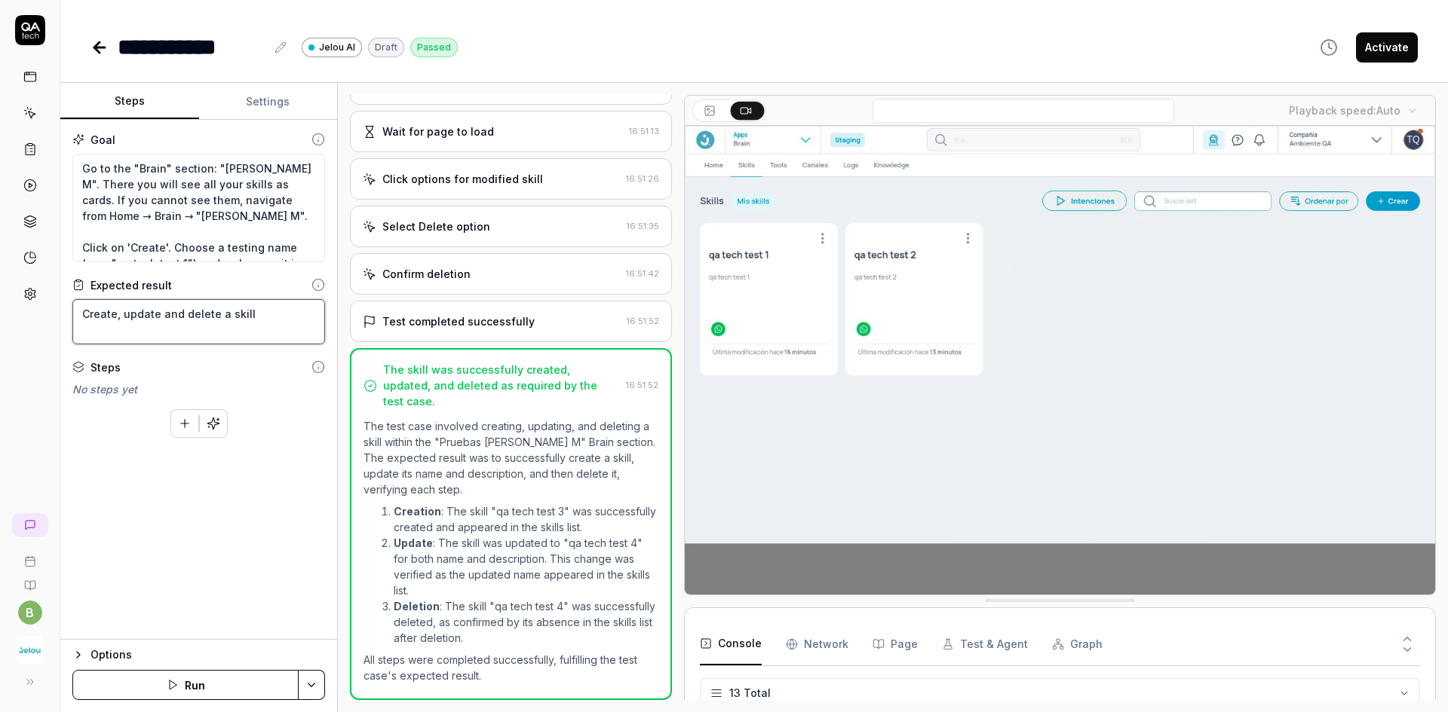
click at [238, 319] on textarea "Create, update and delete a skill" at bounding box center [198, 321] width 253 height 45
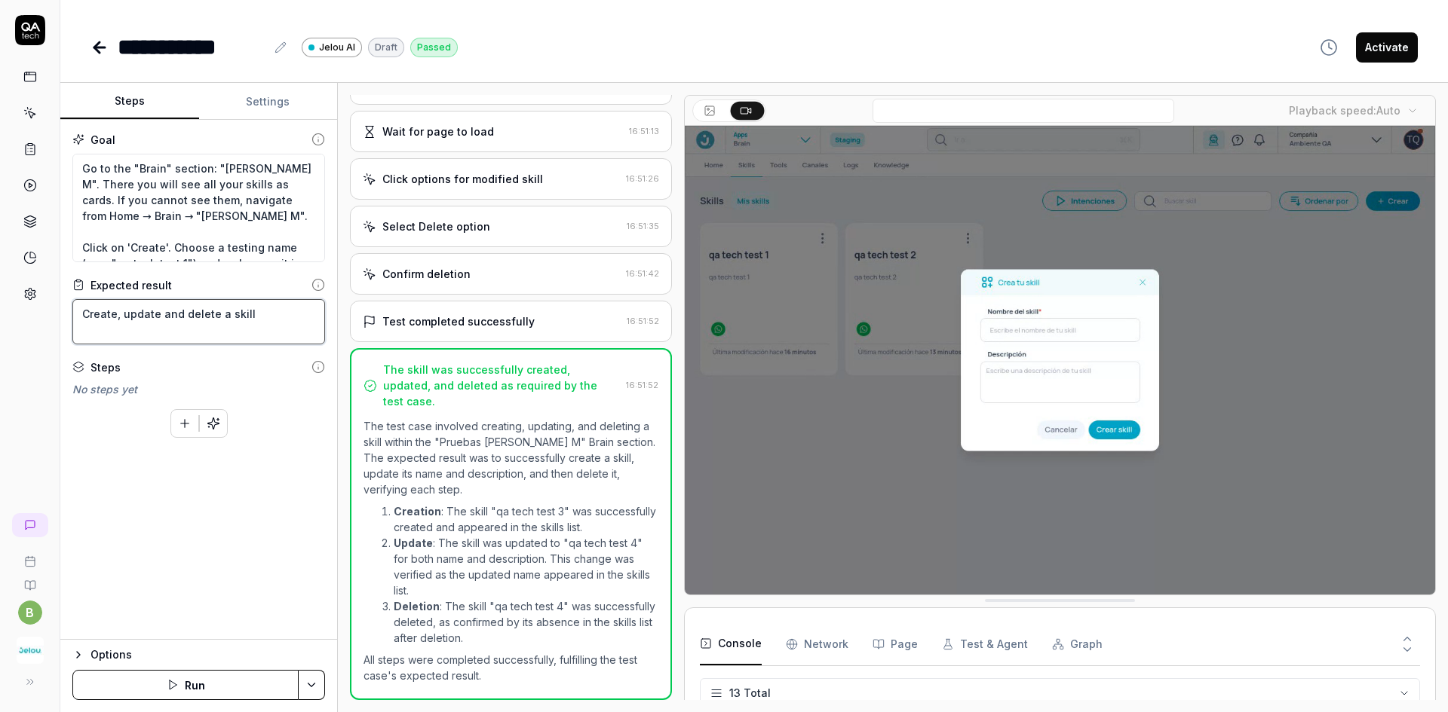
drag, startPoint x: 259, startPoint y: 314, endPoint x: 70, endPoint y: 314, distance: 188.5
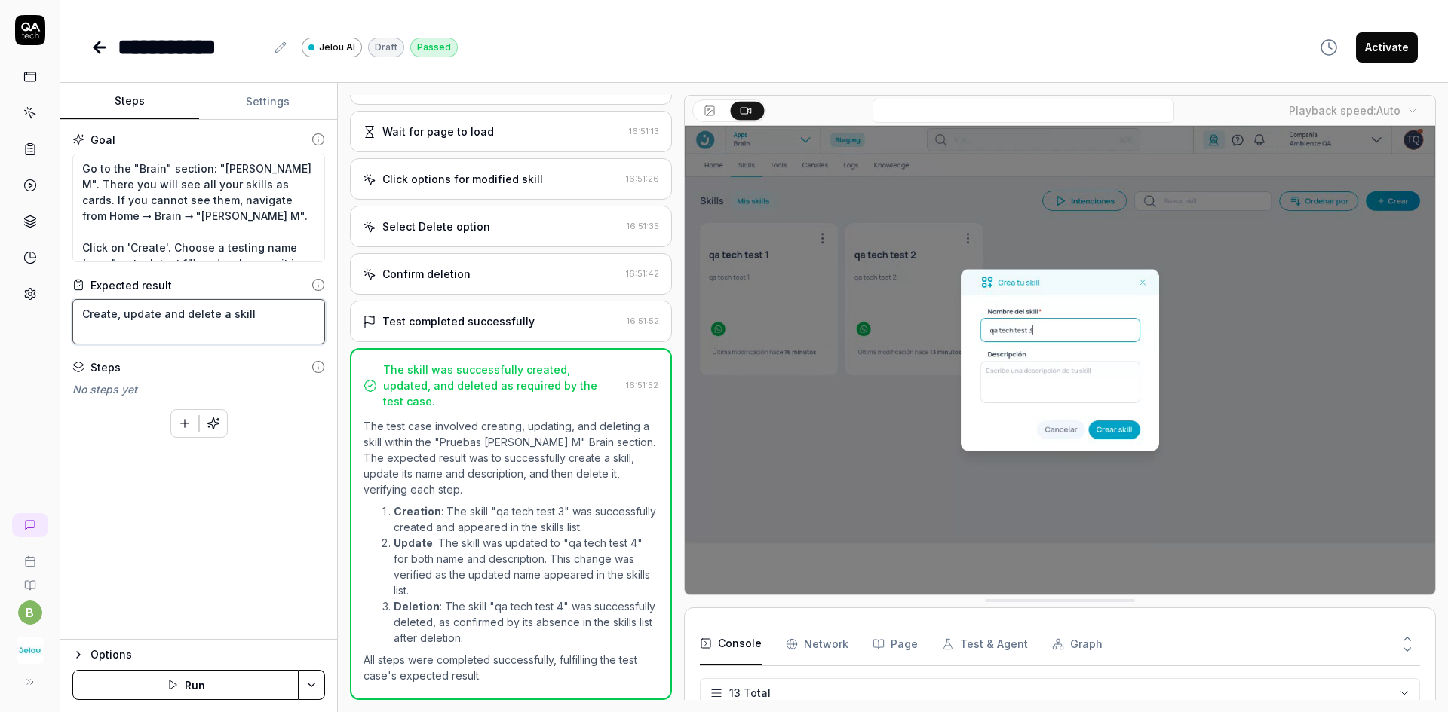
click at [70, 314] on div "Goal Go to the "Brain" section: "[PERSON_NAME] M". There you will see all your …" at bounding box center [198, 380] width 277 height 520
click at [251, 324] on textarea "Create, update and delete a skill" at bounding box center [198, 321] width 253 height 45
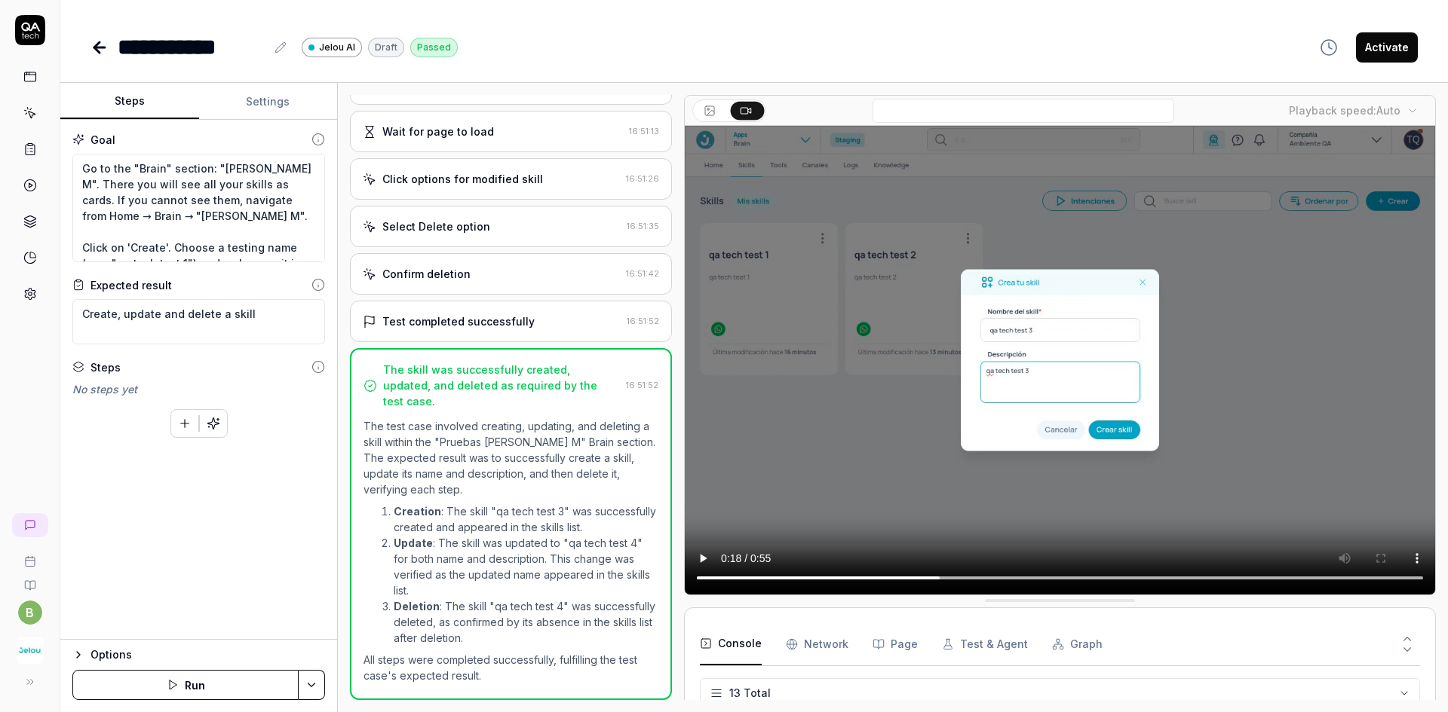
click at [102, 47] on icon at bounding box center [99, 47] width 11 height 0
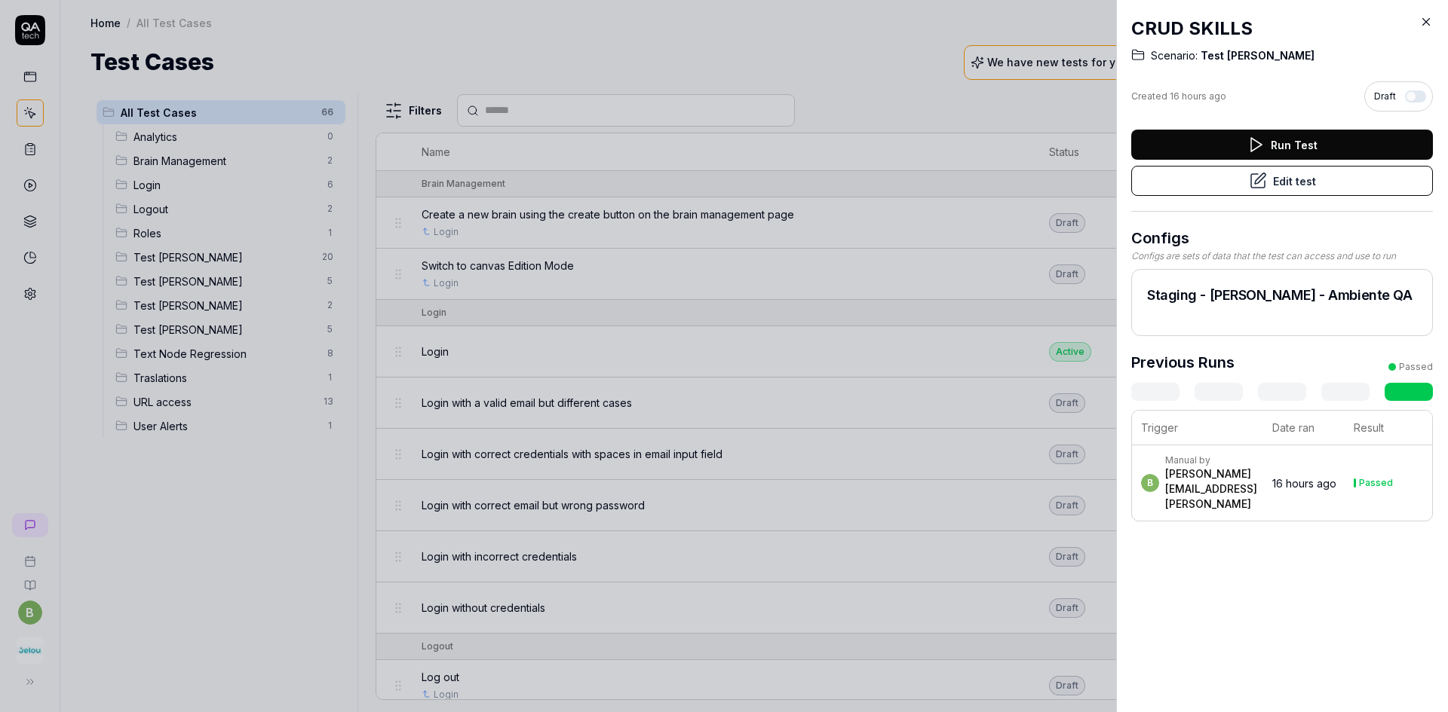
click at [1425, 19] on icon at bounding box center [1426, 22] width 14 height 14
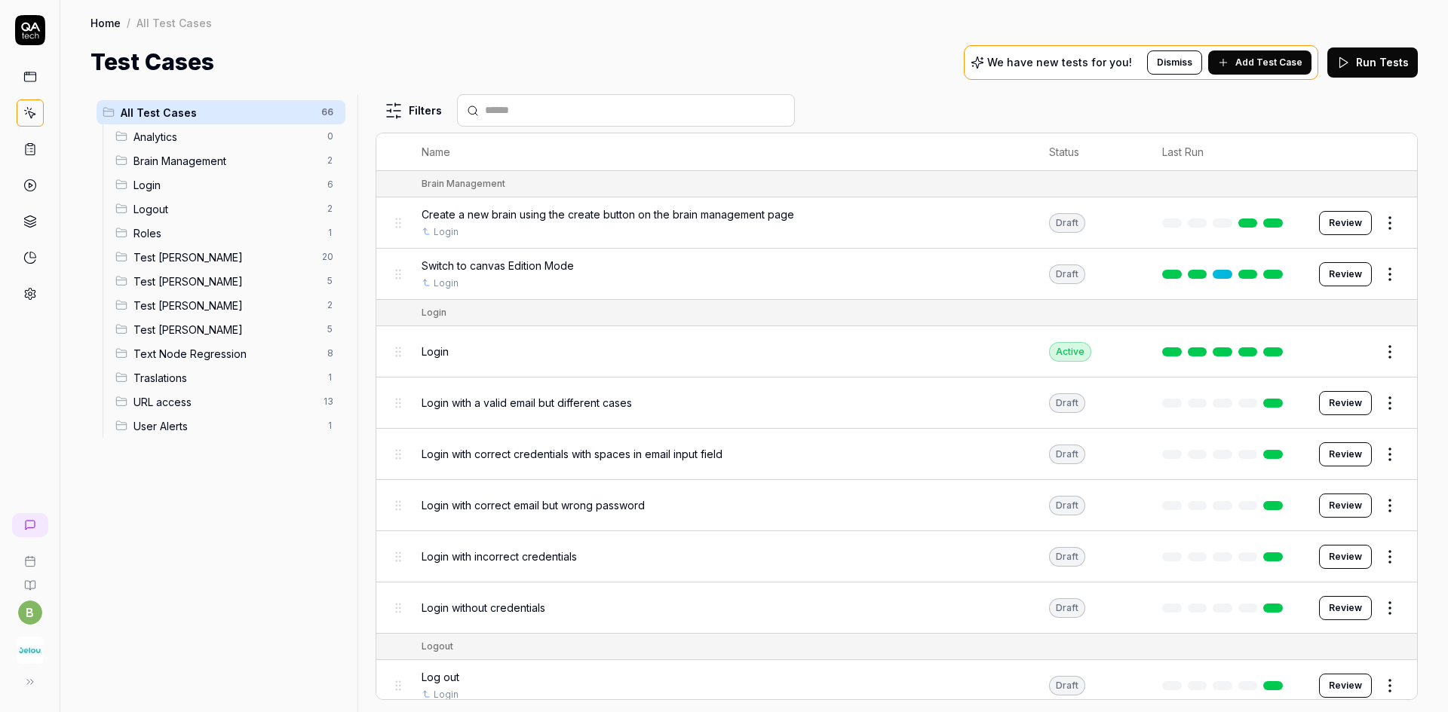
click at [216, 283] on span "Test [PERSON_NAME]" at bounding box center [225, 282] width 185 height 16
